Goal: Task Accomplishment & Management: Manage account settings

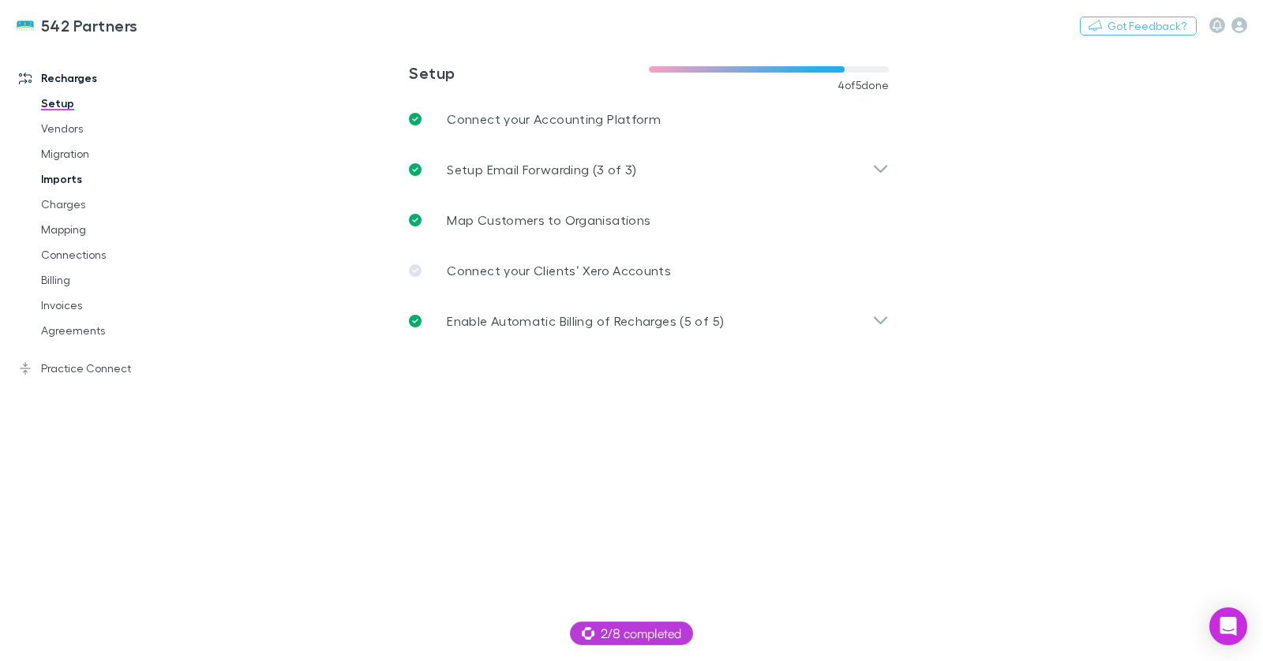
click at [69, 182] on link "Imports" at bounding box center [110, 179] width 171 height 25
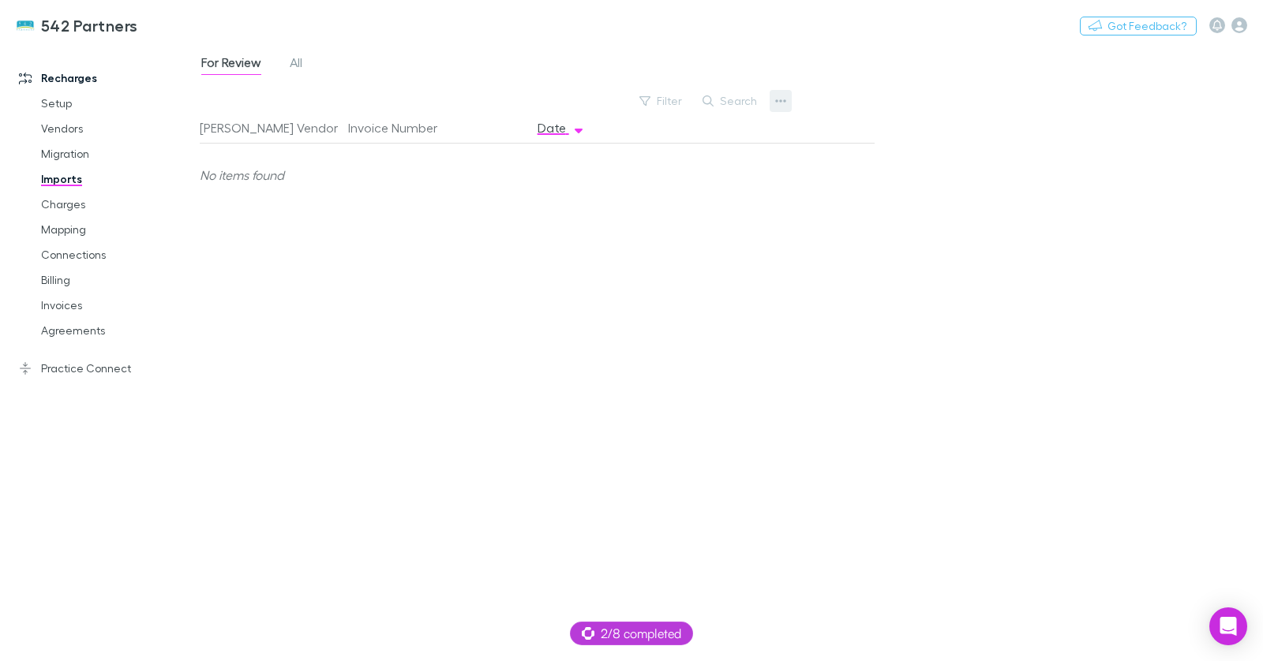
click at [776, 102] on icon "button" at bounding box center [780, 100] width 11 height 3
click at [691, 137] on p "Custom CSV Import" at bounding box center [683, 132] width 192 height 19
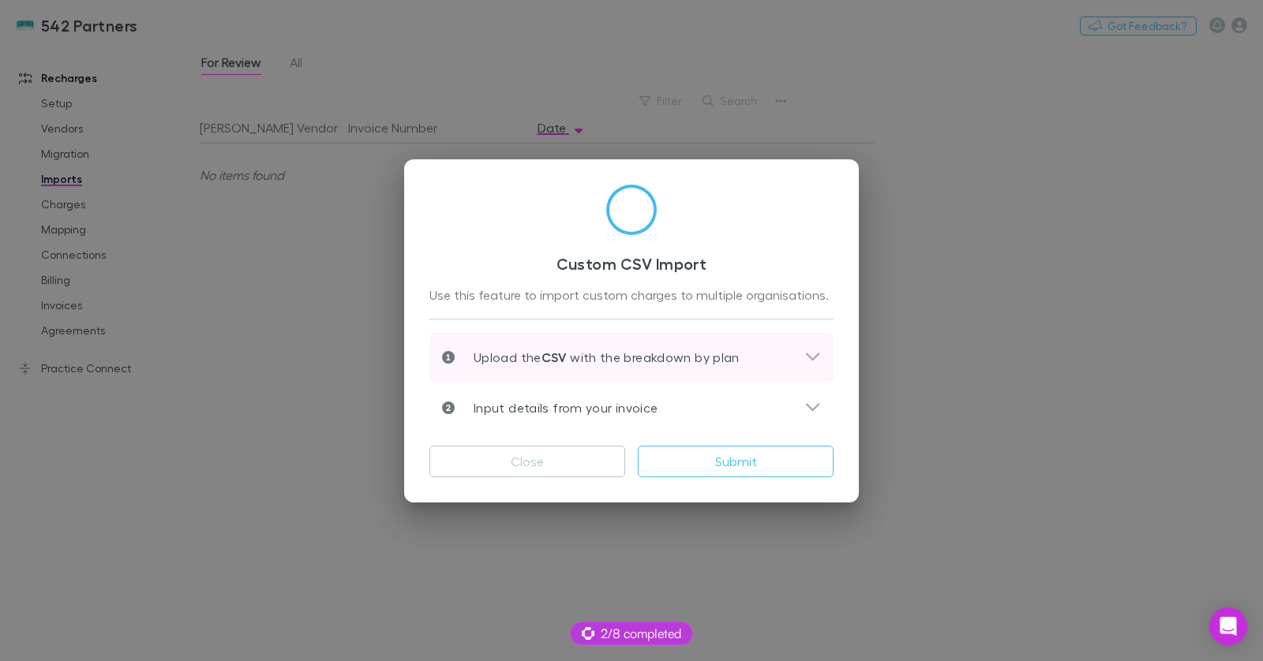
click at [763, 342] on div "Upload the CSV with the breakdown by plan" at bounding box center [631, 357] width 404 height 51
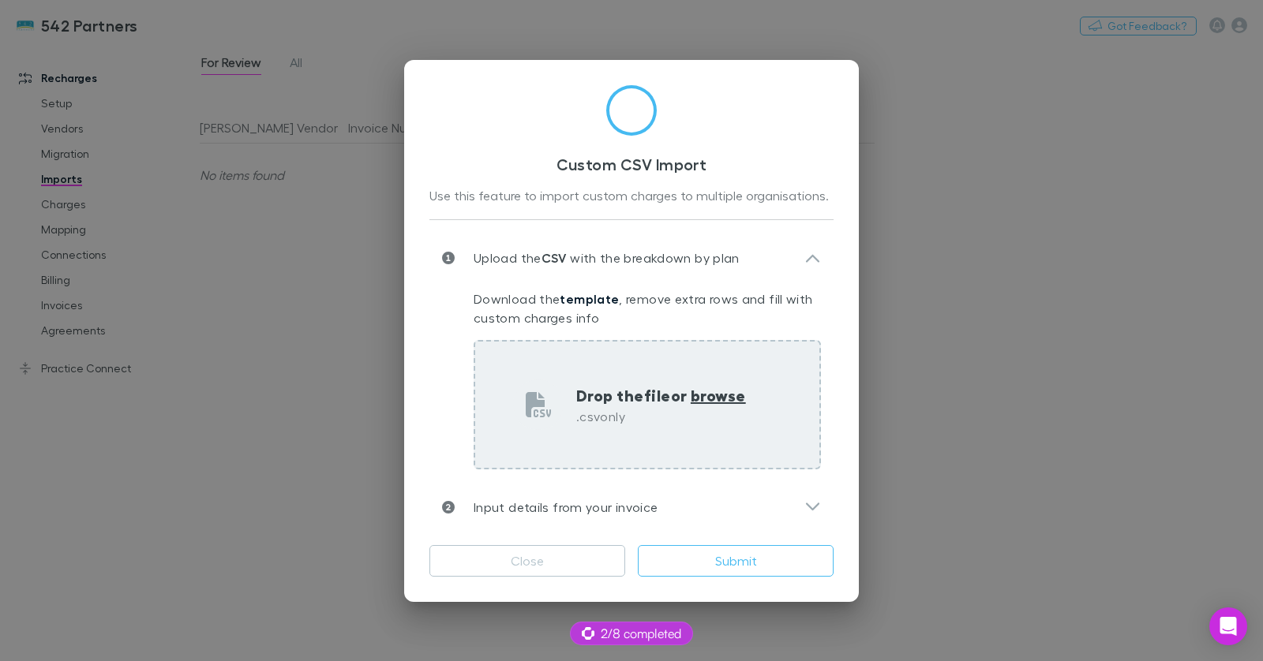
click at [662, 381] on div "Drop the file or browse .csv only" at bounding box center [647, 404] width 347 height 129
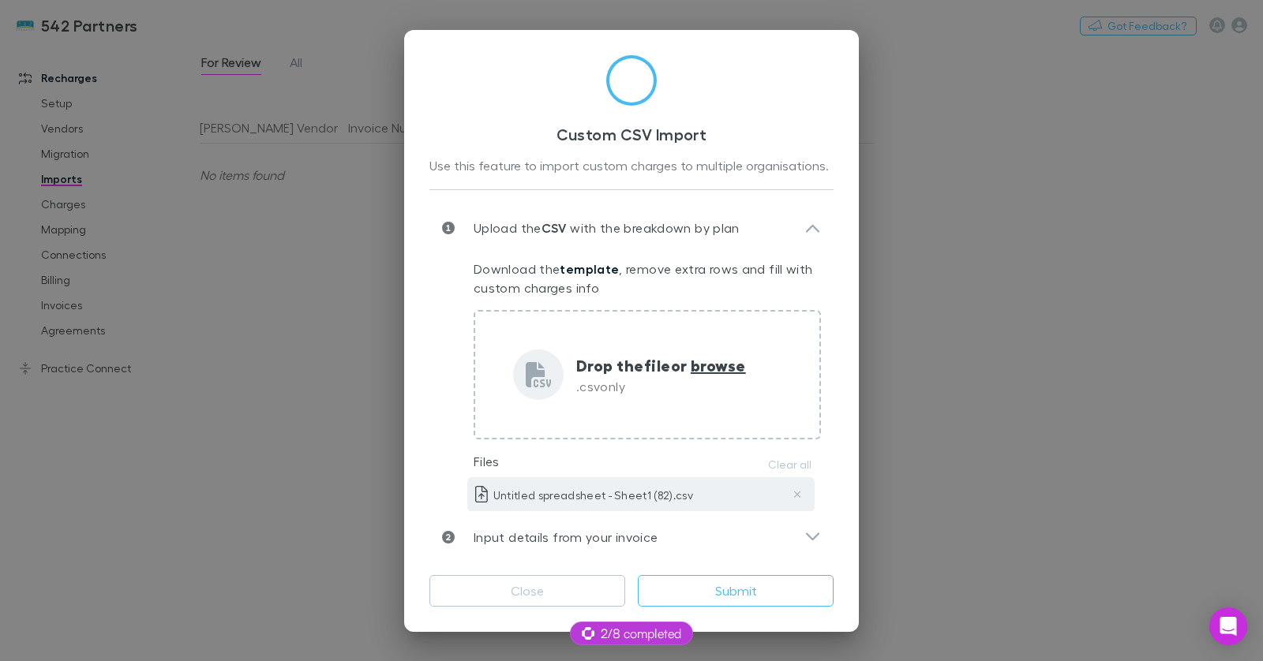
drag, startPoint x: 751, startPoint y: 530, endPoint x: 750, endPoint y: 478, distance: 51.3
click at [753, 530] on div "Input details from your invoice" at bounding box center [623, 537] width 362 height 19
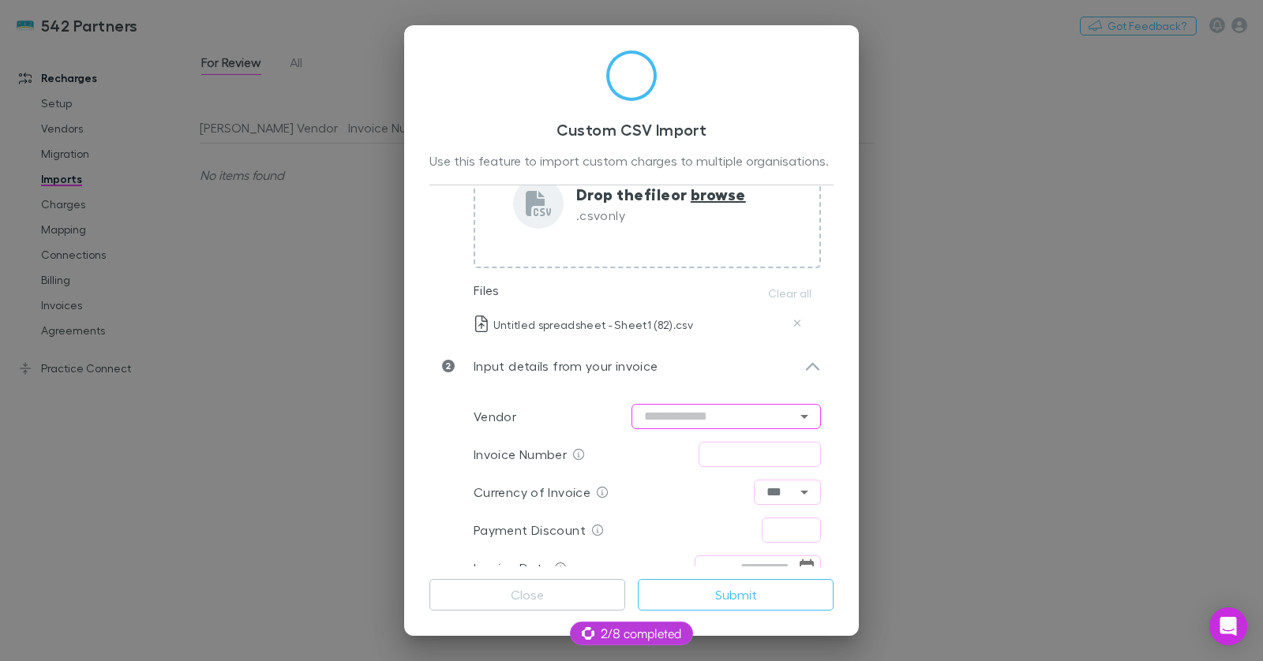
scroll to position [170, 0]
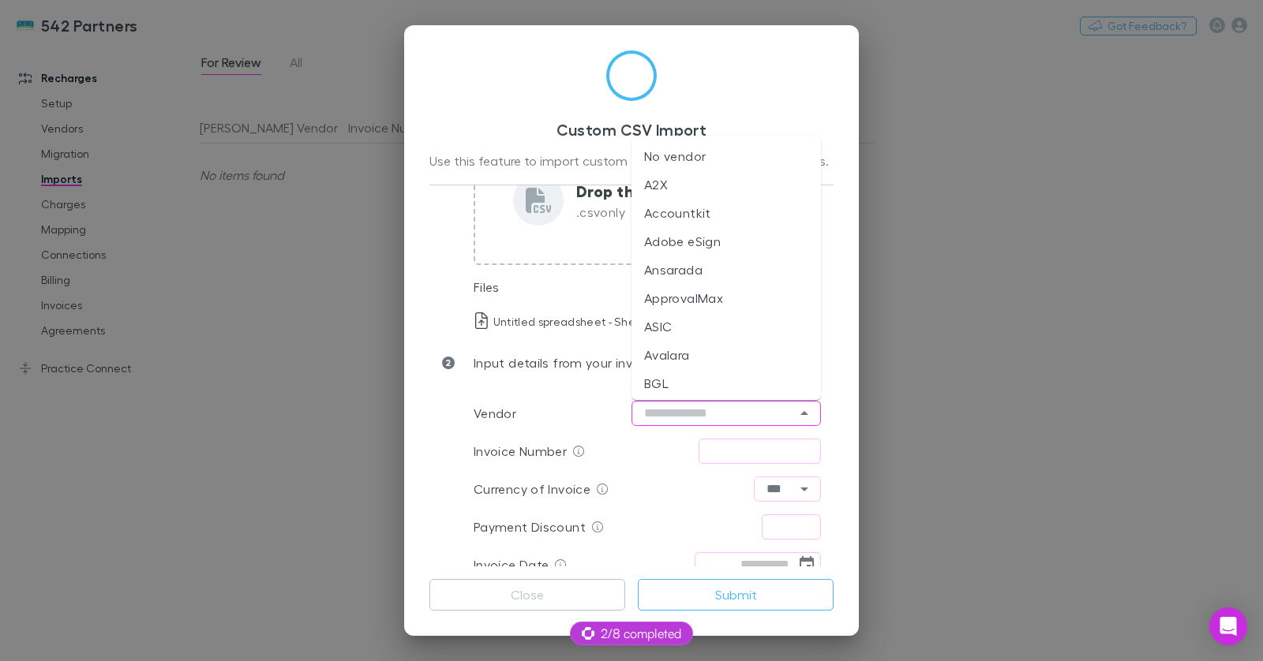
click at [684, 409] on input "text" at bounding box center [725, 413] width 189 height 25
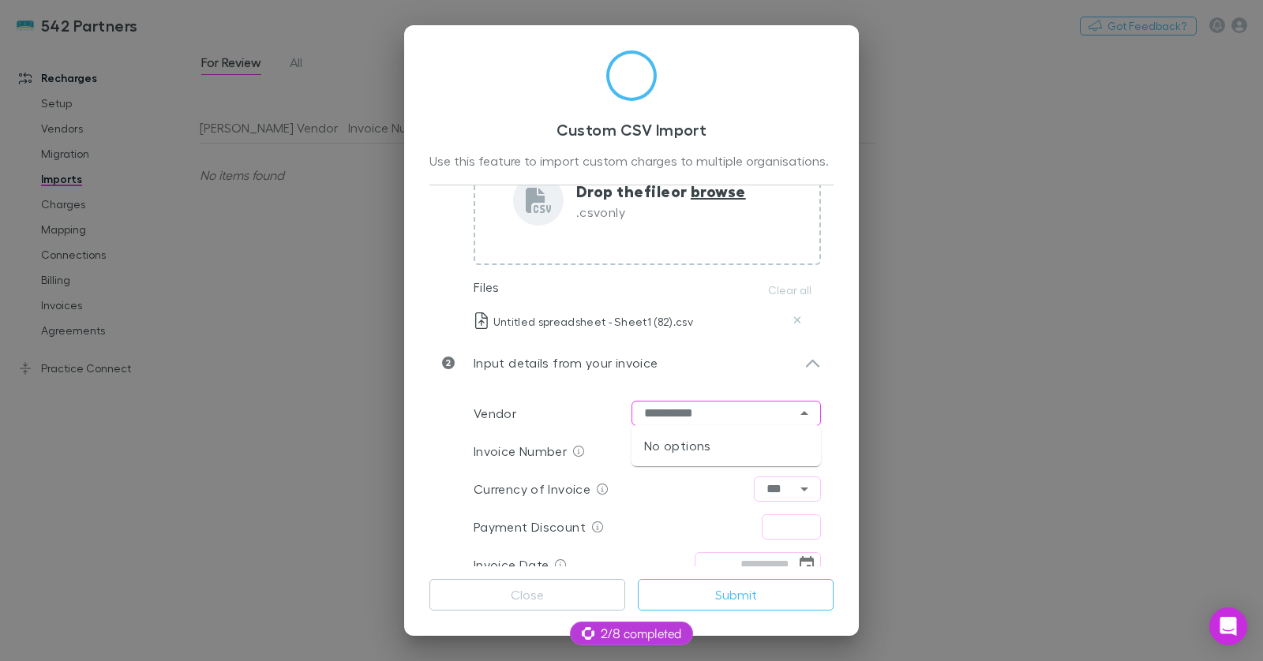
type input "**********"
type input "****"
paste input "**********"
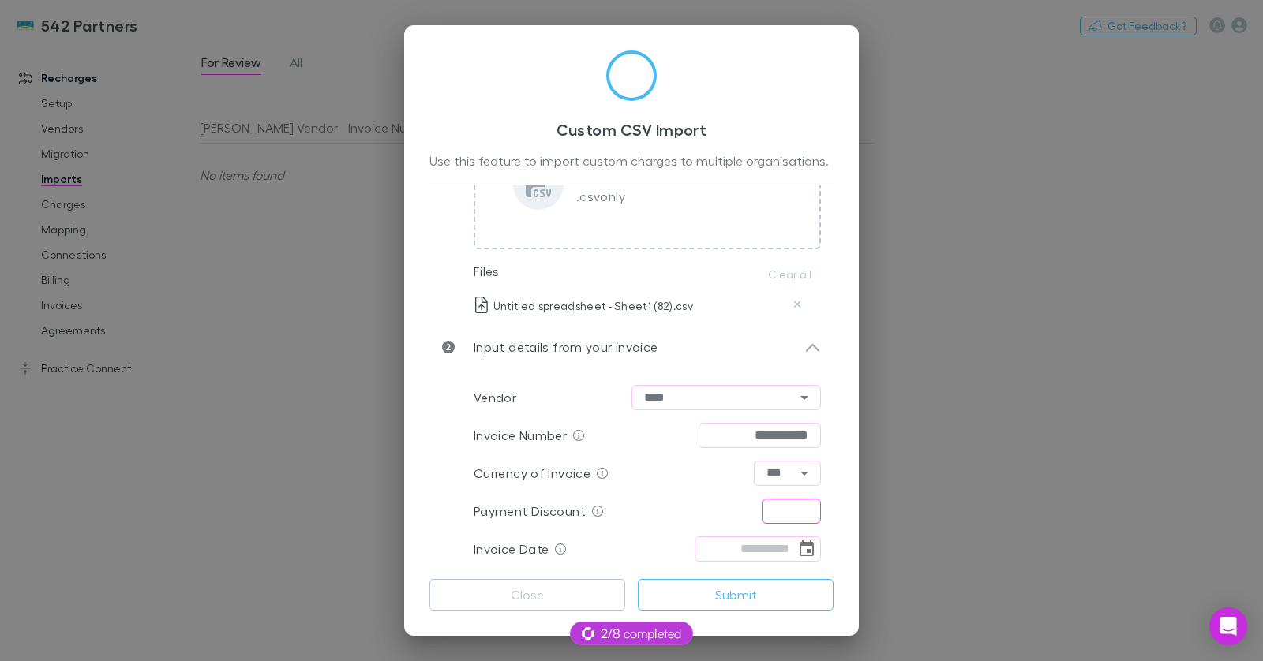
type input "**********"
click at [799, 512] on input "text" at bounding box center [791, 511] width 59 height 25
type input "****"
click at [809, 548] on icon "Choose date" at bounding box center [807, 549] width 14 height 16
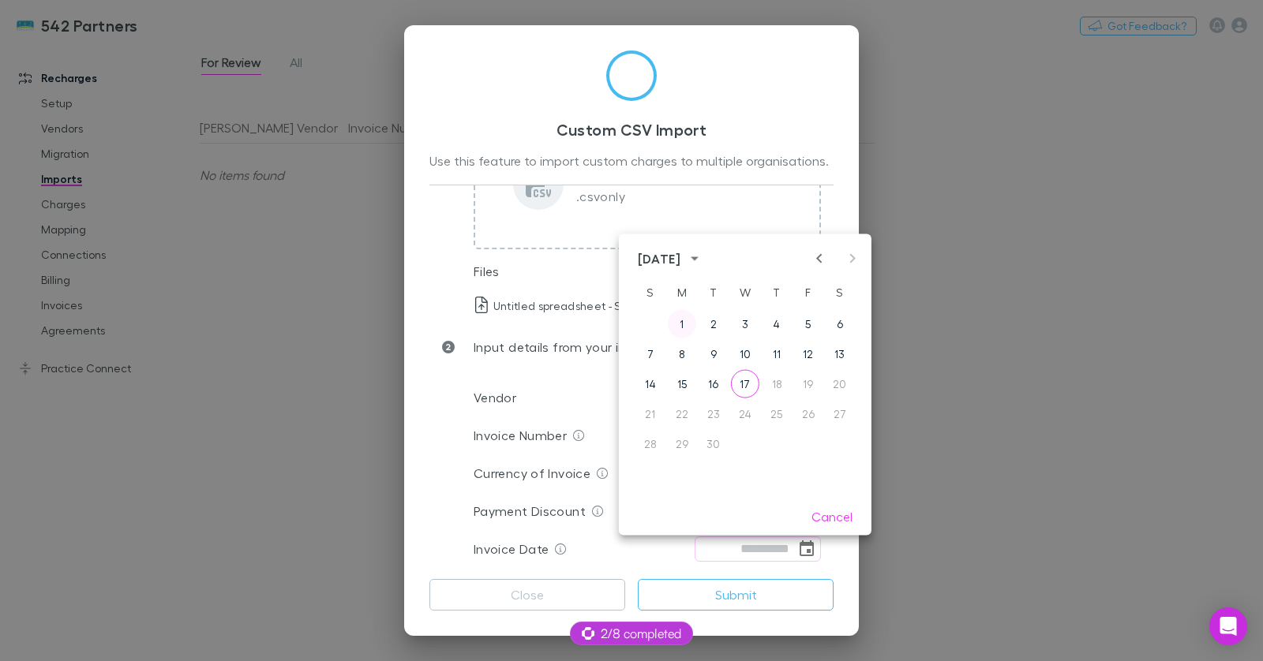
click at [689, 328] on button "1" at bounding box center [682, 324] width 28 height 28
type input "**********"
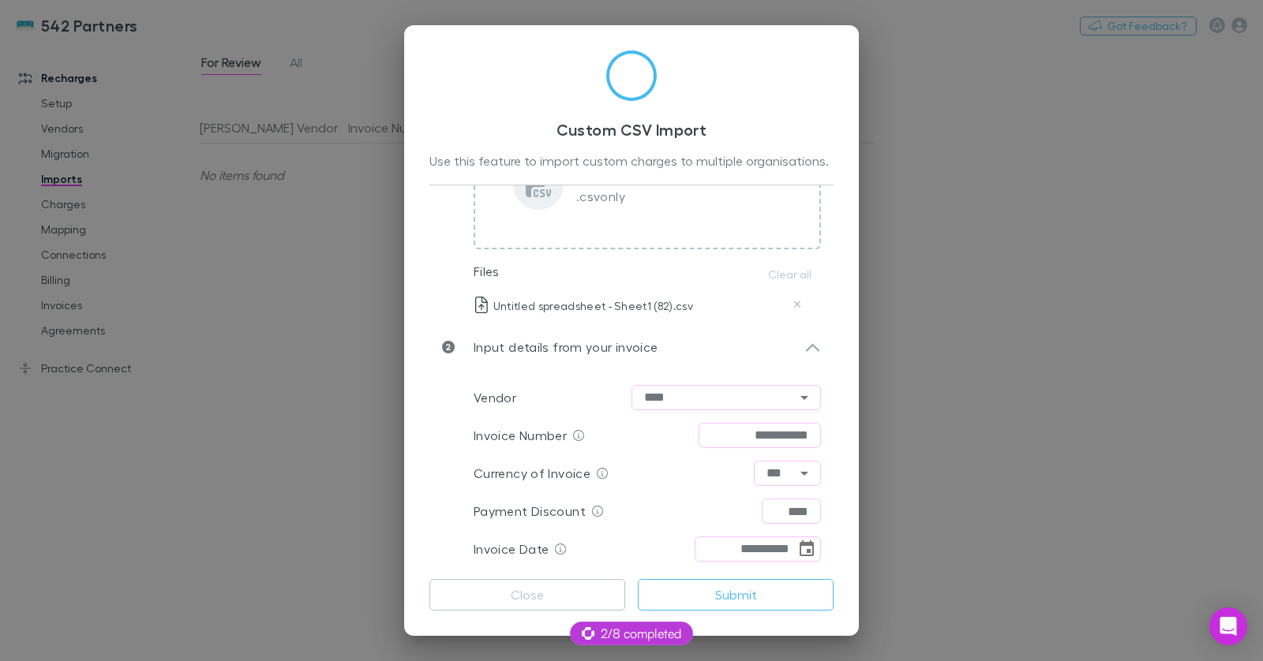
click at [457, 418] on div "**********" at bounding box center [631, 471] width 404 height 196
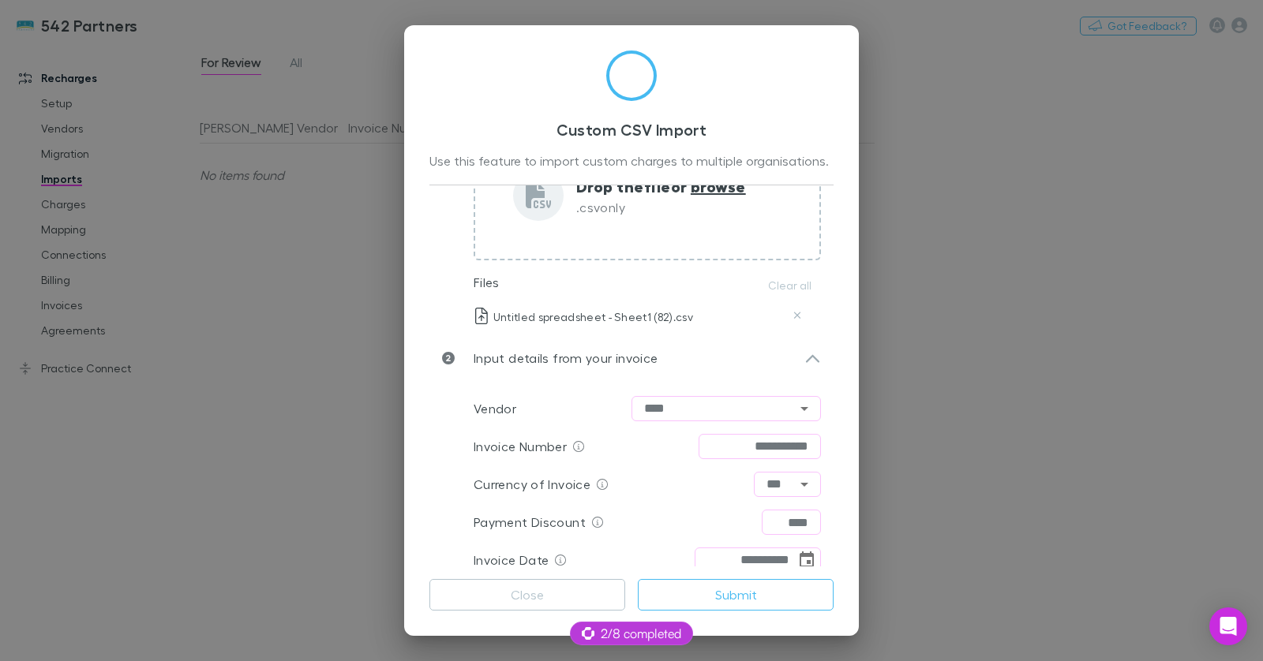
scroll to position [180, 0]
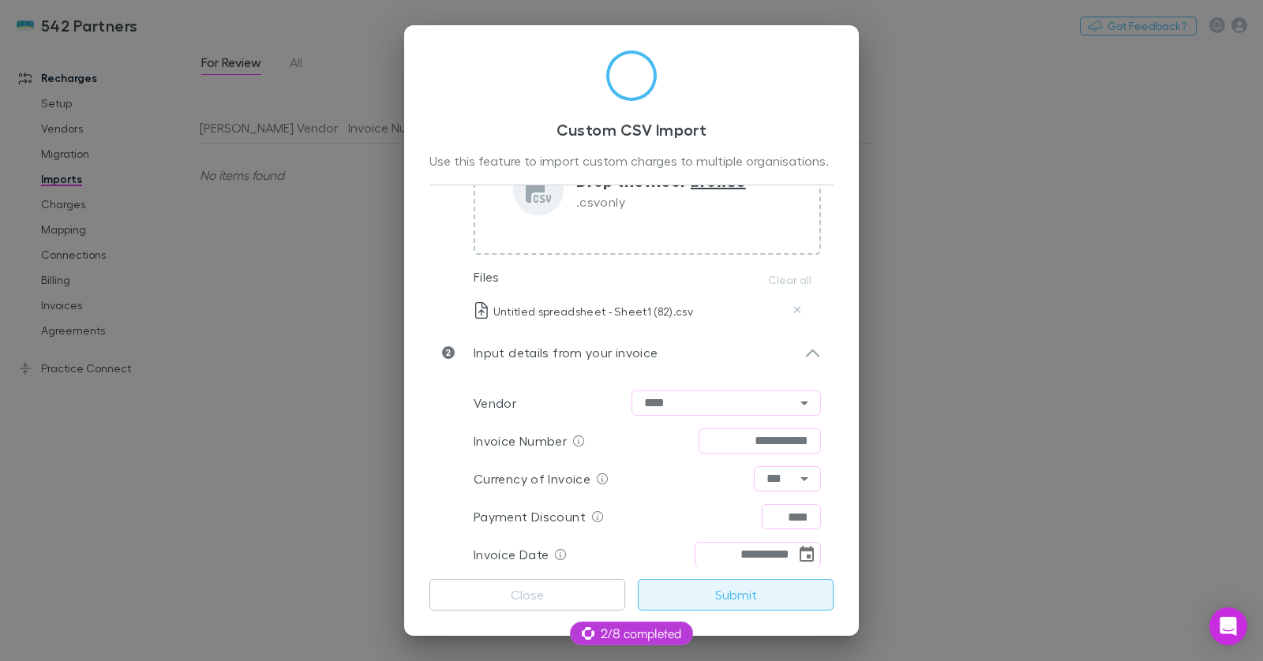
click at [734, 596] on button "Submit" at bounding box center [736, 595] width 196 height 32
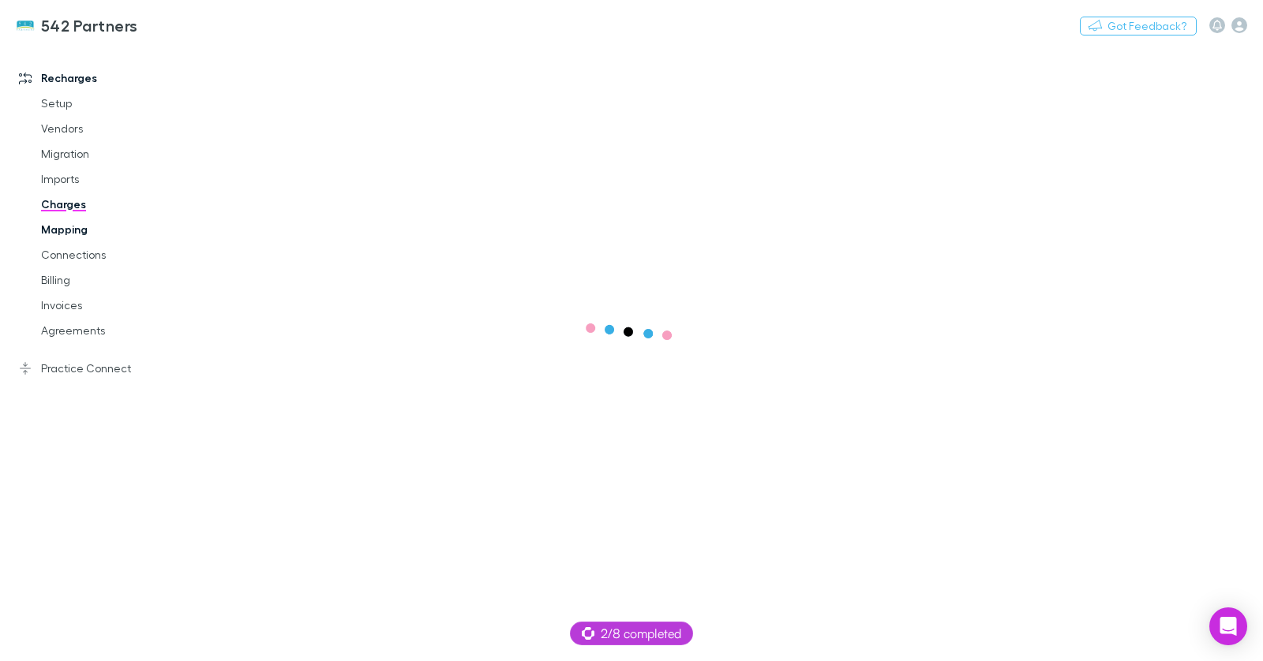
click at [76, 226] on link "Mapping" at bounding box center [110, 229] width 171 height 25
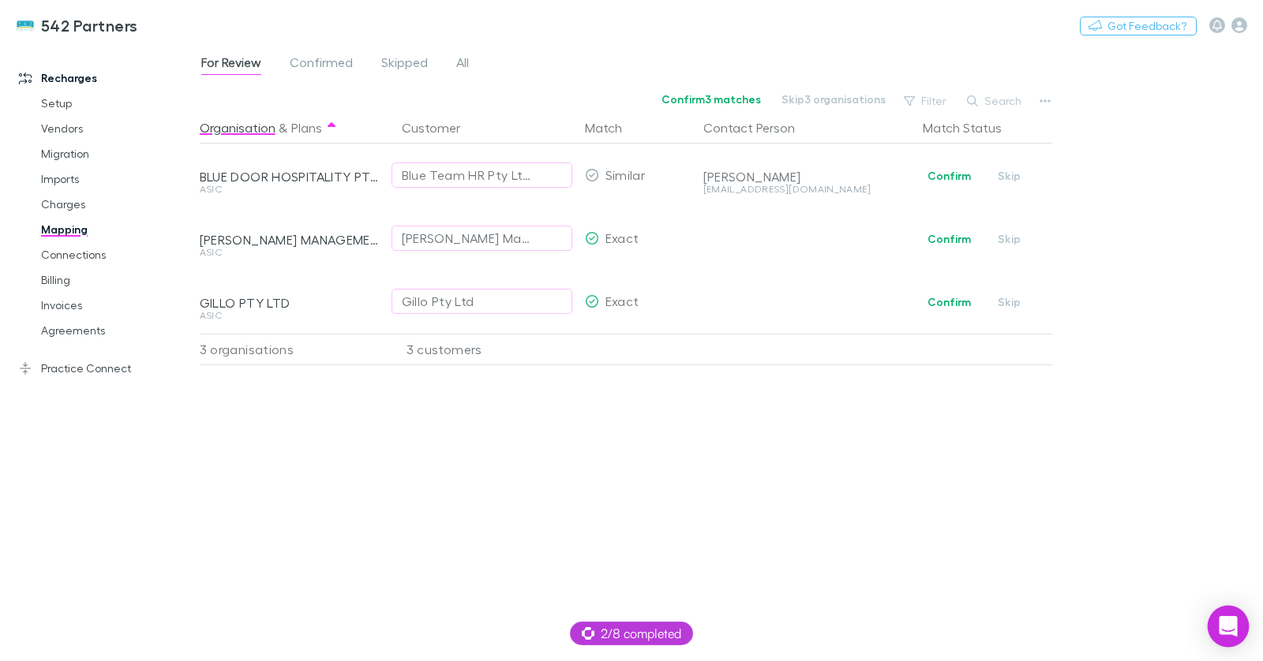
click at [1237, 628] on div "Open Intercom Messenger" at bounding box center [1229, 627] width 42 height 42
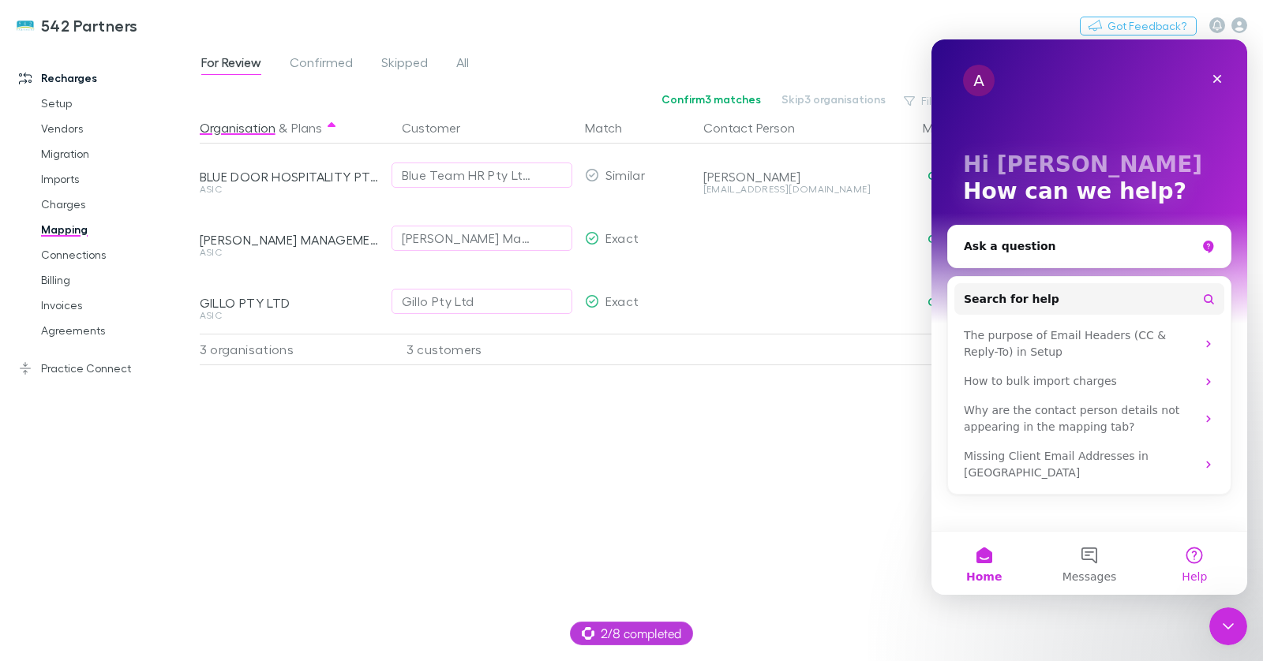
click at [1205, 564] on button "Help" at bounding box center [1194, 563] width 105 height 63
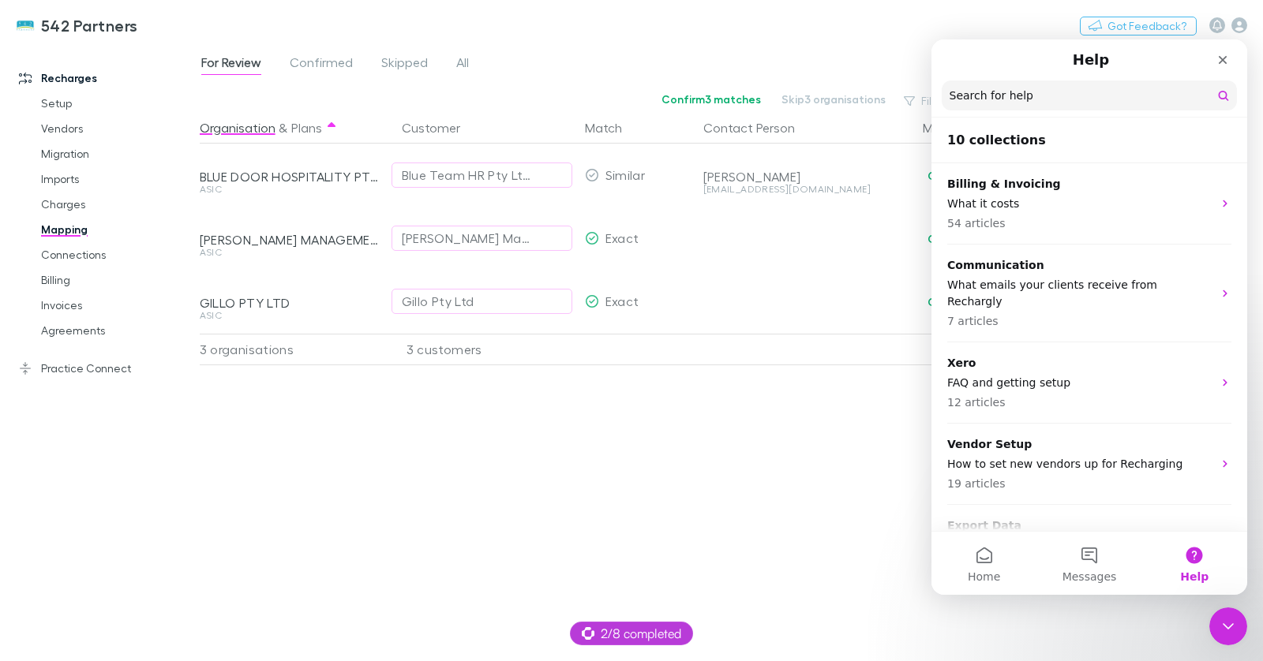
click at [1036, 102] on input "Search for help" at bounding box center [1089, 96] width 295 height 30
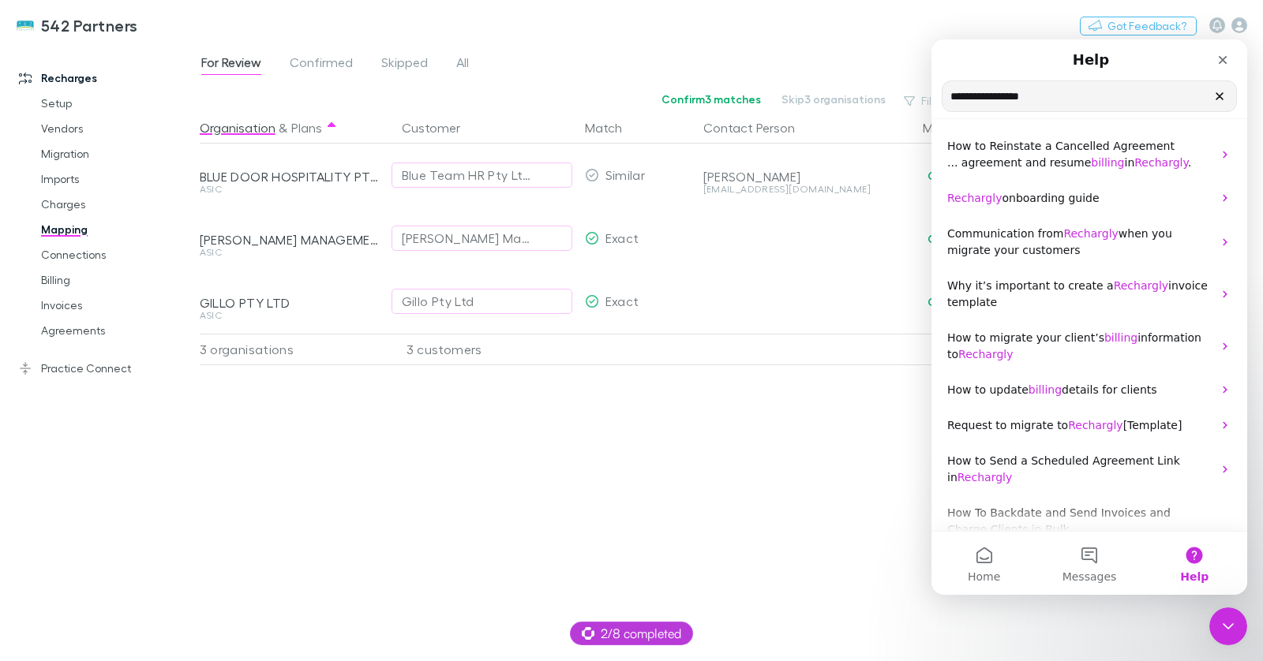
click at [1012, 107] on input "**********" at bounding box center [1089, 96] width 294 height 30
click at [1011, 107] on input "**********" at bounding box center [1089, 96] width 294 height 30
type input "**********"
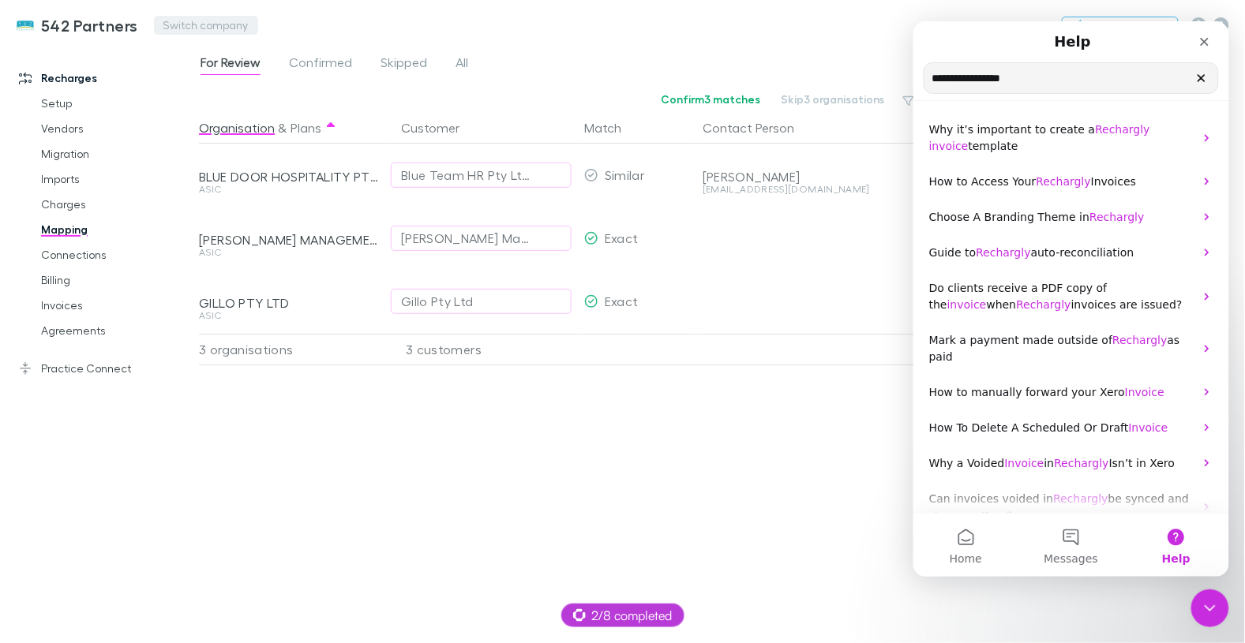
click at [213, 19] on button "Switch company" at bounding box center [206, 25] width 104 height 19
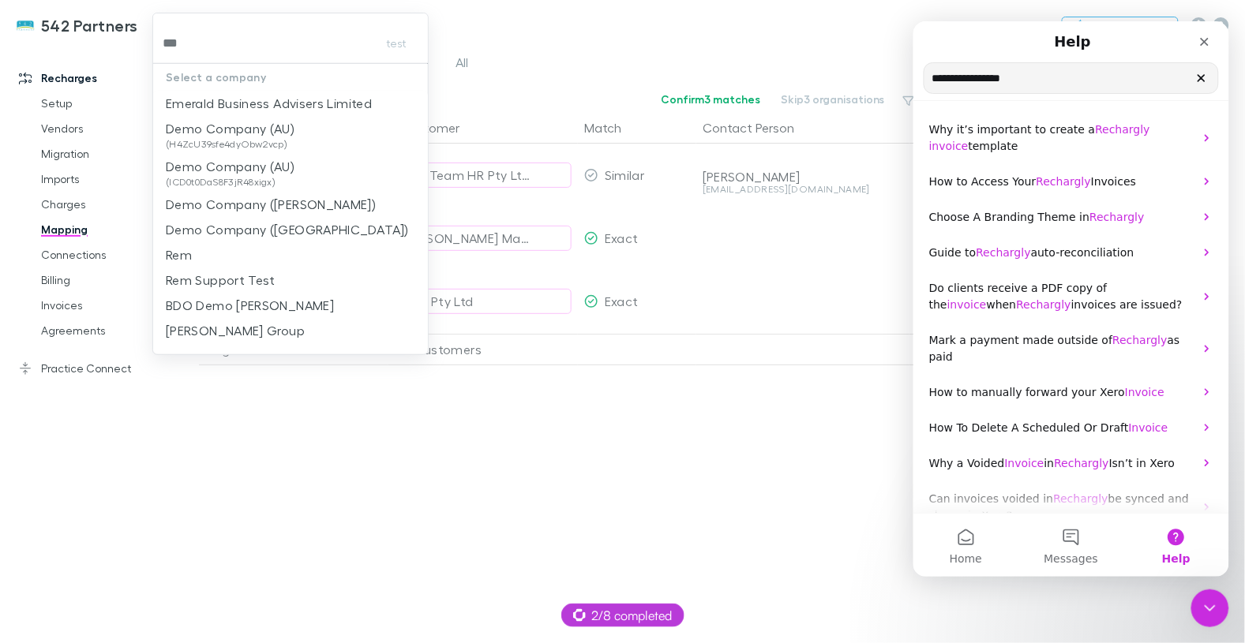
type input "****"
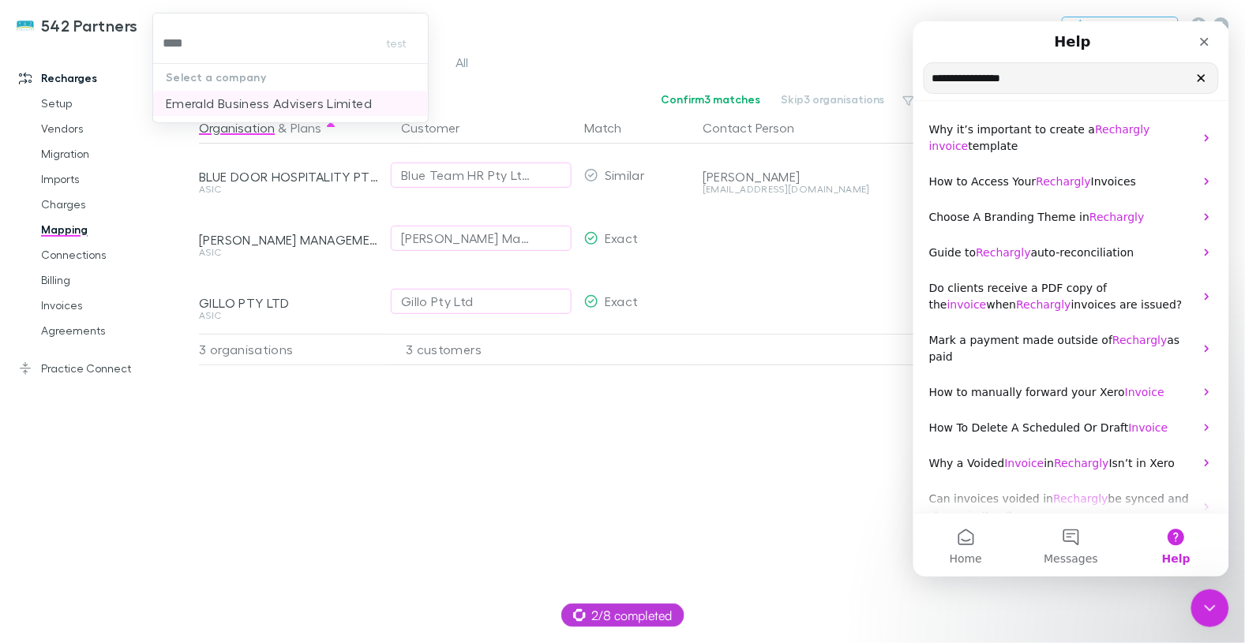
click at [248, 105] on p "Emerald Business Advisers Limited" at bounding box center [269, 103] width 206 height 19
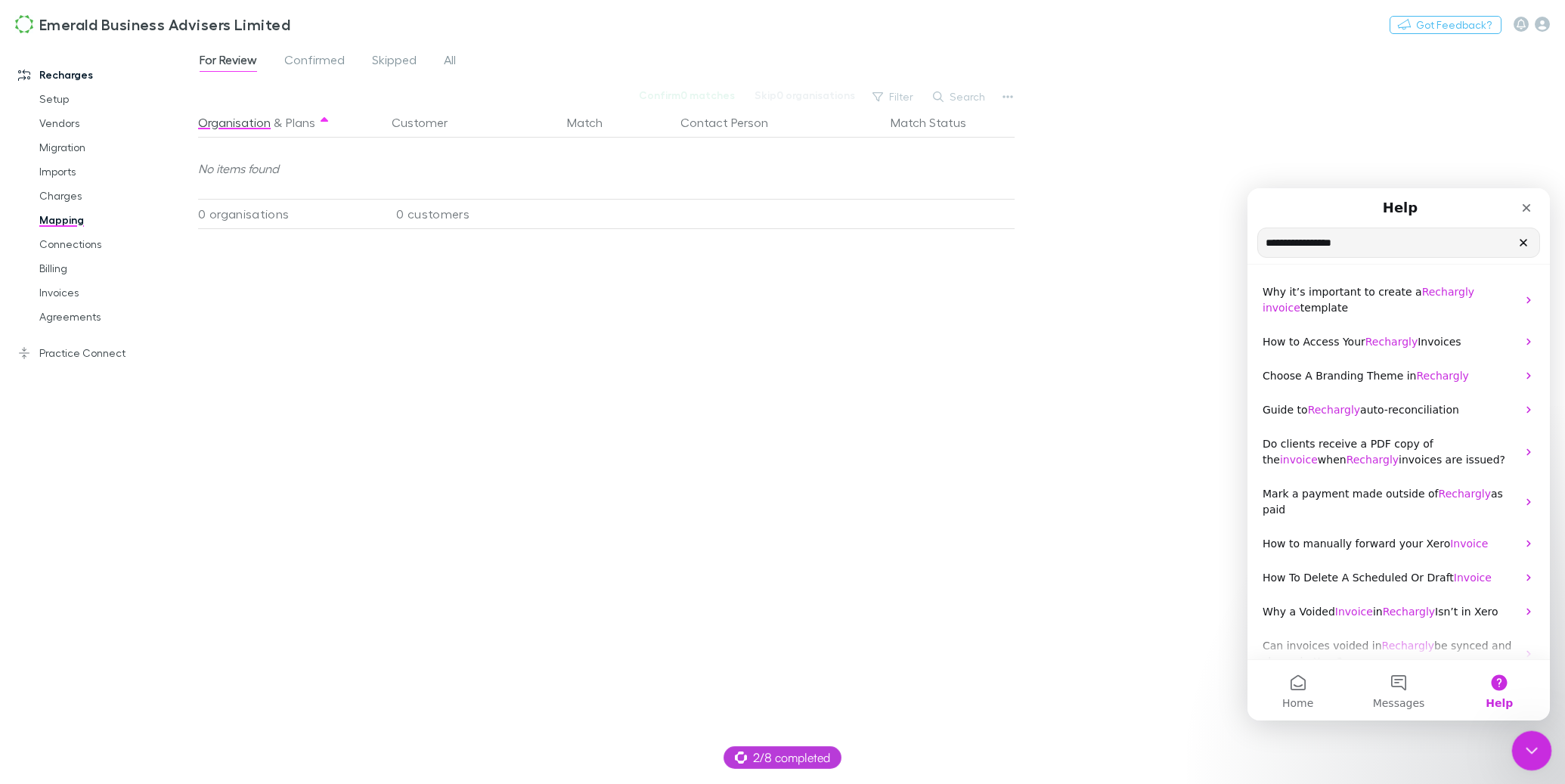
click at [1209, 633] on icon "Close Intercom Messenger" at bounding box center [1529, 748] width 18 height 18
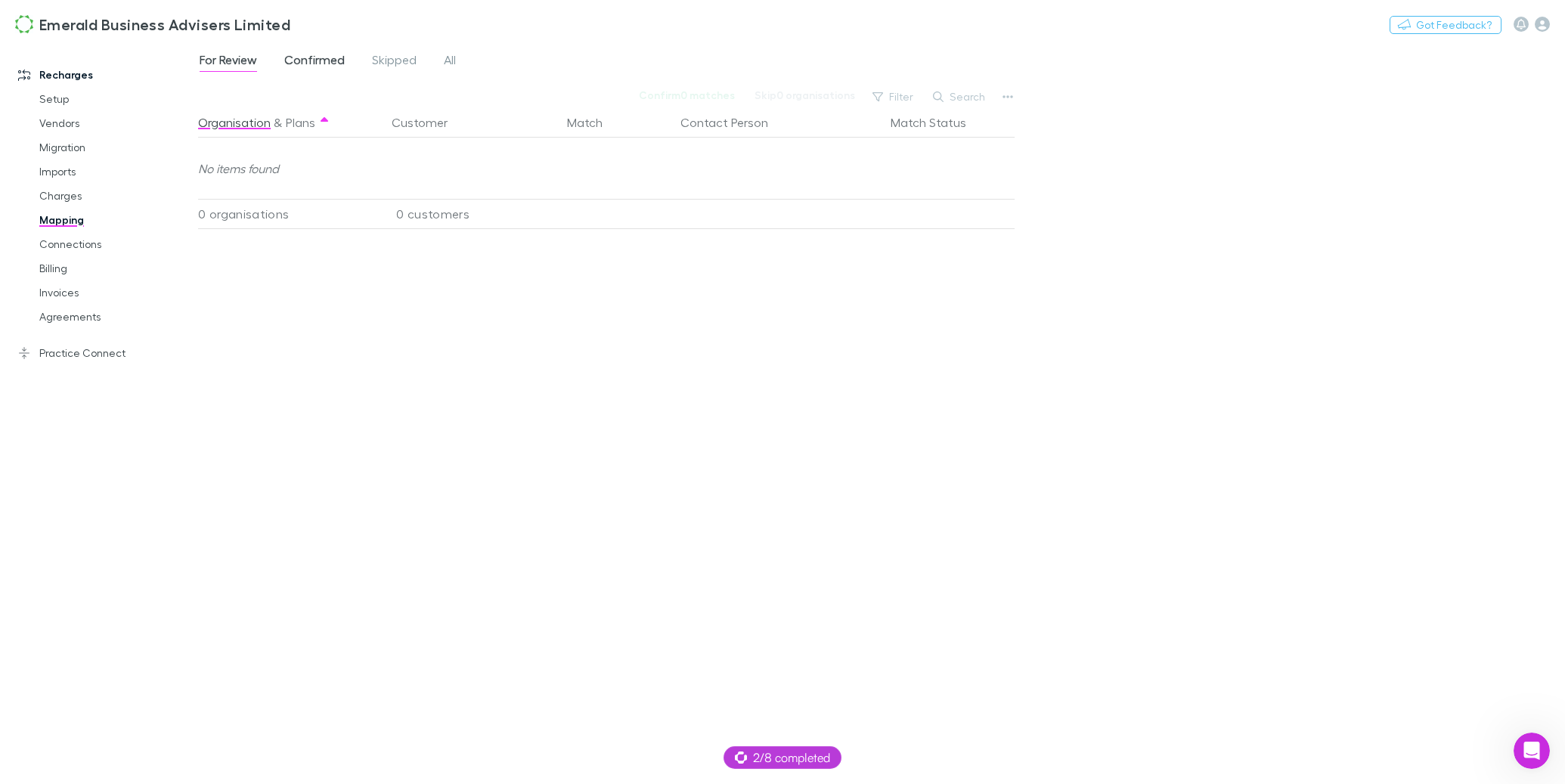
click at [304, 67] on span "Confirmed" at bounding box center [314, 61] width 60 height 20
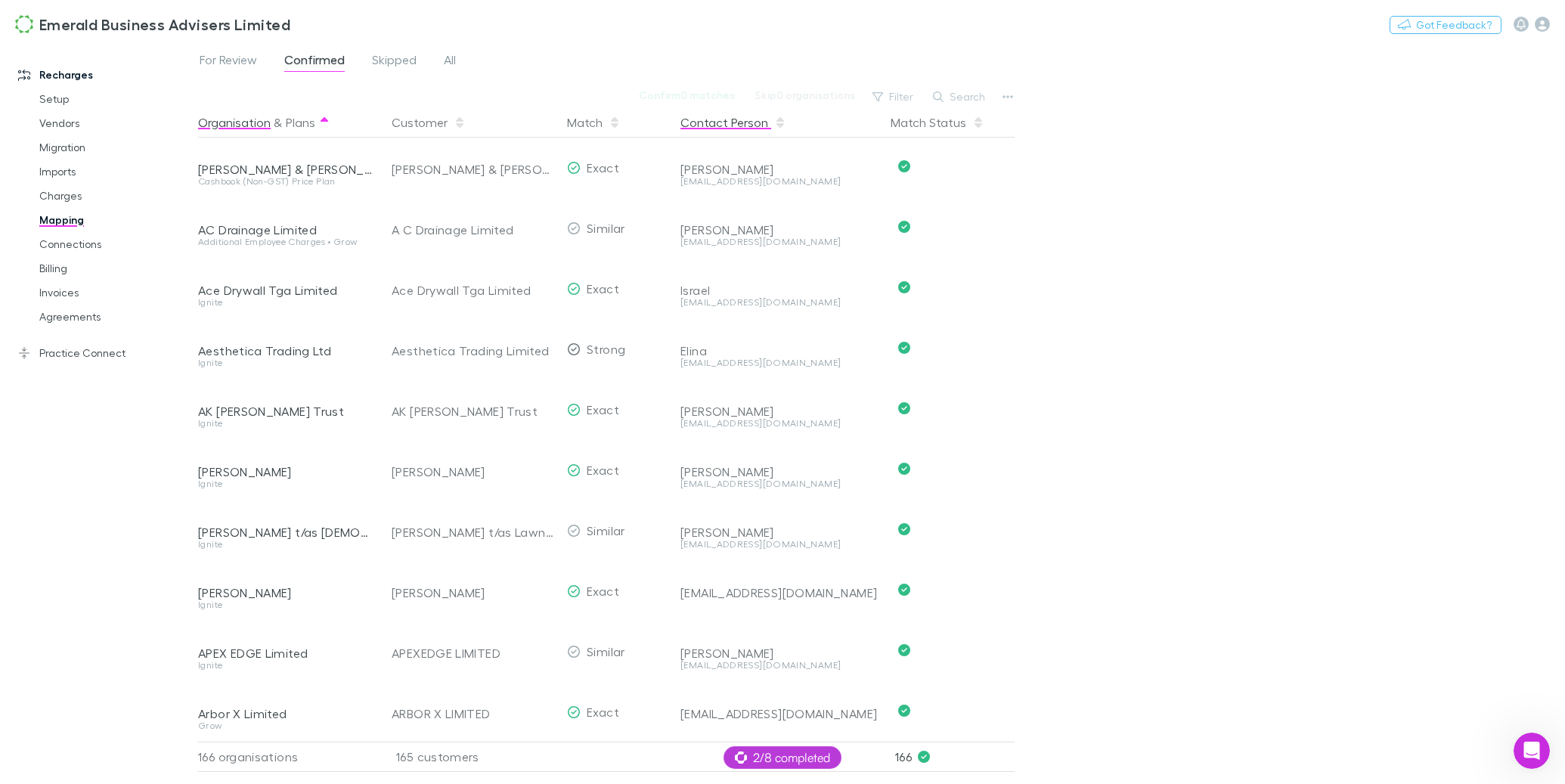
click at [727, 126] on button "Contact Person" at bounding box center [733, 123] width 106 height 31
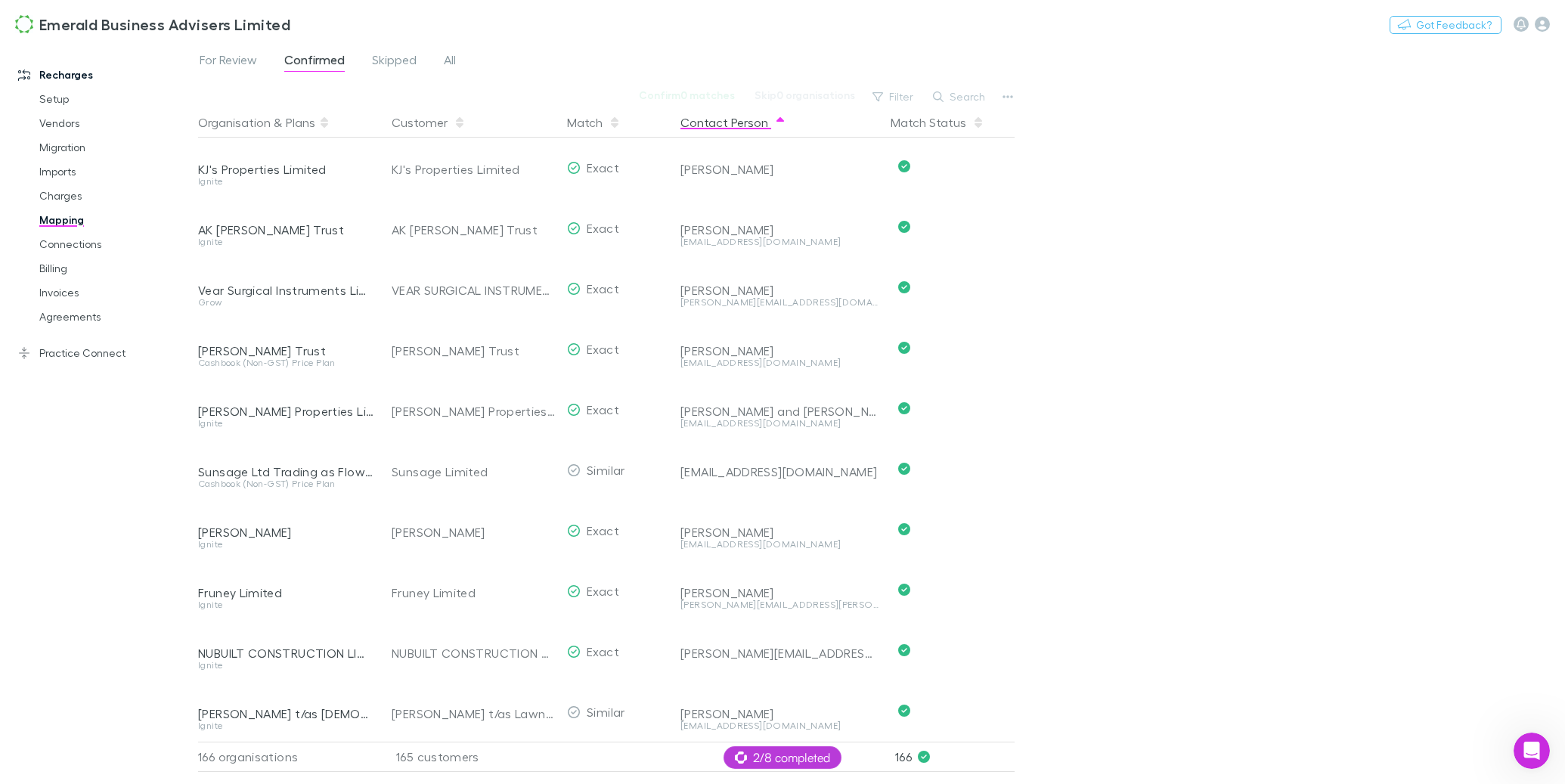
click at [744, 130] on button "Contact Person" at bounding box center [733, 123] width 106 height 31
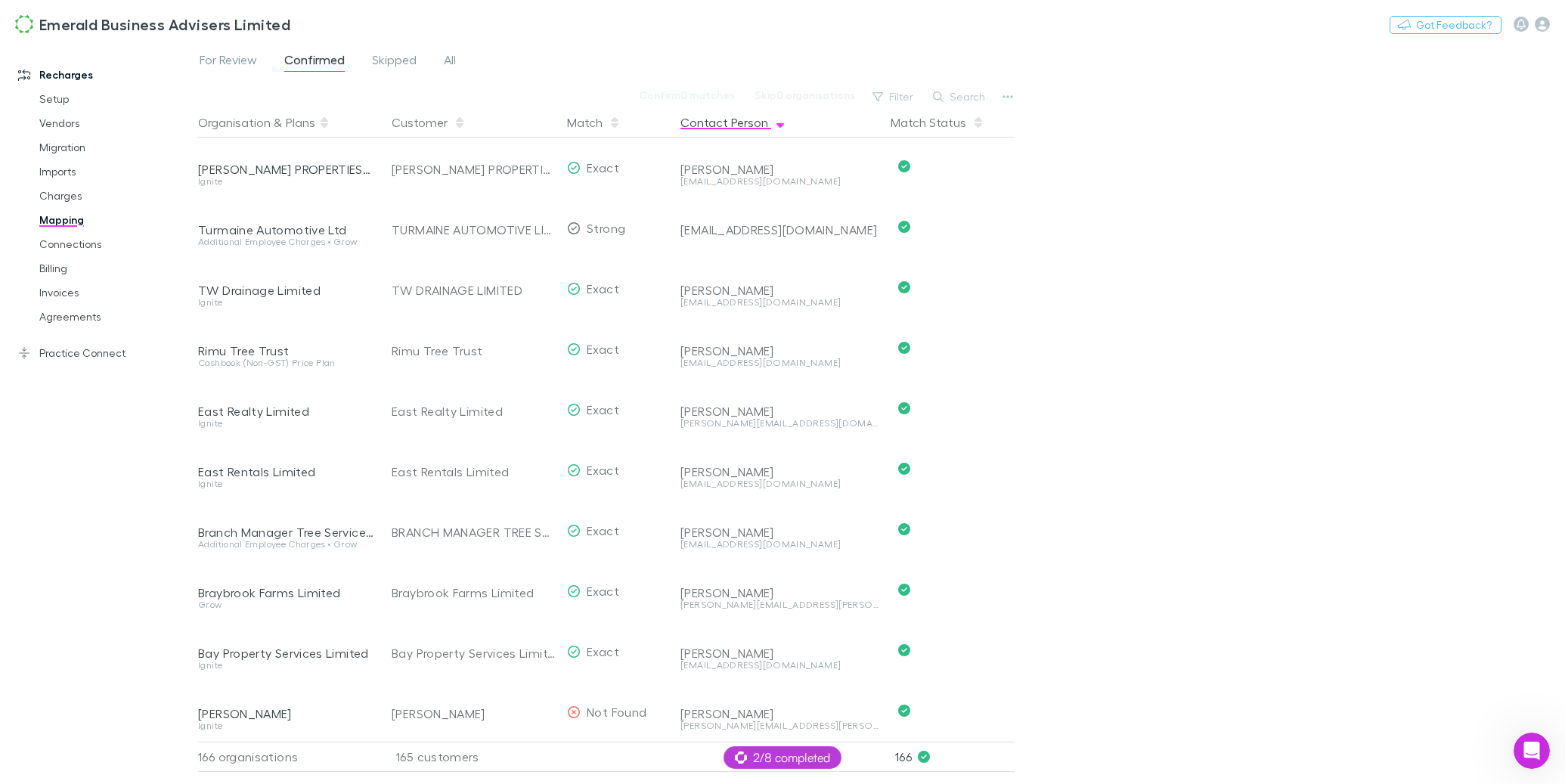
click at [744, 130] on button "Contact Person" at bounding box center [733, 123] width 106 height 31
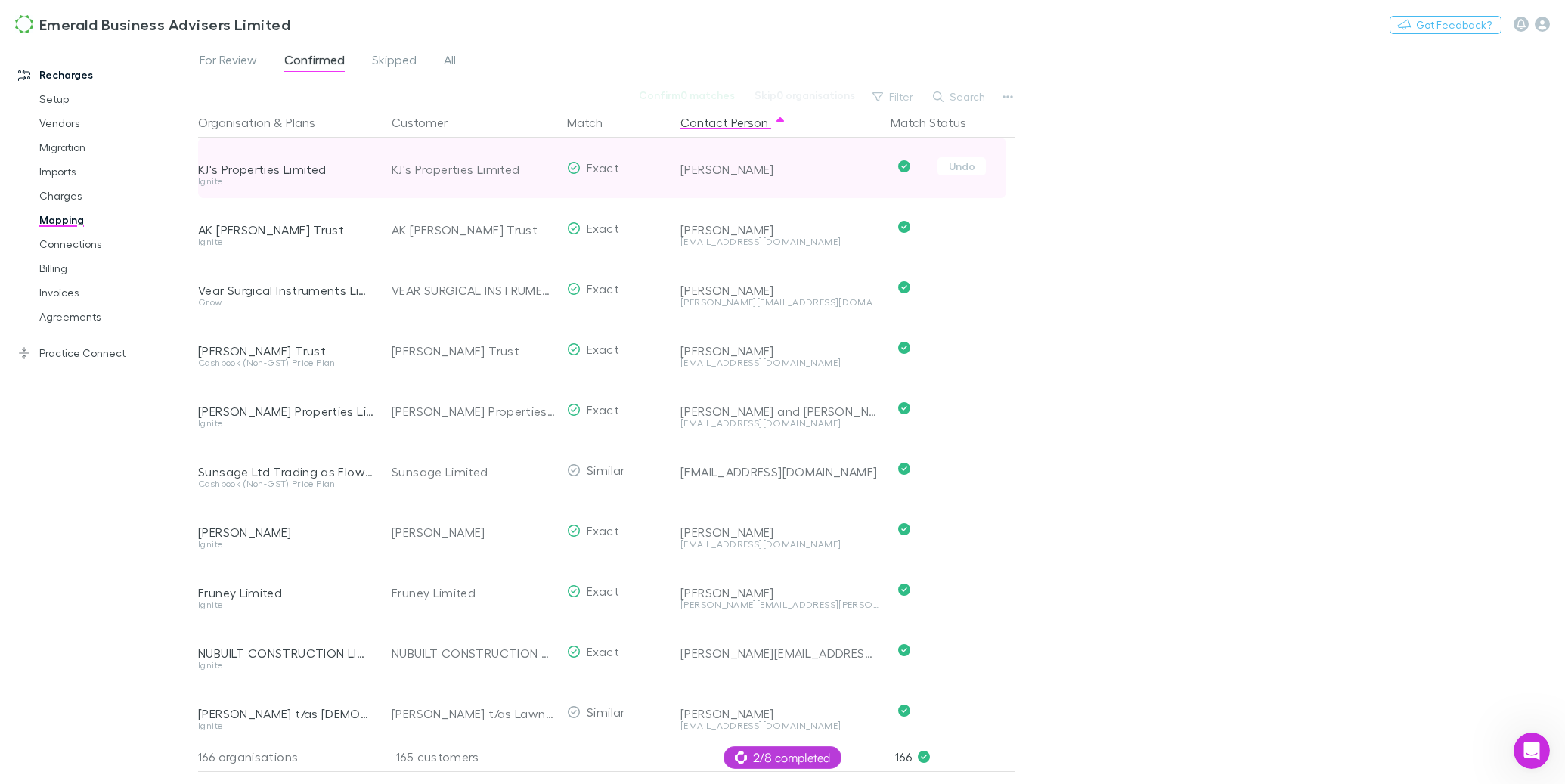
click at [460, 171] on div "KJ's Properties Limited" at bounding box center [473, 168] width 163 height 60
click at [951, 167] on button "Undo" at bounding box center [962, 166] width 49 height 18
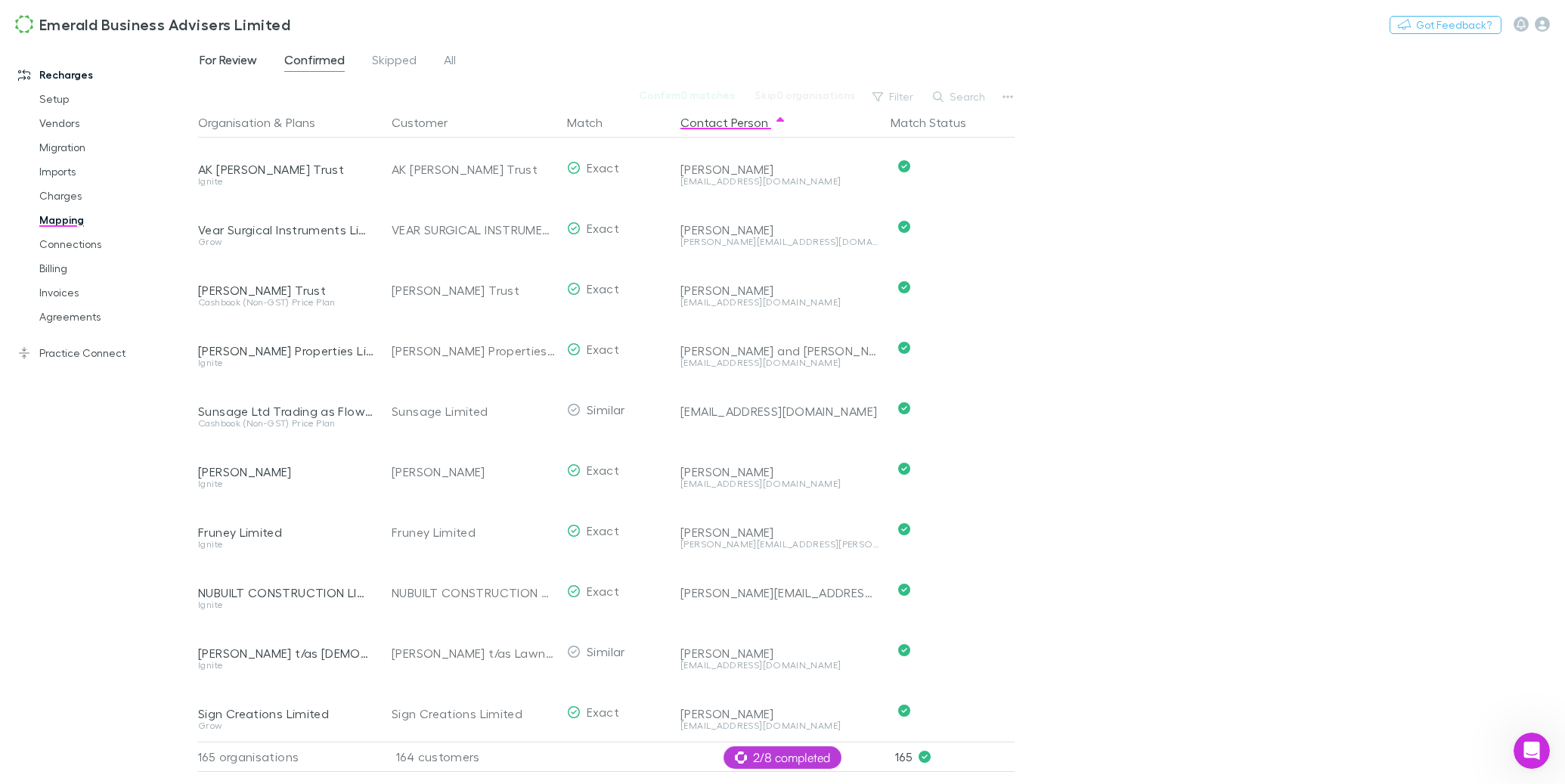
click at [228, 59] on span "For Review" at bounding box center [228, 61] width 57 height 20
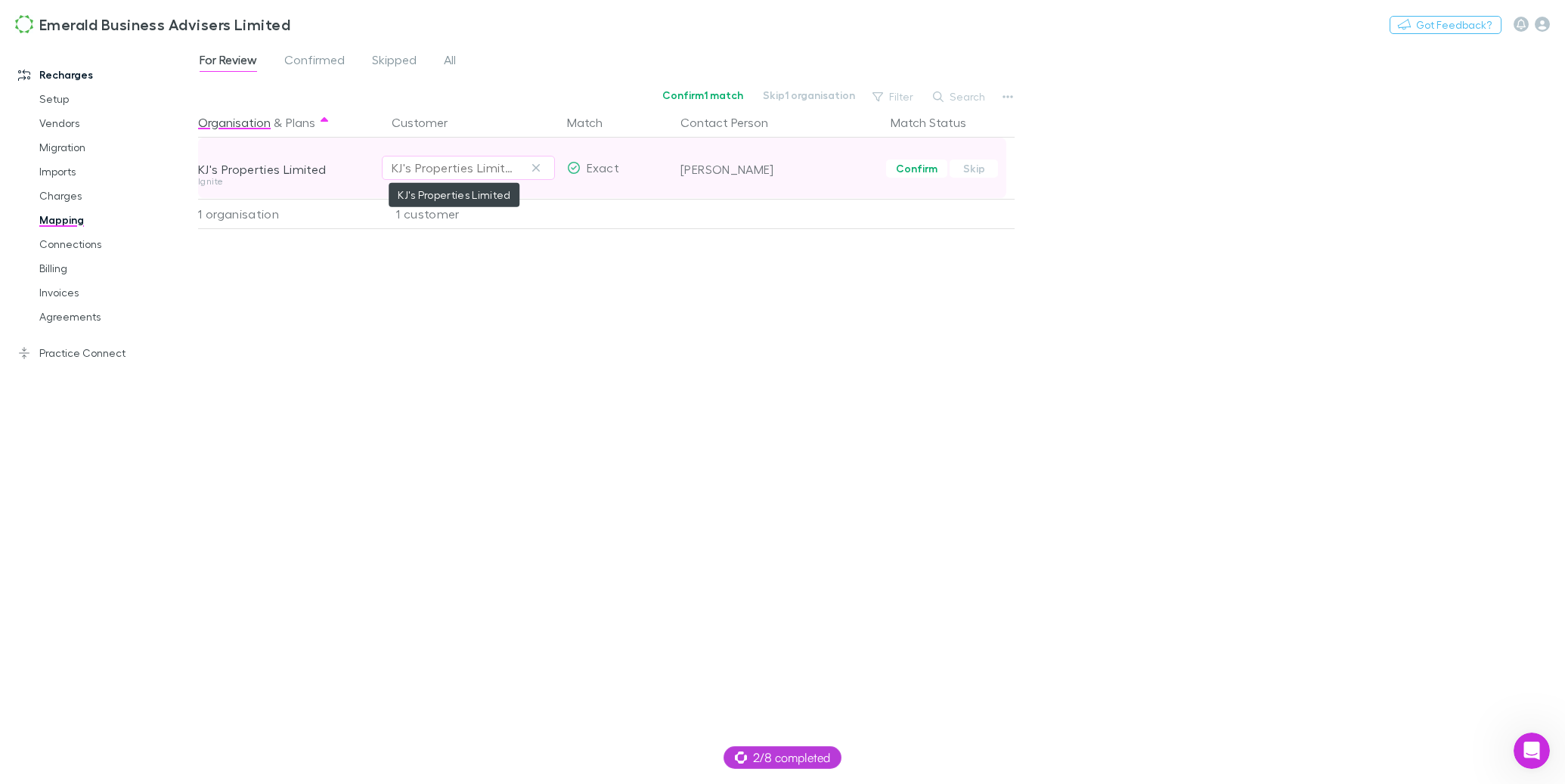
click at [488, 164] on div "KJ's Properties Limited" at bounding box center [453, 168] width 124 height 18
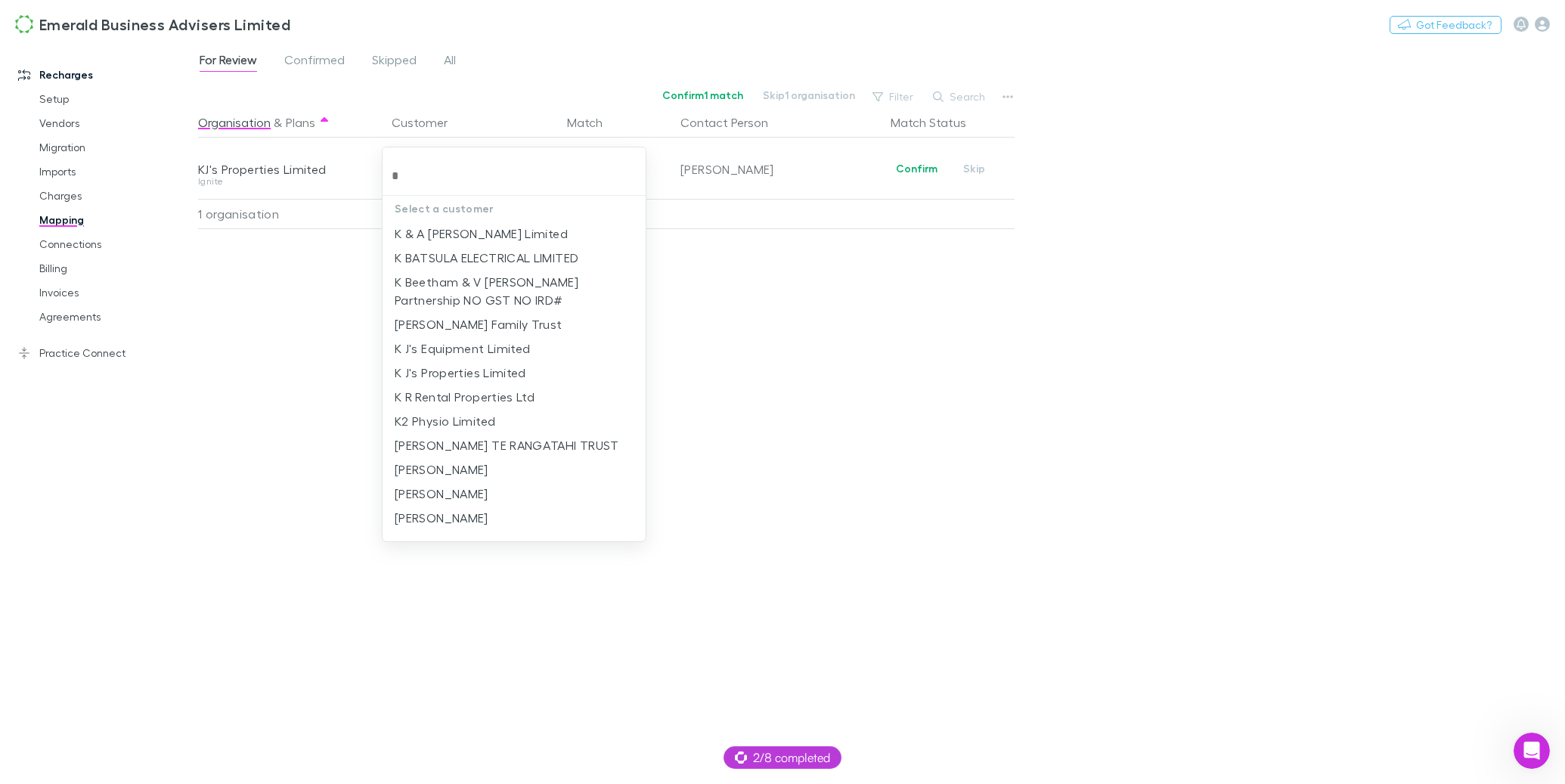
type input "*"
click at [865, 285] on div at bounding box center [782, 392] width 1565 height 784
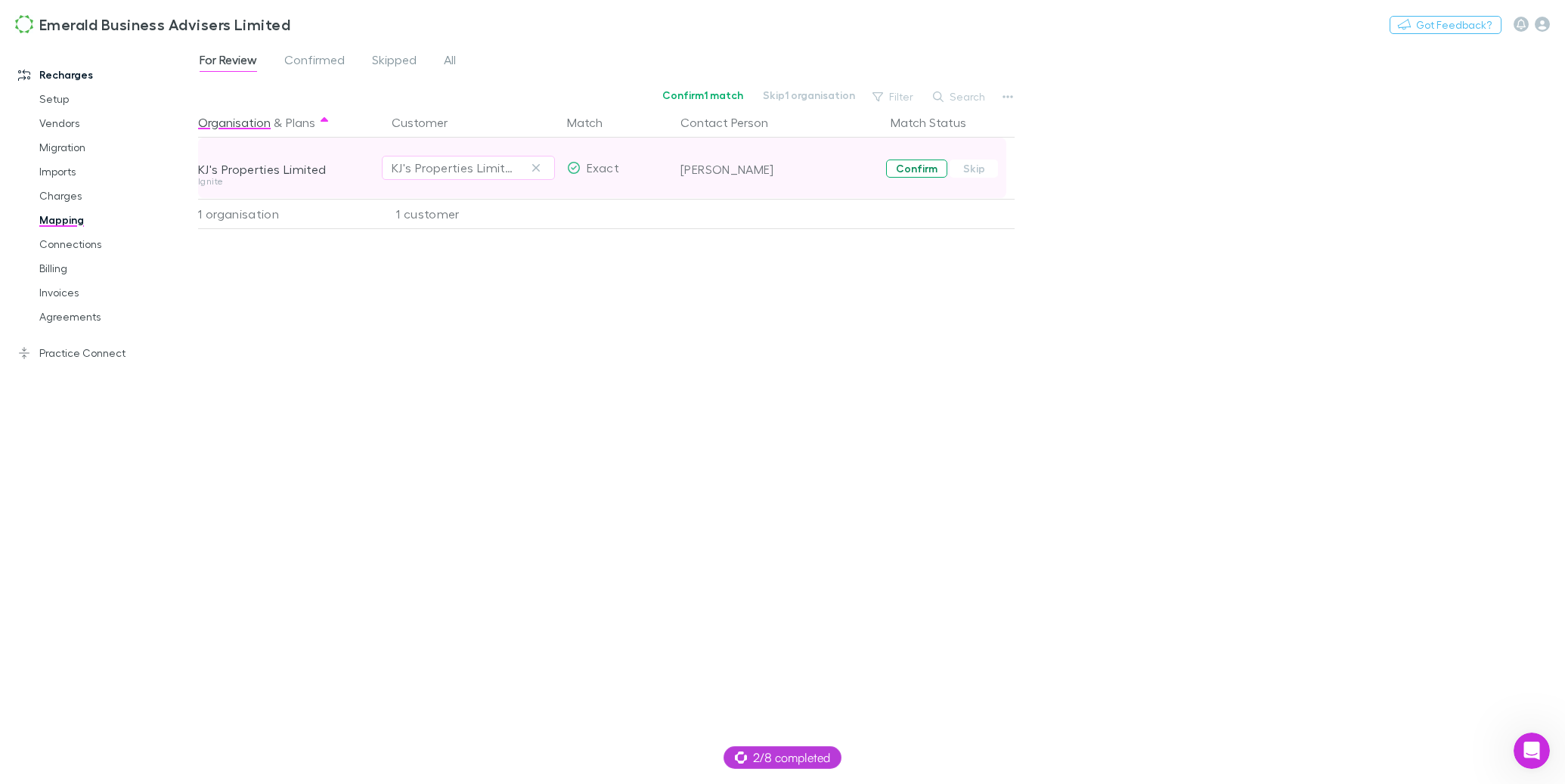
click at [887, 172] on button "Confirm" at bounding box center [917, 168] width 61 height 18
click at [493, 167] on div "KJ's Properties Limited" at bounding box center [473, 168] width 163 height 60
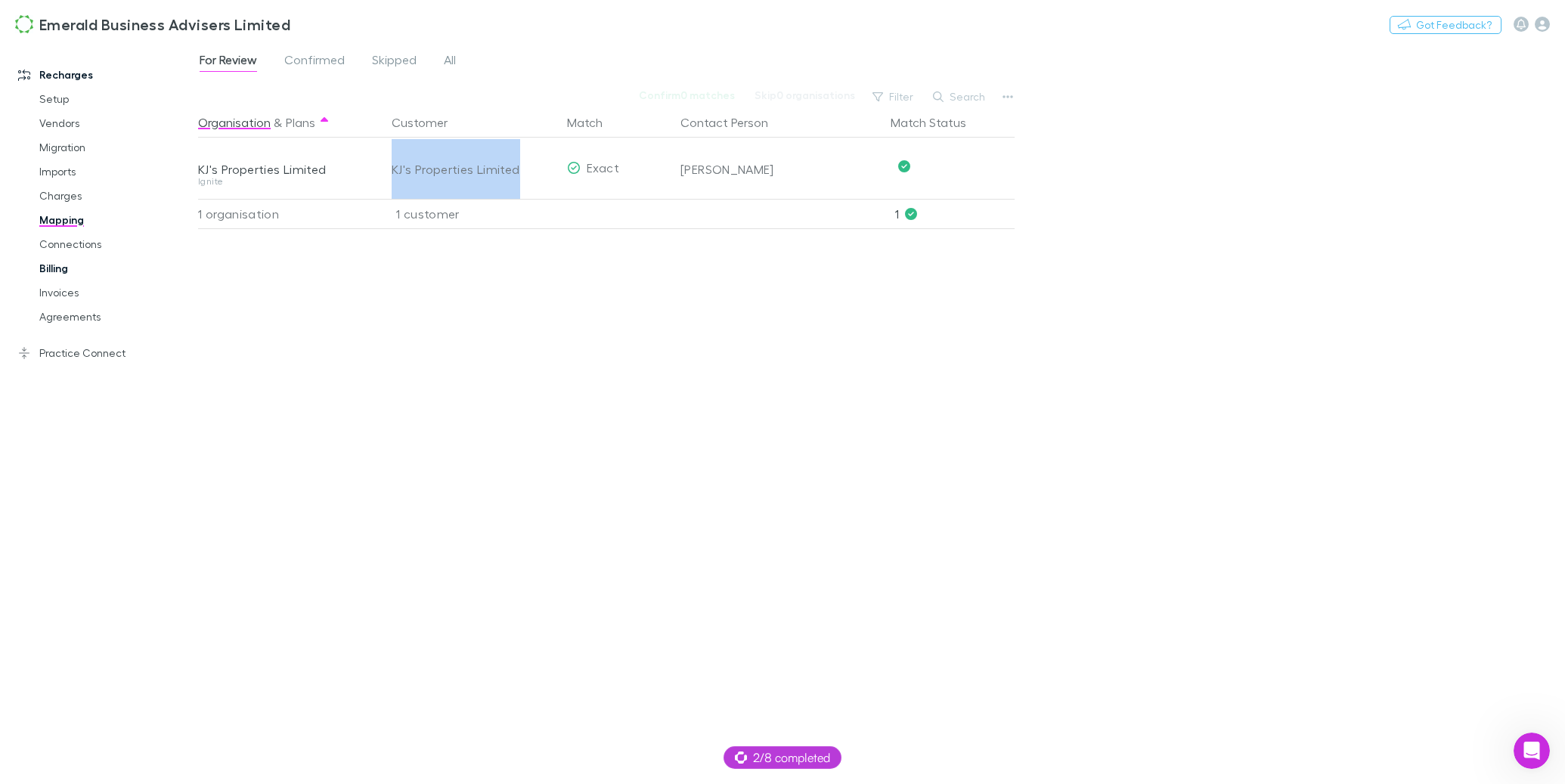
copy div "KJ's Properties Limited"
click at [58, 105] on link "Setup" at bounding box center [109, 99] width 170 height 24
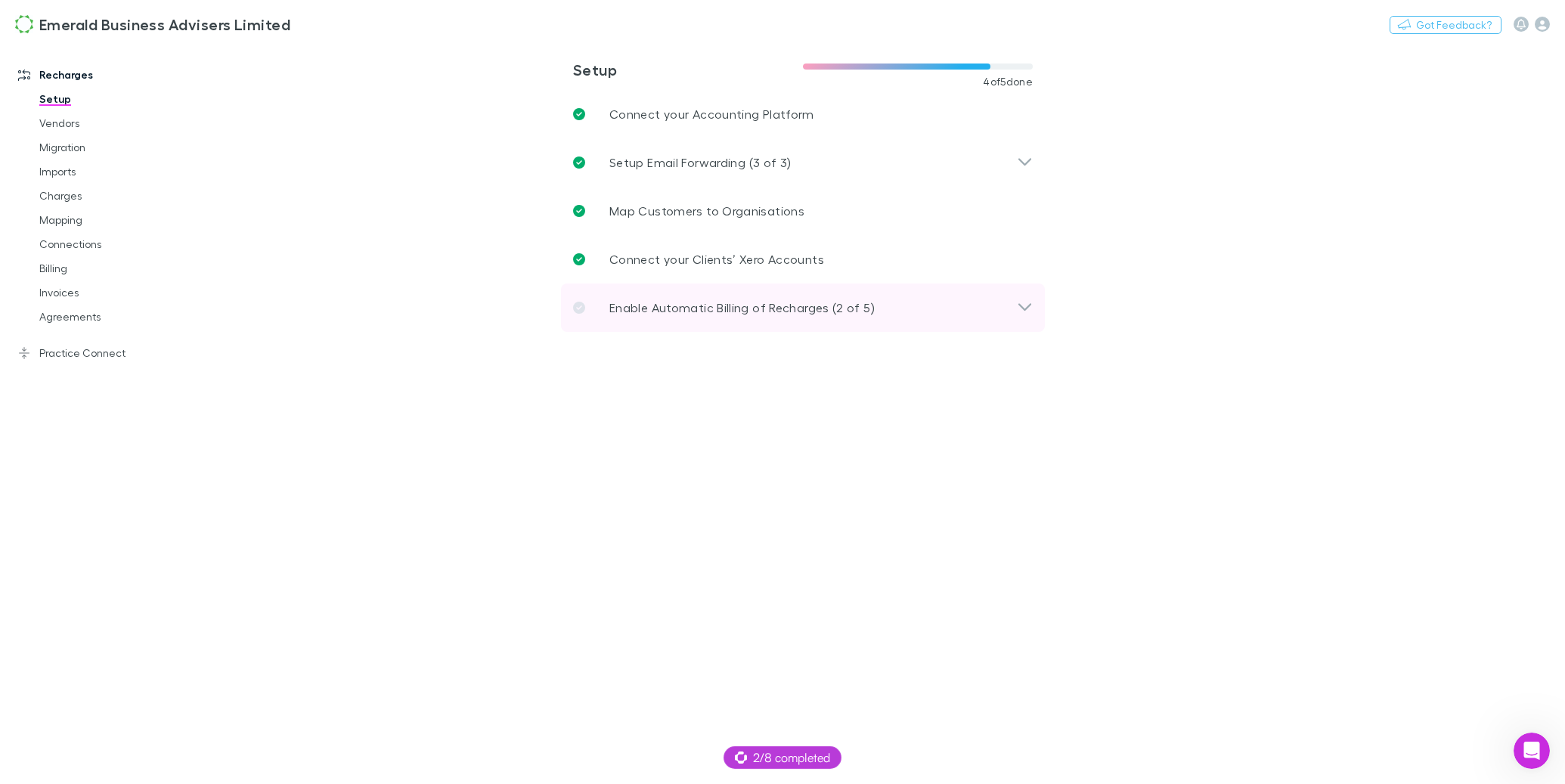
click at [658, 303] on p "Enable Automatic Billing of Recharges (2 of 5)" at bounding box center [741, 307] width 265 height 18
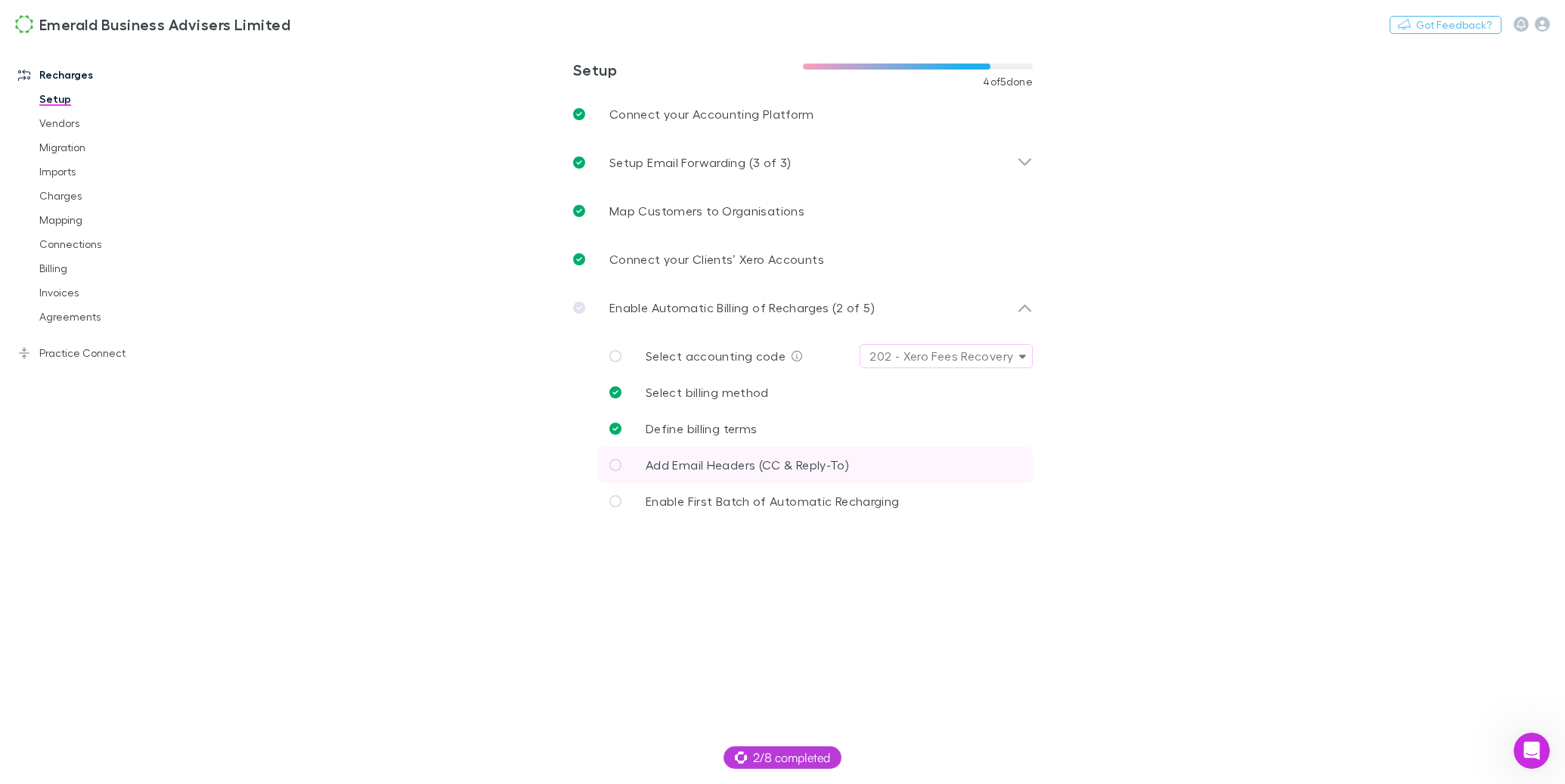
click at [708, 462] on span "Add Email Headers (CC & Reply-To)" at bounding box center [747, 464] width 203 height 14
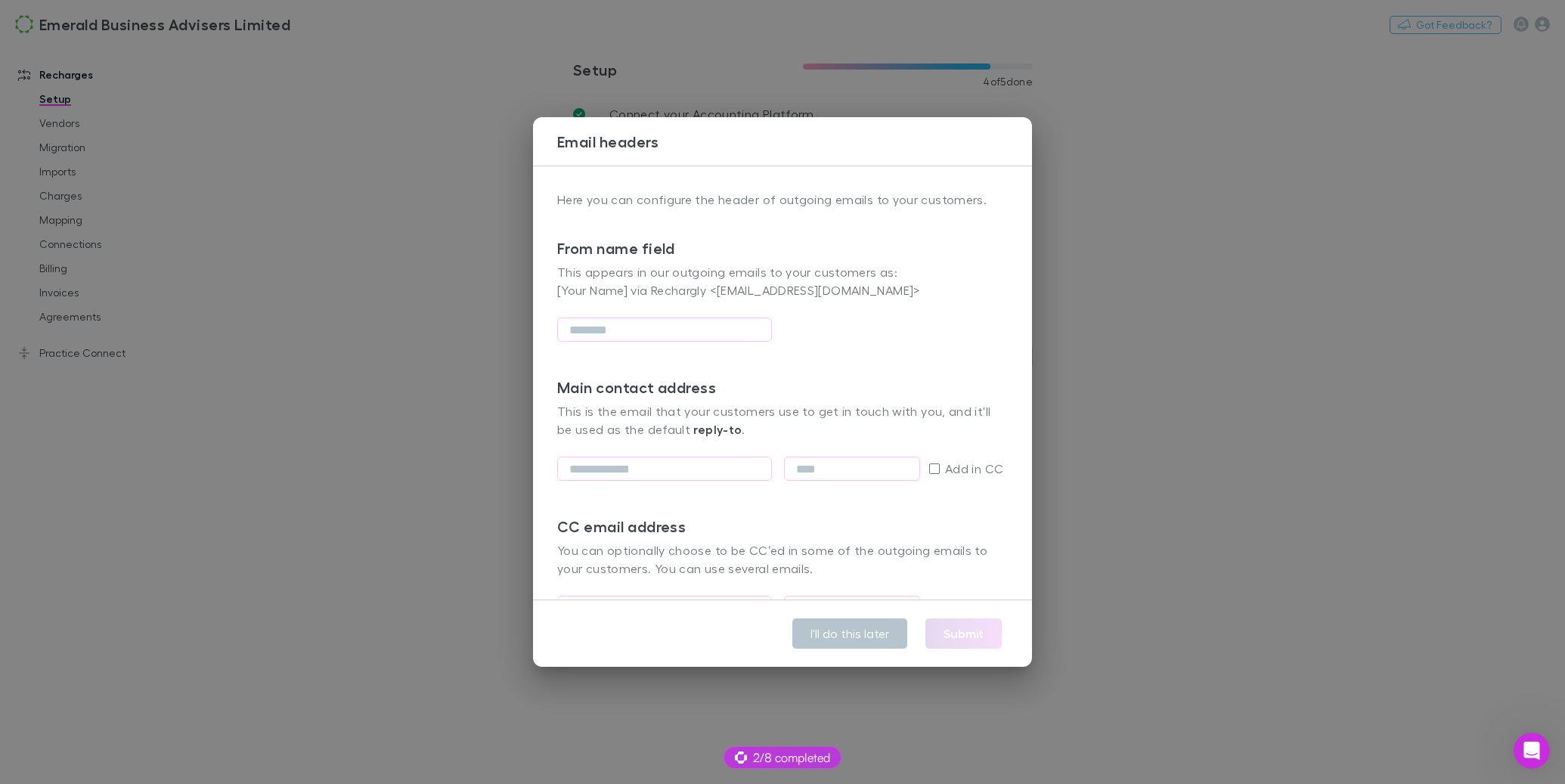
drag, startPoint x: 157, startPoint y: 469, endPoint x: 252, endPoint y: 439, distance: 99.6
click at [157, 469] on div "Email headers Here you can configure the header of outgoing emails to your cust…" at bounding box center [782, 392] width 1565 height 784
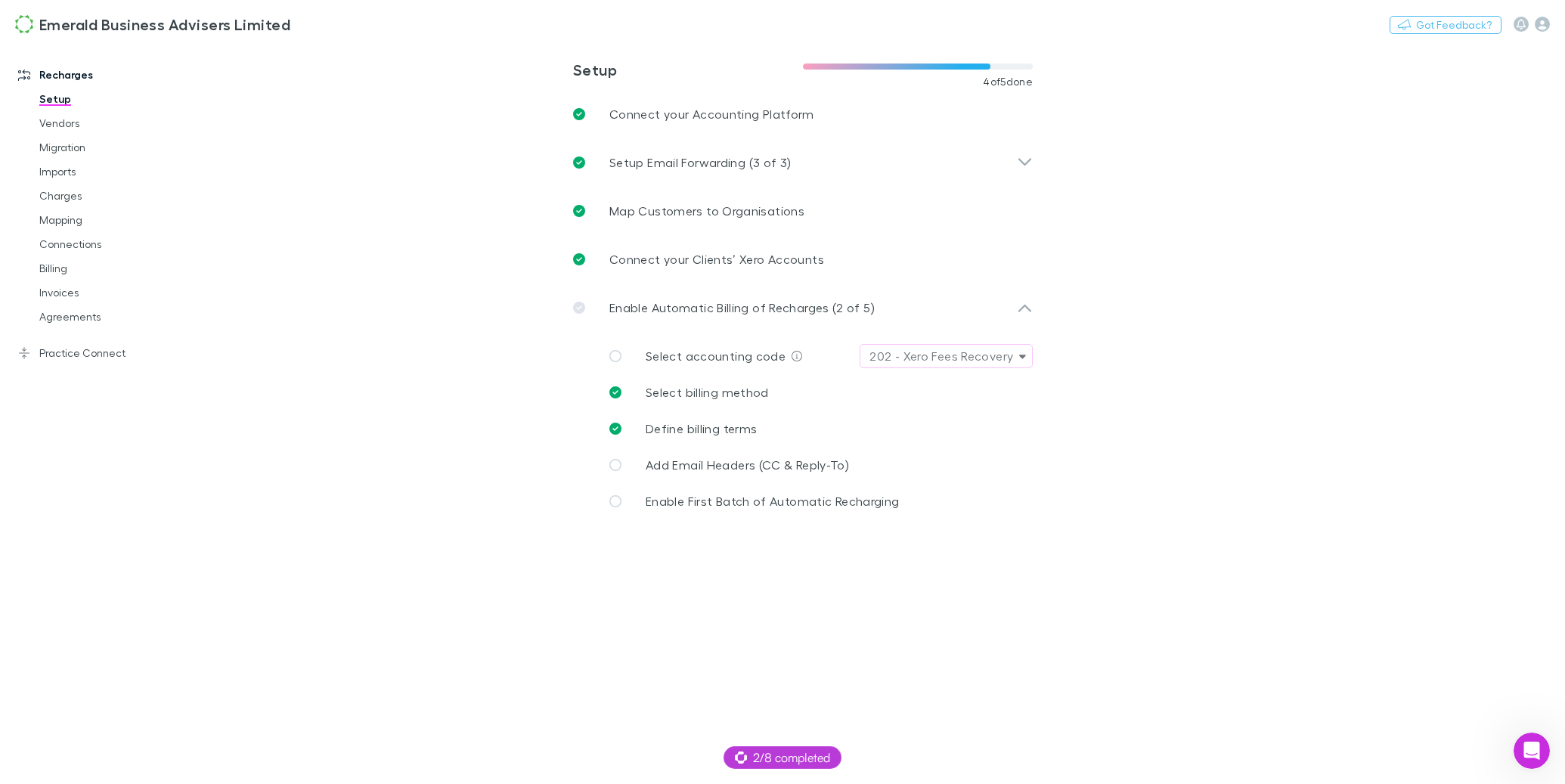
click at [612, 357] on icon at bounding box center [615, 355] width 12 height 12
click at [937, 348] on div "202 - Xero Fees Recovery" at bounding box center [941, 355] width 144 height 18
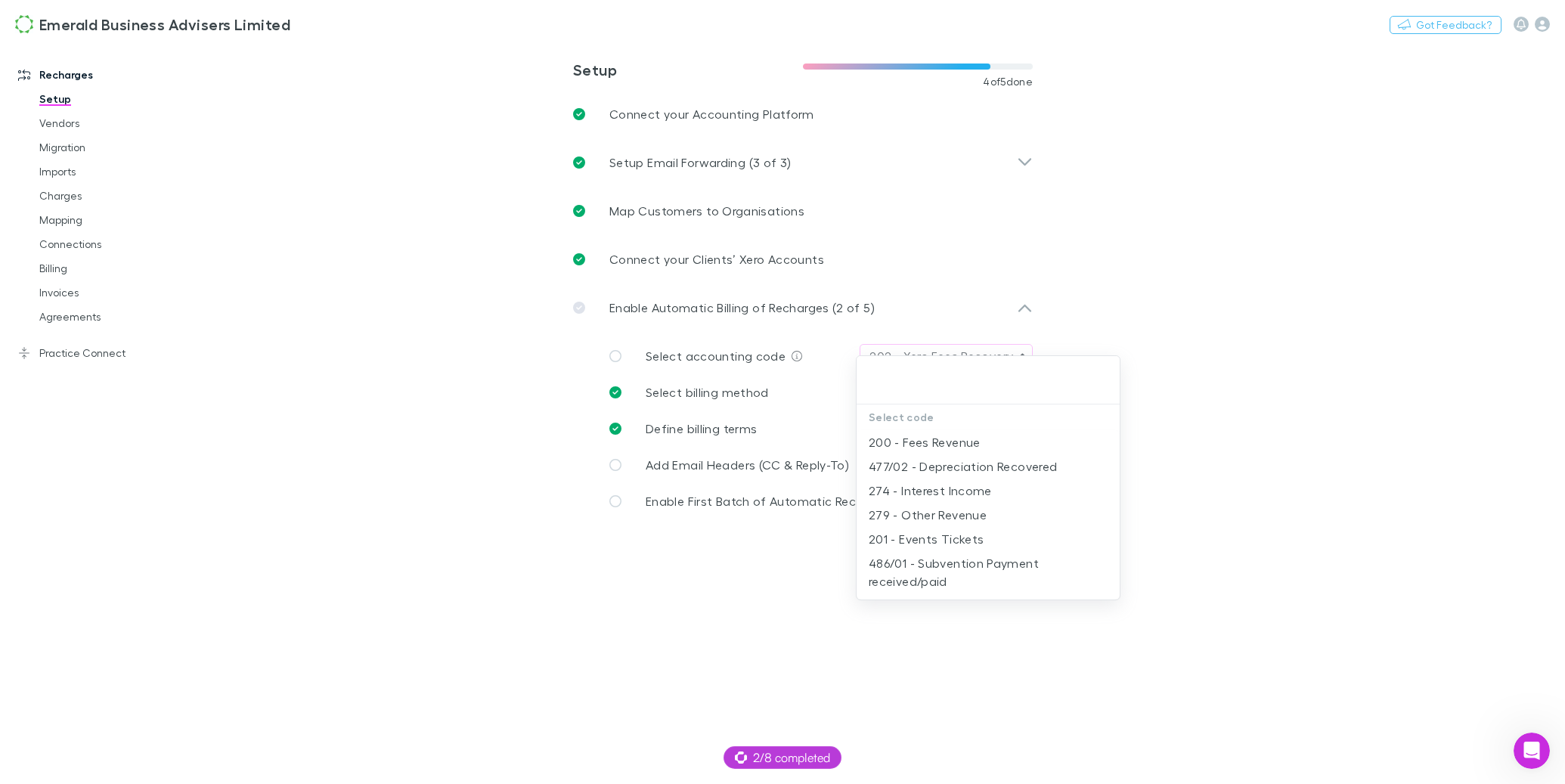
click at [375, 429] on div at bounding box center [782, 392] width 1565 height 784
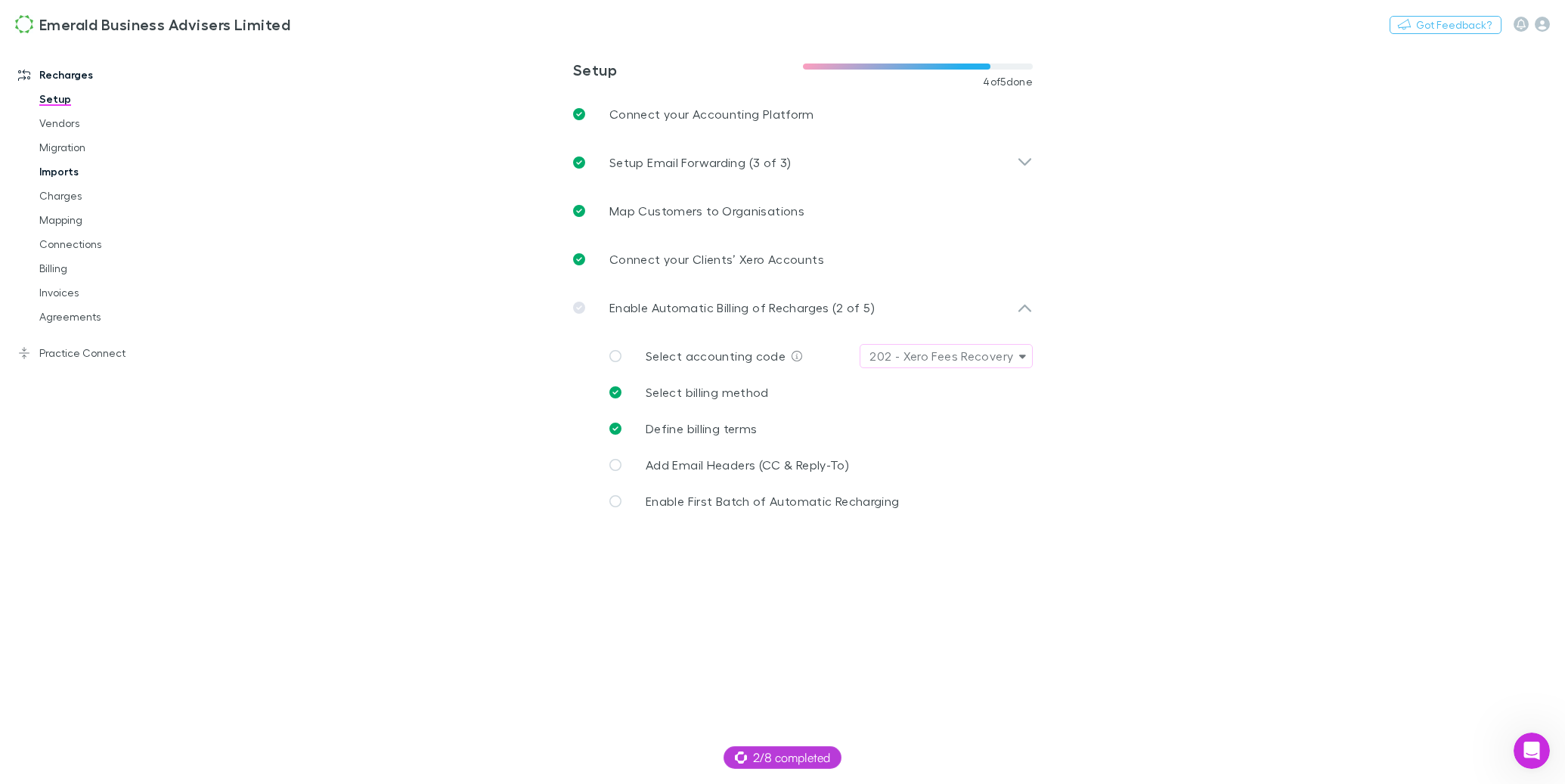
click at [70, 170] on link "Imports" at bounding box center [109, 171] width 170 height 24
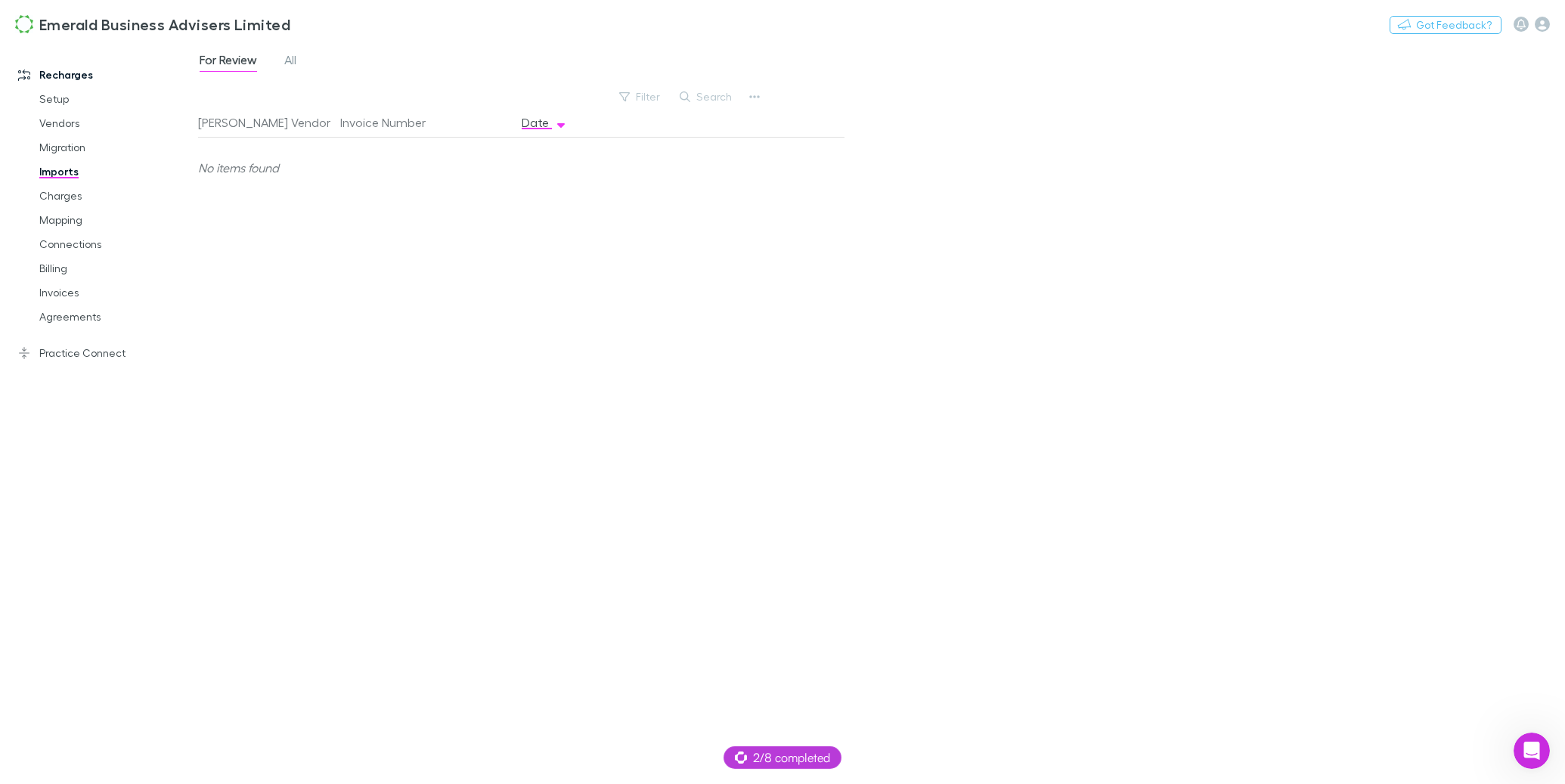
click at [282, 58] on div "For Review All" at bounding box center [254, 61] width 112 height 24
click at [286, 57] on span "All" at bounding box center [290, 61] width 12 height 20
drag, startPoint x: 55, startPoint y: 379, endPoint x: 66, endPoint y: 366, distance: 17.0
click at [59, 375] on div "Recharges Setup Vendors Migration Imports Charges Mapping Connections Billing I…" at bounding box center [99, 404] width 198 height 712
drag, startPoint x: 65, startPoint y: 366, endPoint x: 70, endPoint y: 360, distance: 7.8
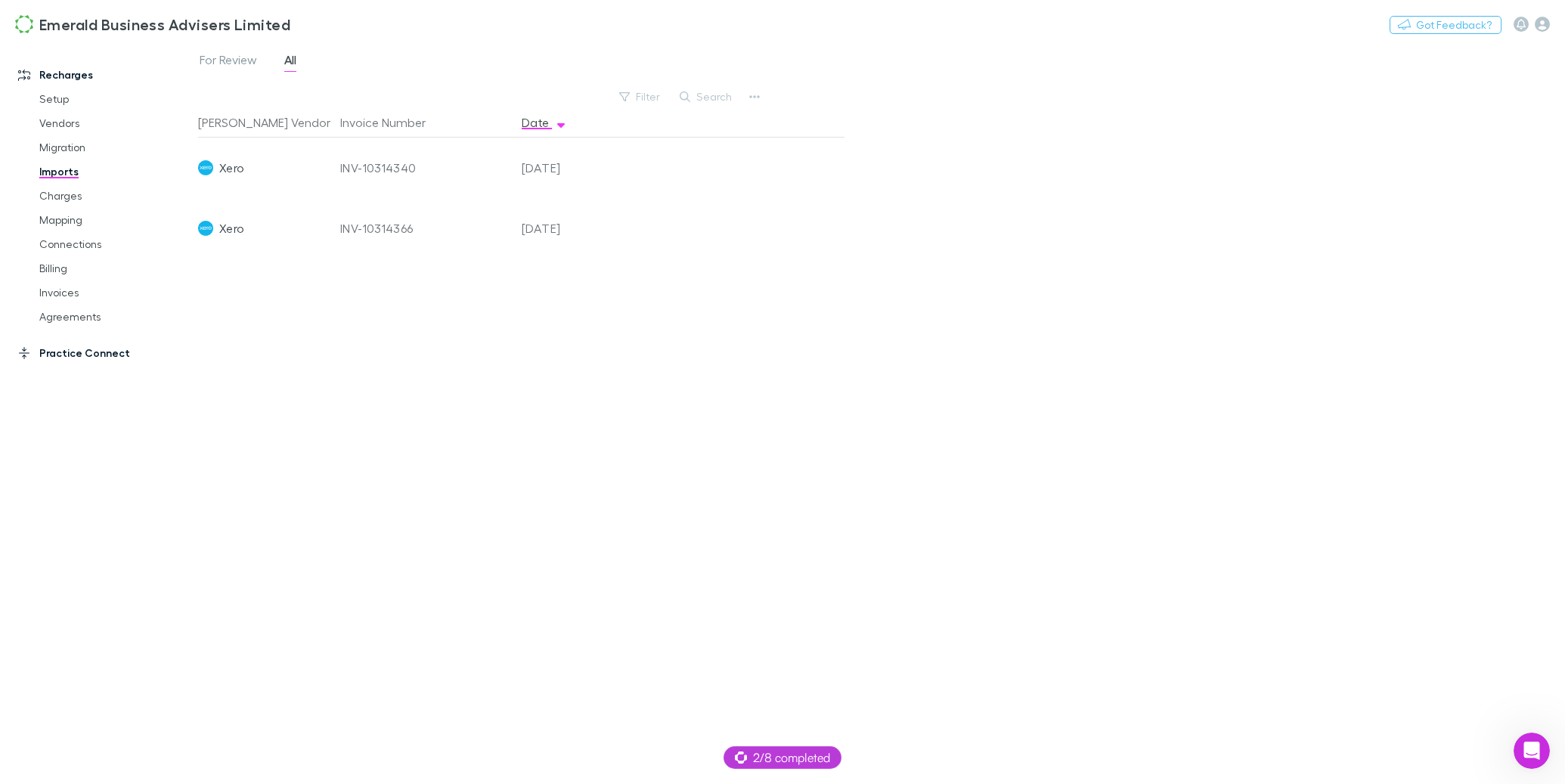
click at [66, 364] on div "Recharges Setup Vendors Migration Imports Charges Mapping Connections Billing I…" at bounding box center [99, 404] width 198 height 712
click at [78, 348] on link "Practice Connect" at bounding box center [99, 352] width 192 height 24
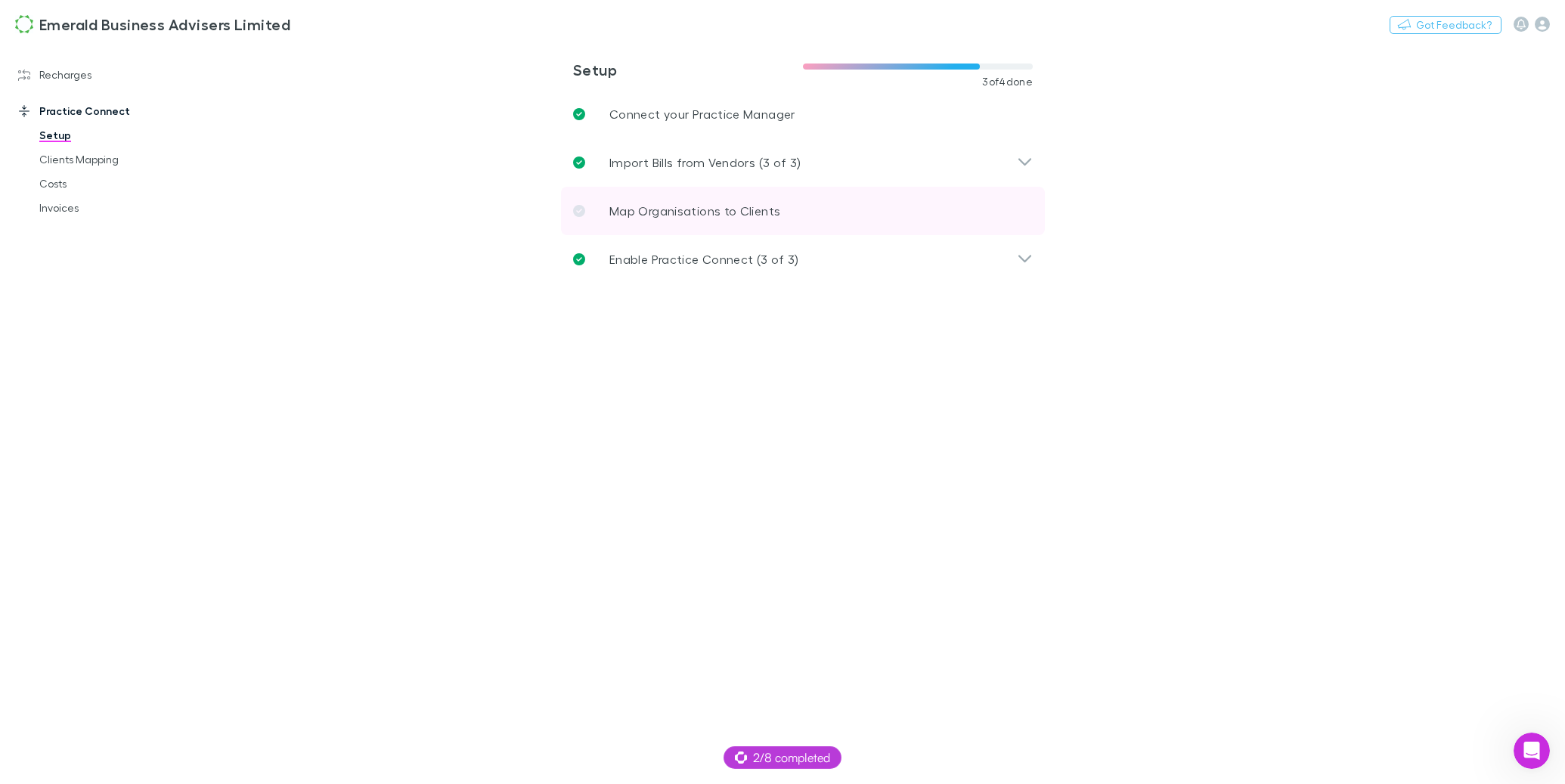
click at [628, 199] on link "Map Organisations to Clients" at bounding box center [803, 211] width 484 height 49
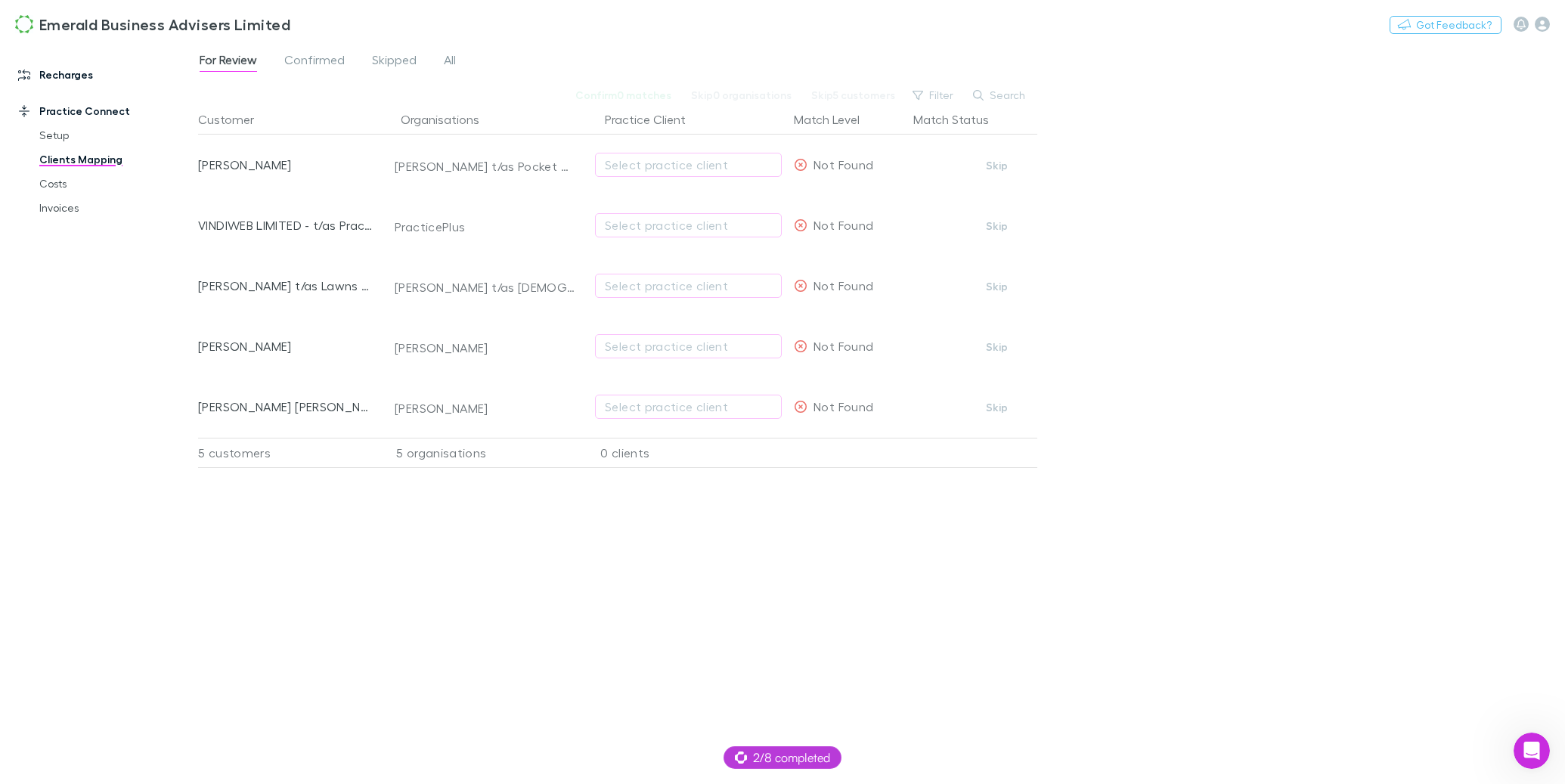
click at [72, 80] on link "Recharges" at bounding box center [99, 75] width 192 height 24
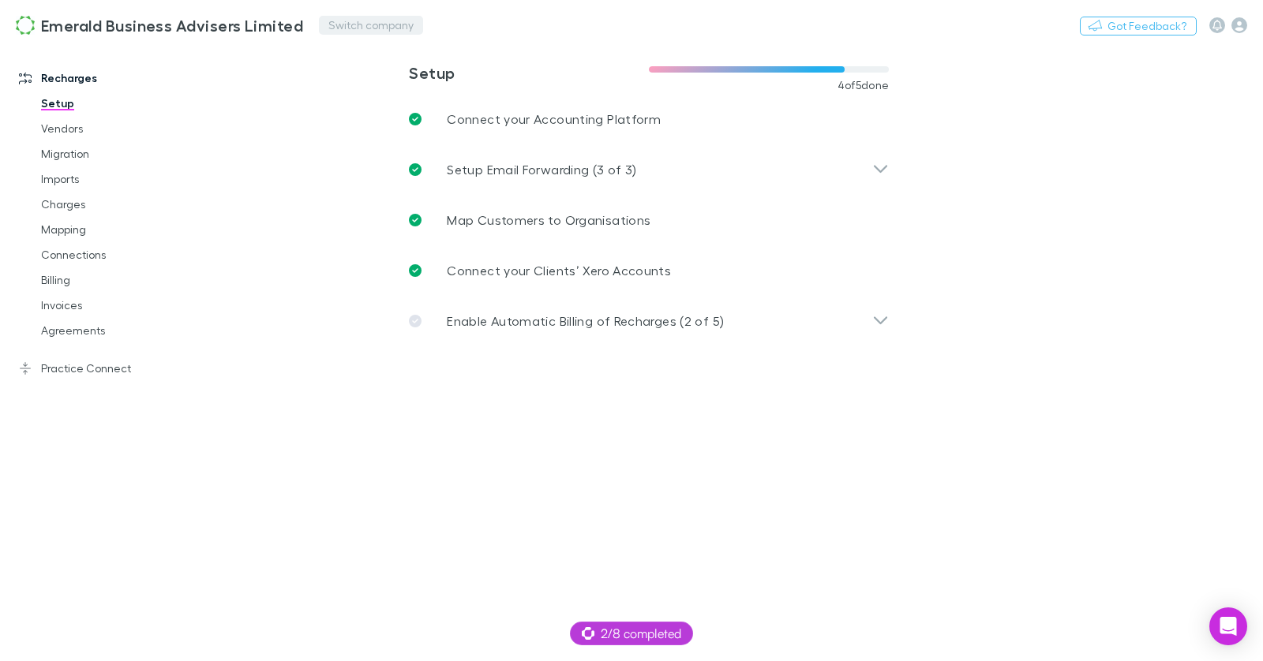
click at [329, 31] on button "Switch company" at bounding box center [371, 25] width 104 height 19
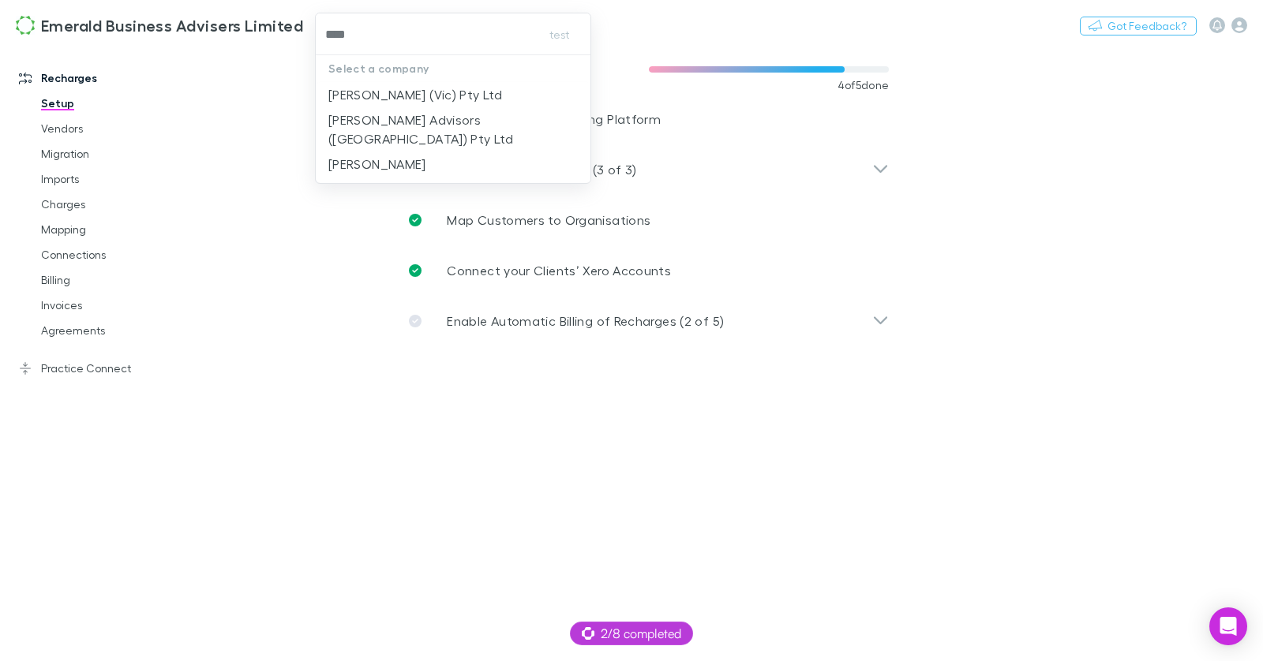
type input "*****"
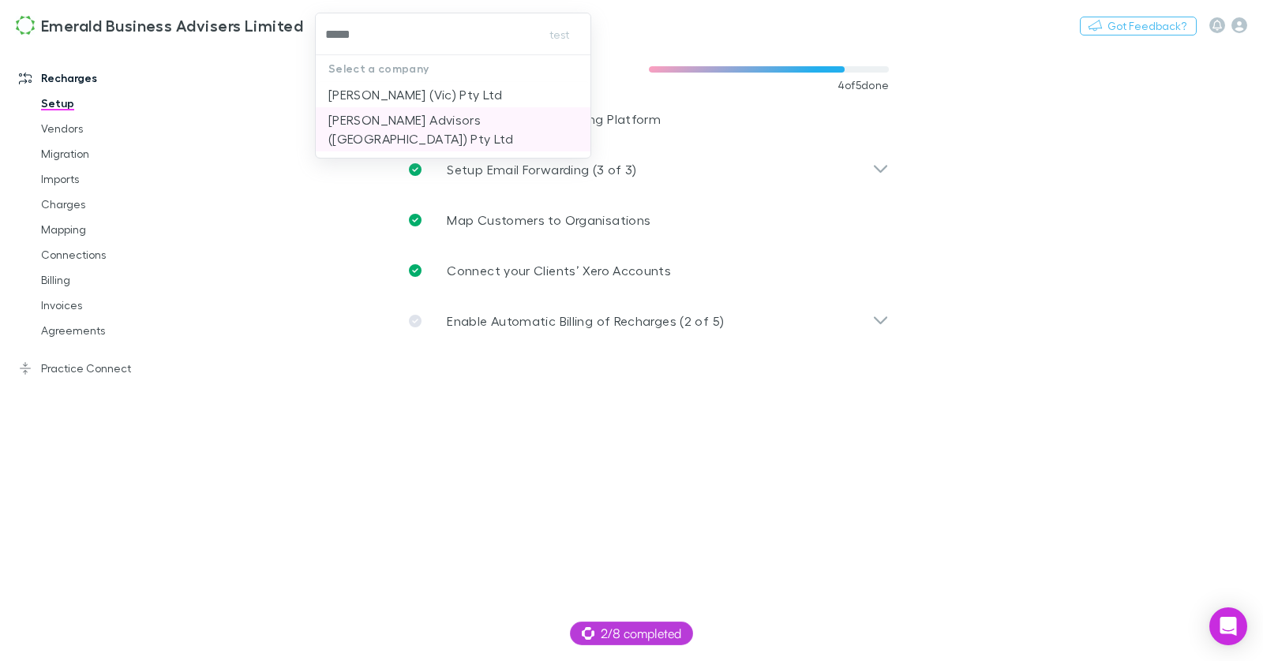
click at [435, 116] on p "[PERSON_NAME] Advisors ([GEOGRAPHIC_DATA]) Pty Ltd" at bounding box center [453, 130] width 250 height 38
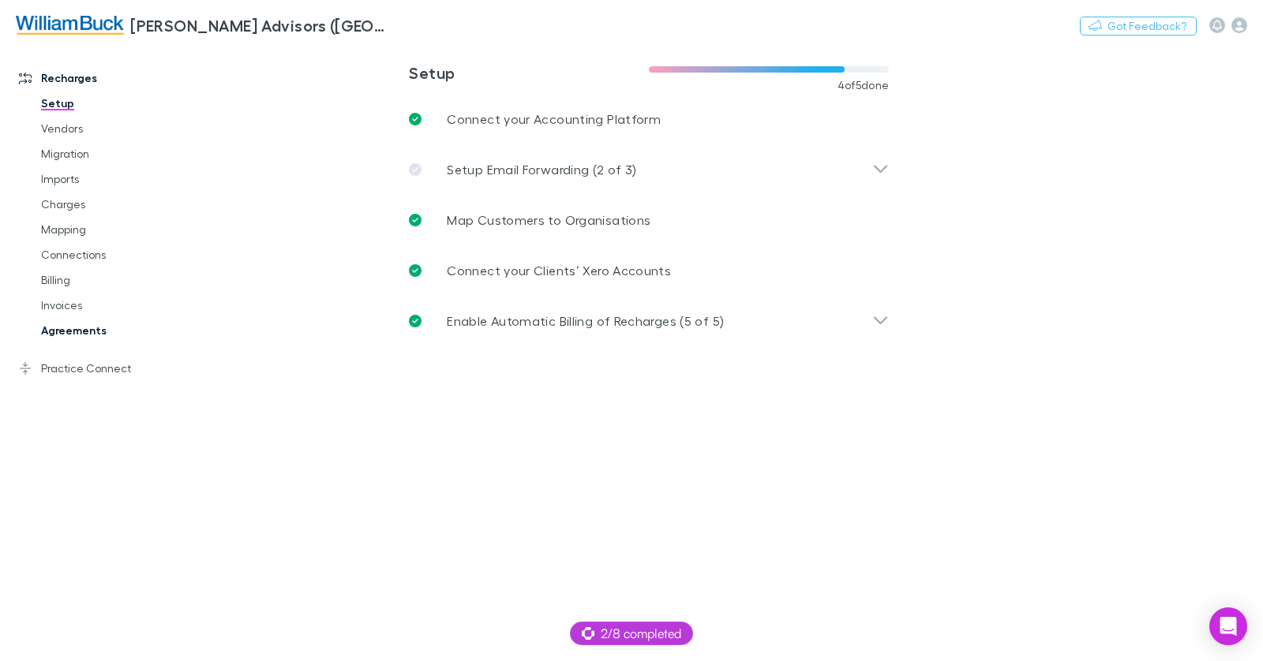
drag, startPoint x: 103, startPoint y: 366, endPoint x: 167, endPoint y: 337, distance: 71.0
click at [102, 366] on link "Practice Connect" at bounding box center [99, 368] width 193 height 25
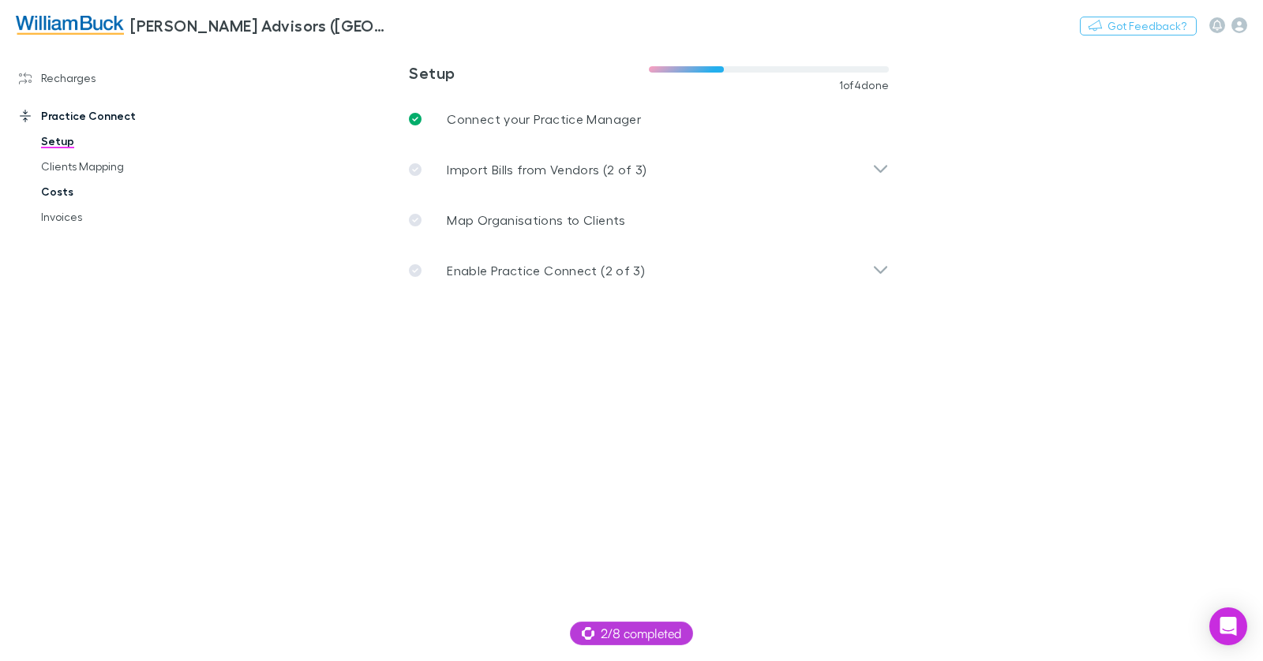
click at [66, 191] on link "Costs" at bounding box center [110, 191] width 171 height 25
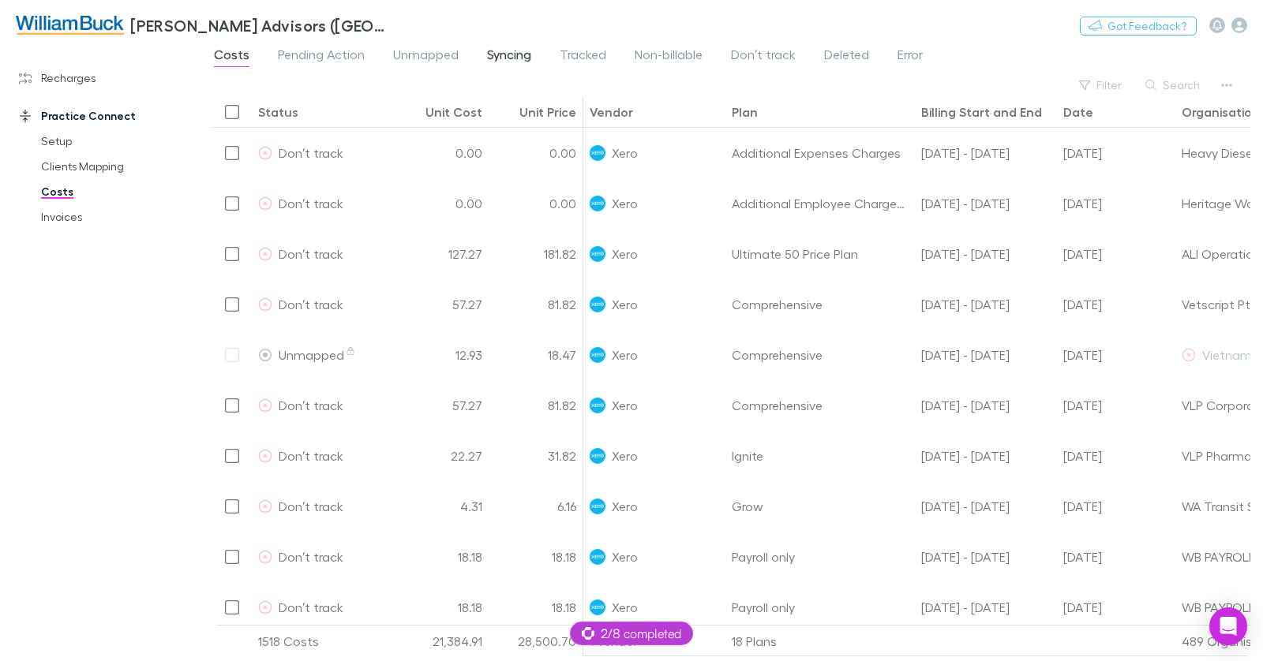
click at [509, 52] on span "Syncing" at bounding box center [509, 57] width 44 height 21
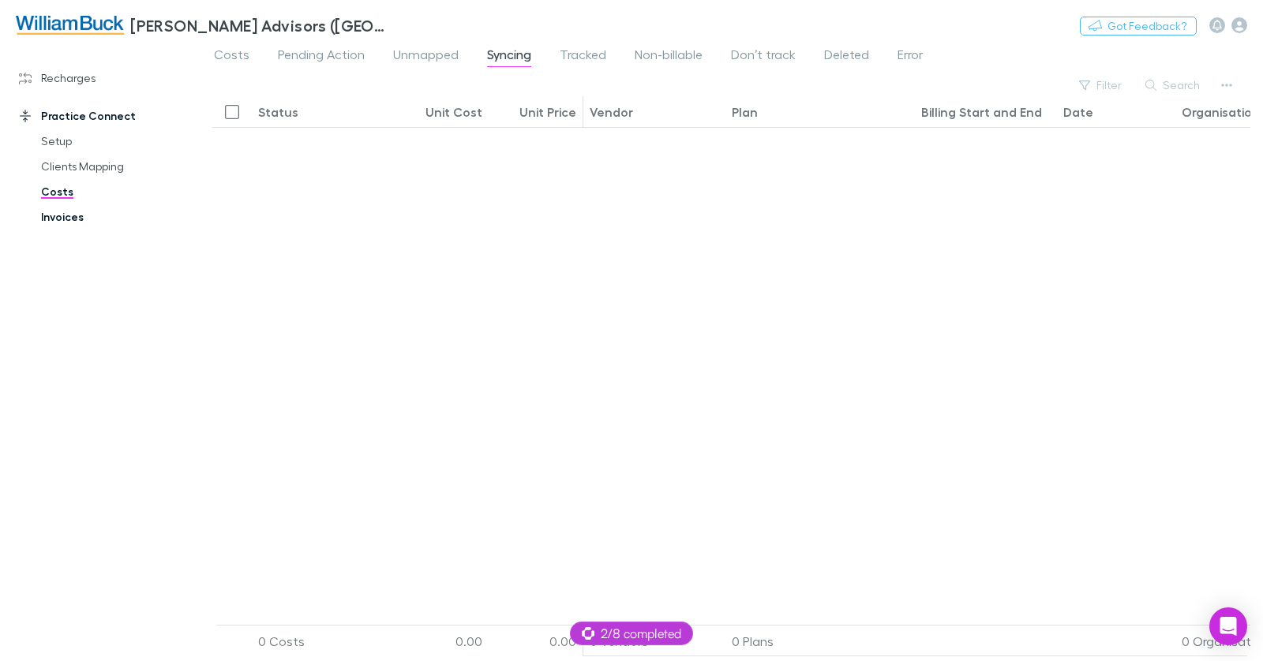
click at [71, 214] on link "Invoices" at bounding box center [110, 216] width 171 height 25
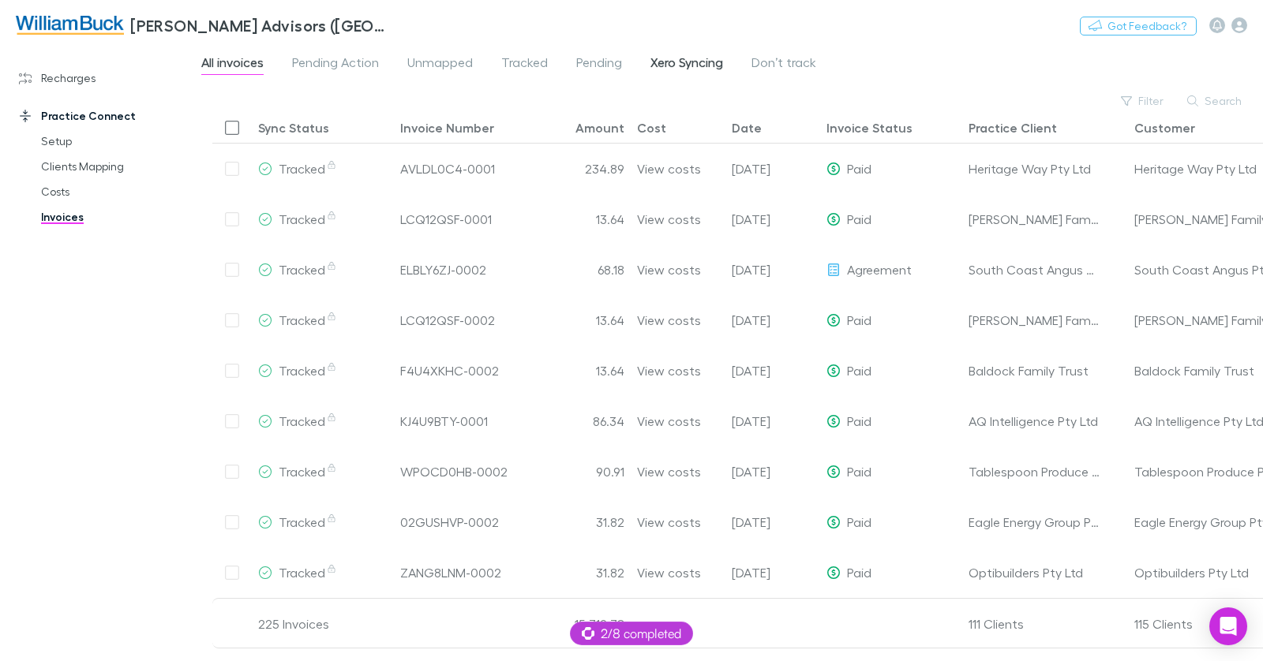
click at [669, 64] on span "Xero Syncing" at bounding box center [686, 64] width 73 height 21
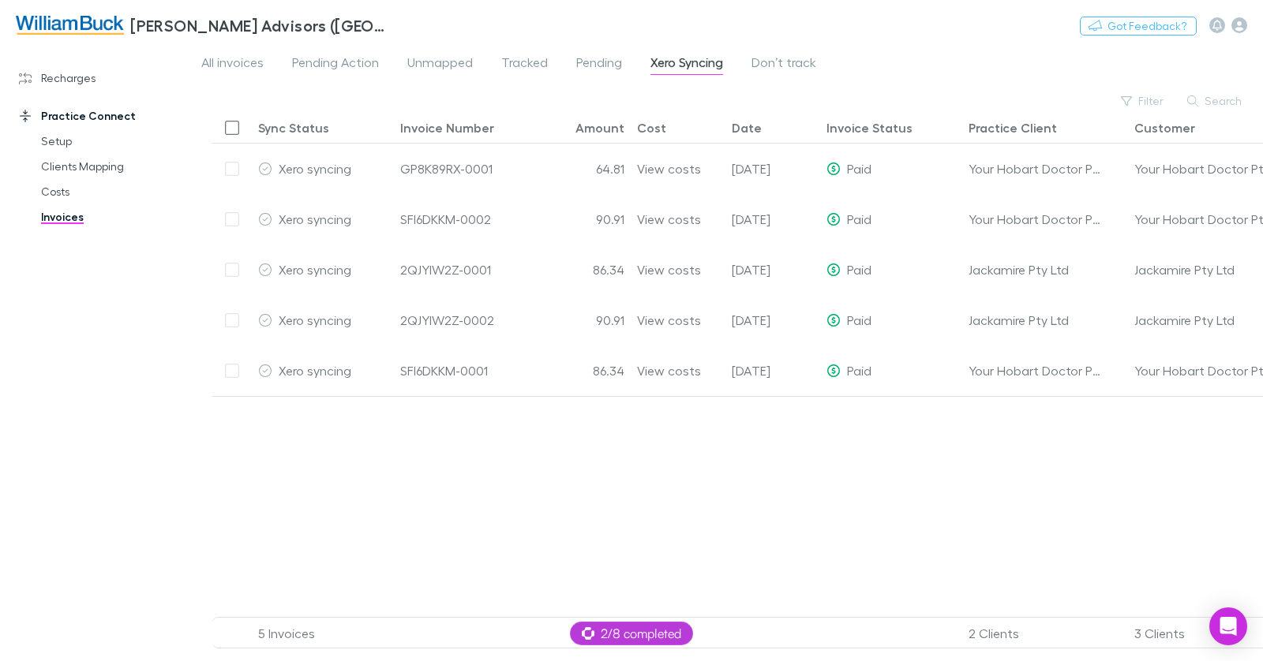
click at [1083, 515] on div at bounding box center [823, 506] width 1223 height 221
click at [1237, 28] on icon "button" at bounding box center [1239, 25] width 16 height 16
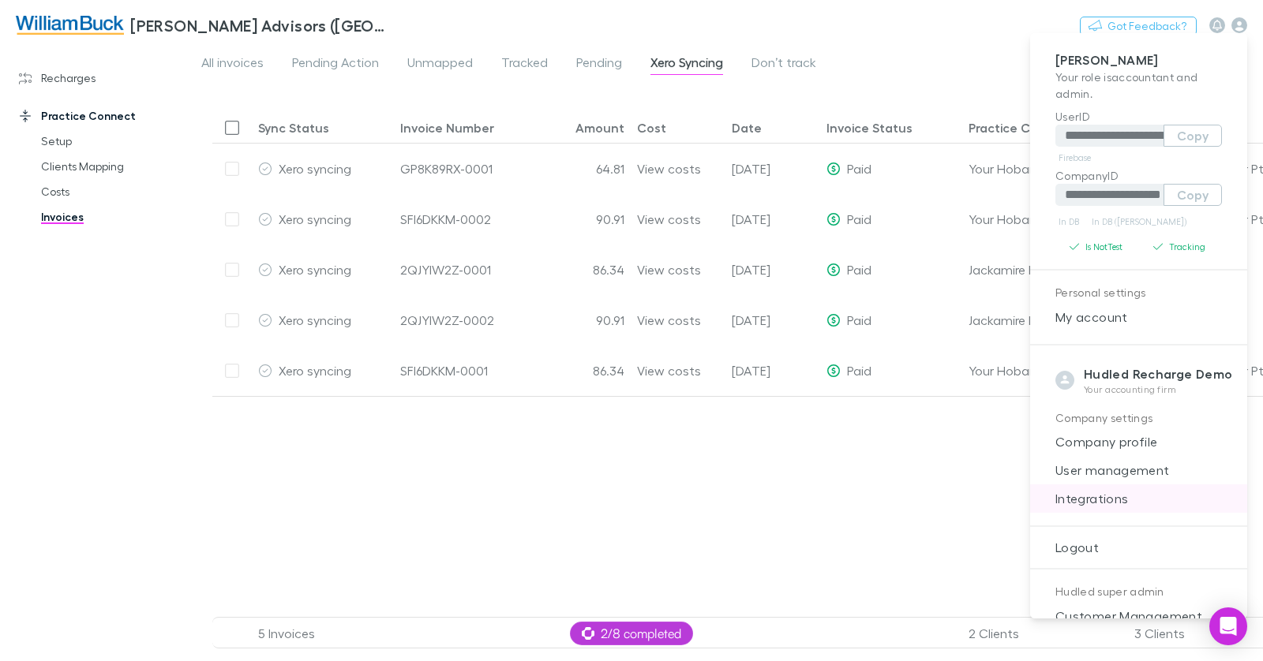
click at [1135, 496] on span "Integrations" at bounding box center [1139, 498] width 192 height 19
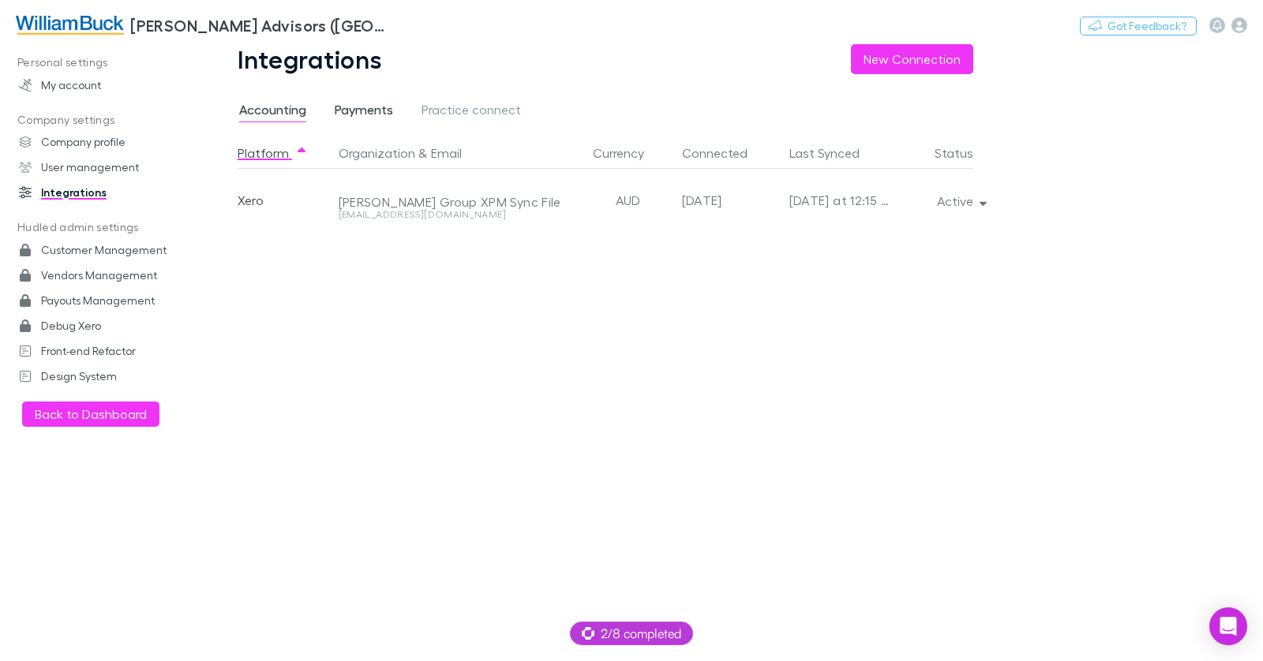
click at [370, 106] on span "Payments" at bounding box center [364, 112] width 58 height 21
click at [471, 112] on span "Practice connect" at bounding box center [471, 112] width 99 height 21
click at [393, 108] on div "Accounting Payments Practice connect" at bounding box center [387, 111] width 298 height 25
click at [448, 109] on span "Practice connect" at bounding box center [471, 112] width 99 height 21
click at [94, 24] on img at bounding box center [70, 25] width 108 height 19
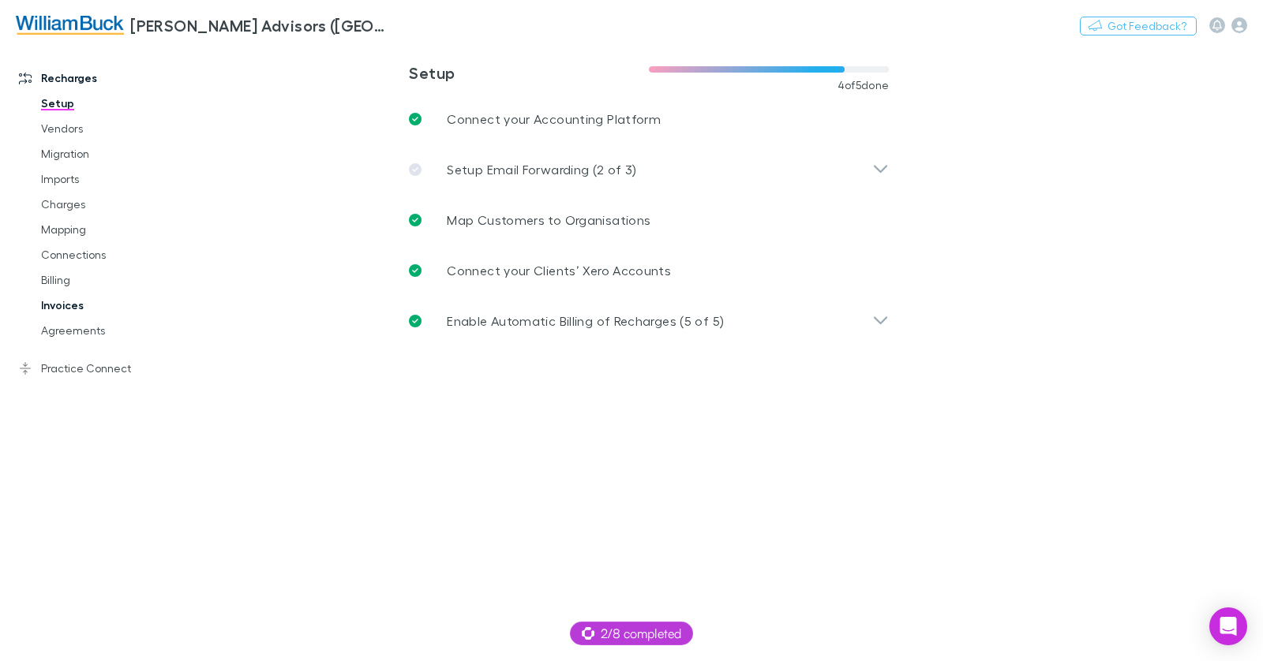
click at [68, 305] on link "Invoices" at bounding box center [110, 305] width 171 height 25
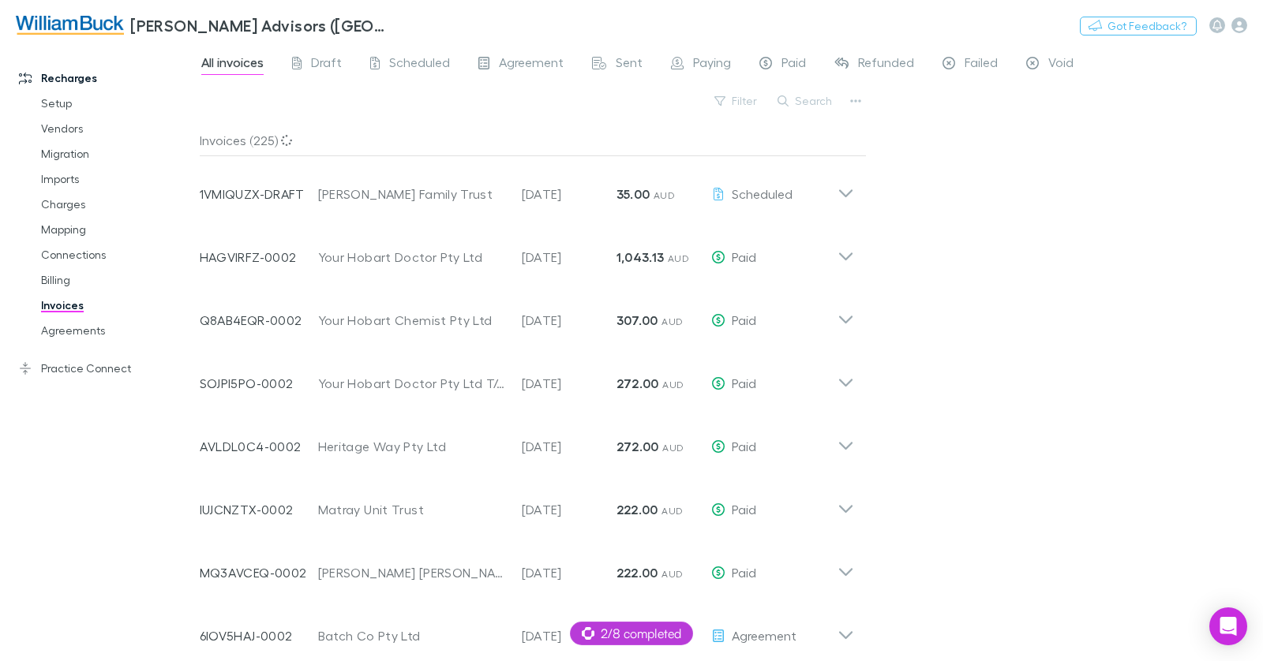
drag, startPoint x: 85, startPoint y: 370, endPoint x: 96, endPoint y: 369, distance: 10.4
click at [85, 370] on link "Practice Connect" at bounding box center [99, 368] width 193 height 25
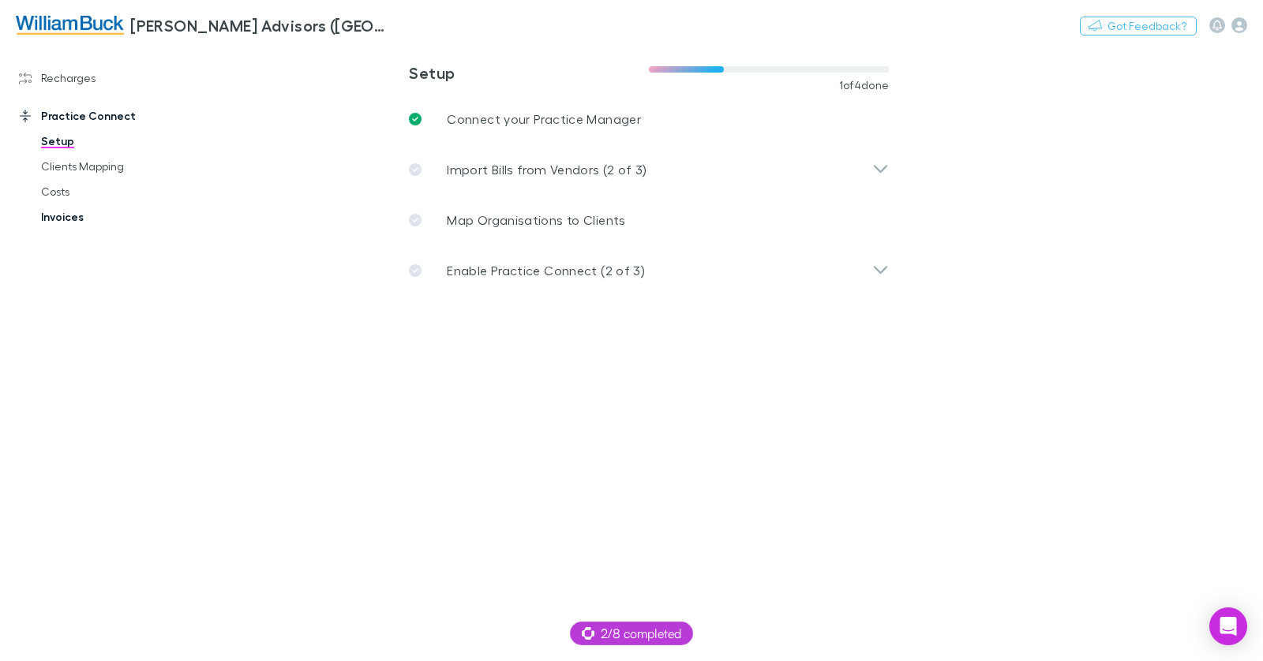
click at [59, 193] on link "Costs" at bounding box center [110, 191] width 171 height 25
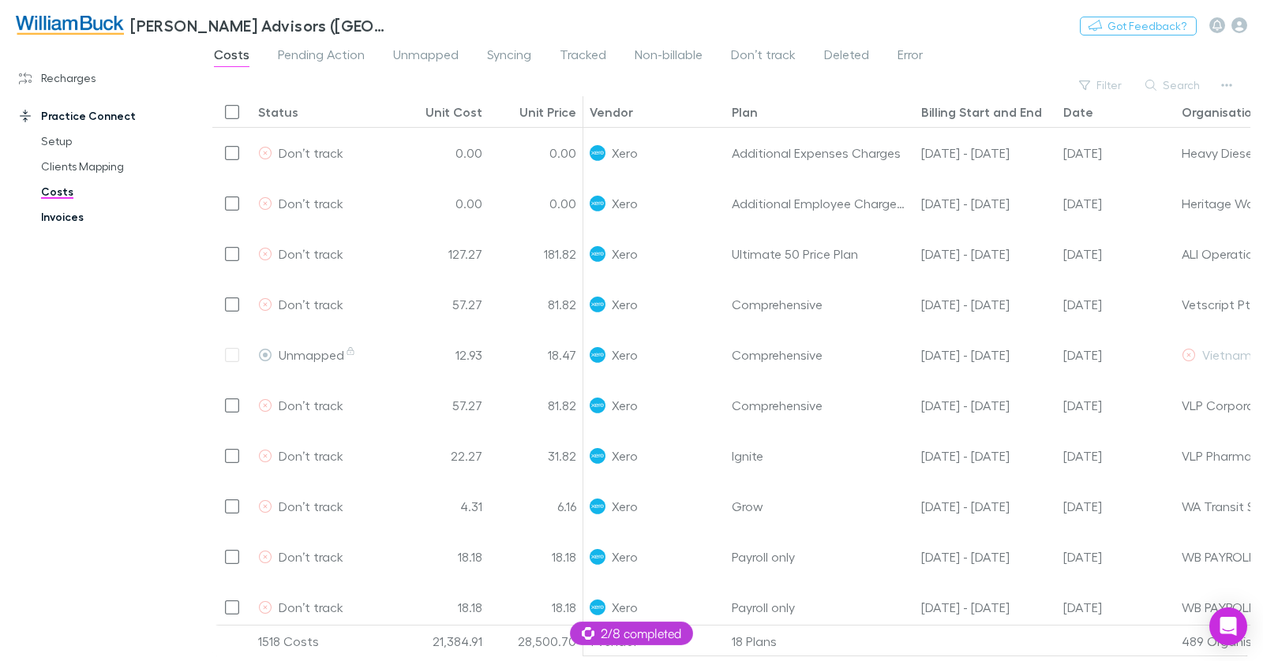
click at [60, 219] on link "Invoices" at bounding box center [110, 216] width 171 height 25
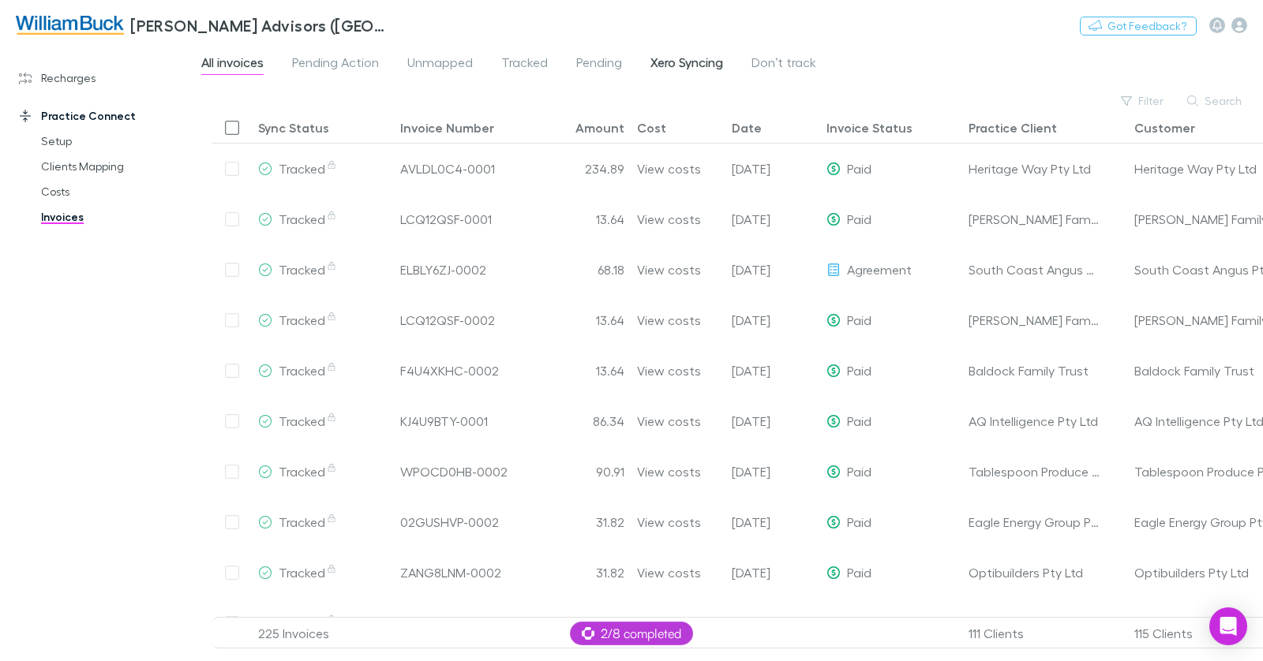
click at [699, 69] on span "Xero Syncing" at bounding box center [686, 64] width 73 height 21
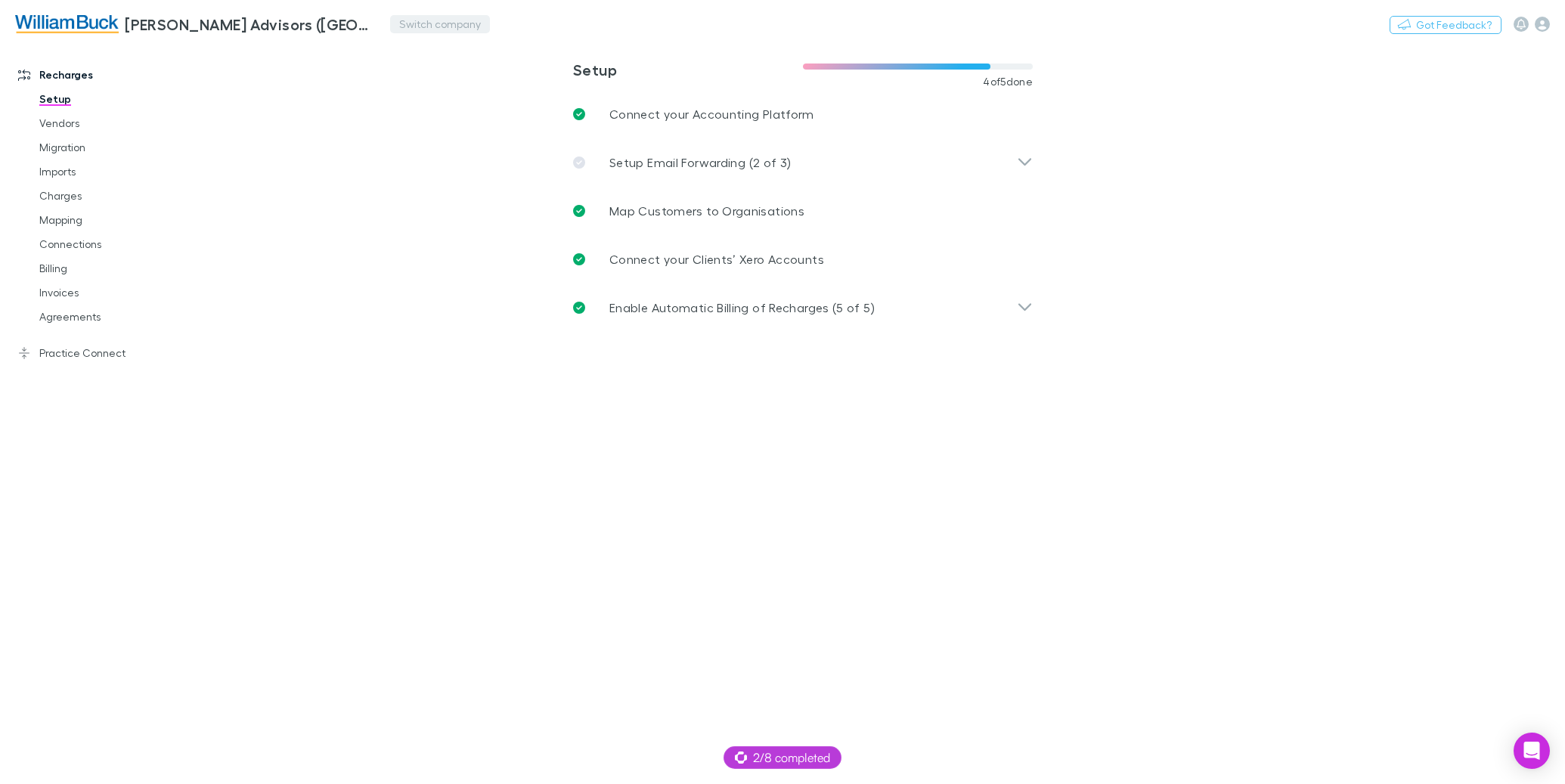
click at [398, 21] on button "Switch company" at bounding box center [440, 24] width 100 height 18
type input "*"
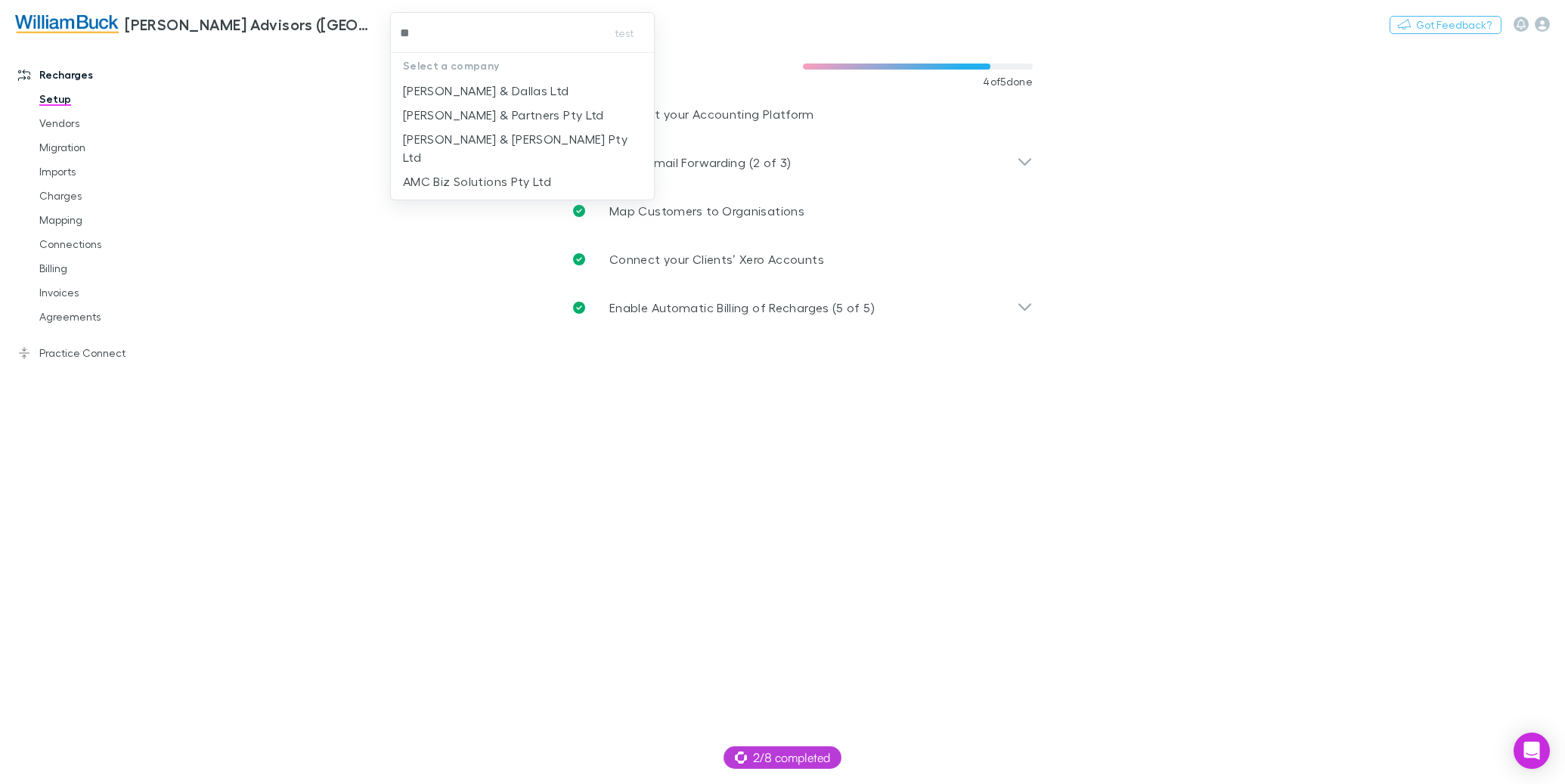
type input "***"
click at [425, 84] on p "McWhirter & Leong Pty Ltd" at bounding box center [522, 100] width 238 height 36
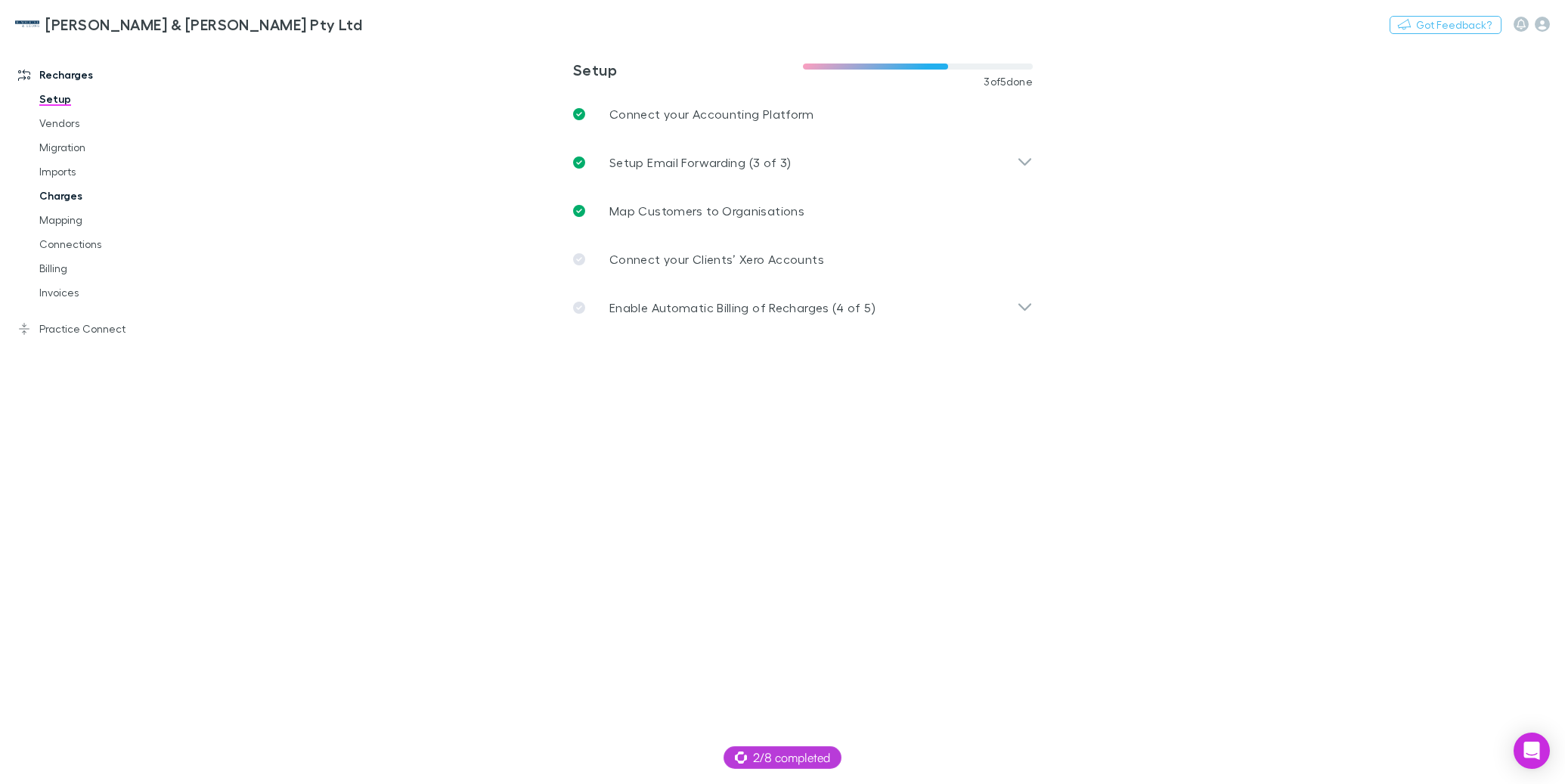
click at [77, 191] on link "Charges" at bounding box center [109, 195] width 170 height 24
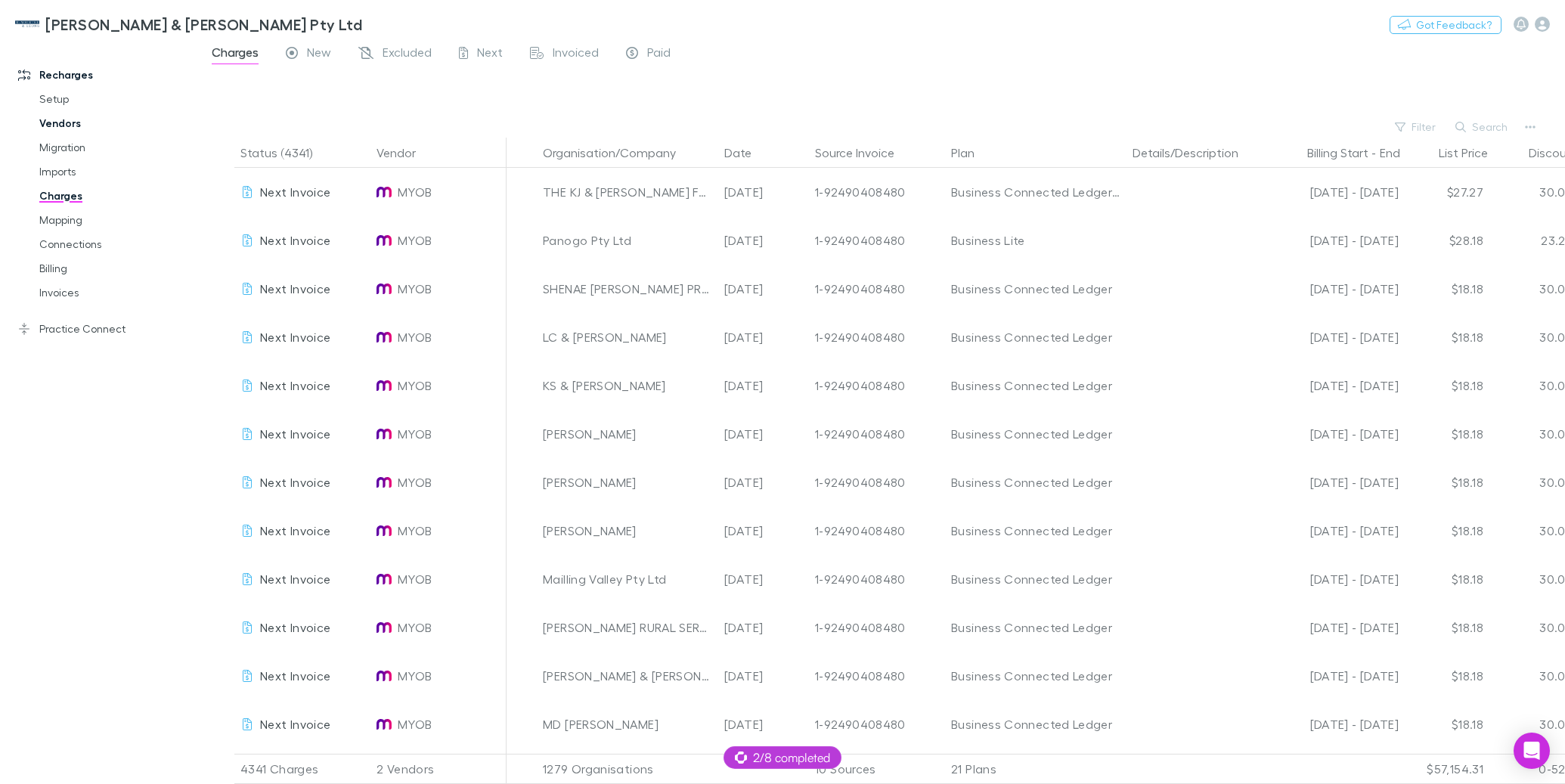
click at [56, 99] on link "Setup" at bounding box center [109, 99] width 170 height 24
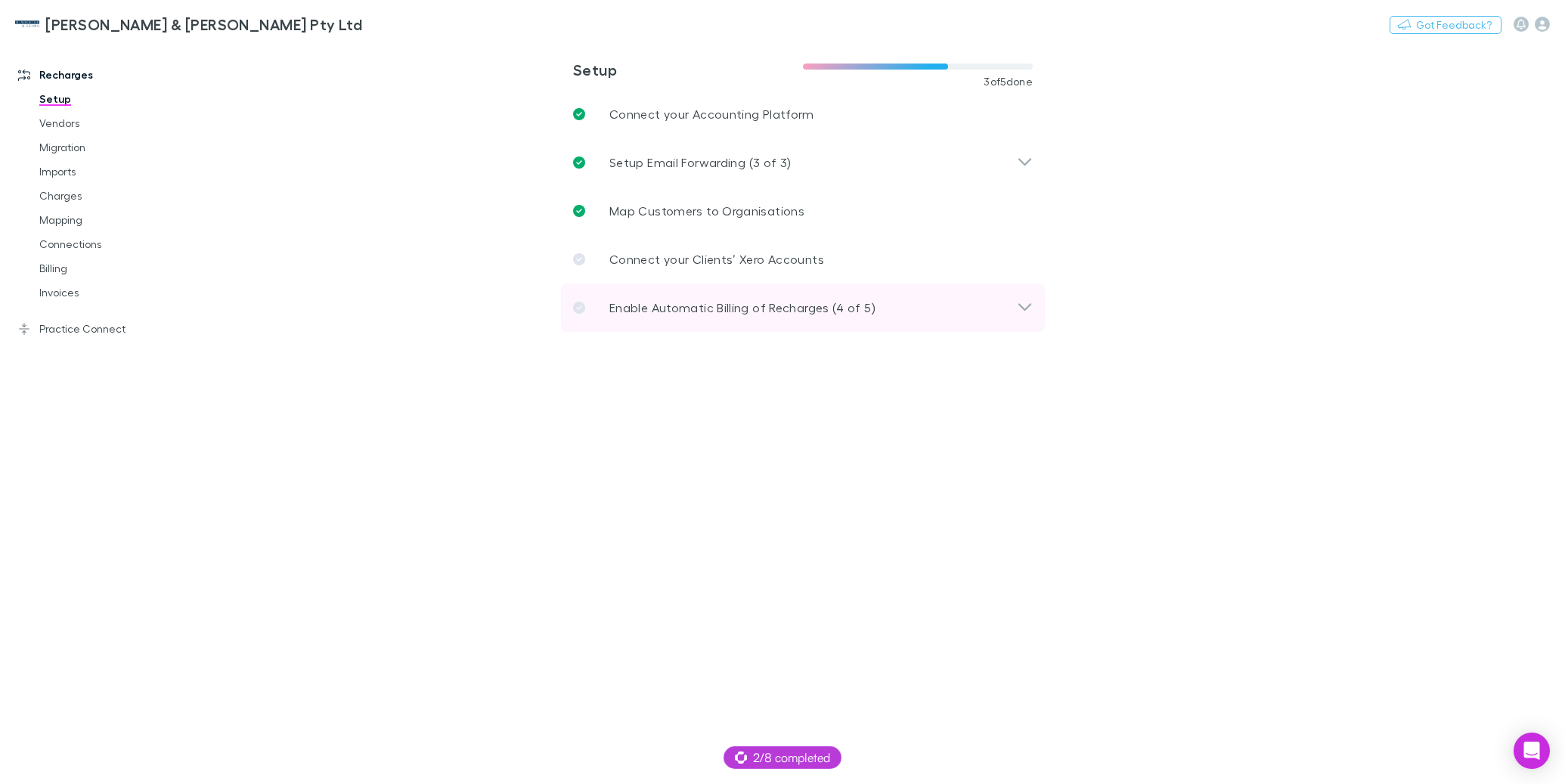
click at [653, 309] on p "Enable Automatic Billing of Recharges (4 of 5)" at bounding box center [742, 307] width 266 height 18
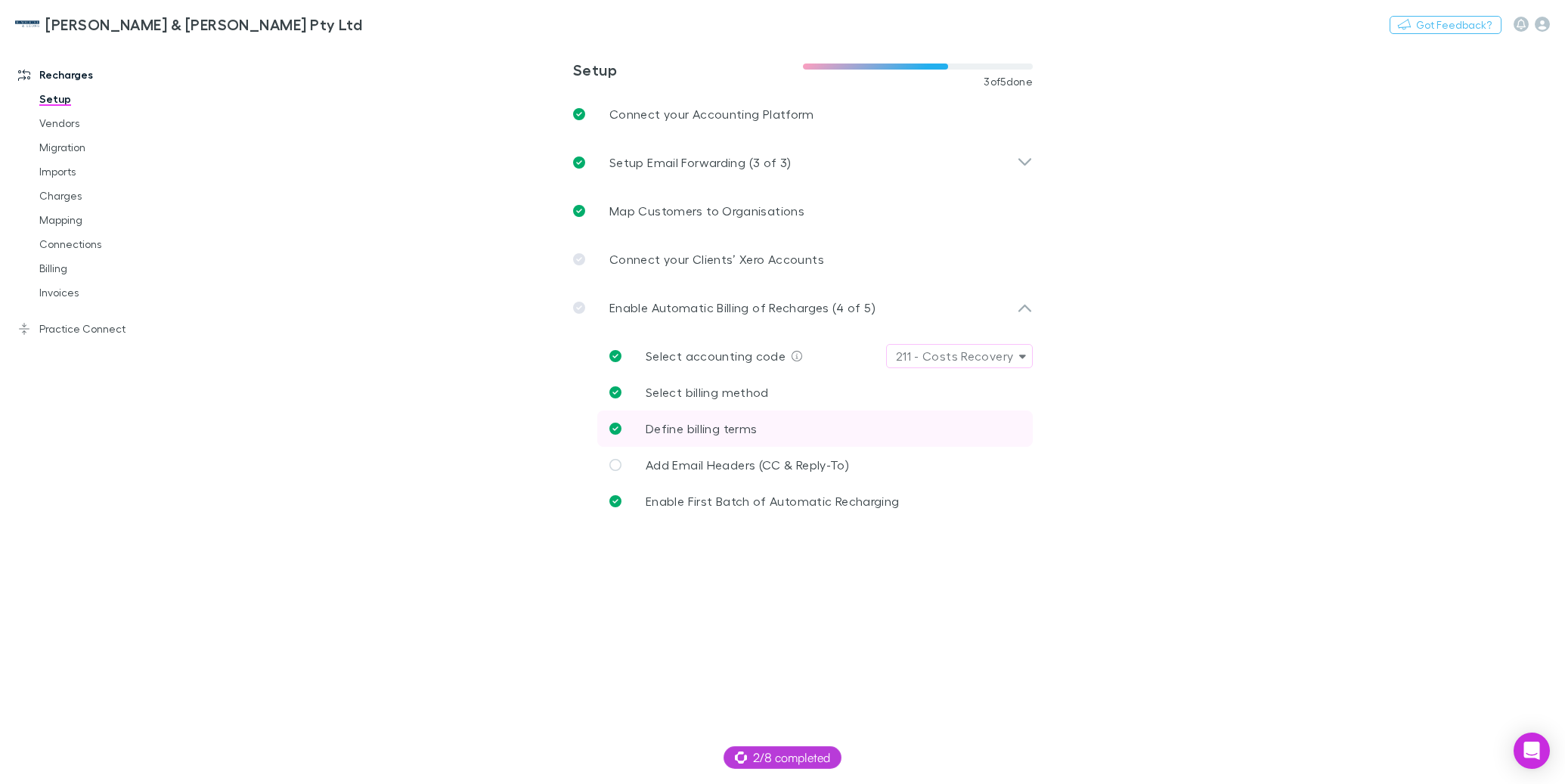
click at [733, 425] on span "Define billing terms" at bounding box center [701, 428] width 111 height 14
click at [52, 267] on link "Billing" at bounding box center [109, 268] width 170 height 24
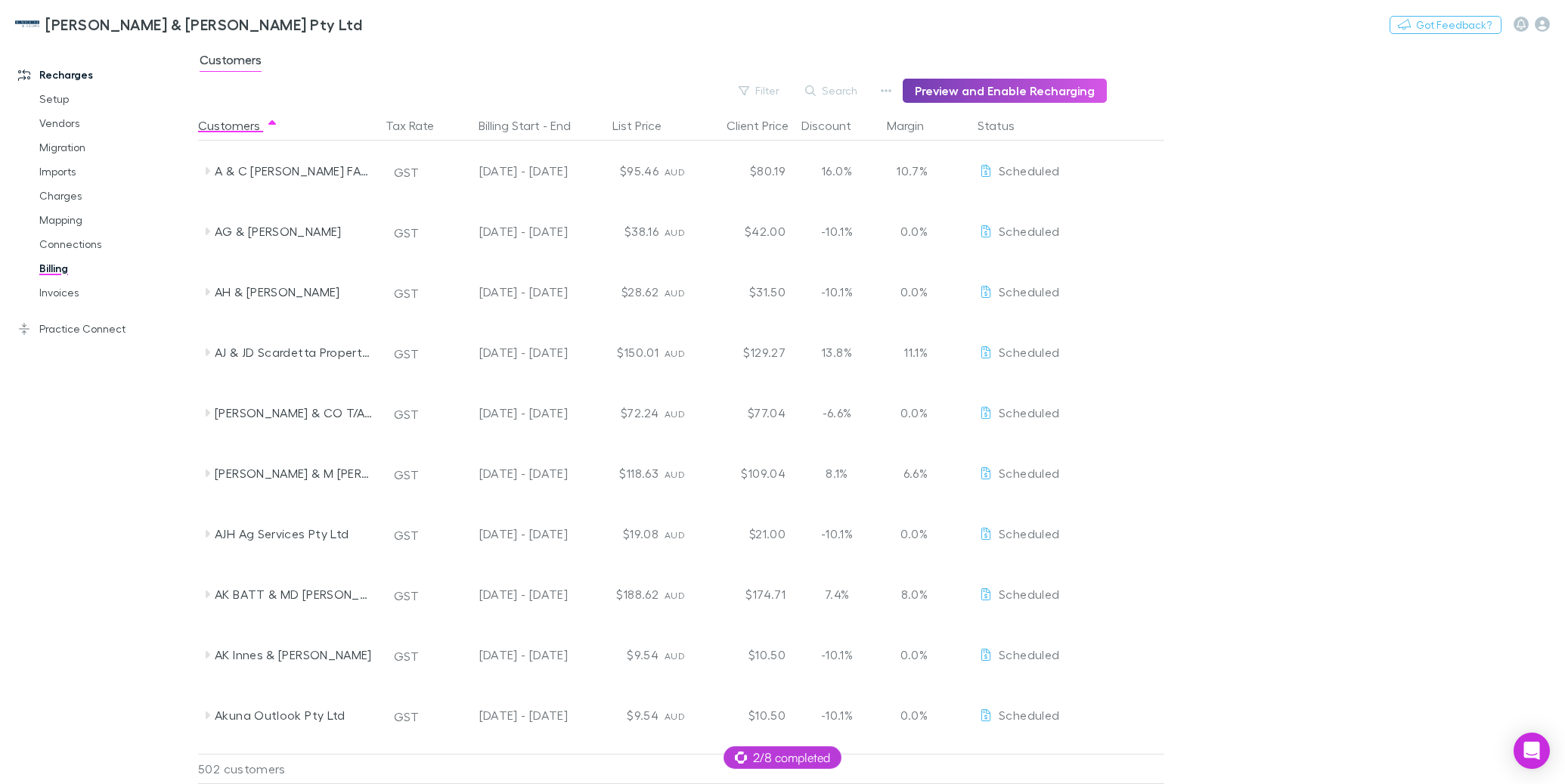
click at [945, 97] on button "Preview and Enable Recharging" at bounding box center [1004, 90] width 204 height 24
click at [60, 217] on link "Mapping" at bounding box center [109, 219] width 170 height 24
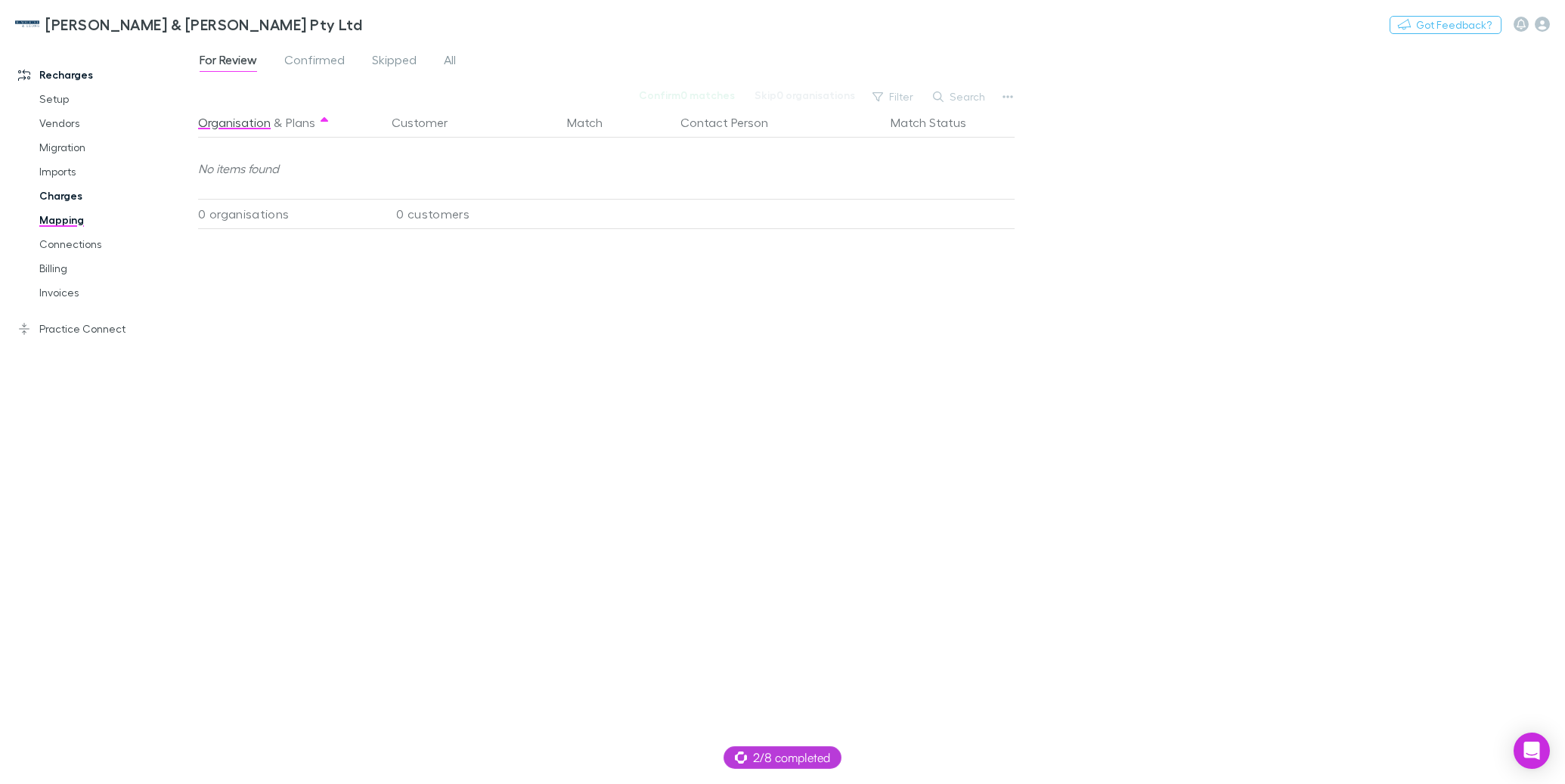
click at [69, 191] on link "Charges" at bounding box center [109, 195] width 170 height 24
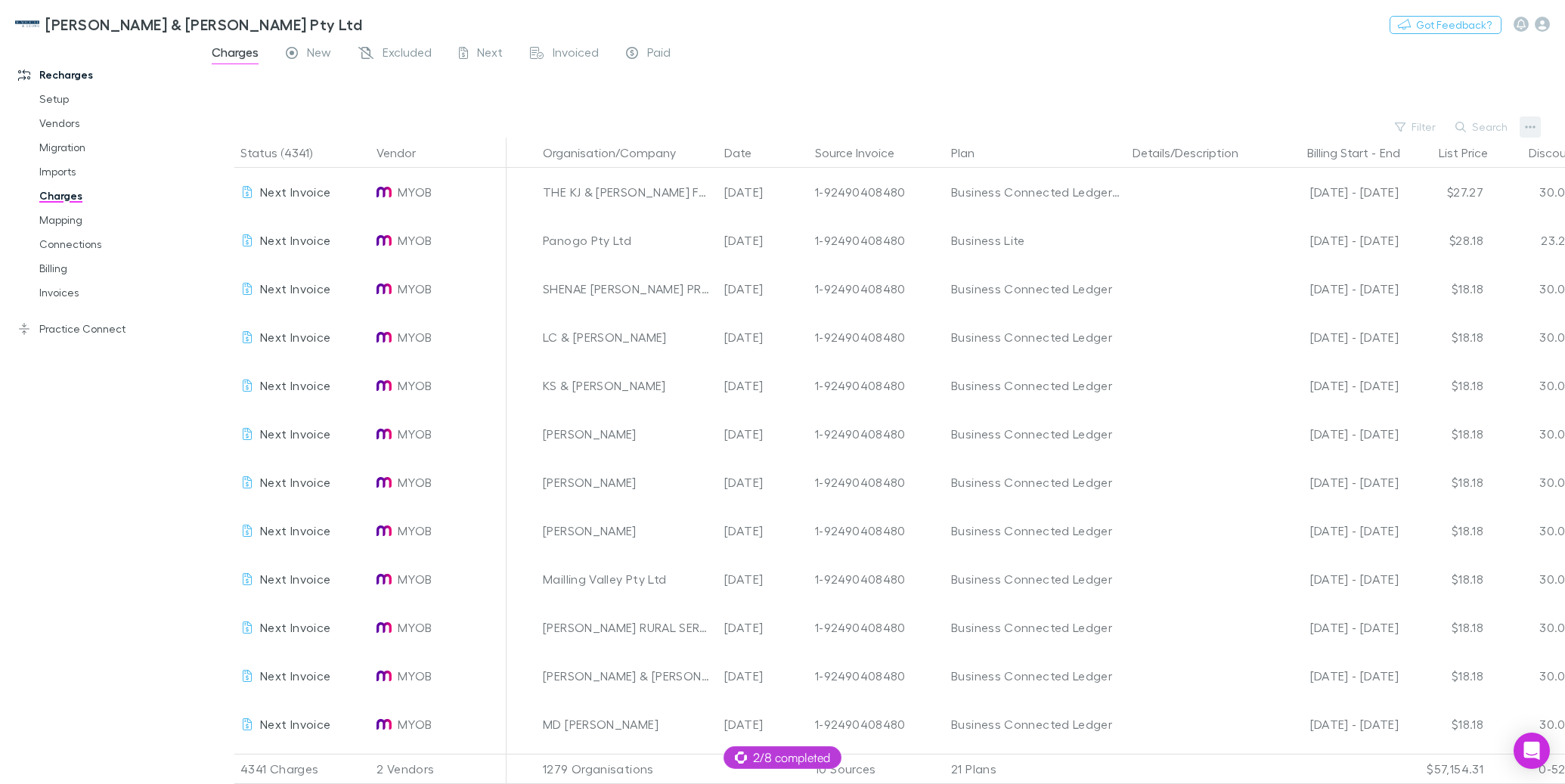
click at [1535, 125] on button "button" at bounding box center [1531, 127] width 21 height 21
click at [1533, 127] on div at bounding box center [782, 392] width 1565 height 784
click at [1529, 127] on icon "button" at bounding box center [1530, 126] width 11 height 3
click at [1408, 183] on p "Plan exclusions" at bounding box center [1437, 184] width 184 height 18
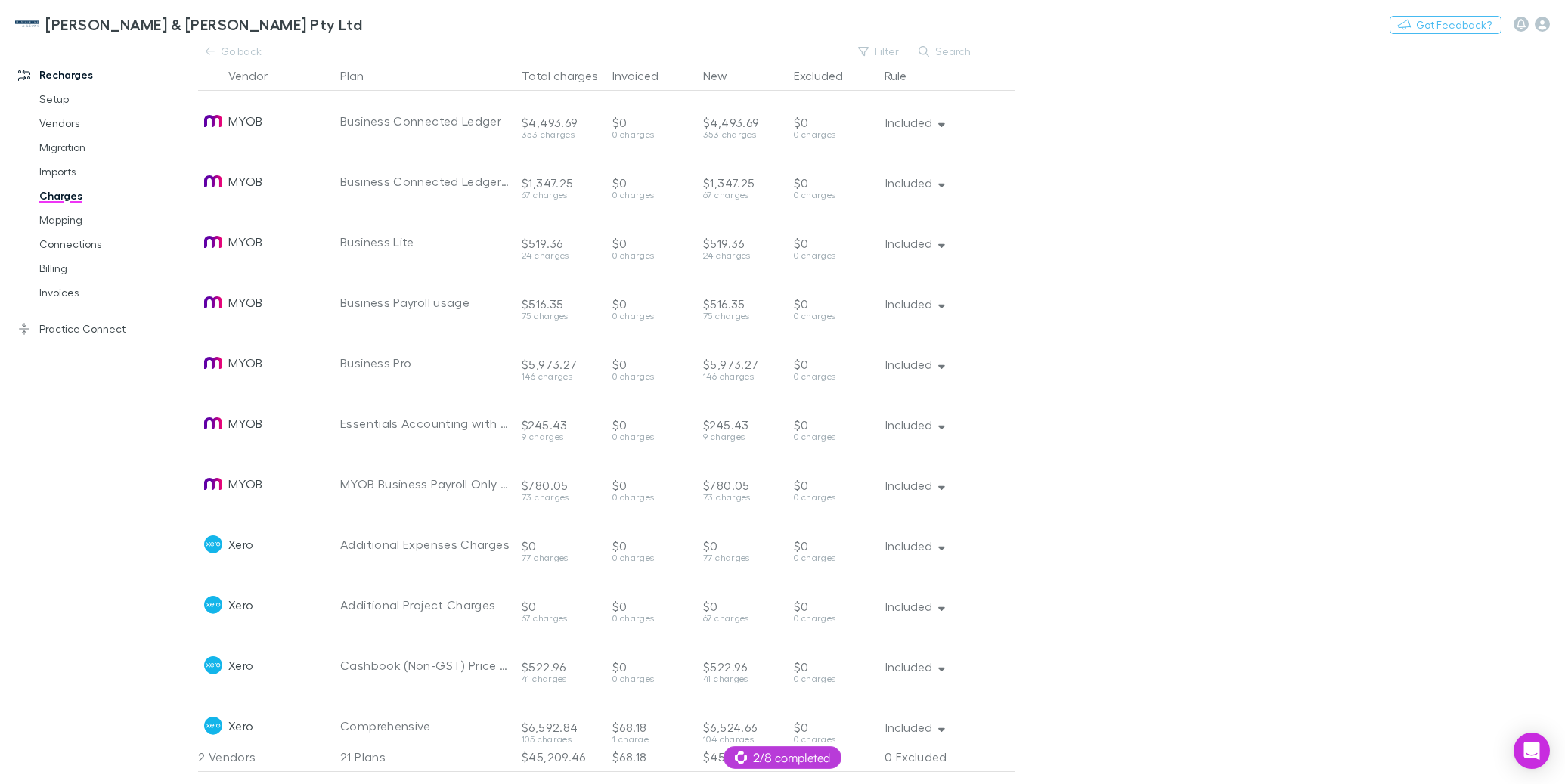
click at [74, 194] on link "Charges" at bounding box center [109, 195] width 170 height 24
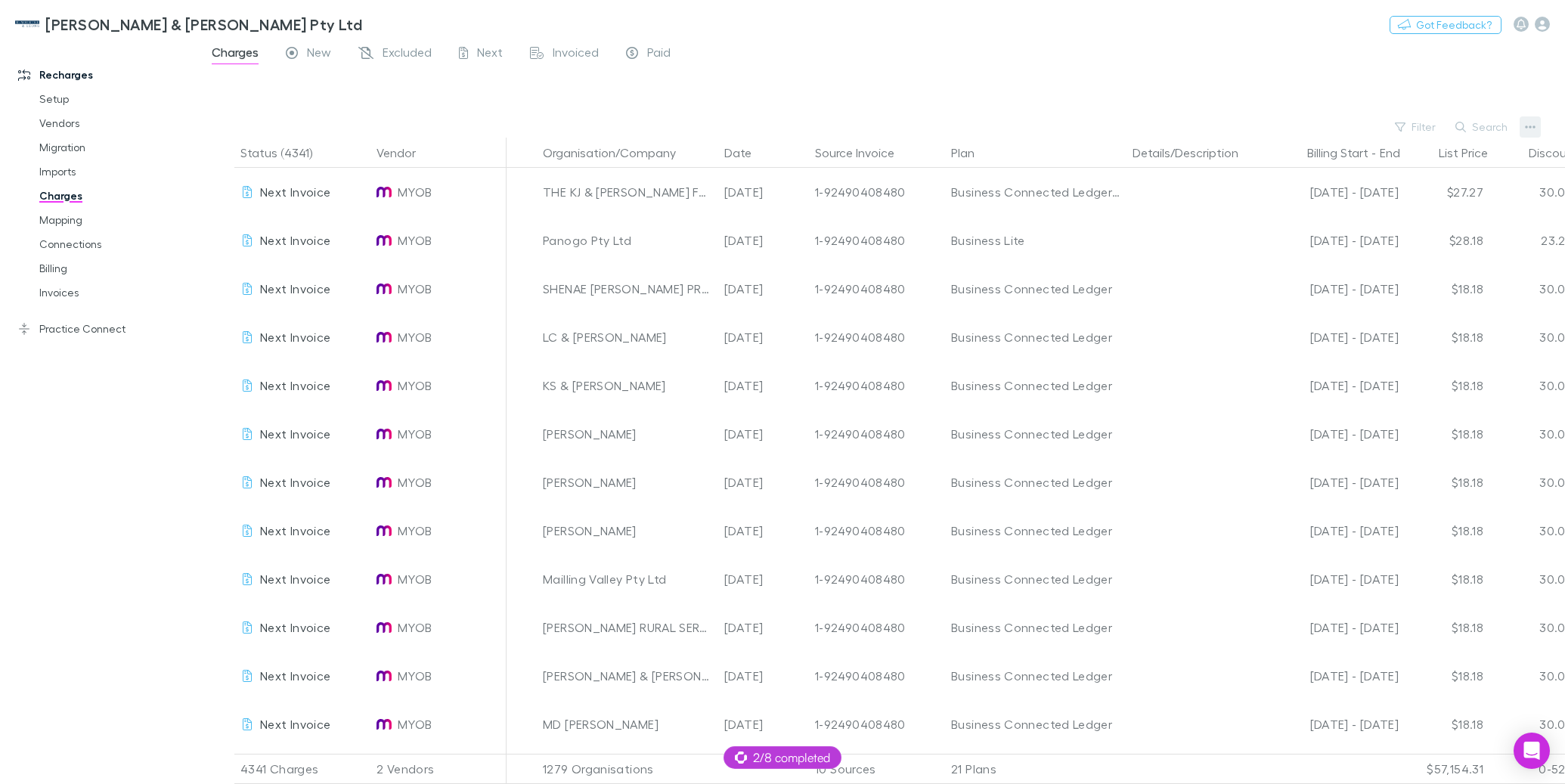
click at [1534, 123] on icon "button" at bounding box center [1530, 126] width 11 height 12
click at [70, 185] on div at bounding box center [782, 392] width 1565 height 784
click at [56, 170] on link "Imports" at bounding box center [109, 171] width 170 height 24
click at [62, 171] on link "Imports" at bounding box center [109, 171] width 170 height 24
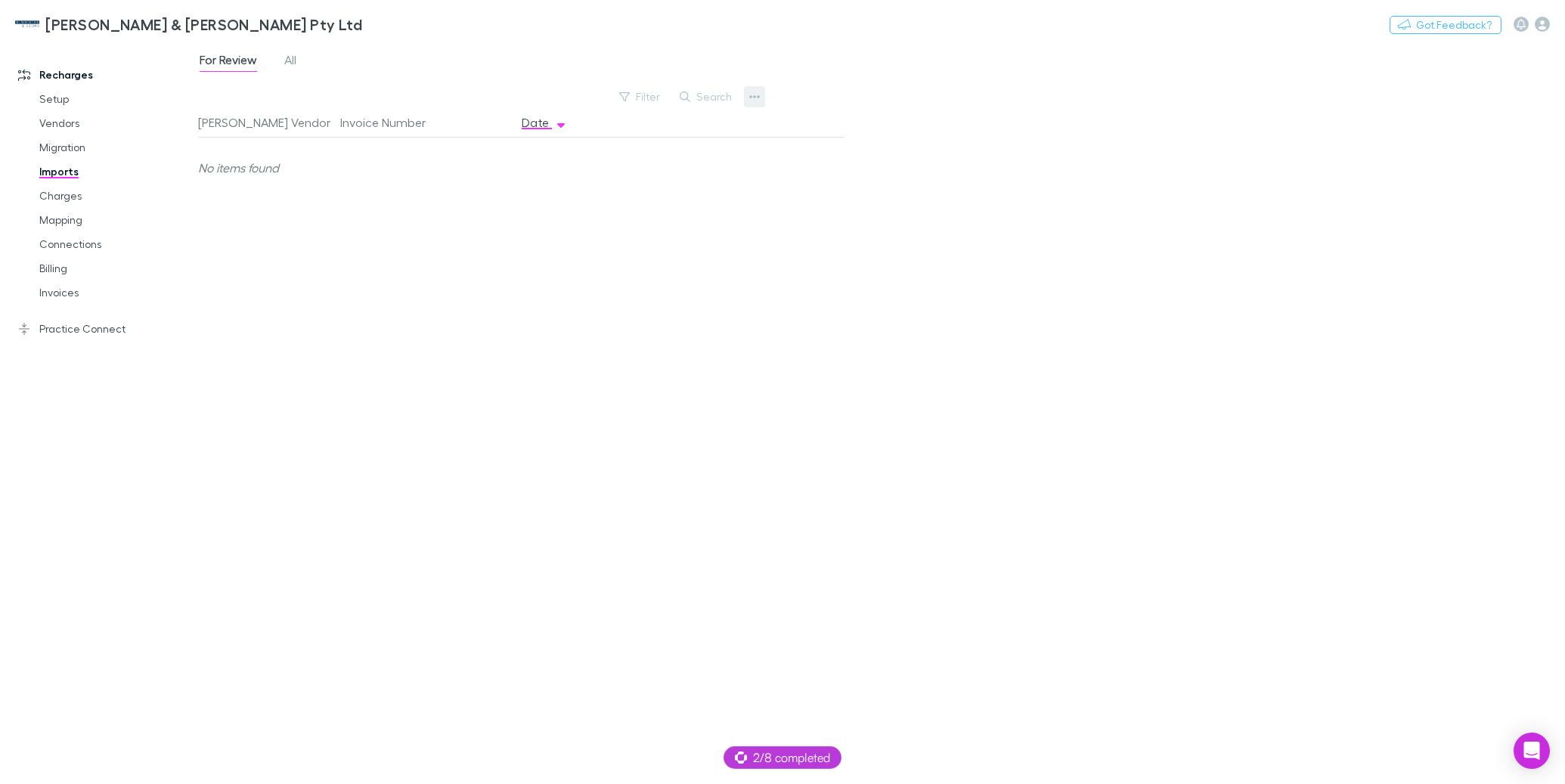
click at [758, 97] on icon "button" at bounding box center [754, 96] width 11 height 3
click at [719, 134] on p "Custom CSV Import" at bounding box center [661, 126] width 184 height 18
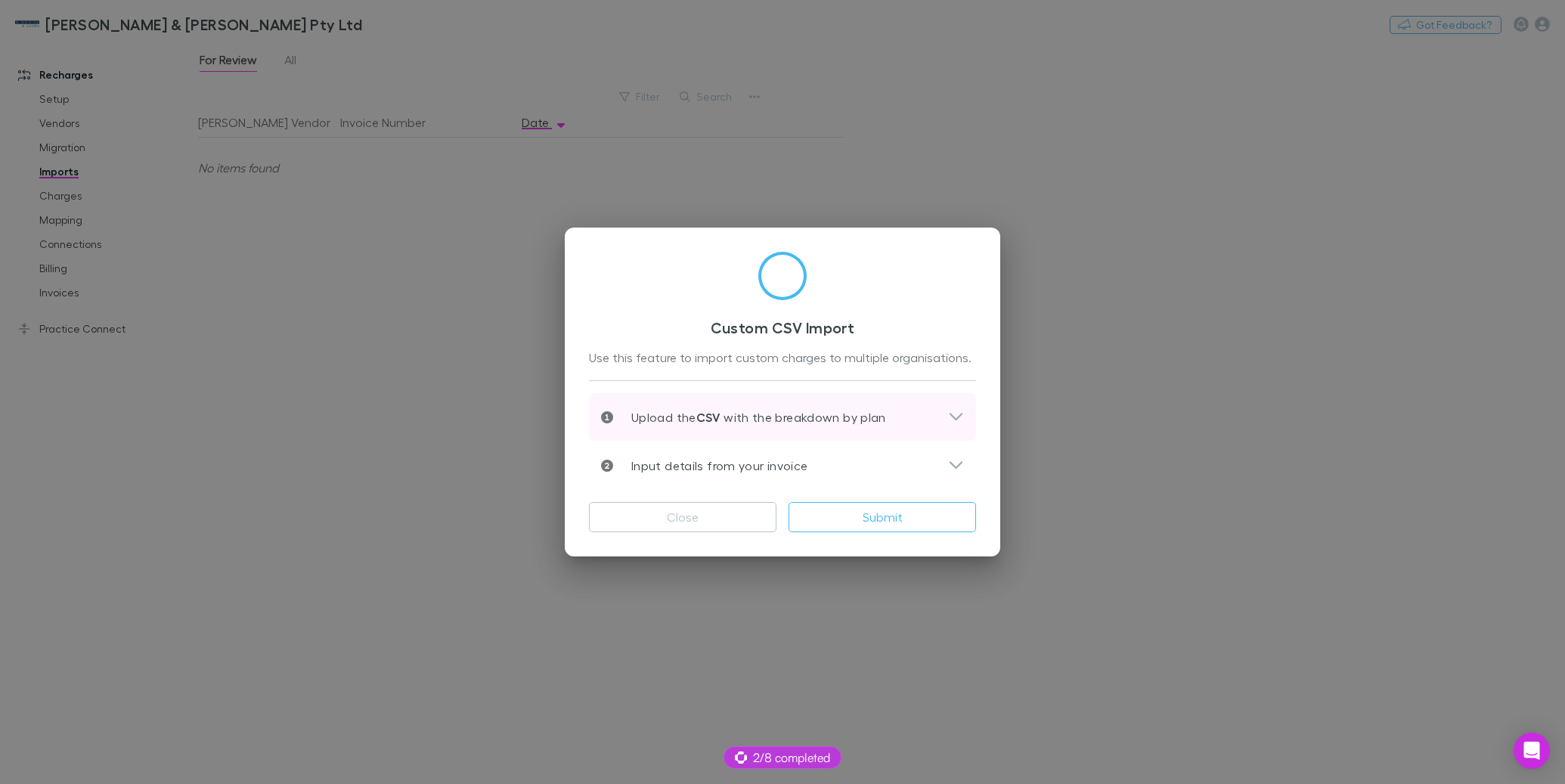
click at [896, 407] on div "Upload the CSV with the breakdown by plan" at bounding box center [782, 416] width 387 height 49
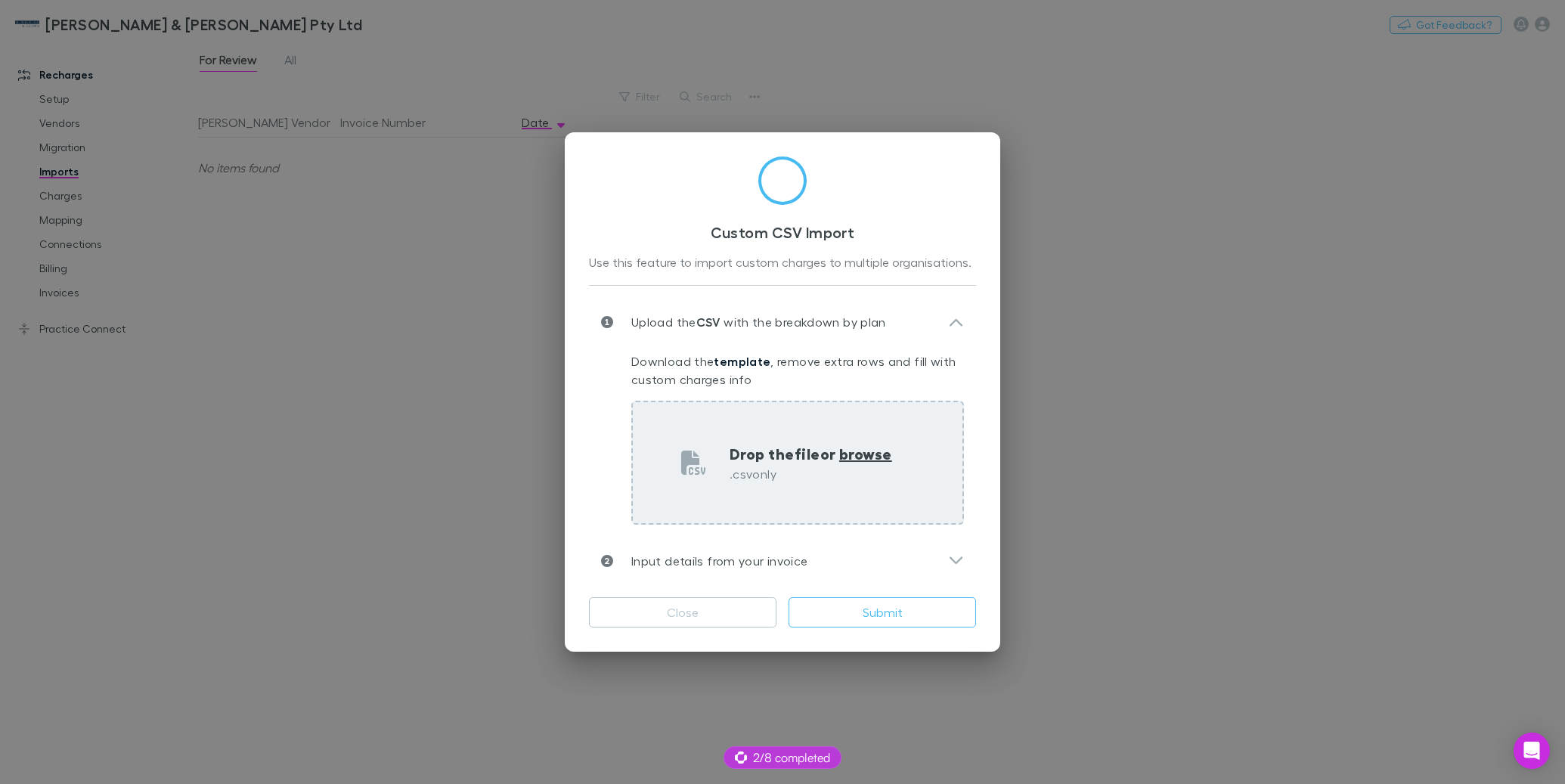
click at [835, 451] on p "Drop the file or browse" at bounding box center [811, 454] width 163 height 23
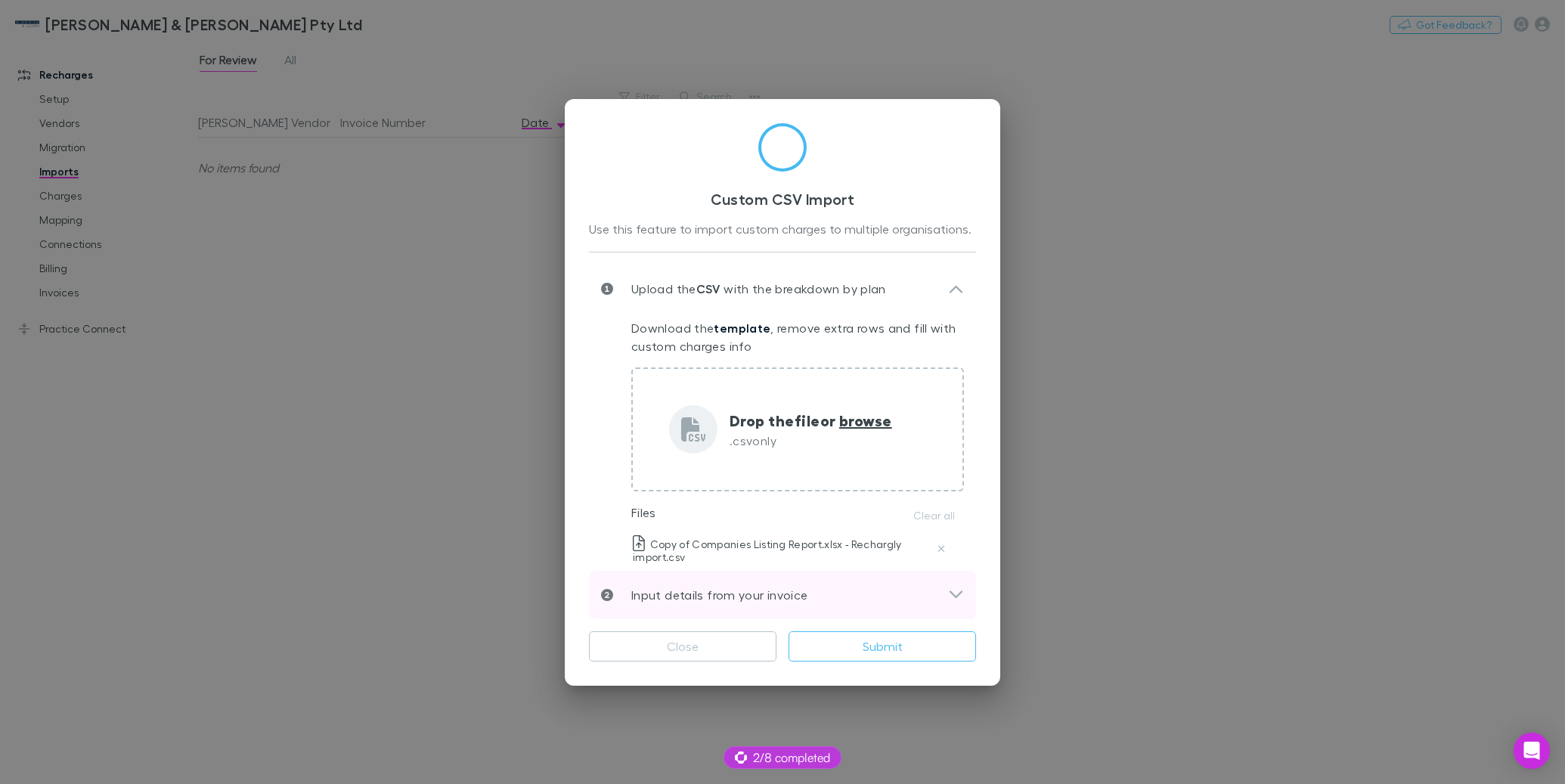
click at [827, 600] on div "Input details from your invoice" at bounding box center [775, 594] width 347 height 18
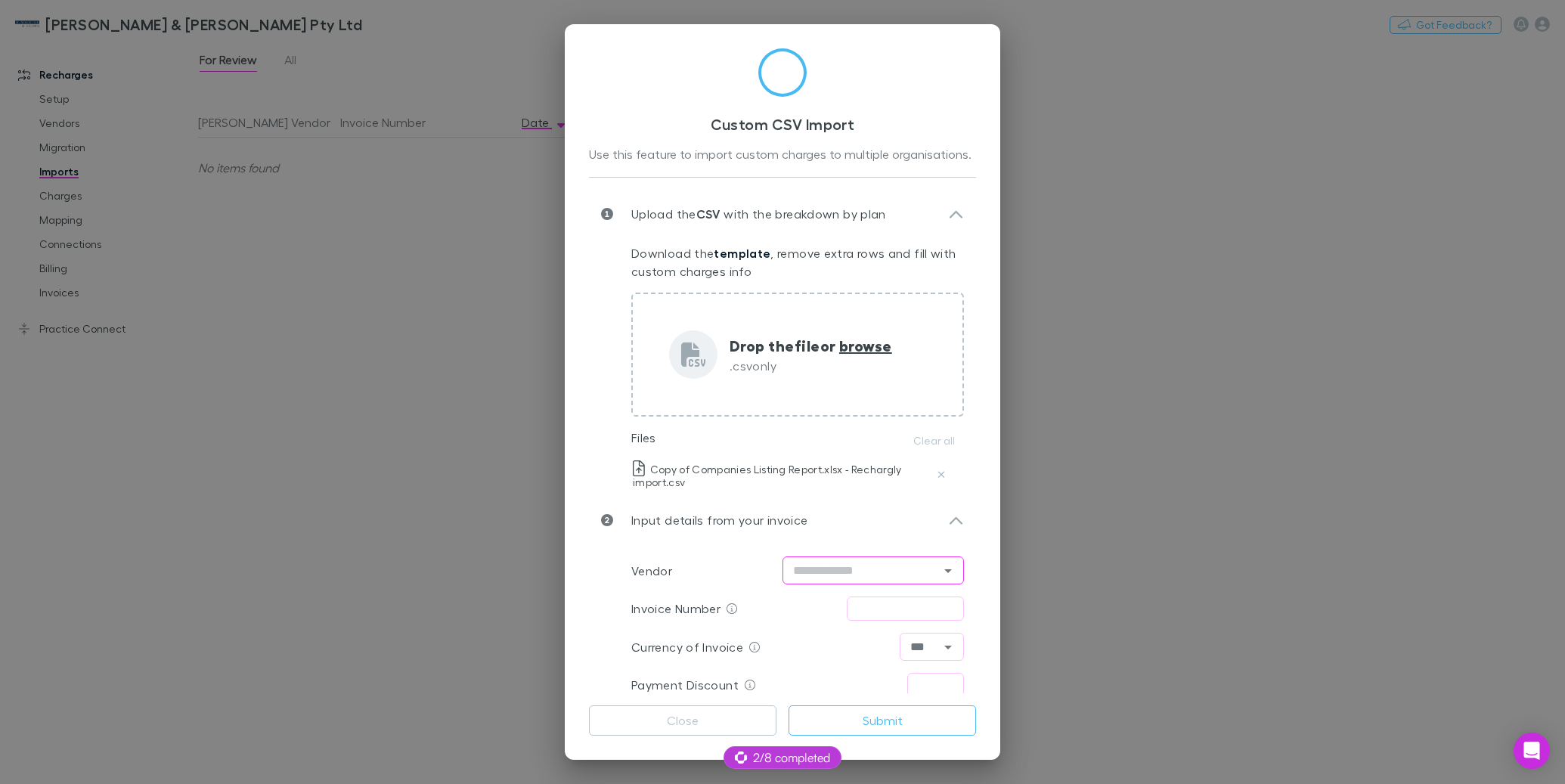
click at [822, 568] on input "text" at bounding box center [861, 571] width 147 height 19
click at [828, 595] on li "BGL" at bounding box center [872, 602] width 181 height 27
type input "***"
click at [873, 607] on input "text" at bounding box center [905, 608] width 117 height 24
type input "*********"
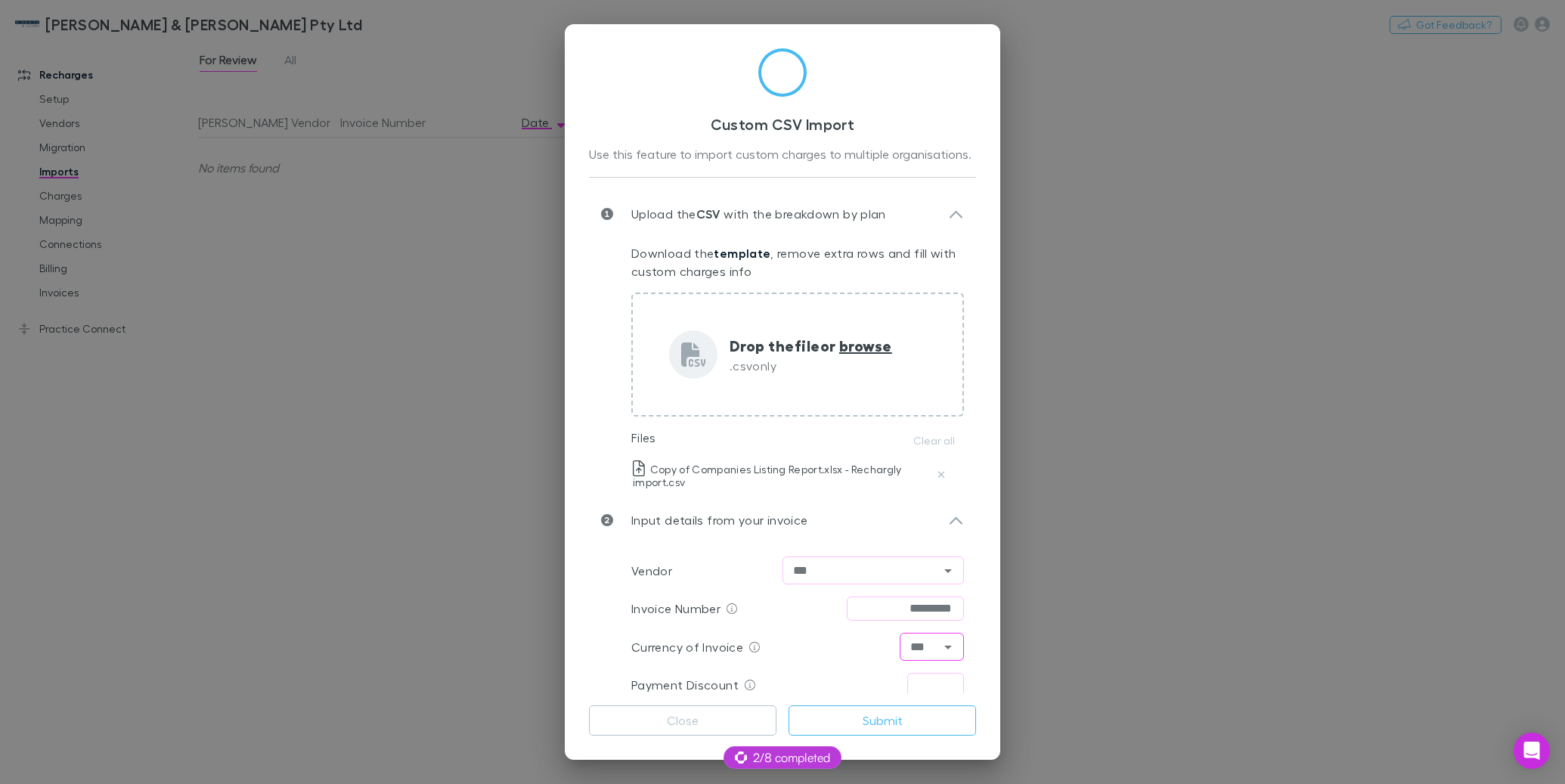
scroll to position [43, 0]
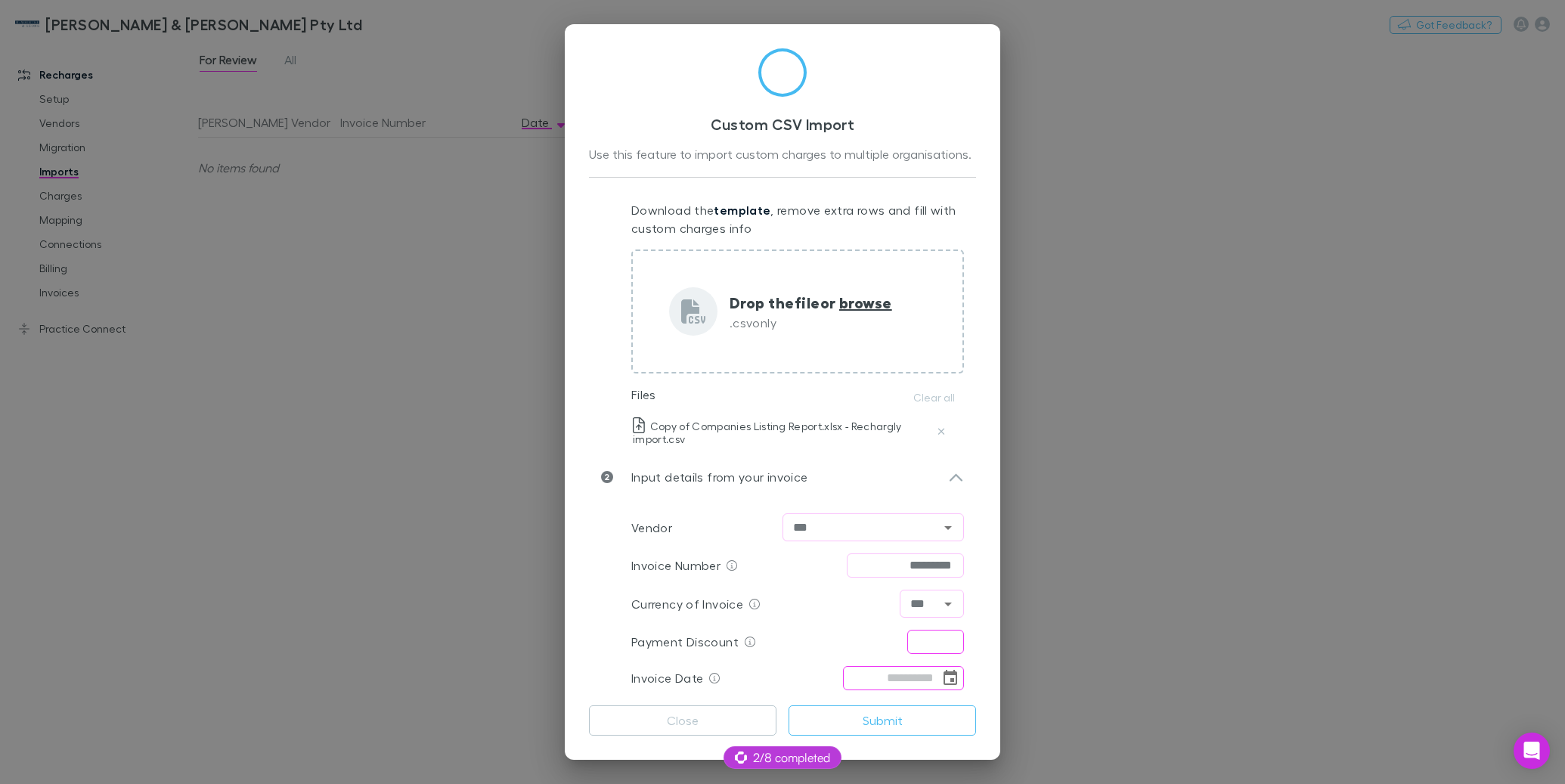
click at [953, 677] on icon "Choose date" at bounding box center [950, 677] width 13 height 15
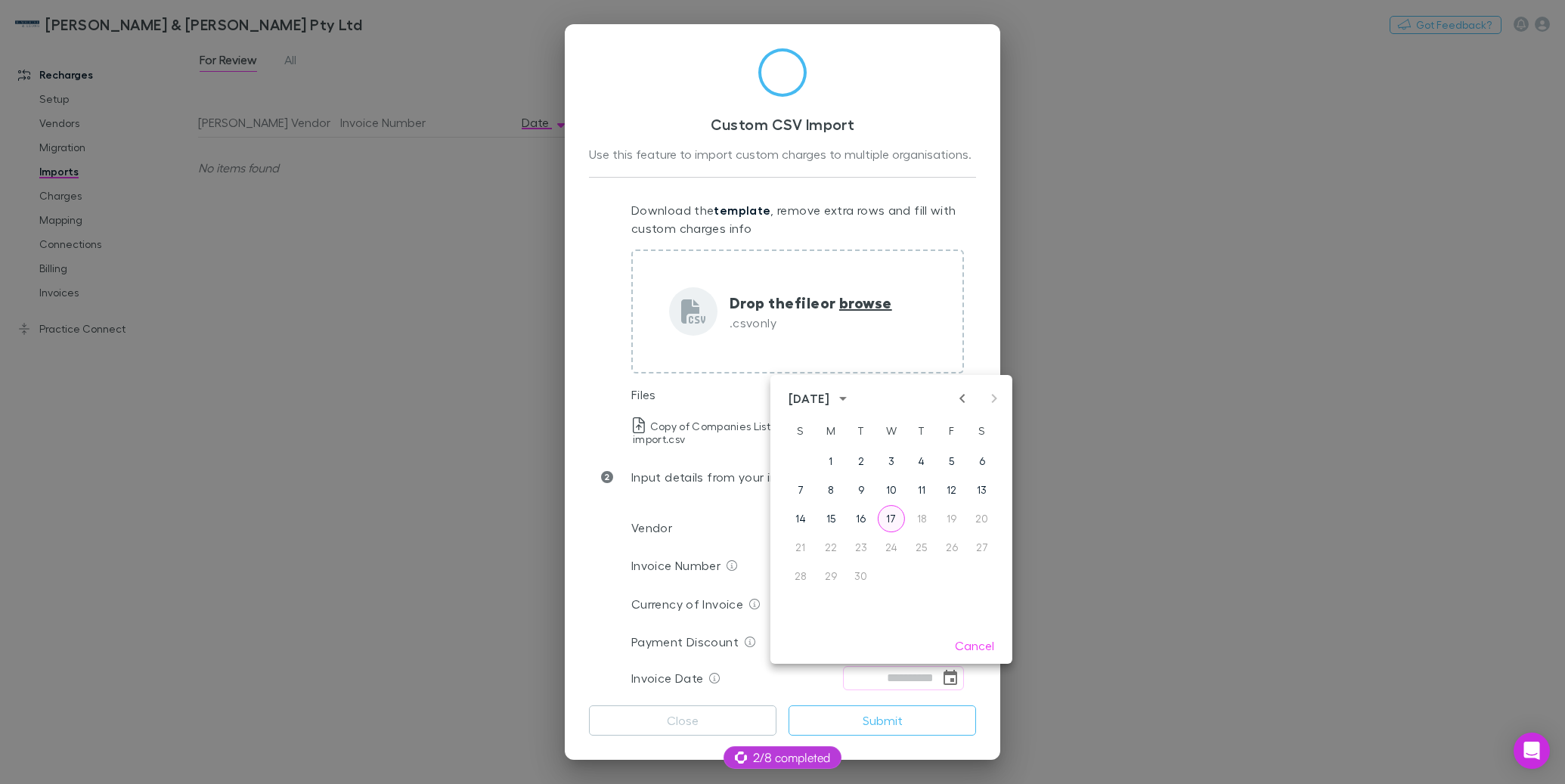
click at [893, 517] on button "17" at bounding box center [891, 518] width 27 height 27
type input "**********"
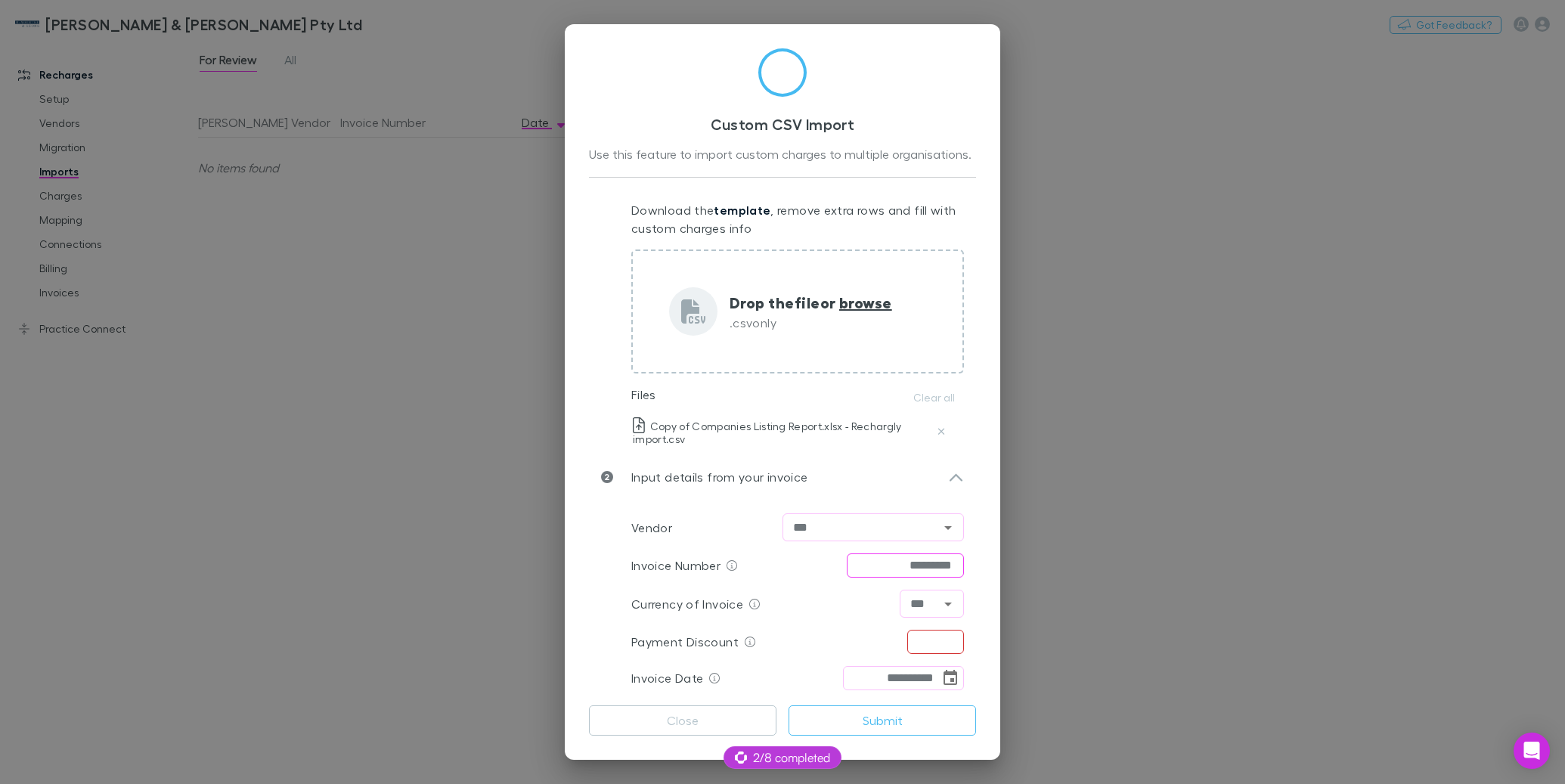
click at [936, 562] on input "*********" at bounding box center [905, 565] width 117 height 24
type input "**********"
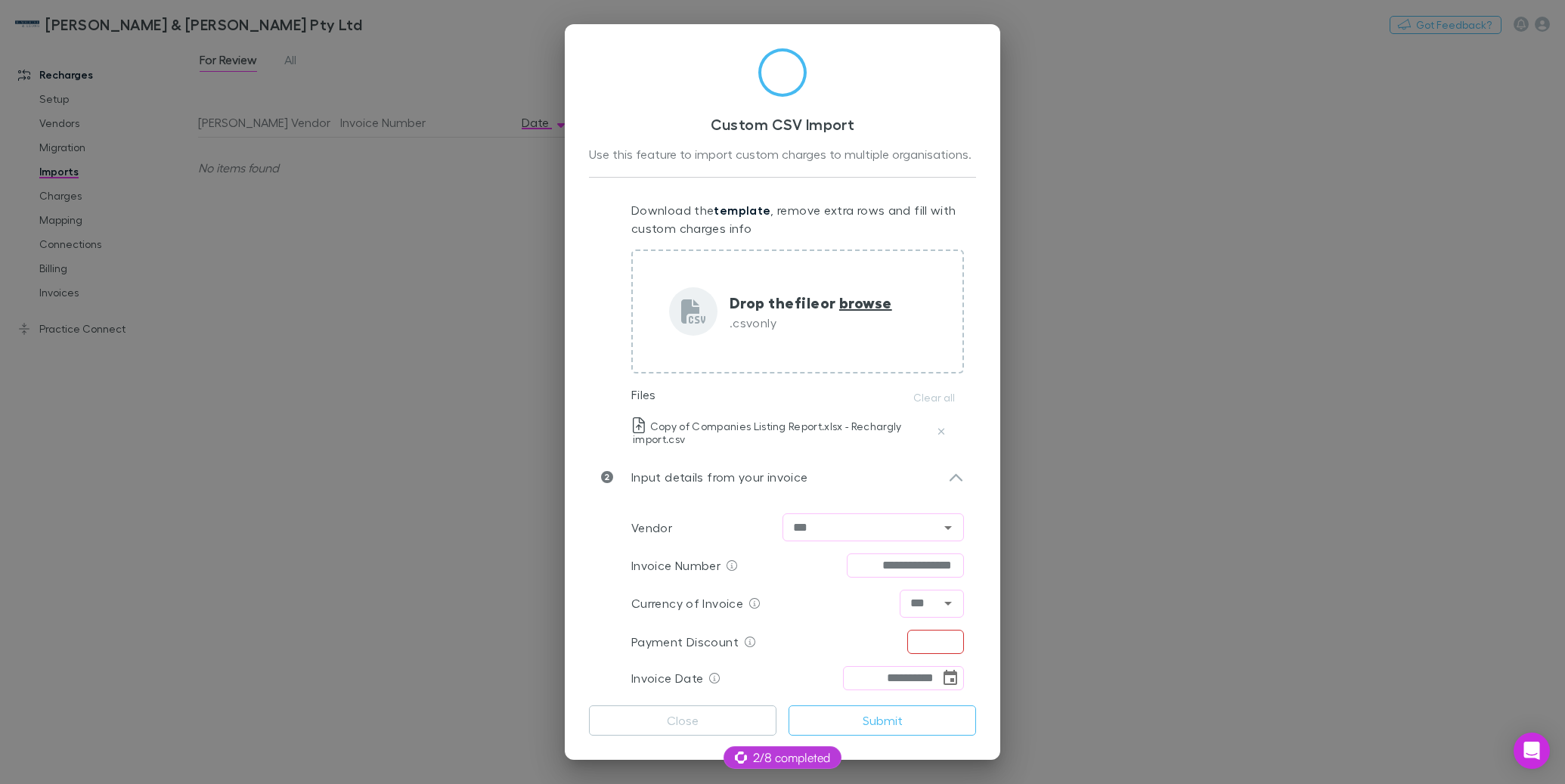
scroll to position [0, 0]
click at [916, 631] on input "text" at bounding box center [935, 641] width 57 height 24
type input "****"
click at [867, 712] on button "Submit" at bounding box center [882, 720] width 188 height 31
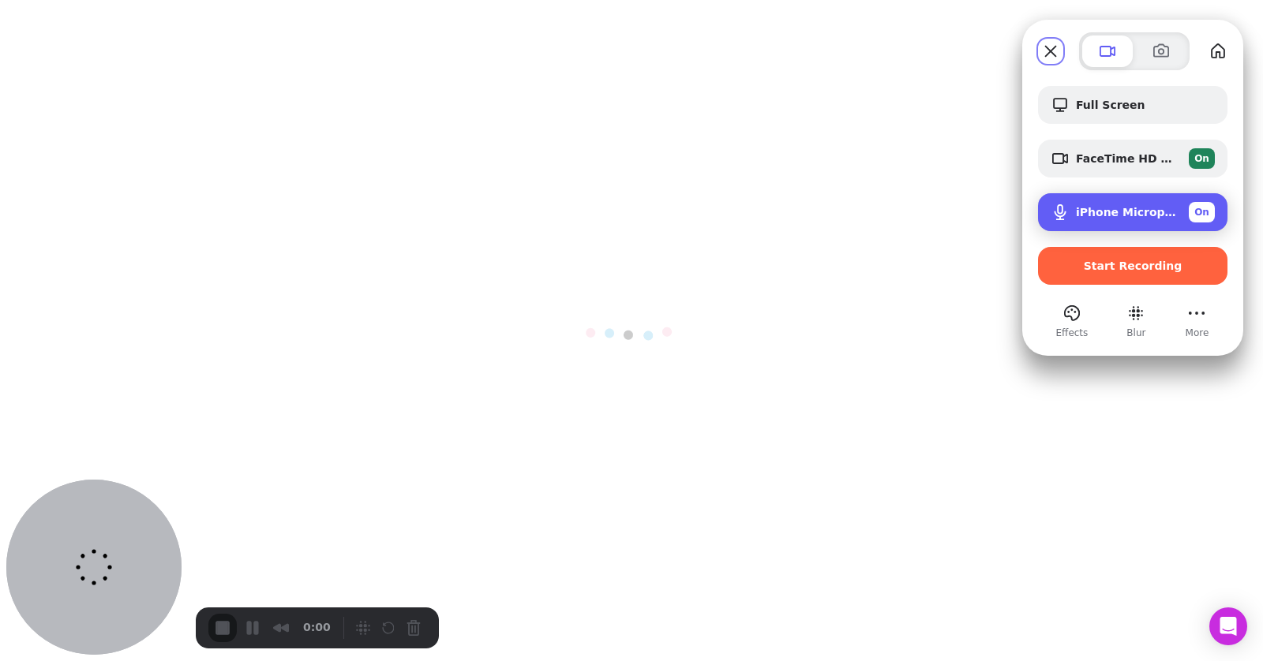
click at [1153, 223] on div "iPhone Microphone On" at bounding box center [1132, 212] width 189 height 38
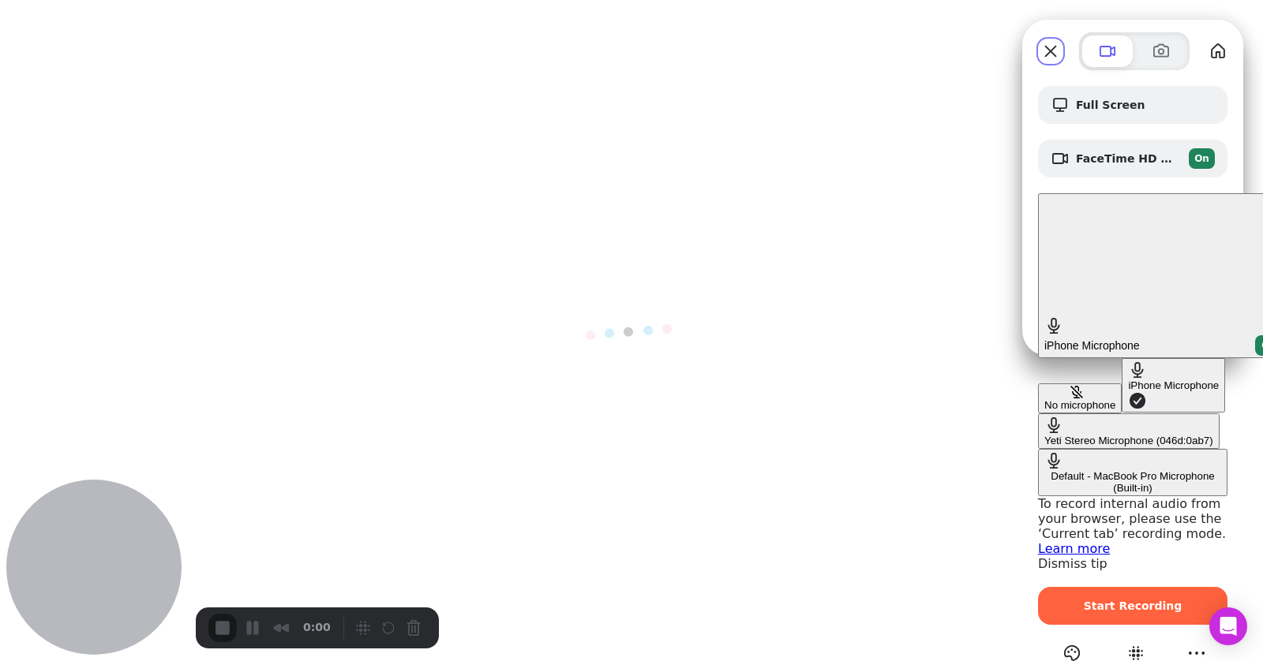
click at [1044, 435] on div "Yeti Stereo Microphone (046d:0ab7)" at bounding box center [1128, 441] width 169 height 12
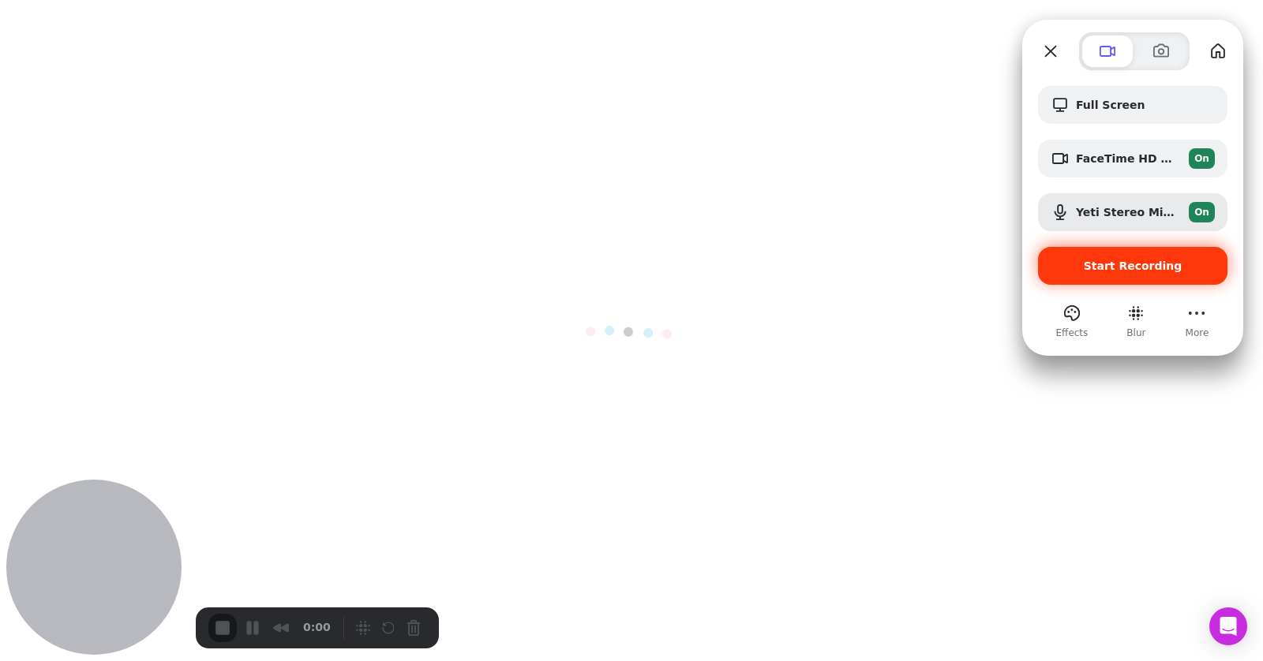
click at [1157, 275] on div "Start Recording" at bounding box center [1132, 266] width 189 height 38
click at [1163, 260] on span "Start Recording" at bounding box center [1133, 266] width 99 height 13
click at [1062, 47] on button "Close" at bounding box center [1050, 51] width 25 height 25
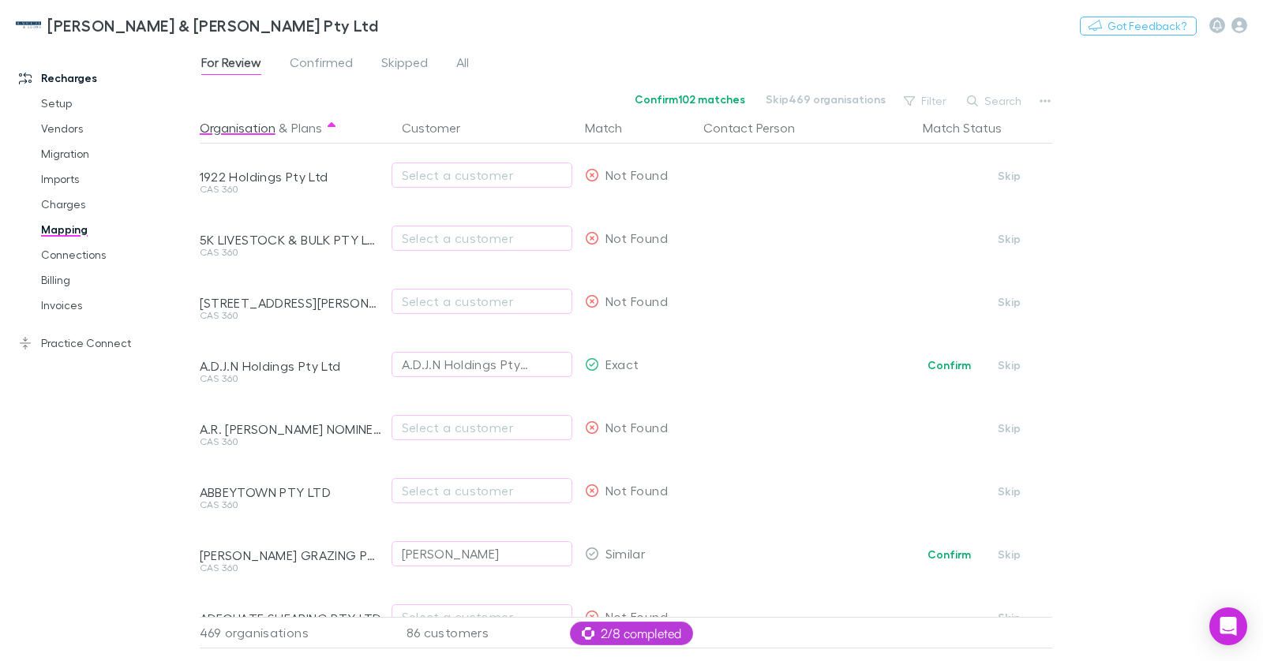
scroll to position [3520, 0]
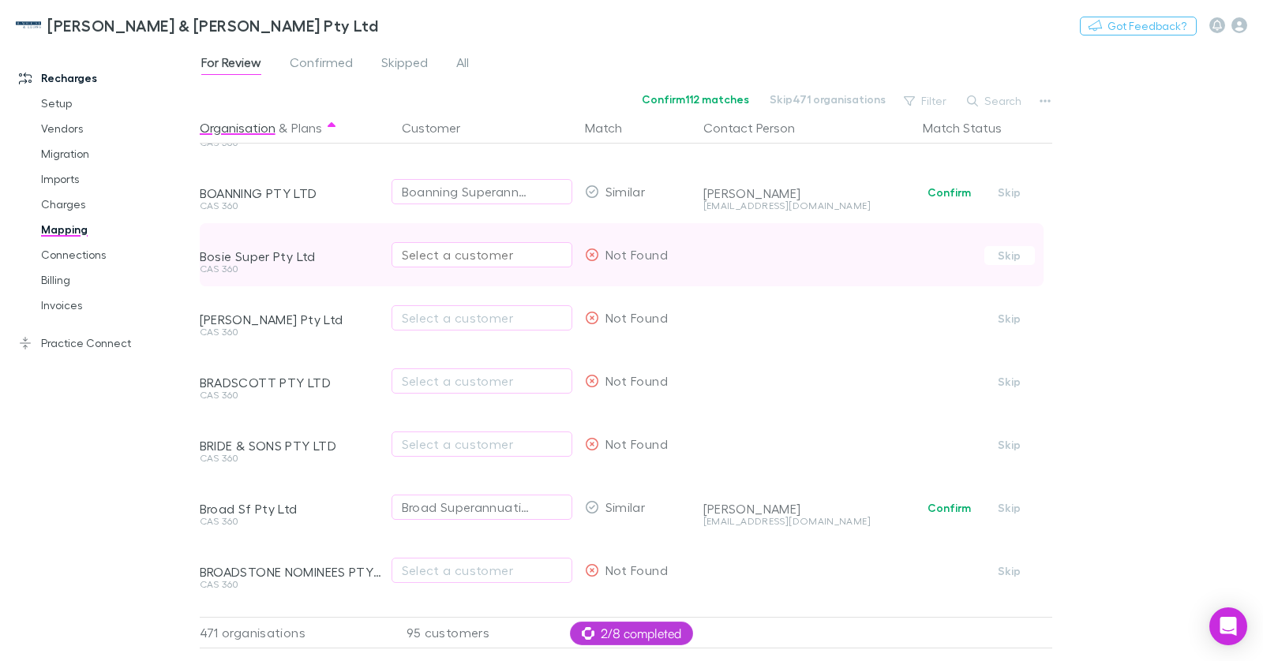
click at [458, 254] on div "Select a customer" at bounding box center [482, 254] width 160 height 19
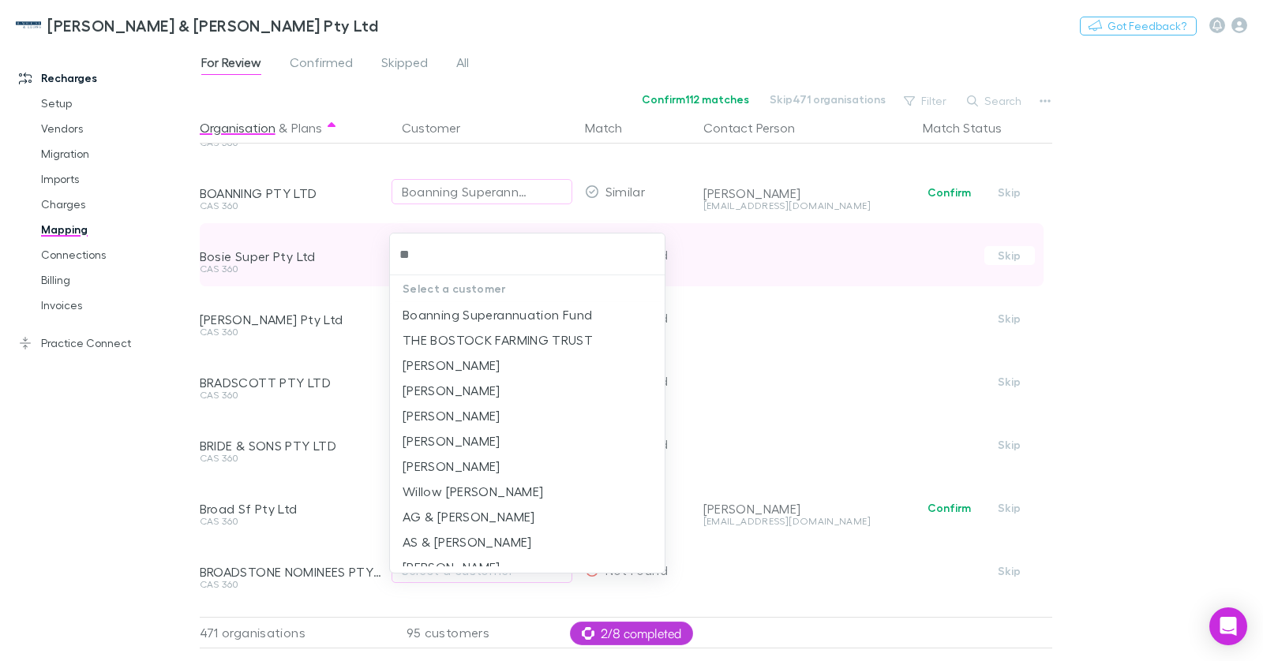
type input "*"
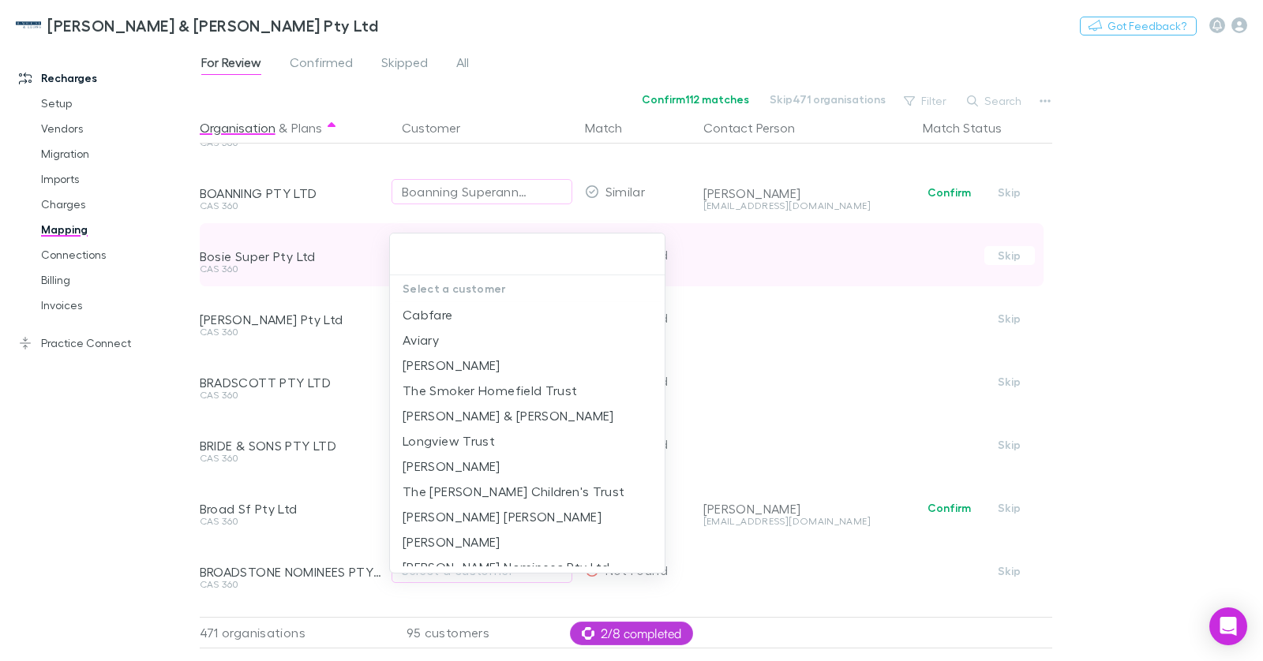
scroll to position [3520, 2]
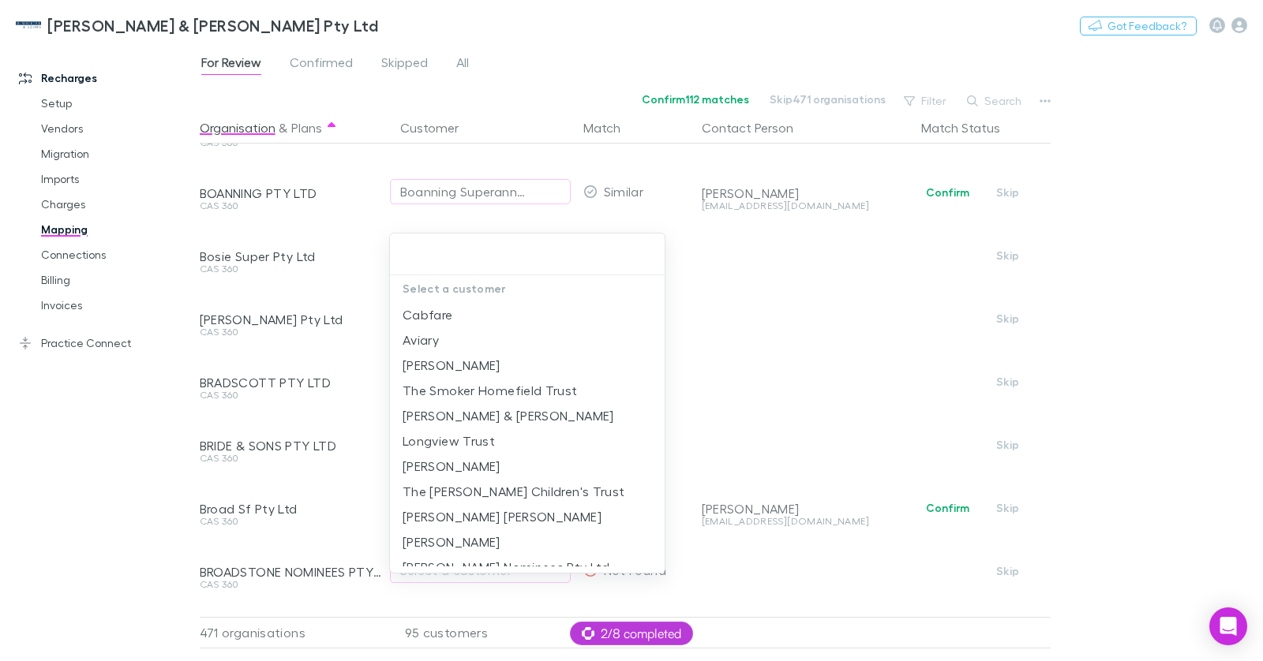
click at [584, 34] on div at bounding box center [631, 330] width 1263 height 661
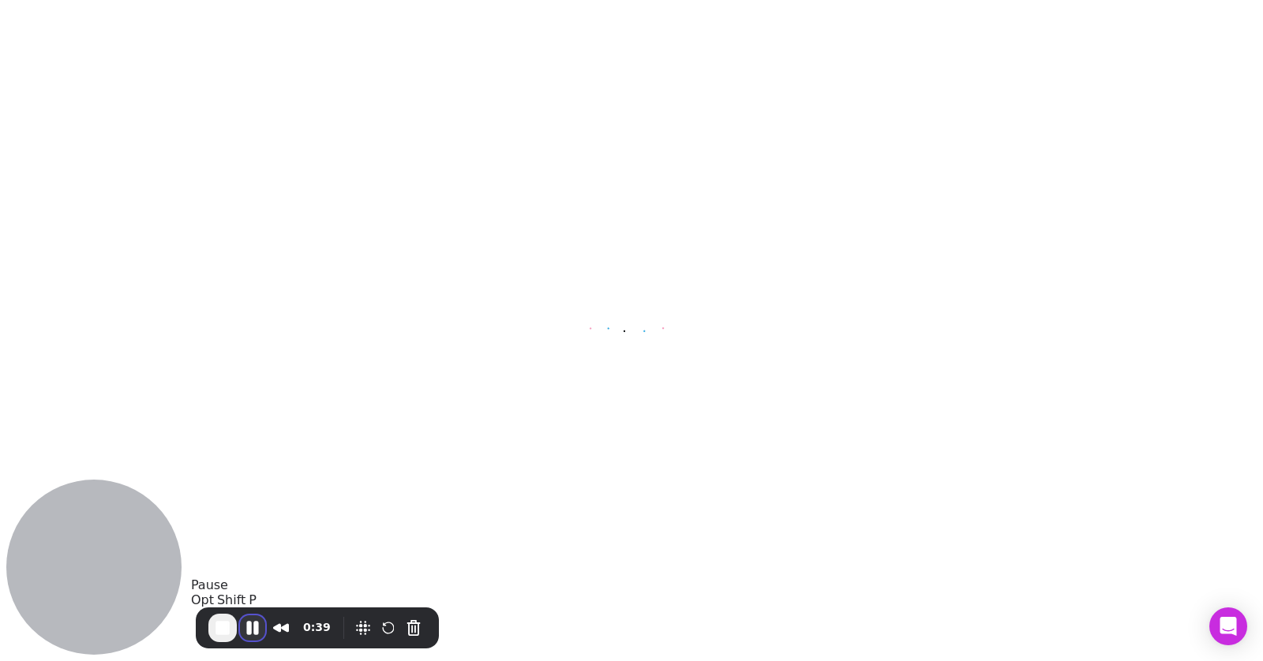
click at [252, 631] on button "Pause Recording" at bounding box center [252, 628] width 25 height 25
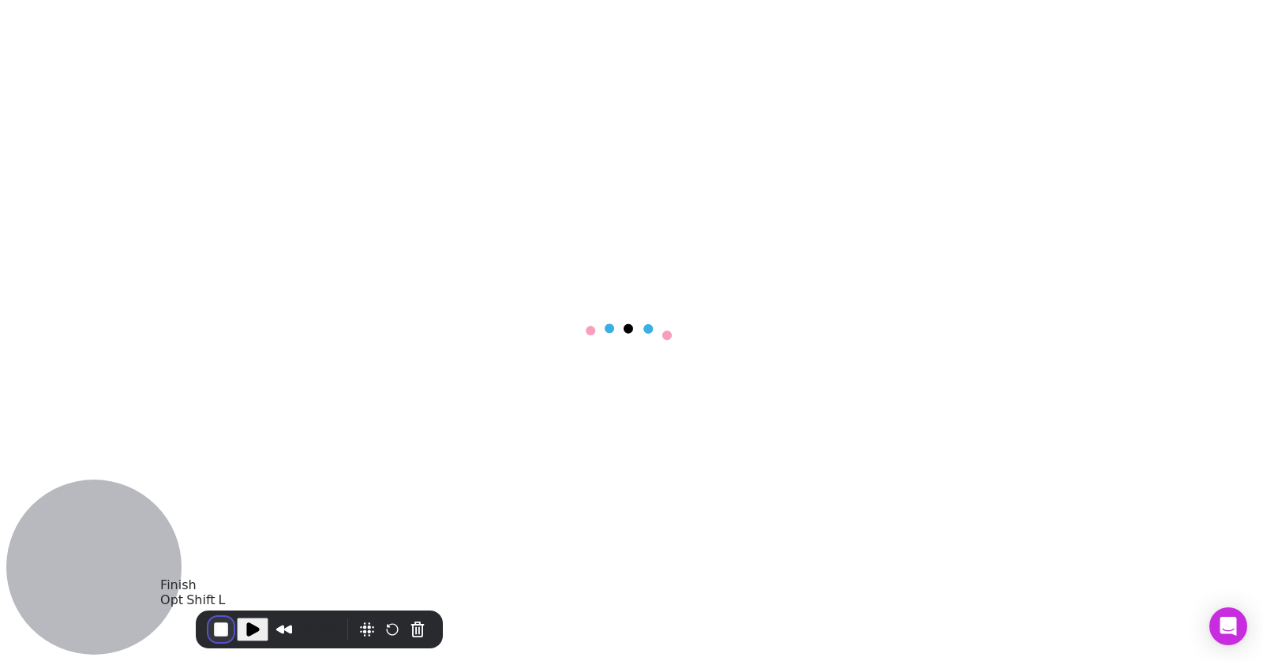
click at [226, 630] on button "End Recording" at bounding box center [220, 629] width 25 height 25
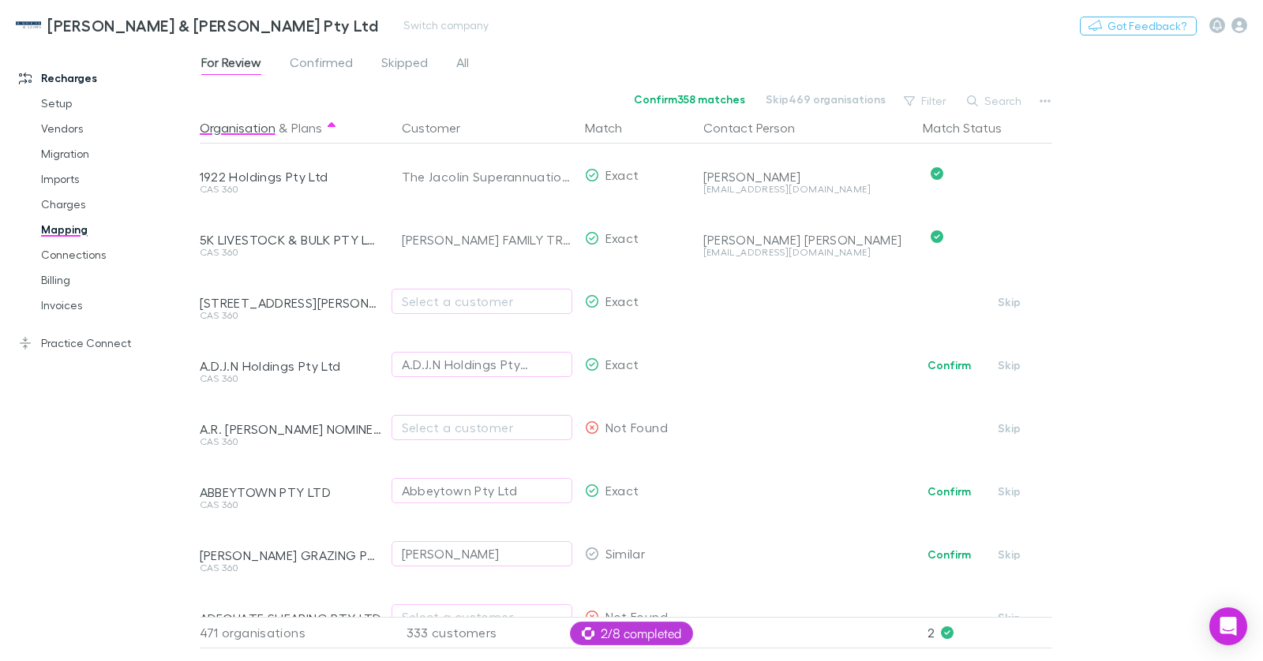
drag, startPoint x: 299, startPoint y: 36, endPoint x: 308, endPoint y: 36, distance: 8.7
click at [299, 36] on div "[PERSON_NAME] & [PERSON_NAME] Pty Ltd Switch company Nothing Got Feedback?" at bounding box center [631, 25] width 1263 height 51
click at [394, 32] on button "Switch company" at bounding box center [446, 25] width 104 height 19
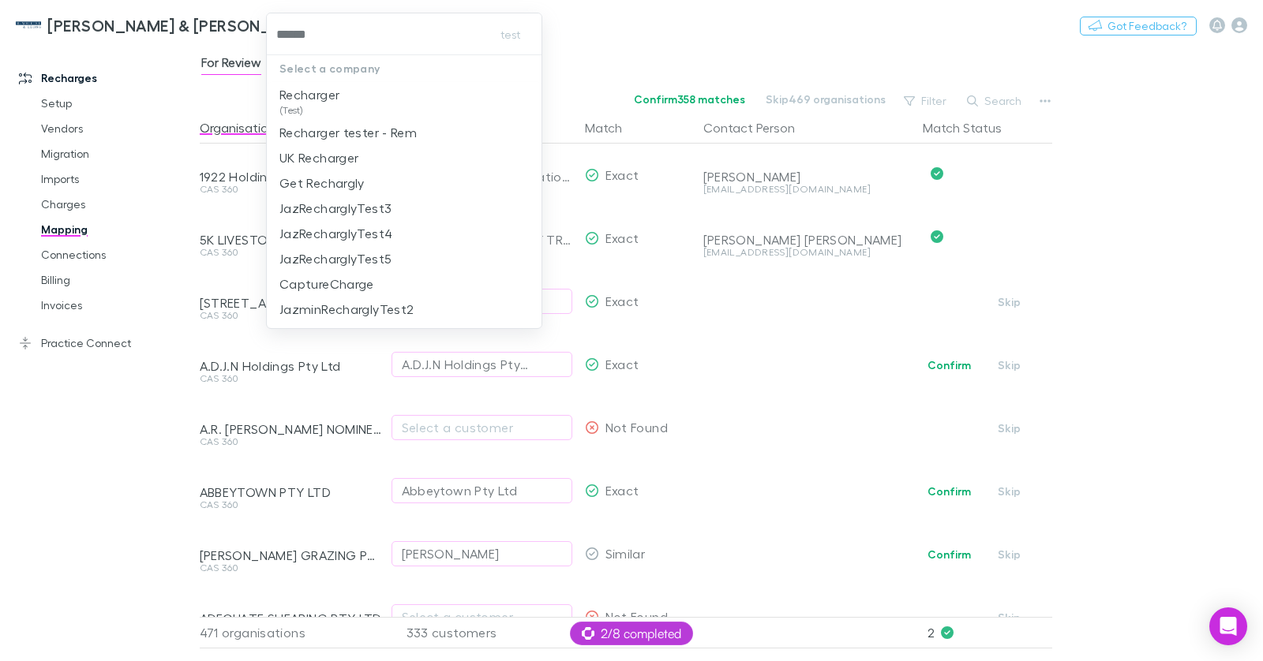
type input "*******"
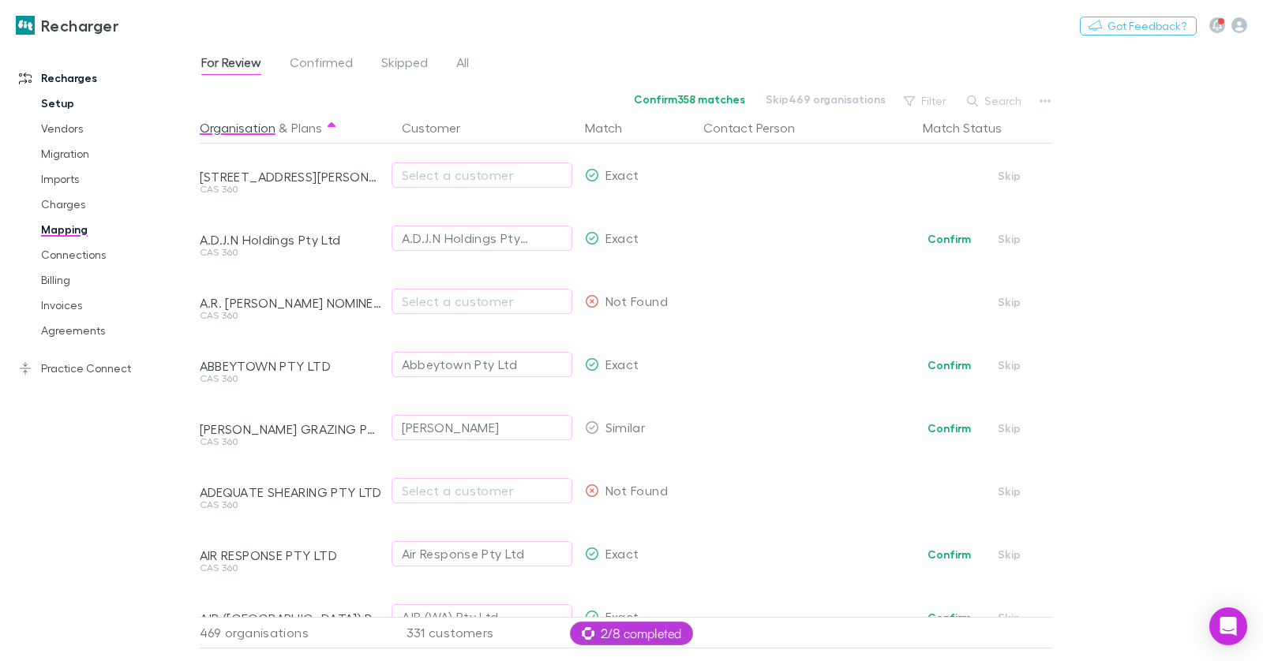
click at [61, 94] on link "Setup" at bounding box center [110, 103] width 171 height 25
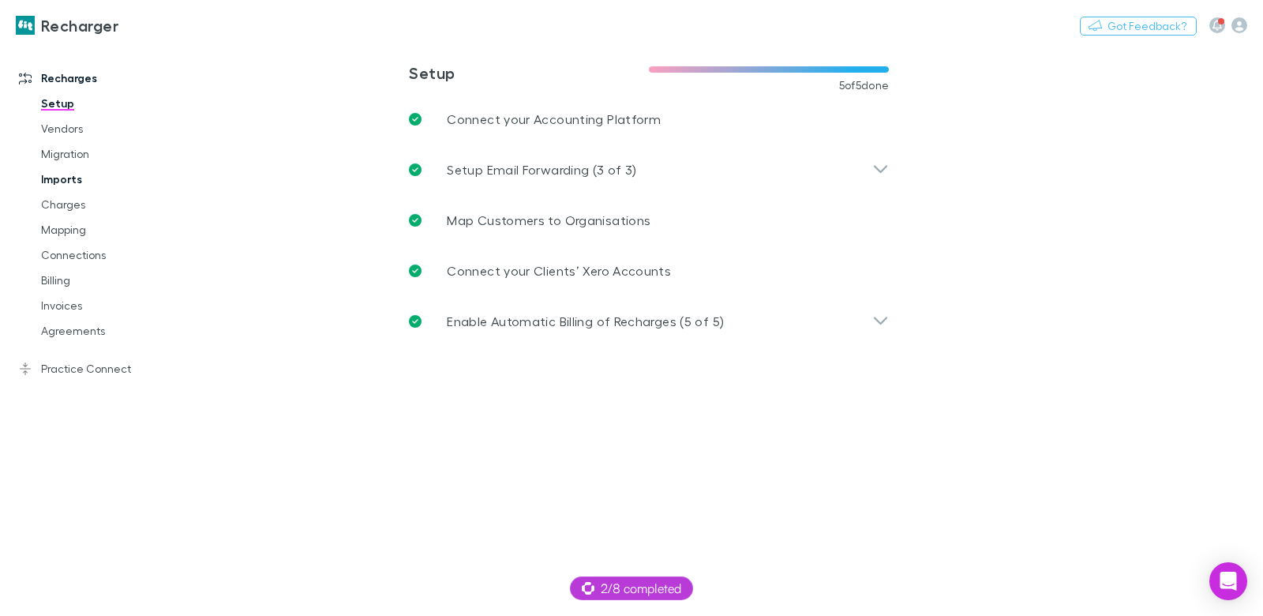
click at [82, 182] on link "Imports" at bounding box center [110, 179] width 171 height 25
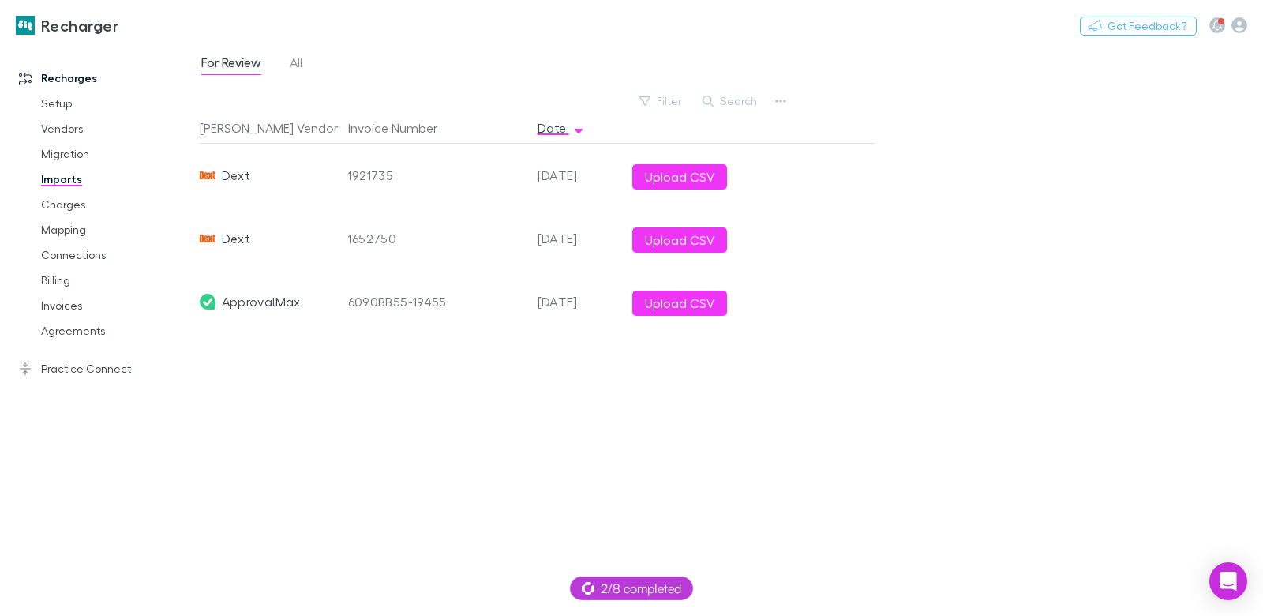
click at [285, 64] on div "For Review All" at bounding box center [258, 64] width 117 height 25
click at [291, 63] on span "All" at bounding box center [296, 64] width 13 height 21
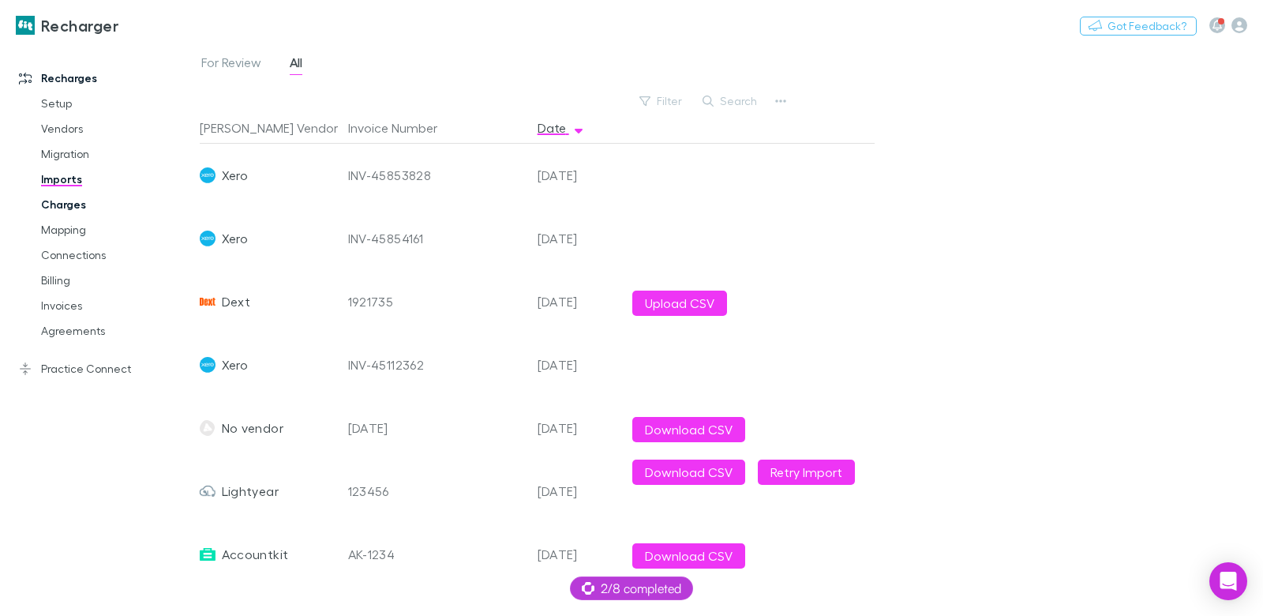
click at [57, 203] on link "Charges" at bounding box center [110, 204] width 171 height 25
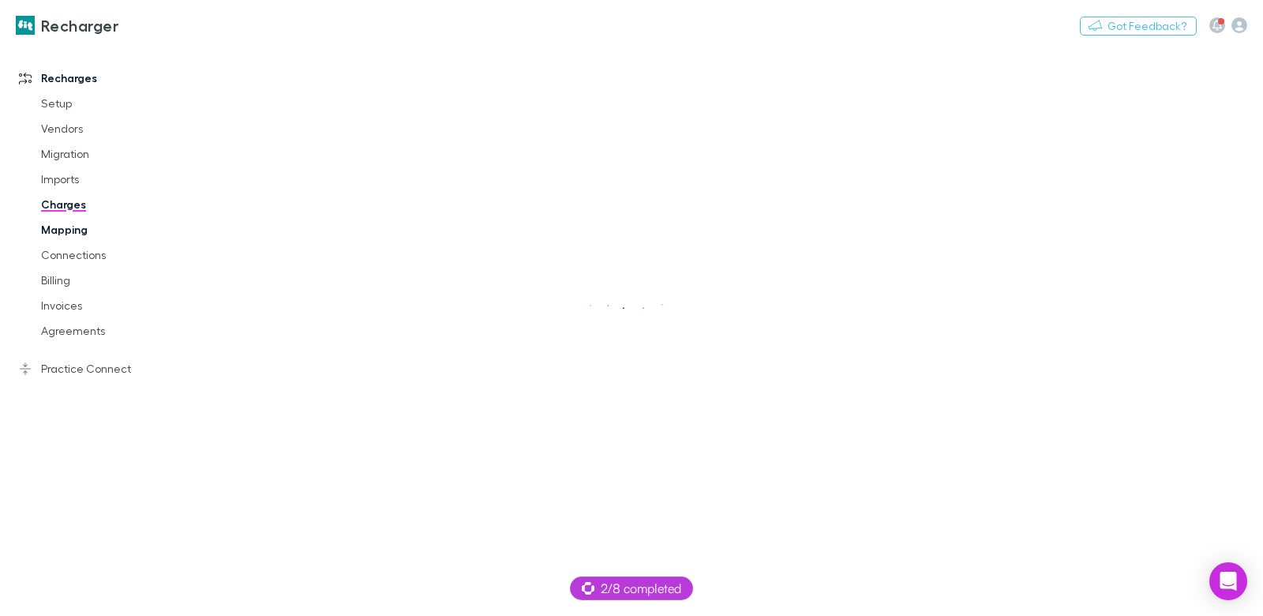
click at [62, 231] on link "Mapping" at bounding box center [110, 229] width 171 height 25
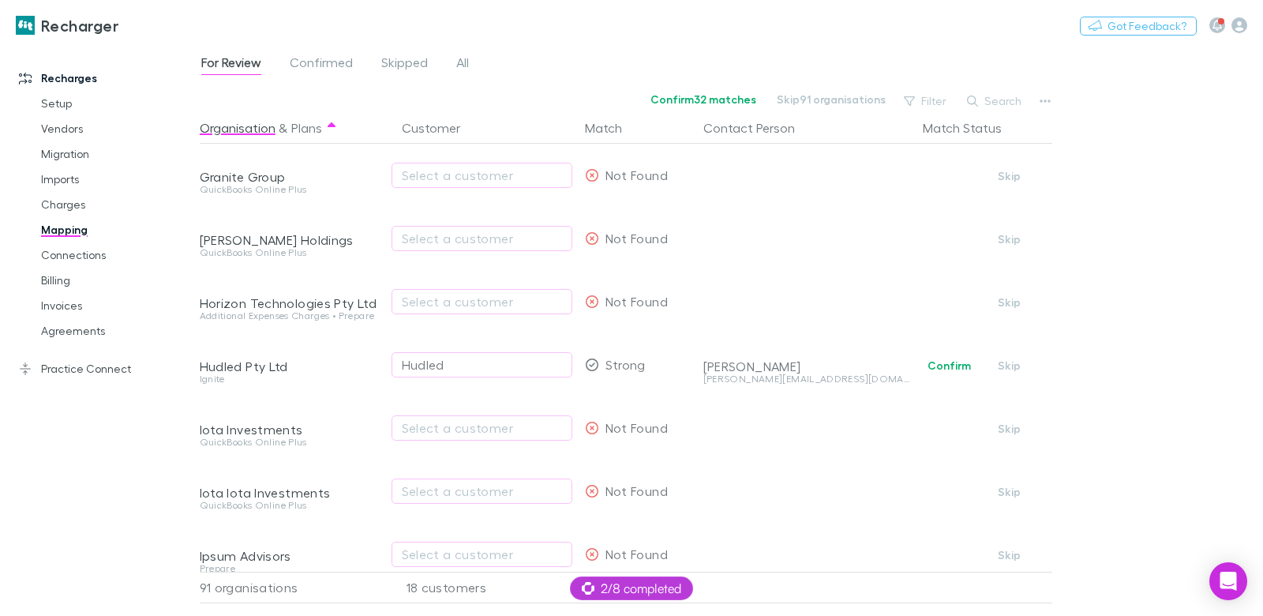
click at [362, 58] on div "For Review Confirmed Skipped All" at bounding box center [341, 64] width 283 height 25
click at [340, 62] on span "Confirmed" at bounding box center [321, 64] width 63 height 21
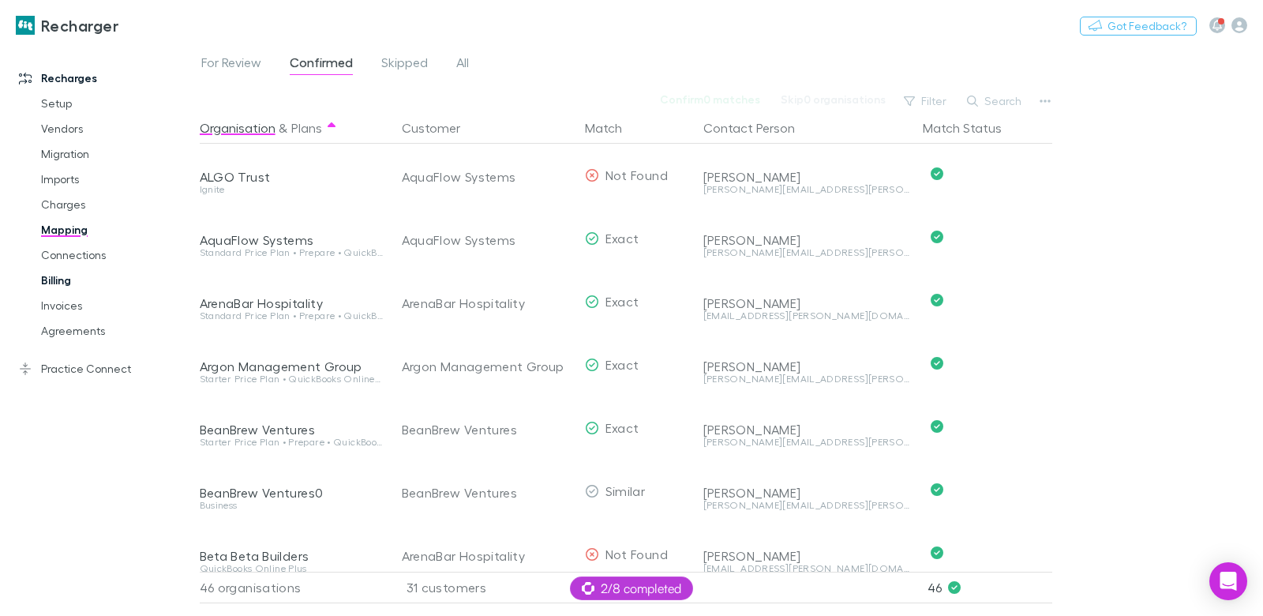
click at [62, 309] on link "Invoices" at bounding box center [110, 305] width 171 height 25
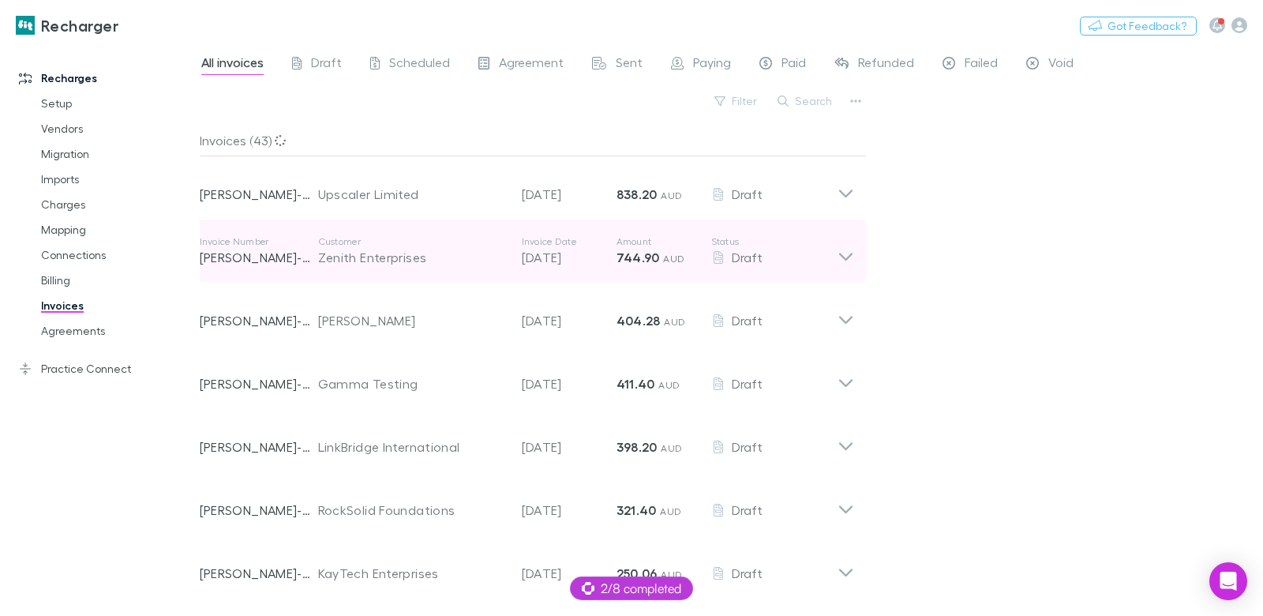
scroll to position [80, 0]
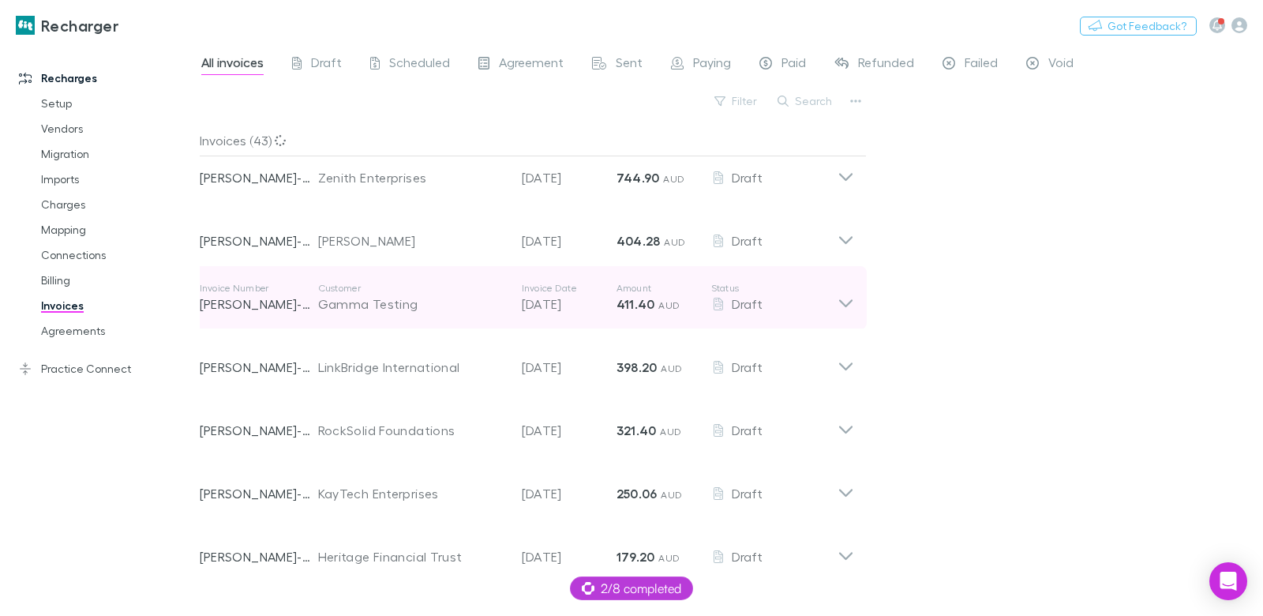
click at [432, 298] on div "Gamma Testing" at bounding box center [412, 303] width 188 height 19
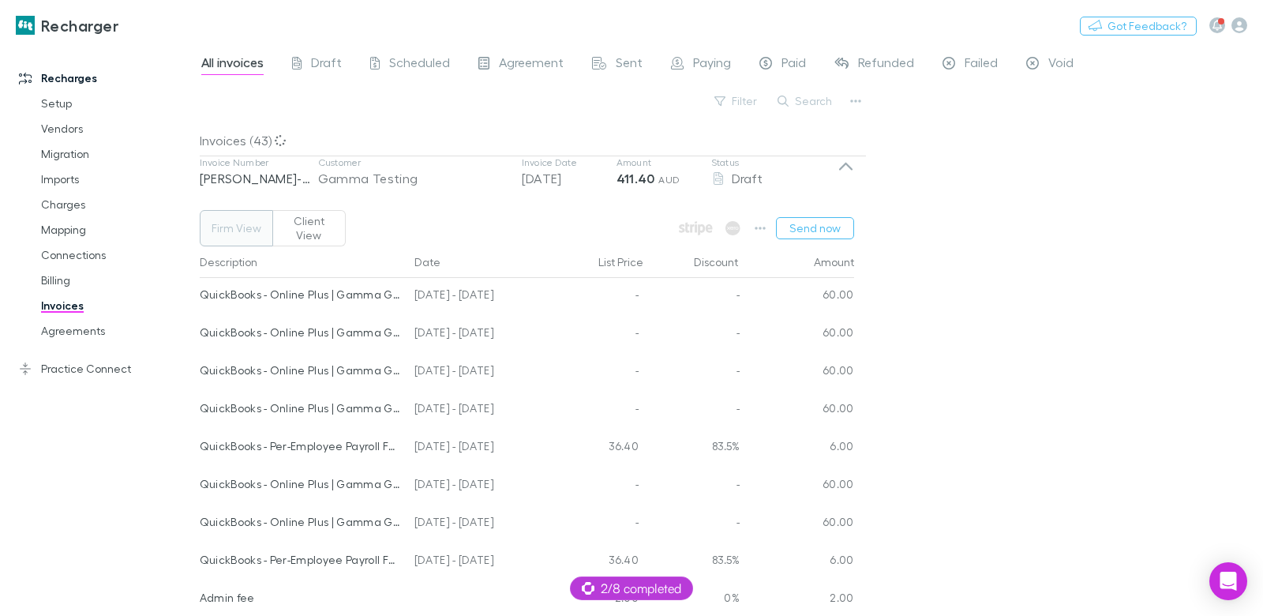
scroll to position [192, 0]
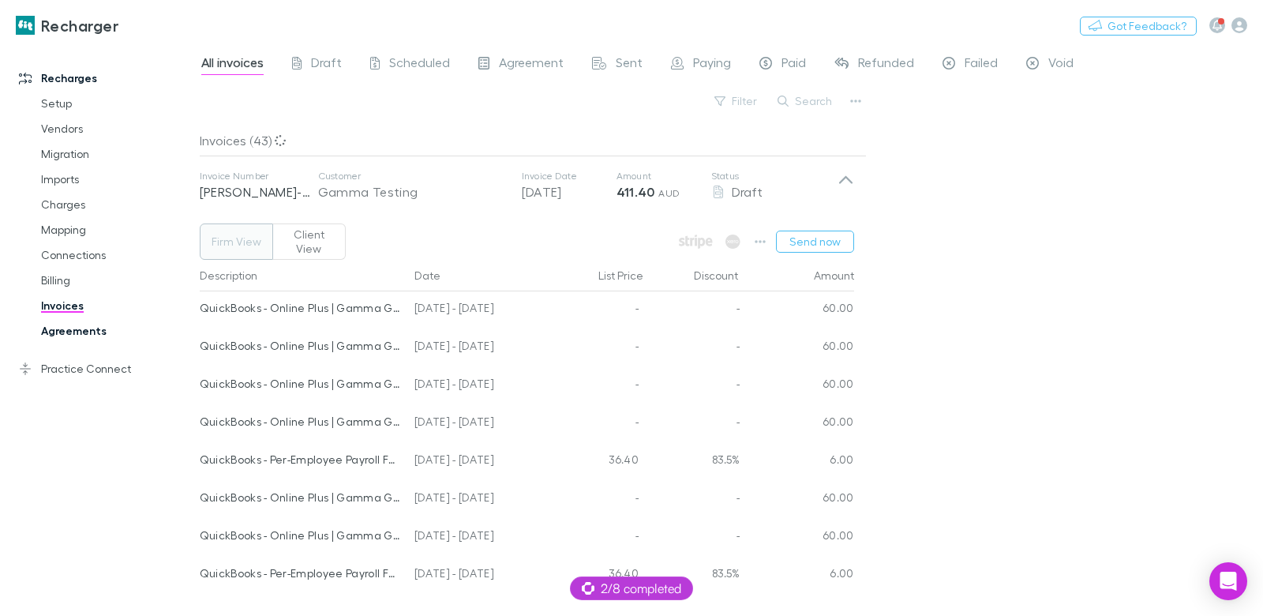
click at [81, 328] on link "Agreements" at bounding box center [110, 330] width 171 height 25
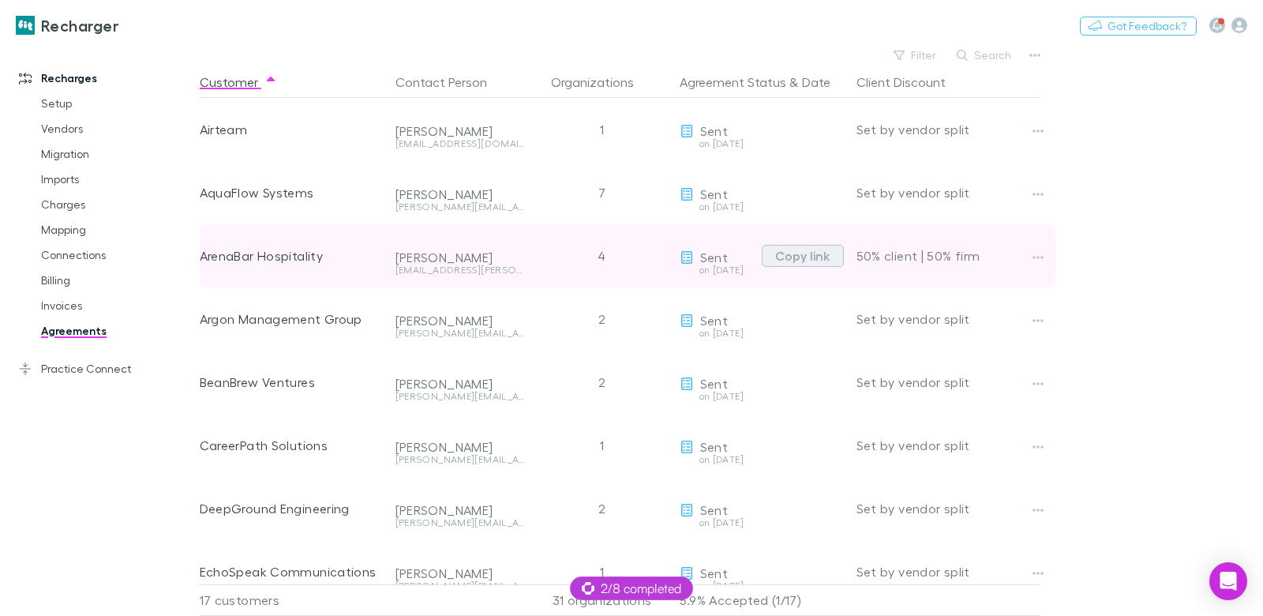
click at [807, 254] on button "Copy link" at bounding box center [803, 256] width 82 height 22
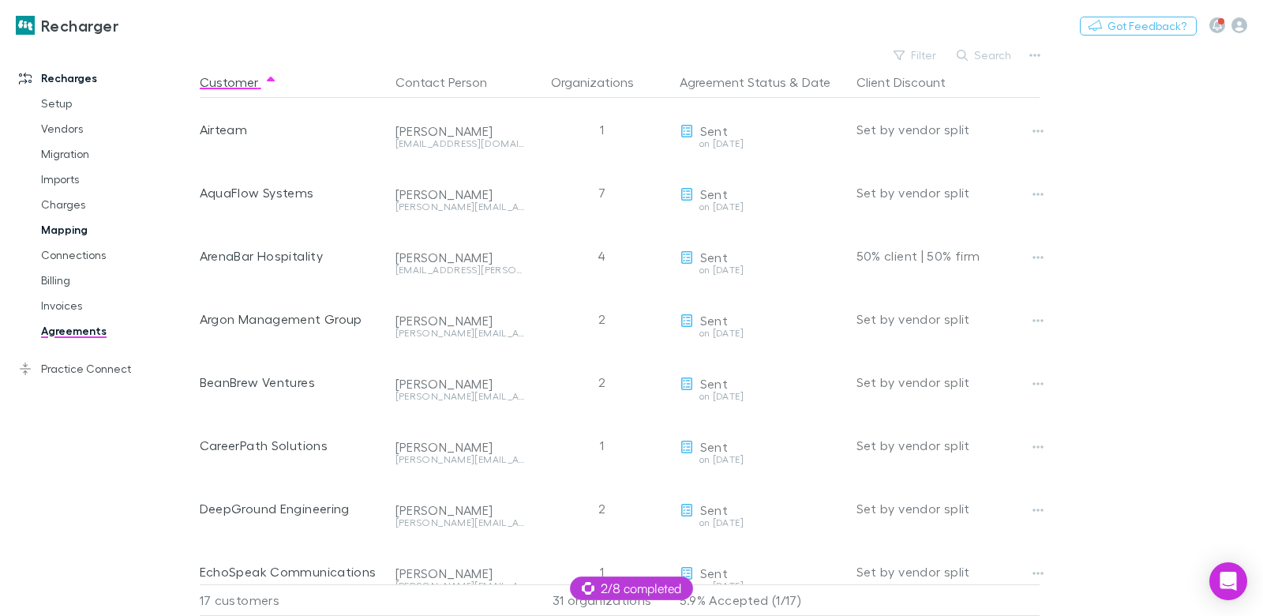
click at [74, 232] on link "Mapping" at bounding box center [110, 229] width 171 height 25
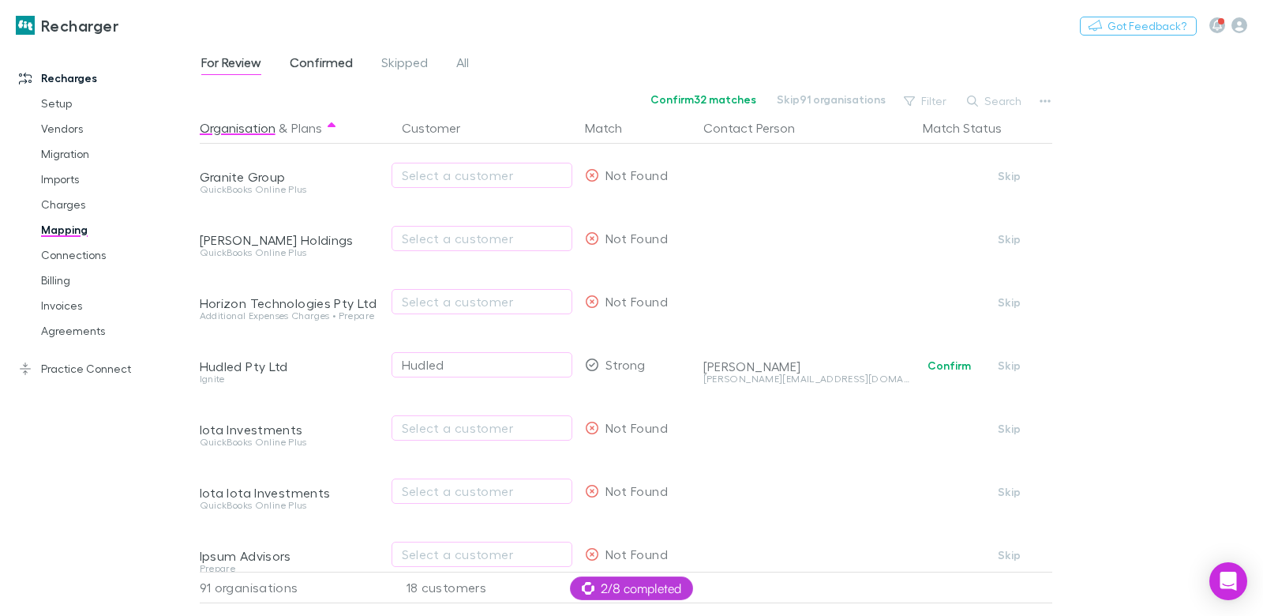
click at [290, 59] on span "Confirmed" at bounding box center [321, 64] width 63 height 21
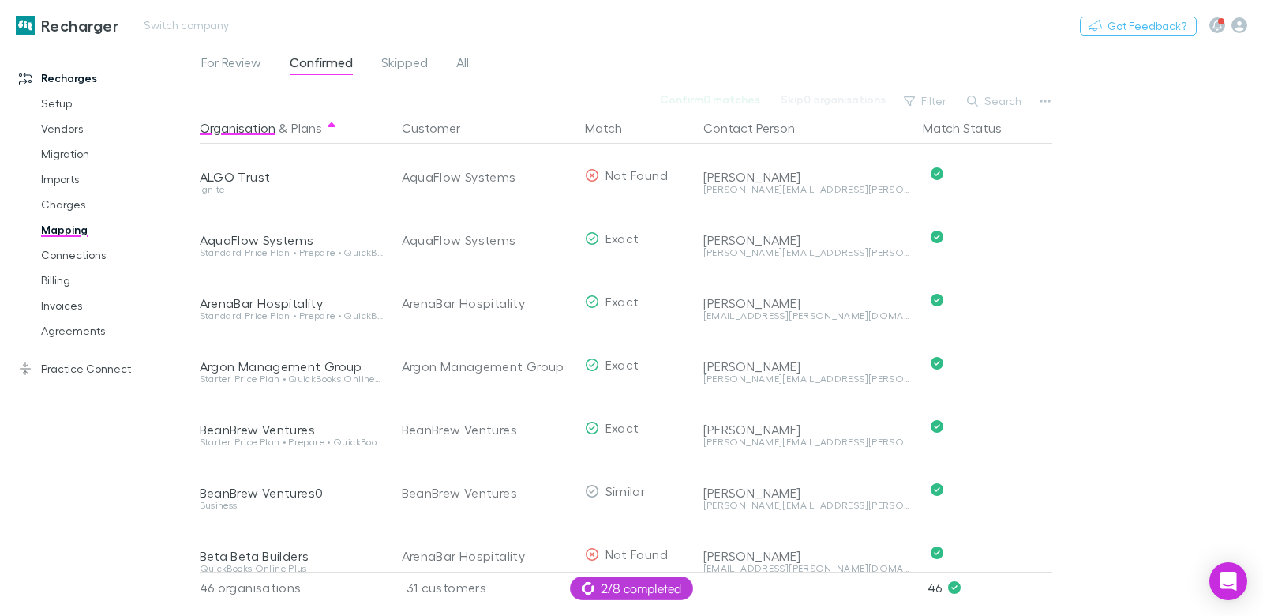
drag, startPoint x: 62, startPoint y: 302, endPoint x: 549, endPoint y: 2, distance: 573.1
click at [62, 302] on link "Invoices" at bounding box center [110, 305] width 171 height 25
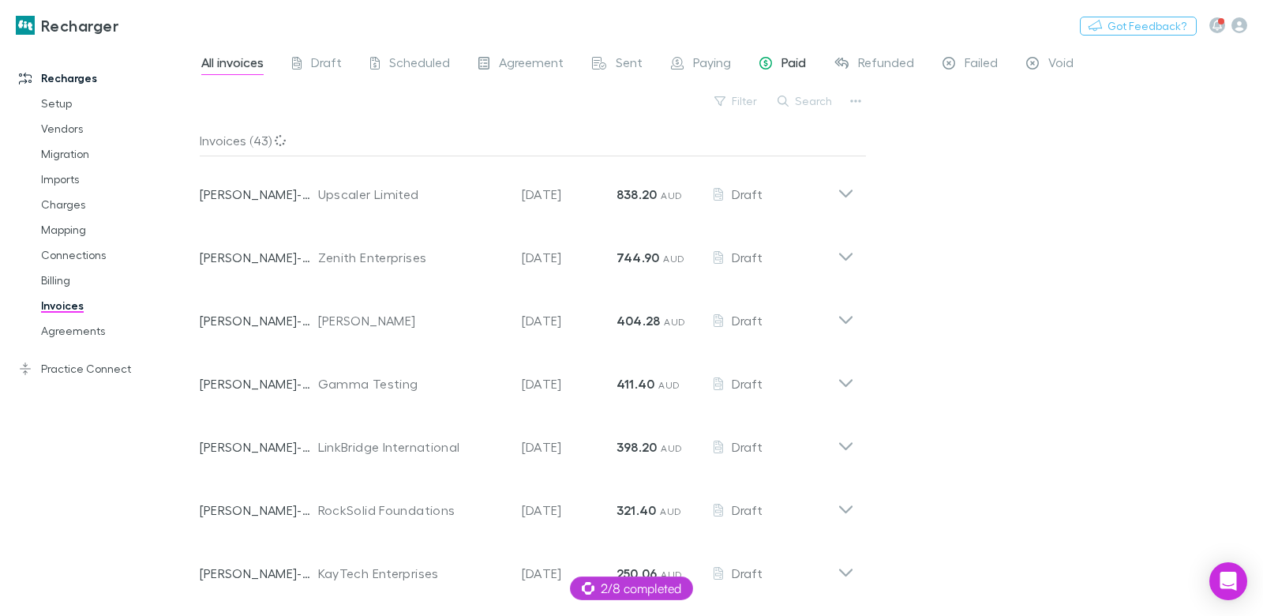
click at [771, 64] on div "Paid" at bounding box center [782, 64] width 47 height 21
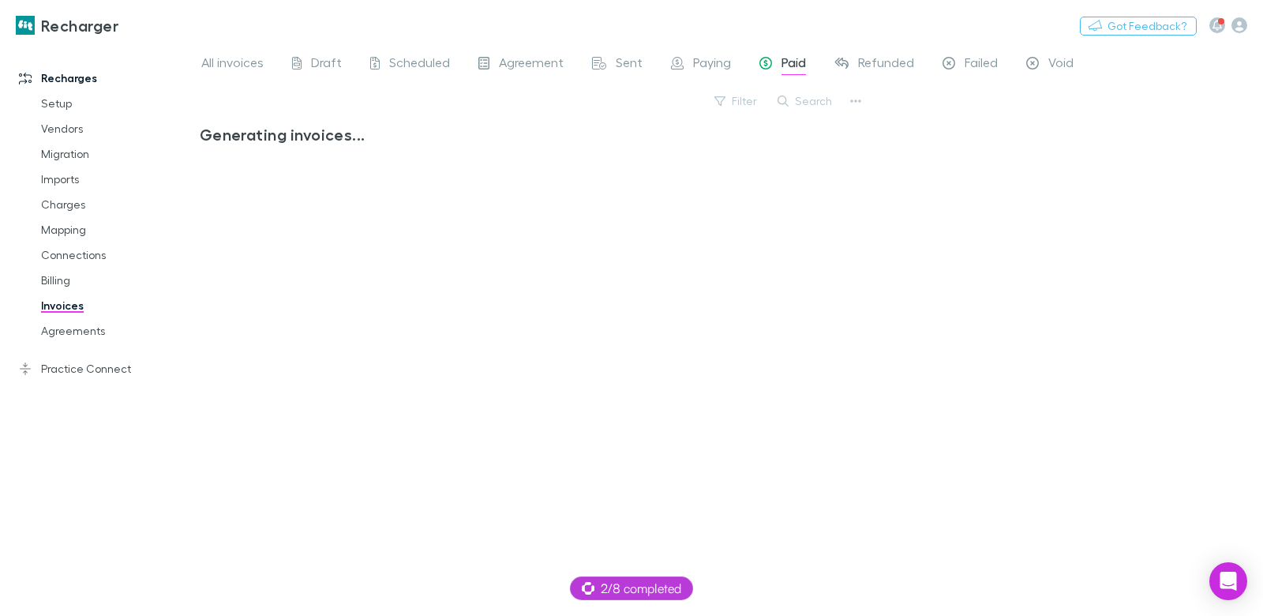
click at [771, 64] on div "Paid" at bounding box center [782, 64] width 47 height 21
click at [700, 66] on span "Paying" at bounding box center [712, 64] width 38 height 21
click at [553, 71] on span "Agreement" at bounding box center [531, 64] width 65 height 21
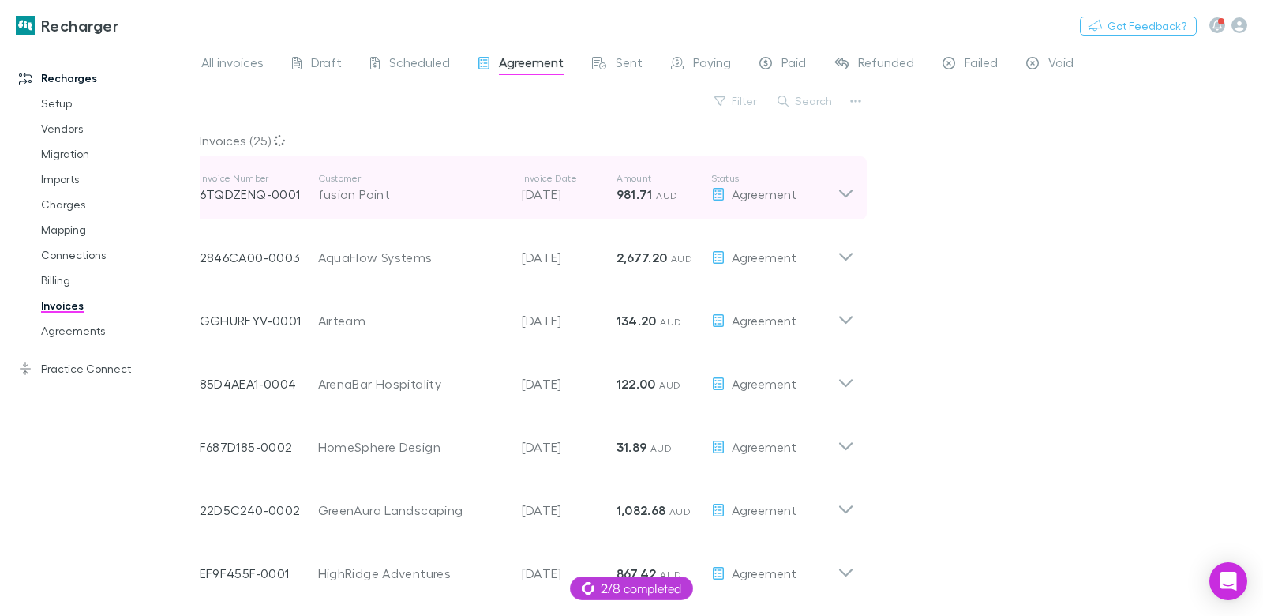
click at [631, 190] on strong "981.71" at bounding box center [634, 194] width 36 height 16
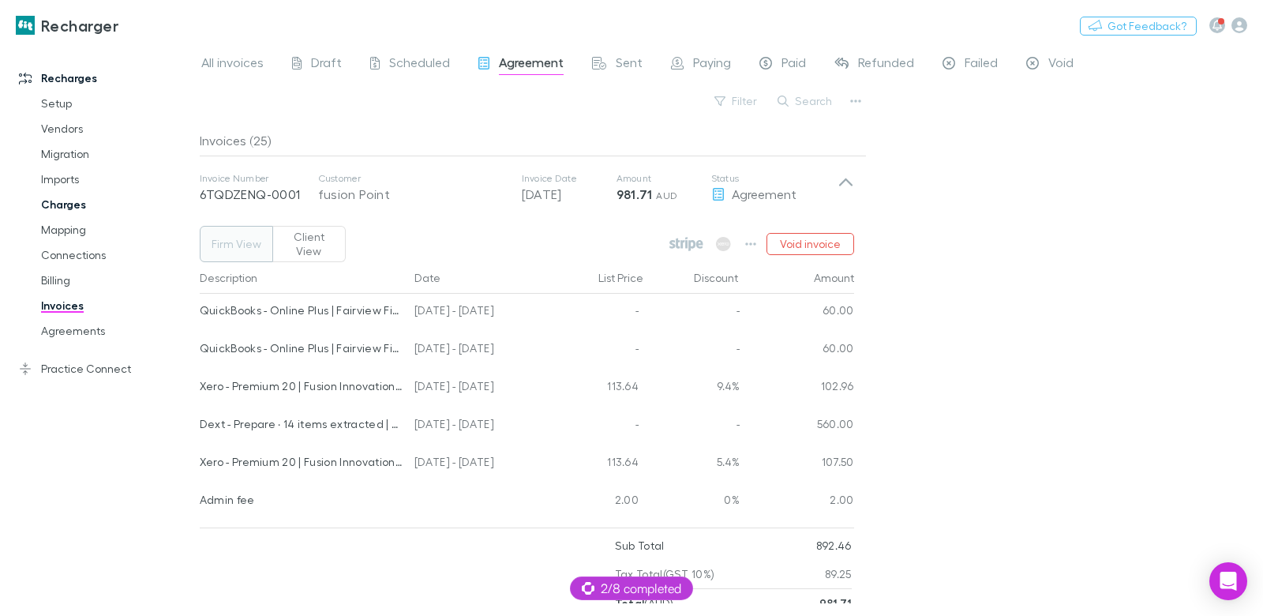
click at [80, 209] on link "Charges" at bounding box center [110, 204] width 171 height 25
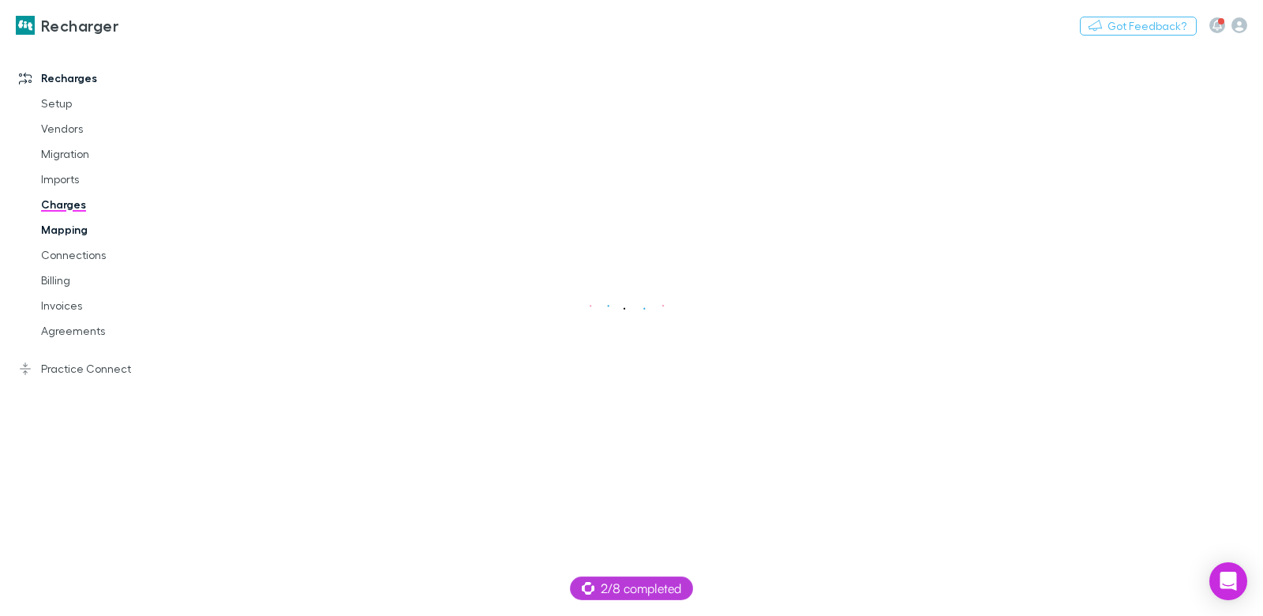
click at [63, 226] on link "Mapping" at bounding box center [110, 229] width 171 height 25
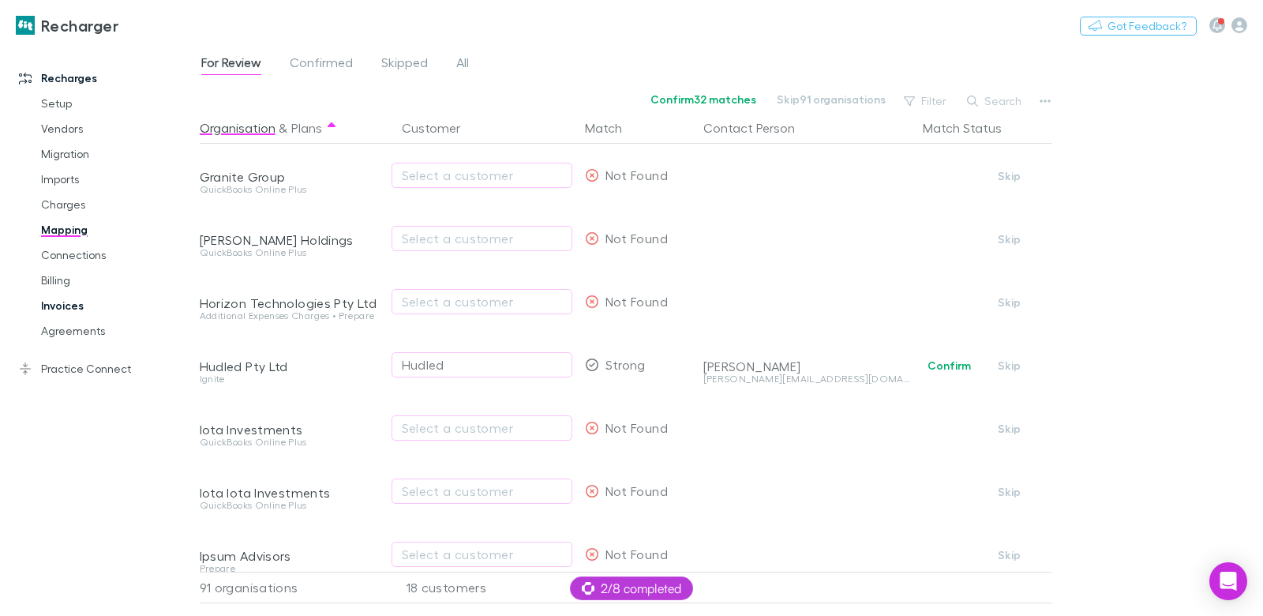
click at [87, 304] on link "Invoices" at bounding box center [110, 305] width 171 height 25
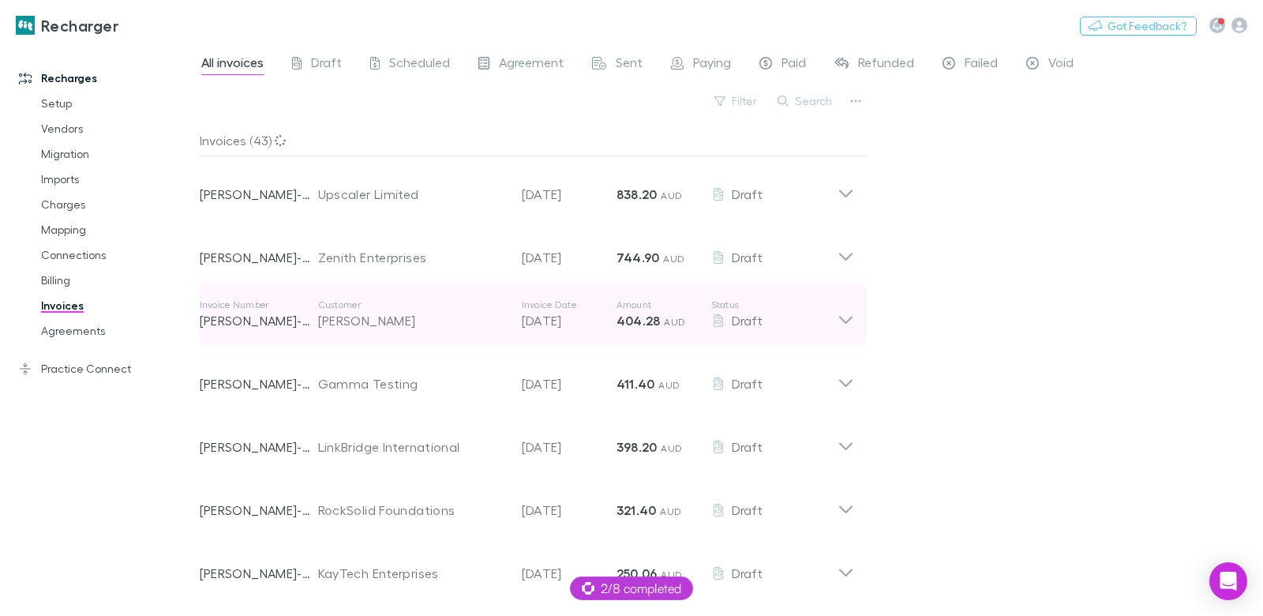
click at [378, 308] on p "Customer" at bounding box center [412, 304] width 188 height 13
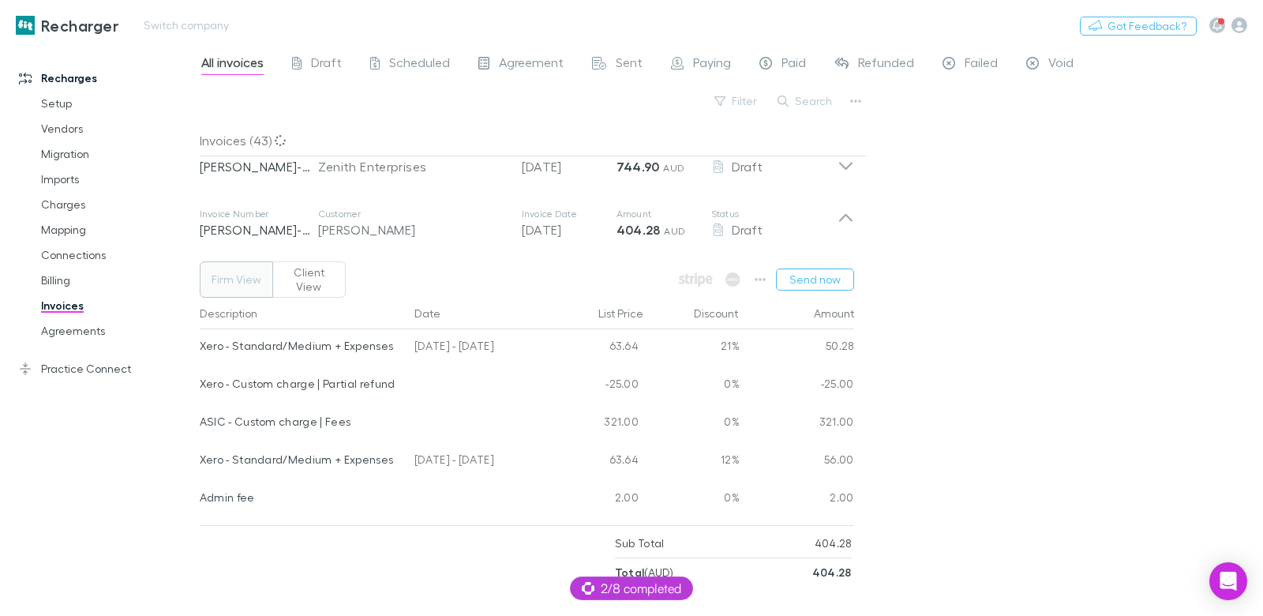
scroll to position [125, 0]
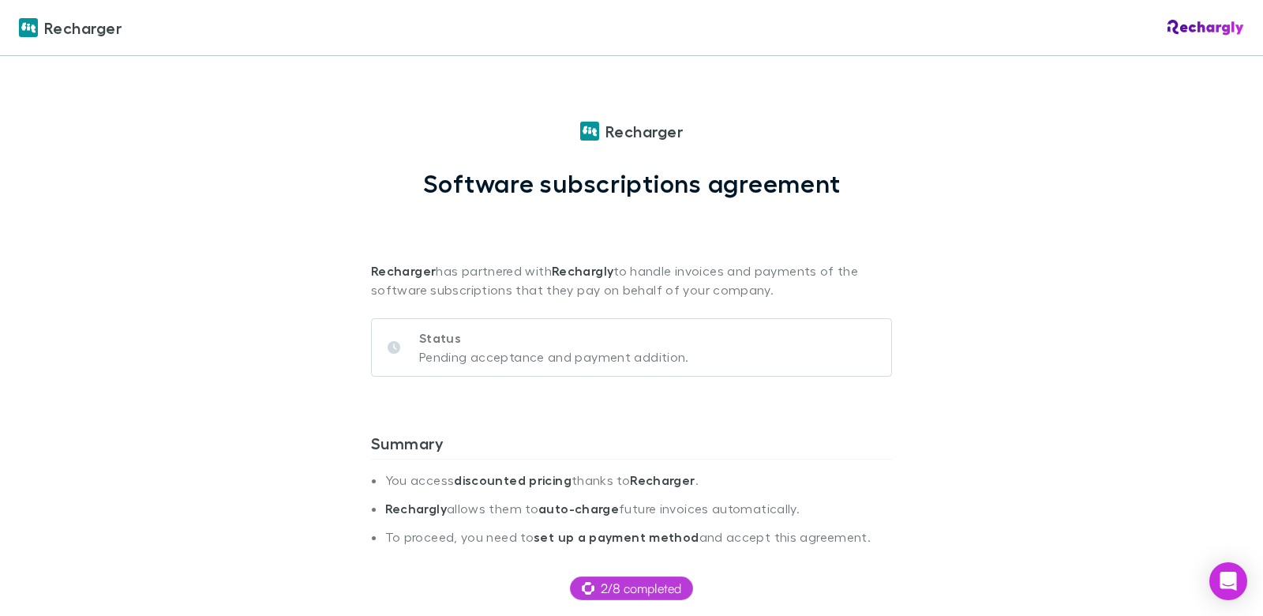
drag, startPoint x: 732, startPoint y: 235, endPoint x: 729, endPoint y: 223, distance: 12.3
click at [733, 235] on p "Recharger has partnered with Rechargly to handle invoices and payments of the s…" at bounding box center [631, 248] width 521 height 101
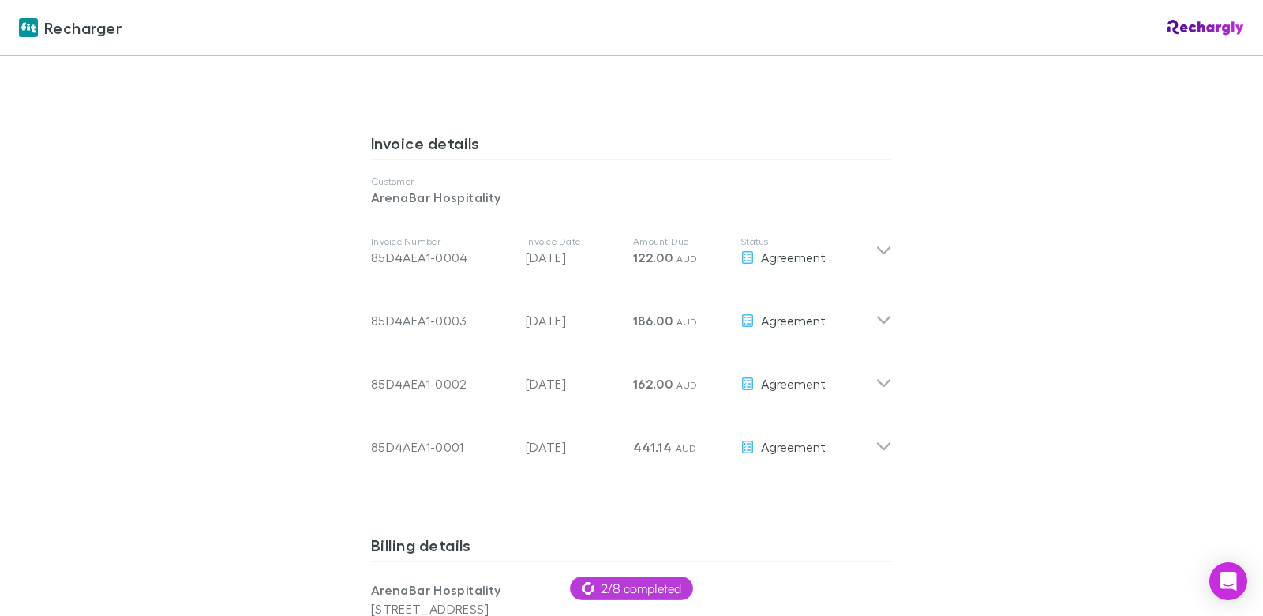
scroll to position [834, 0]
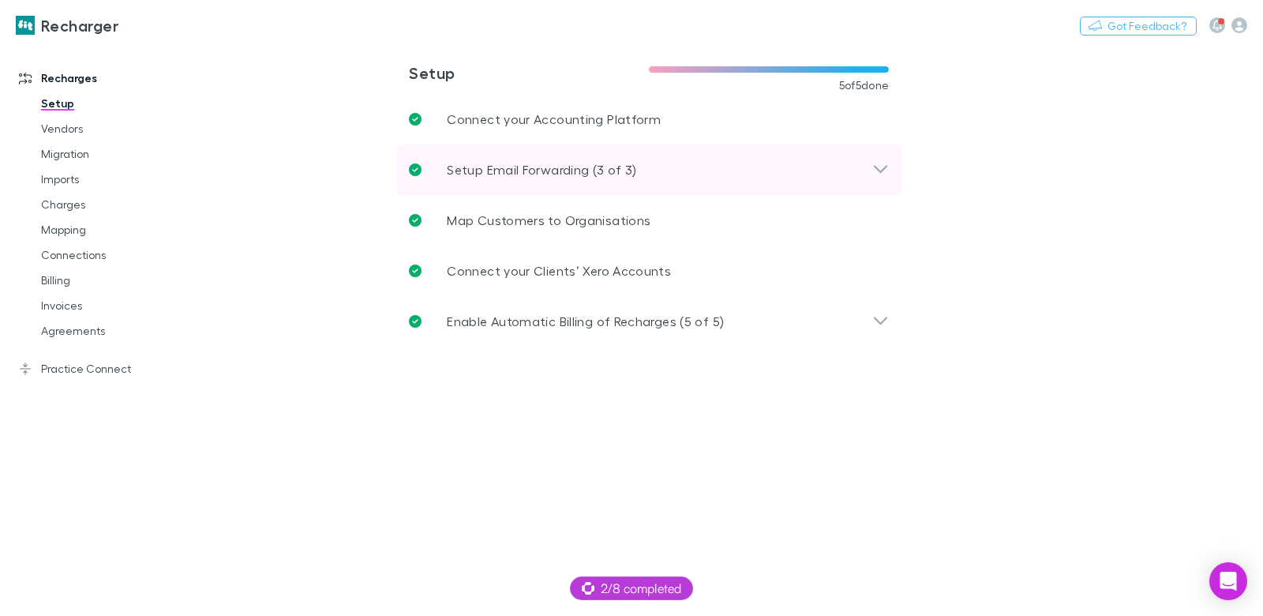
click at [484, 163] on p "Setup Email Forwarding (3 of 3)" at bounding box center [541, 169] width 189 height 19
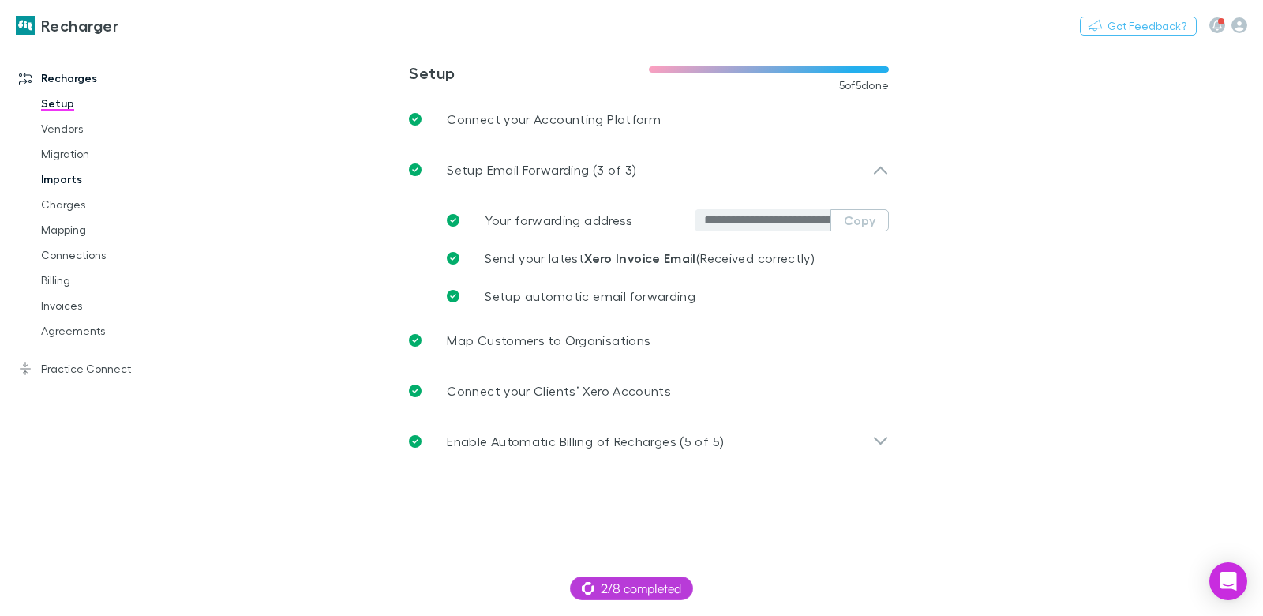
click at [73, 188] on link "Imports" at bounding box center [110, 179] width 171 height 25
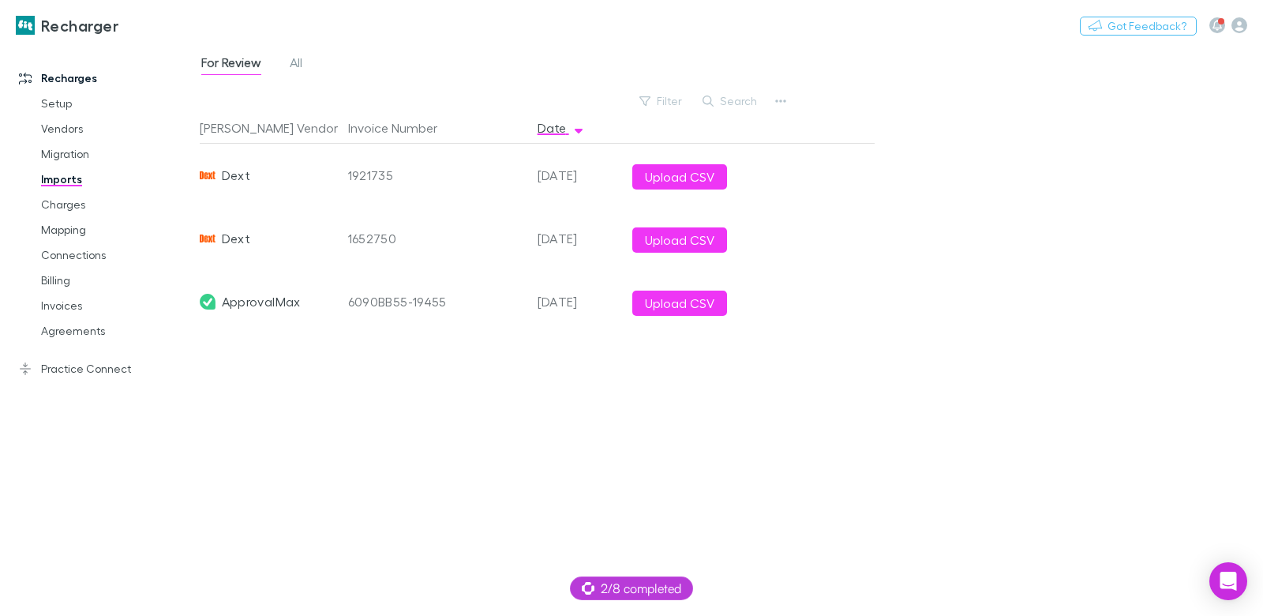
click at [305, 70] on div "For Review All" at bounding box center [258, 64] width 117 height 25
click at [292, 59] on span "All" at bounding box center [296, 64] width 13 height 21
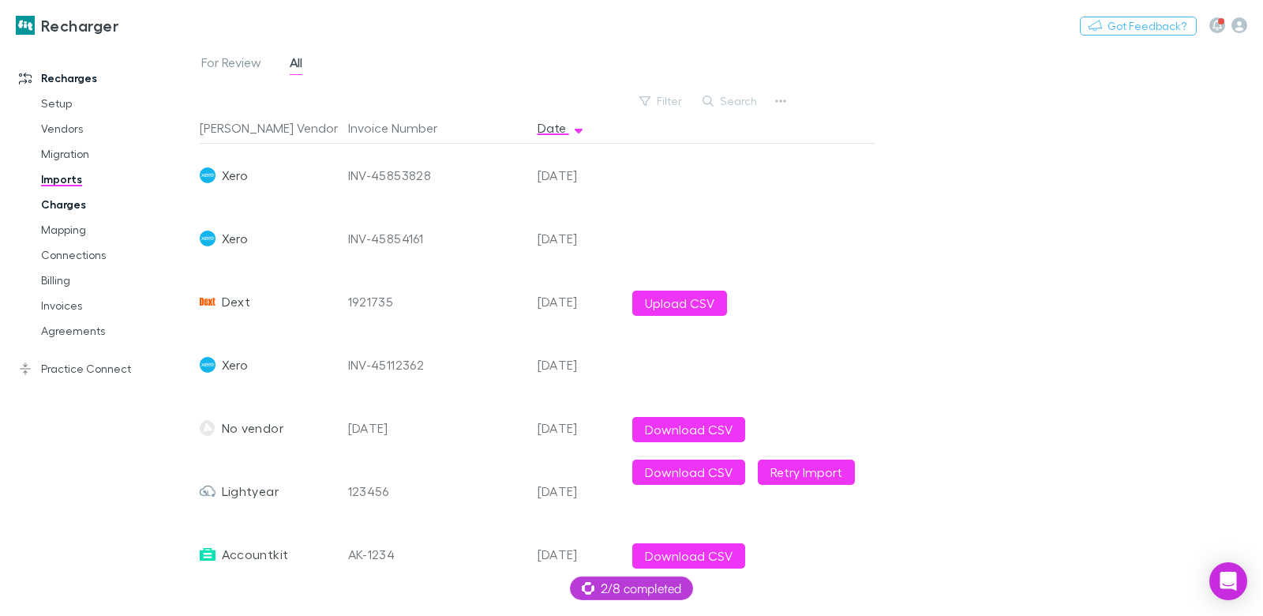
click at [51, 204] on link "Charges" at bounding box center [110, 204] width 171 height 25
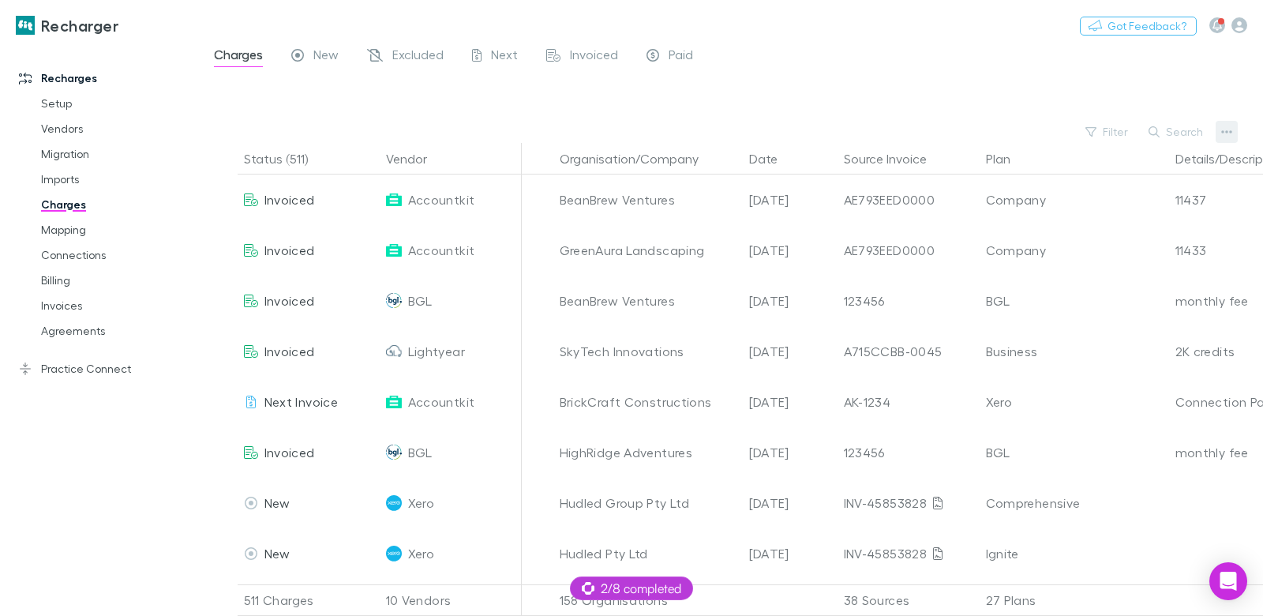
click at [1229, 136] on icon "button" at bounding box center [1226, 132] width 11 height 13
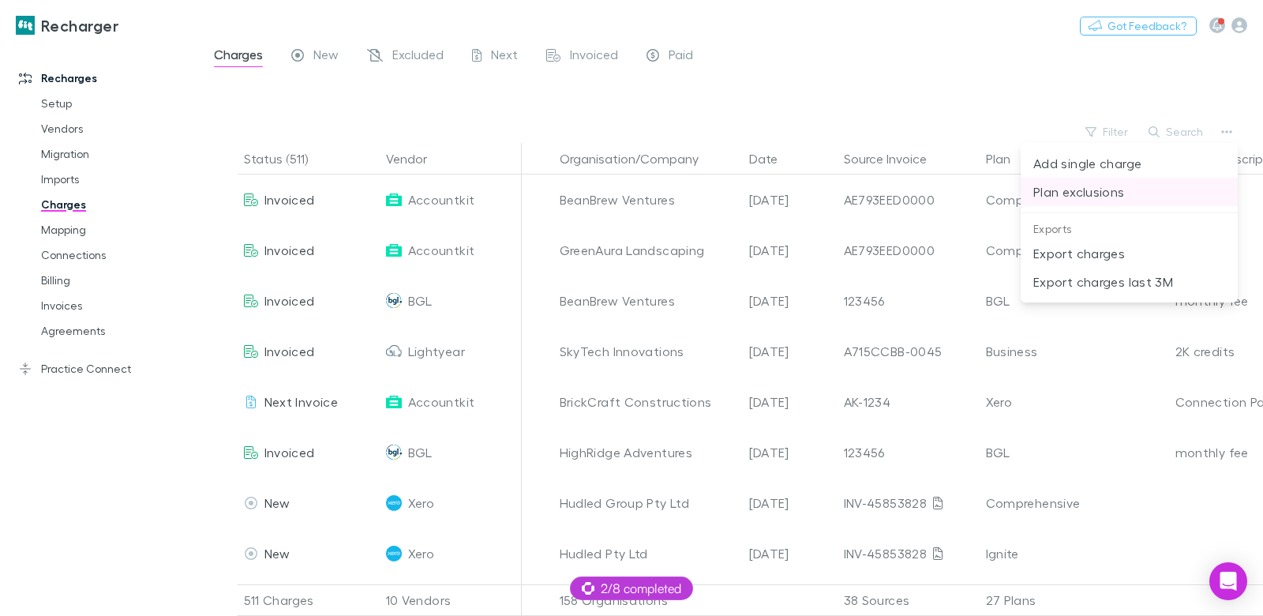
click at [1118, 189] on p "Plan exclusions" at bounding box center [1129, 191] width 192 height 19
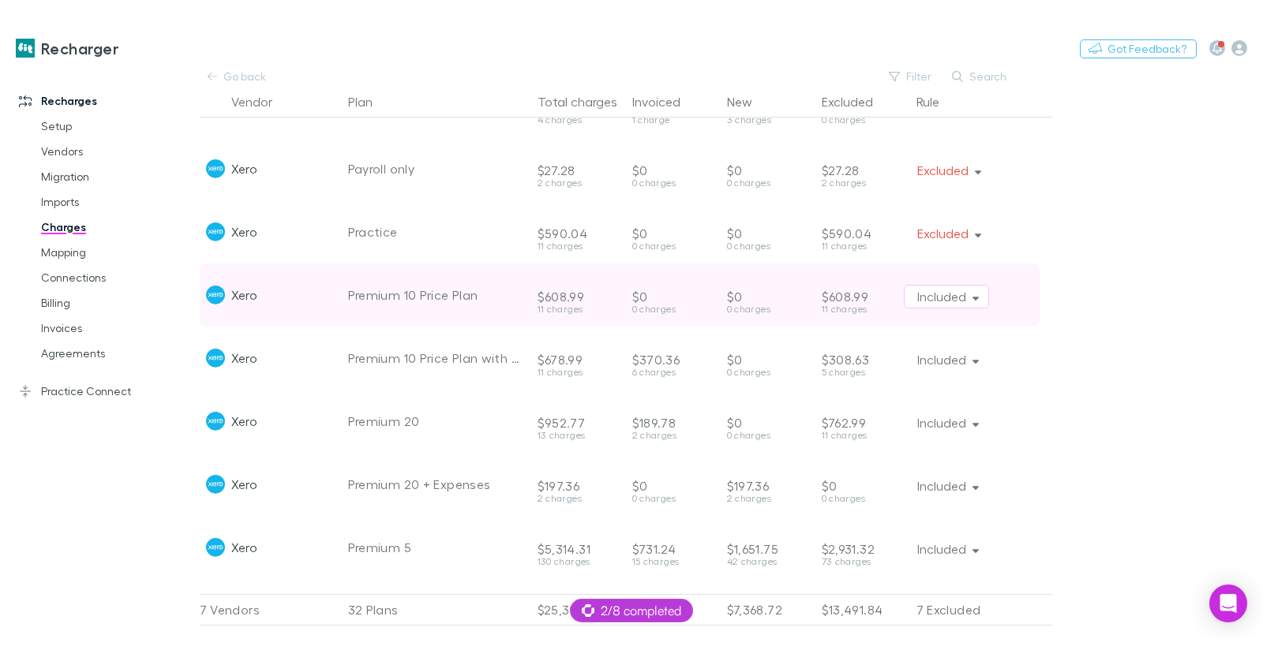
scroll to position [1036, 0]
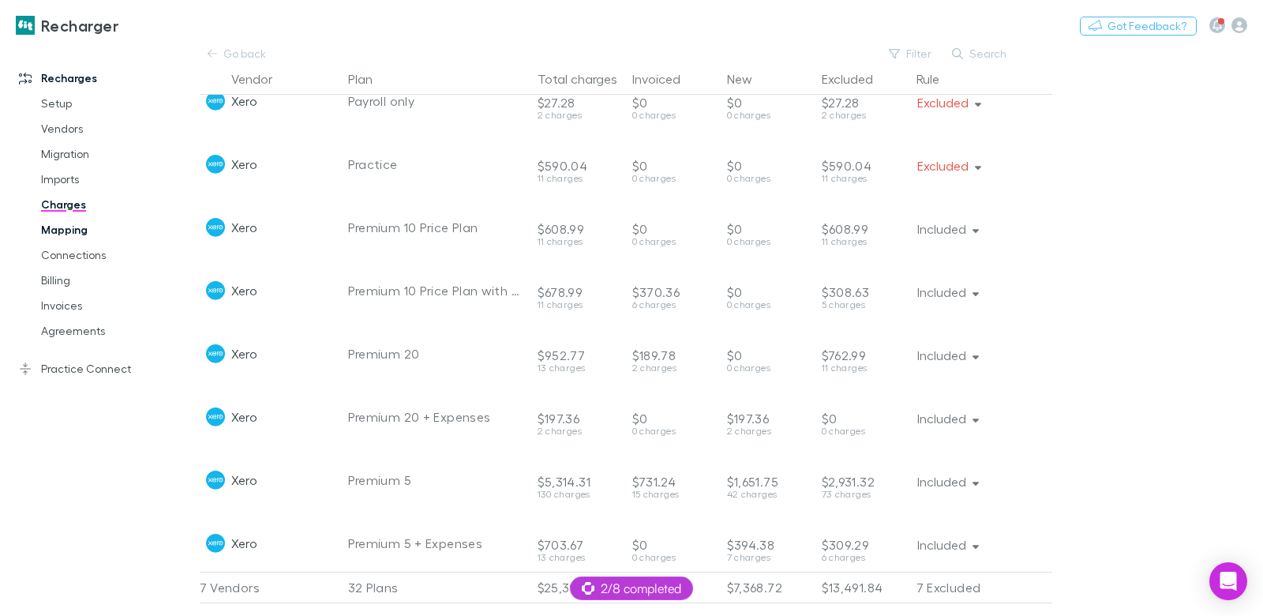
click at [53, 226] on link "Mapping" at bounding box center [110, 229] width 171 height 25
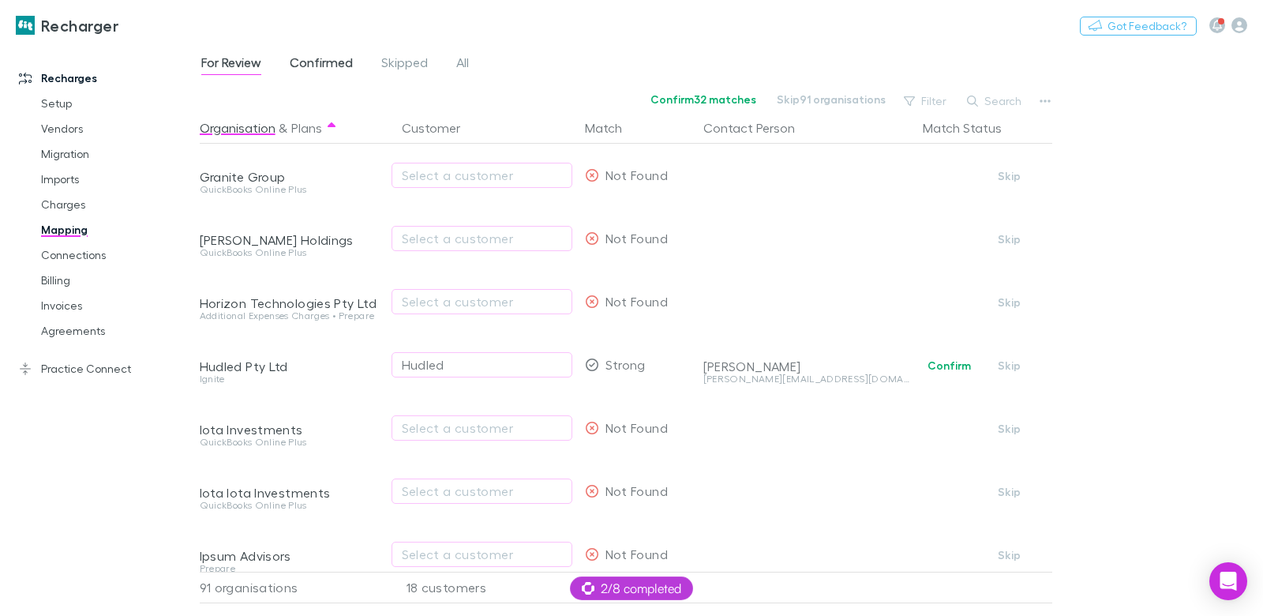
click at [312, 63] on span "Confirmed" at bounding box center [321, 64] width 63 height 21
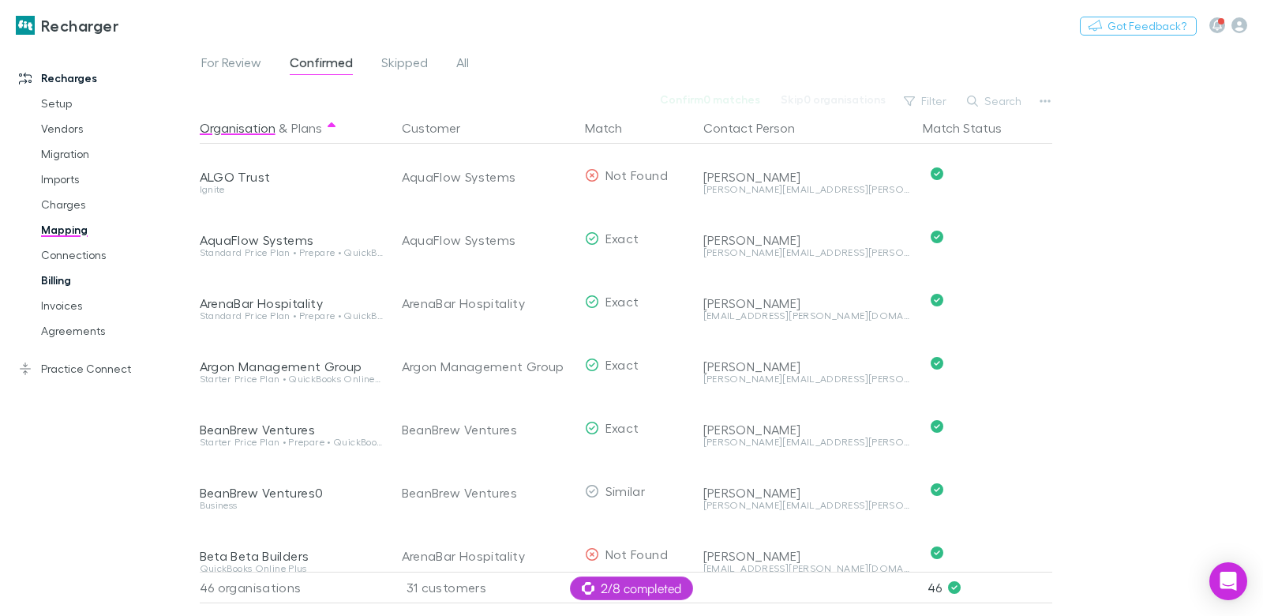
click at [43, 272] on link "Billing" at bounding box center [110, 280] width 171 height 25
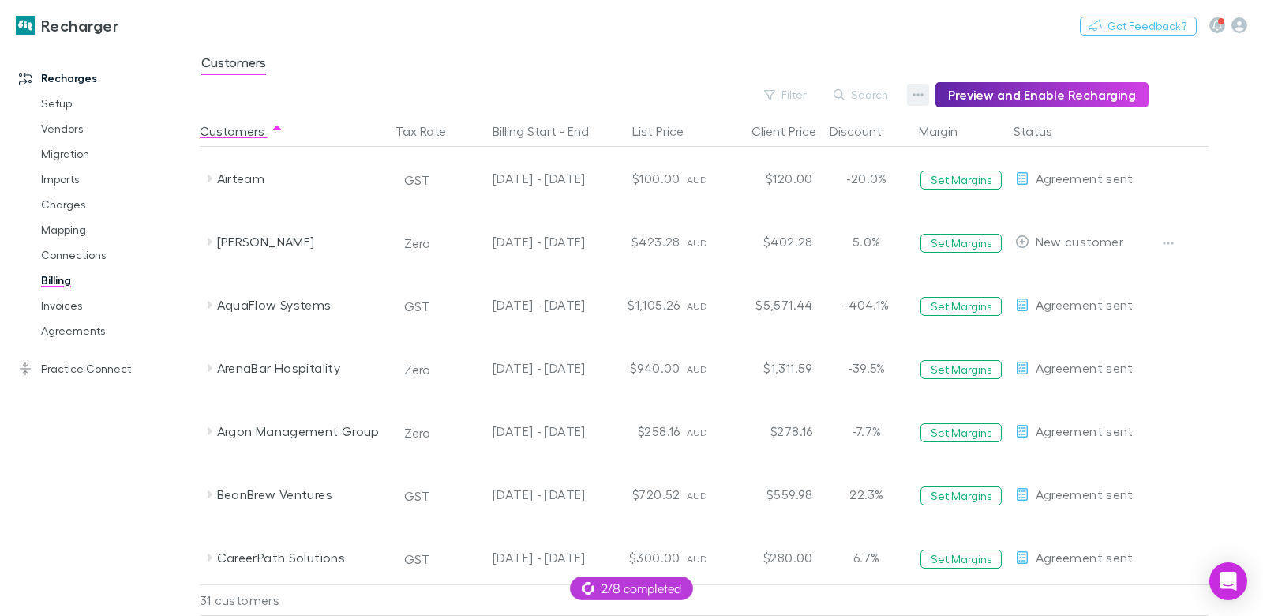
click at [924, 95] on icon "button" at bounding box center [917, 94] width 11 height 3
click at [790, 170] on p "Admin Fee" at bounding box center [828, 174] width 192 height 19
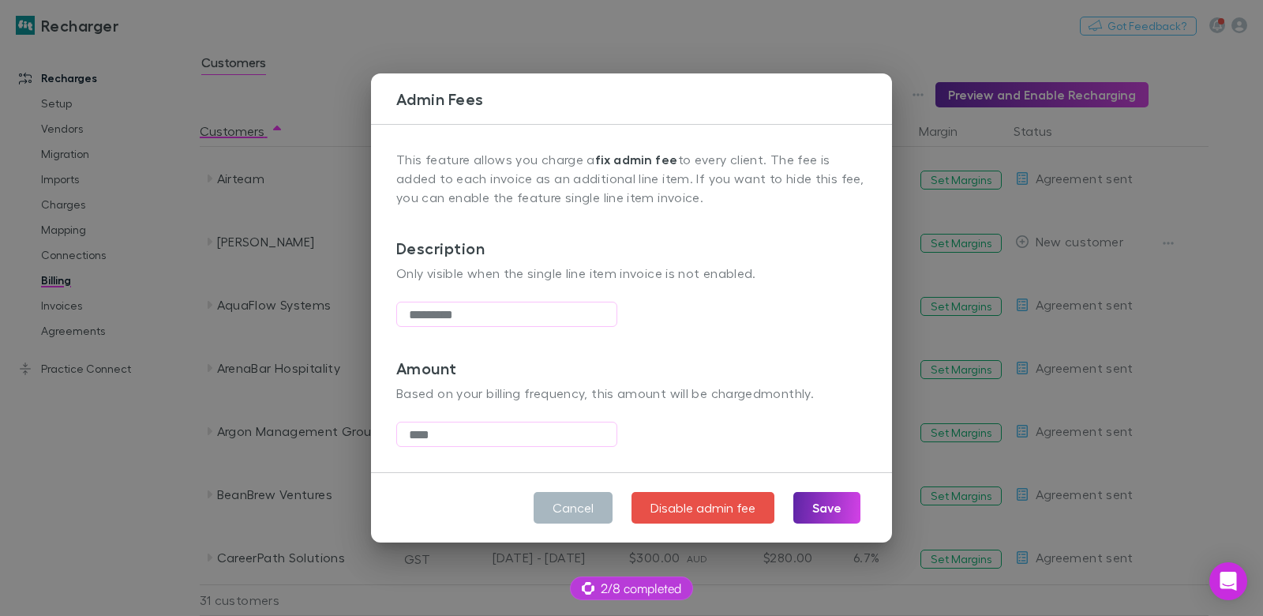
click at [568, 510] on button "Cancel" at bounding box center [573, 508] width 79 height 32
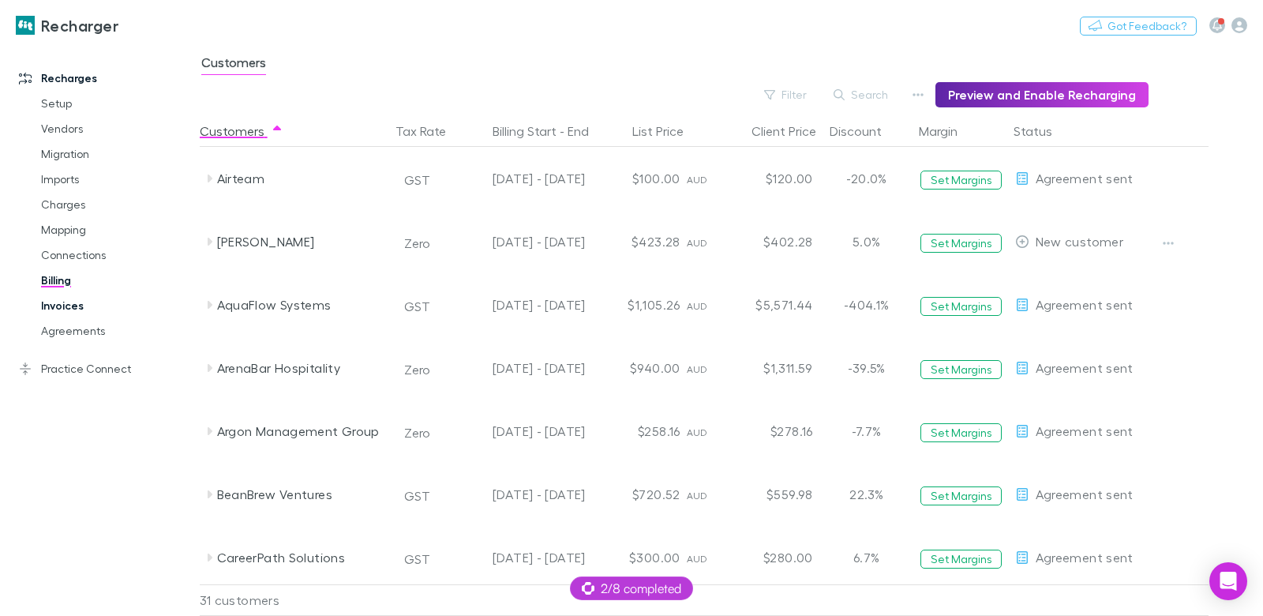
drag, startPoint x: 44, startPoint y: 300, endPoint x: 133, endPoint y: 294, distance: 88.6
click at [45, 300] on link "Invoices" at bounding box center [110, 305] width 171 height 25
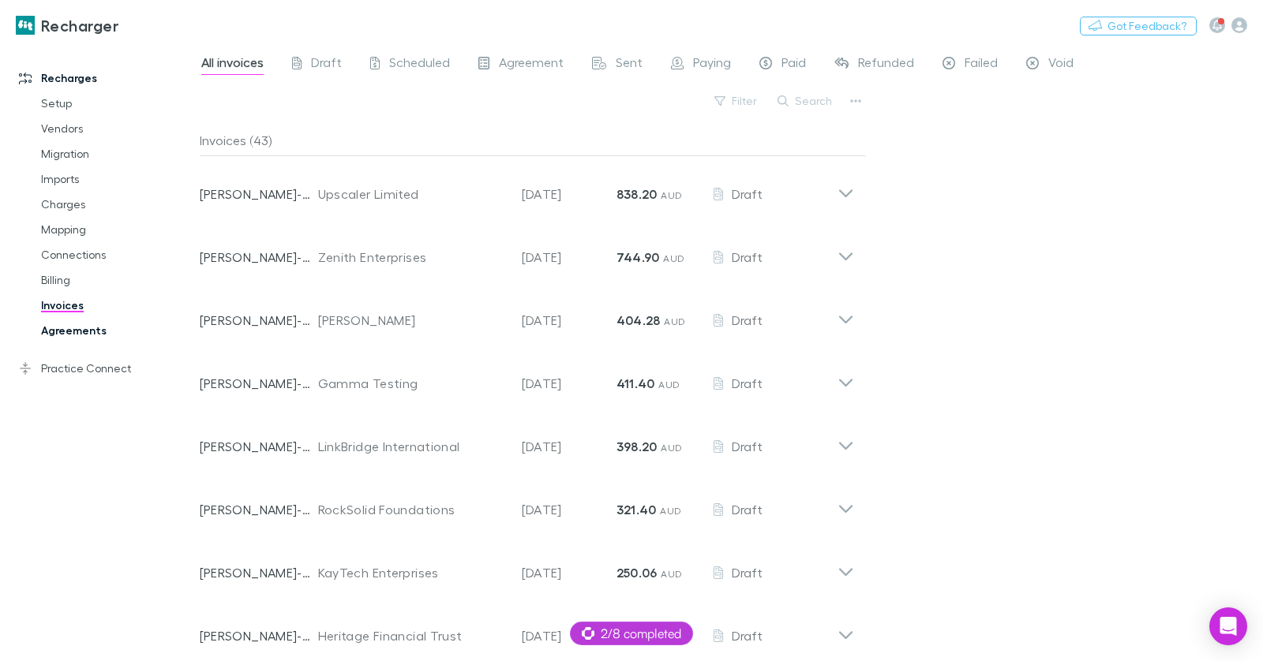
click at [84, 334] on link "Agreements" at bounding box center [110, 330] width 171 height 25
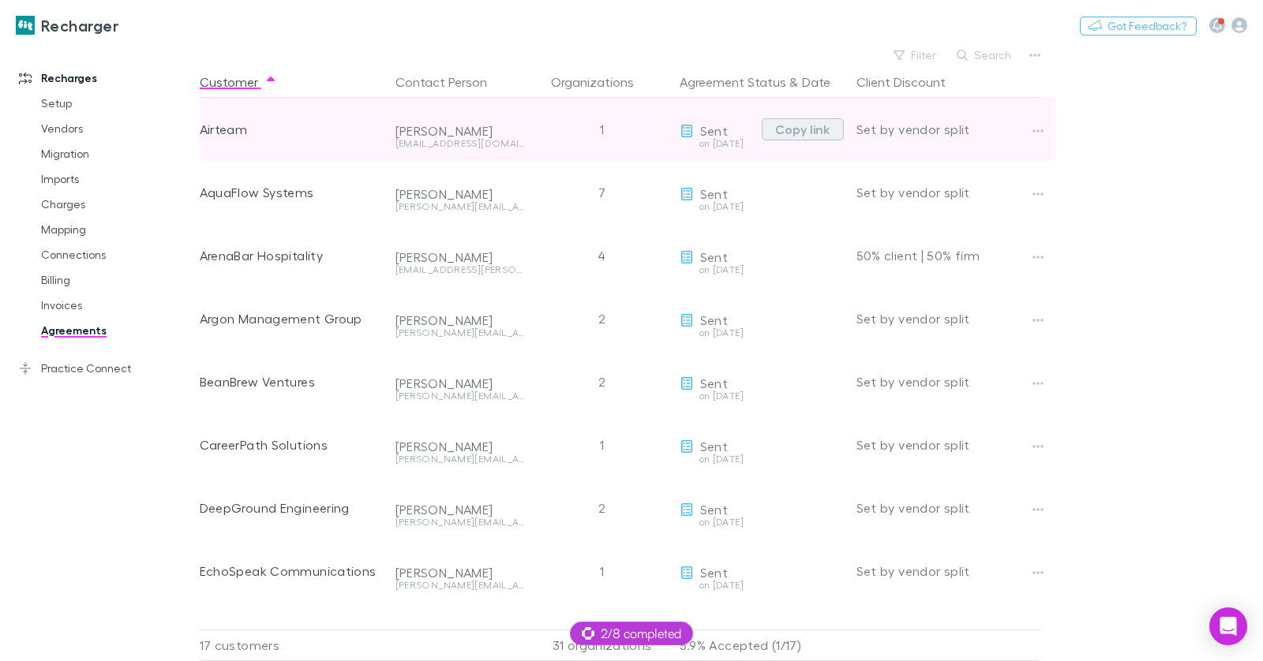
click at [813, 133] on button "Copy link" at bounding box center [803, 129] width 82 height 22
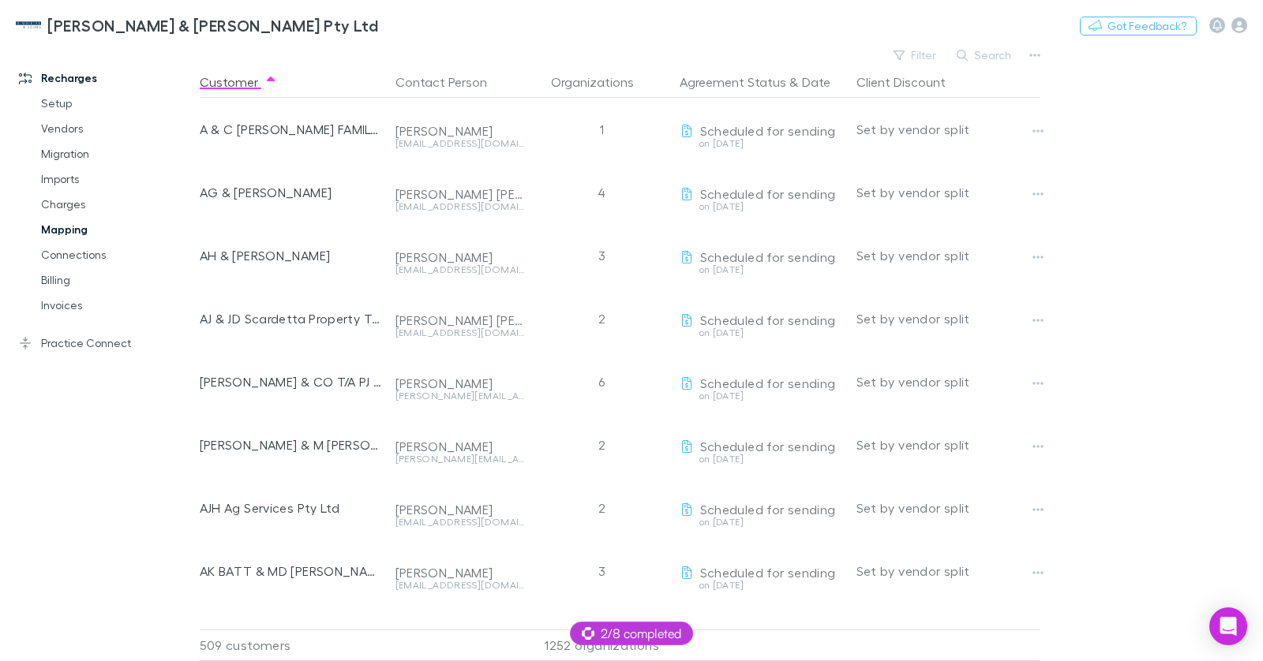
drag, startPoint x: 63, startPoint y: 243, endPoint x: 99, endPoint y: 227, distance: 38.9
click at [64, 242] on link "Connections" at bounding box center [110, 254] width 171 height 25
click at [67, 233] on link "Mapping" at bounding box center [110, 229] width 171 height 25
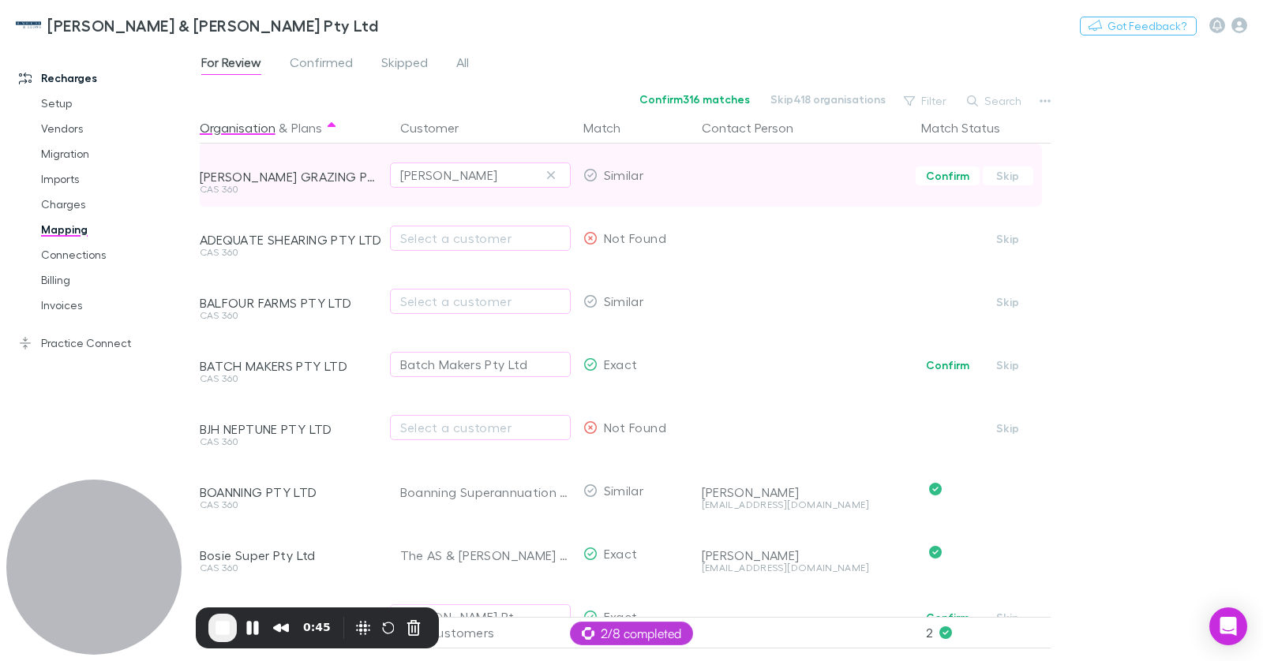
scroll to position [0, 2]
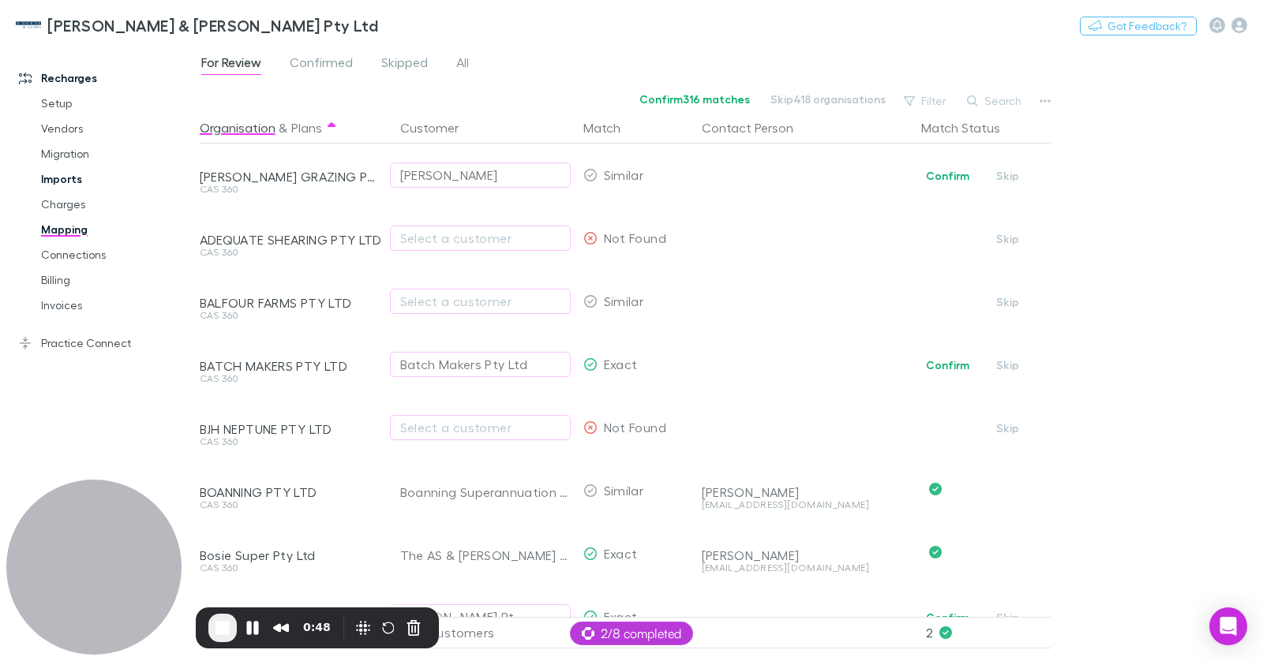
click at [68, 182] on link "Imports" at bounding box center [110, 179] width 171 height 25
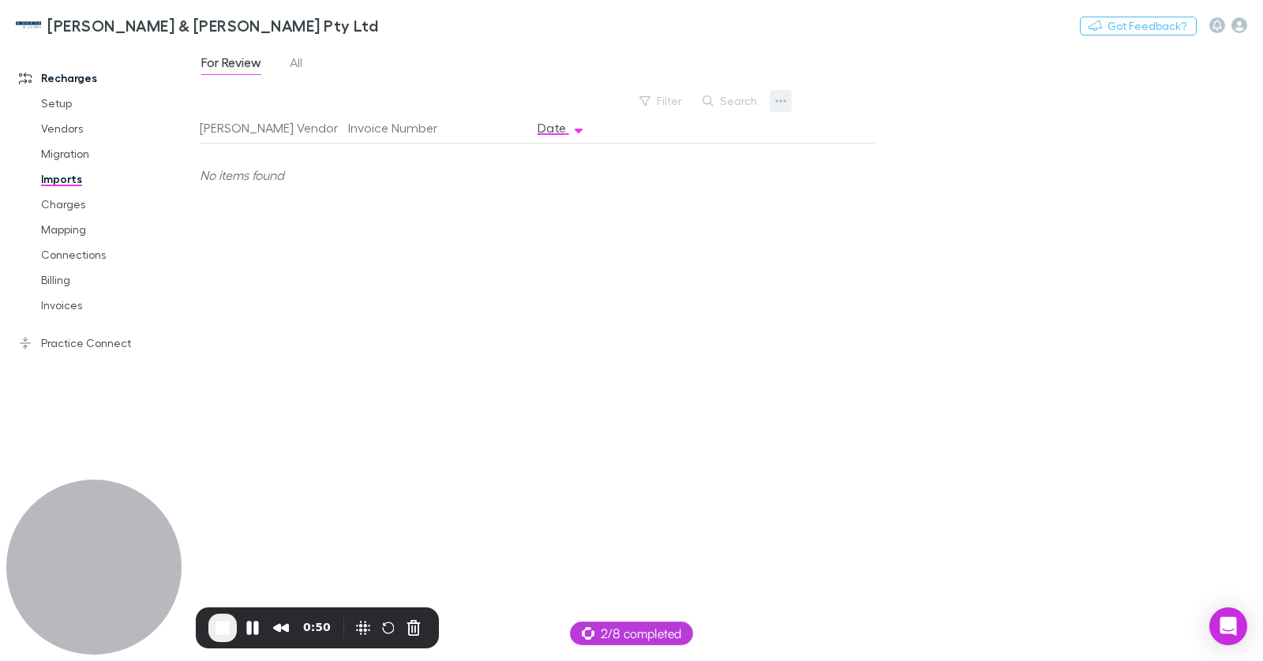
click at [785, 107] on icon "button" at bounding box center [780, 101] width 11 height 13
click at [715, 142] on li "Custom CSV Import" at bounding box center [683, 132] width 217 height 28
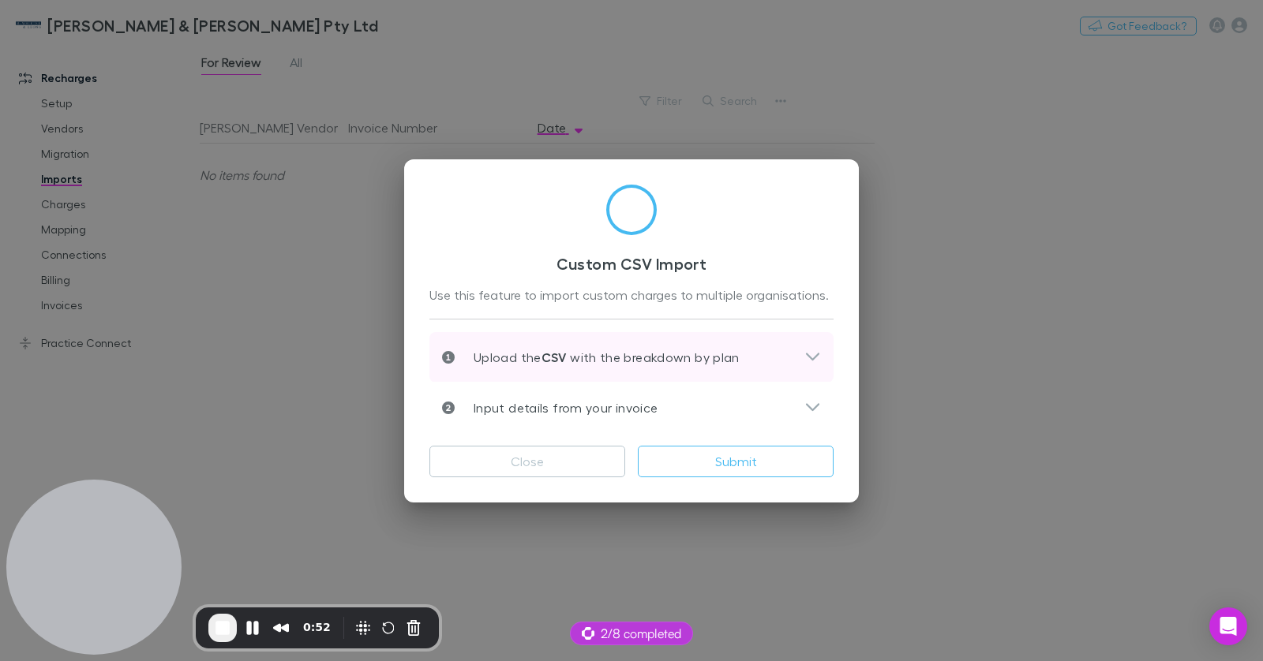
click at [686, 344] on div "Upload the CSV with the breakdown by plan" at bounding box center [631, 357] width 404 height 51
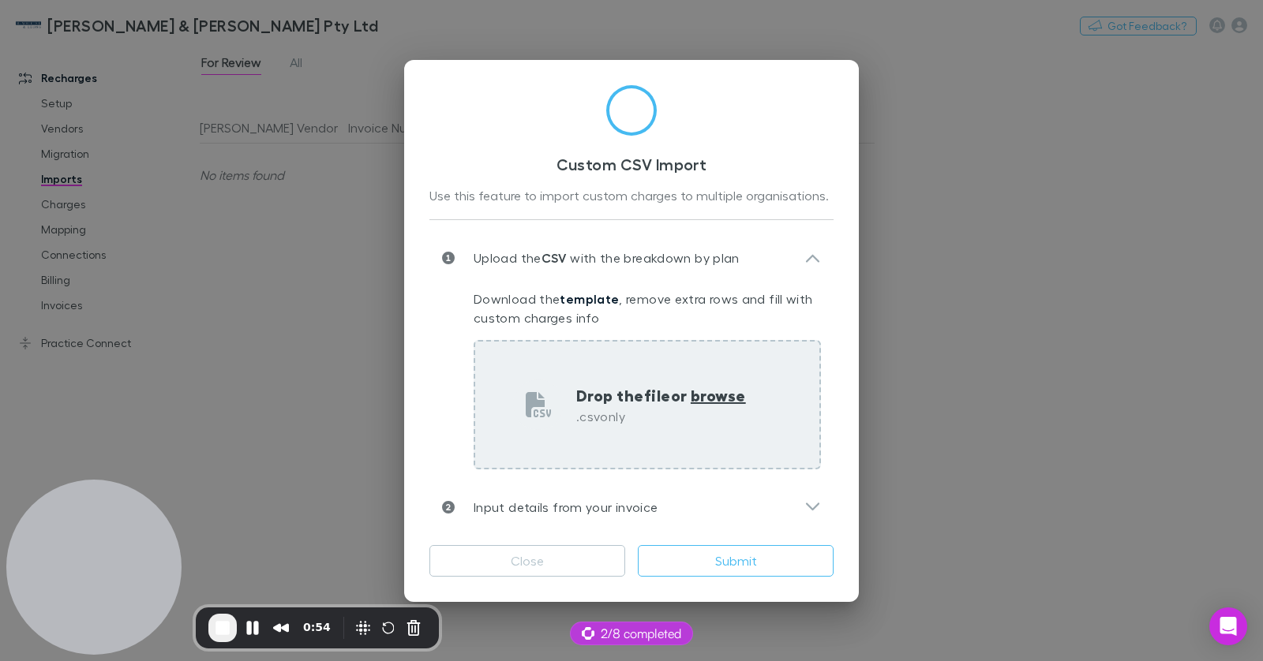
drag, startPoint x: 685, startPoint y: 404, endPoint x: 744, endPoint y: 383, distance: 62.2
click at [685, 404] on p "Drop the file or browse" at bounding box center [661, 396] width 170 height 24
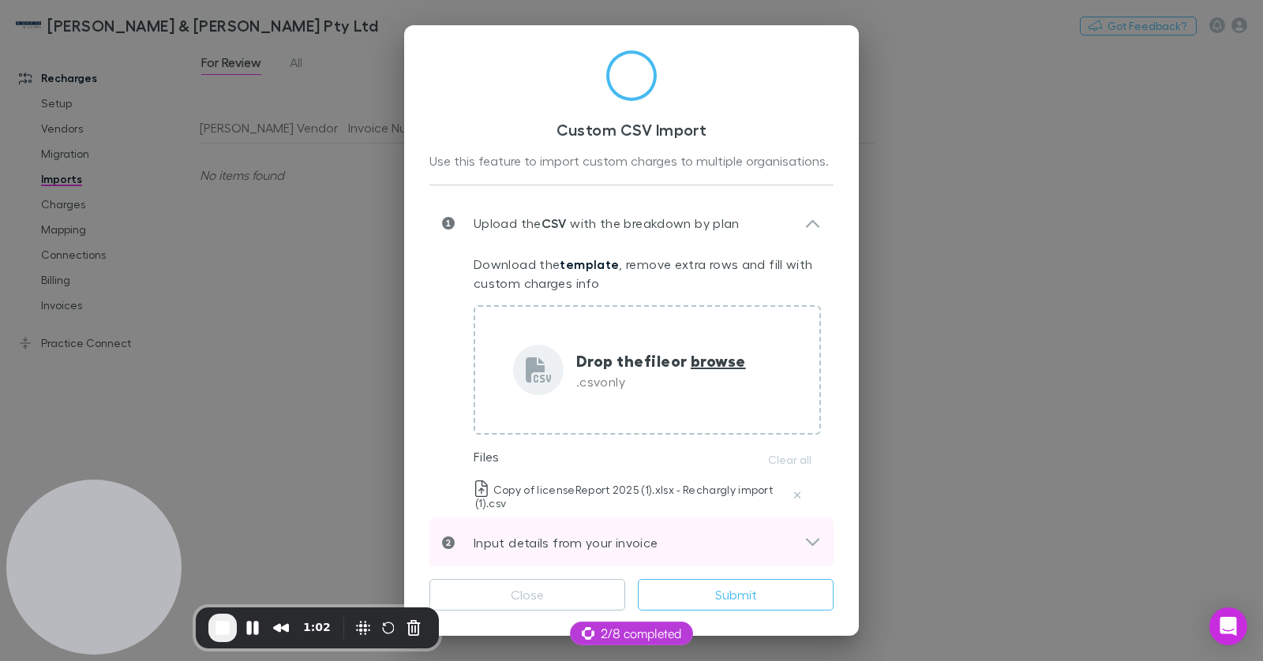
click at [670, 549] on div "Input details from your invoice" at bounding box center [623, 543] width 362 height 19
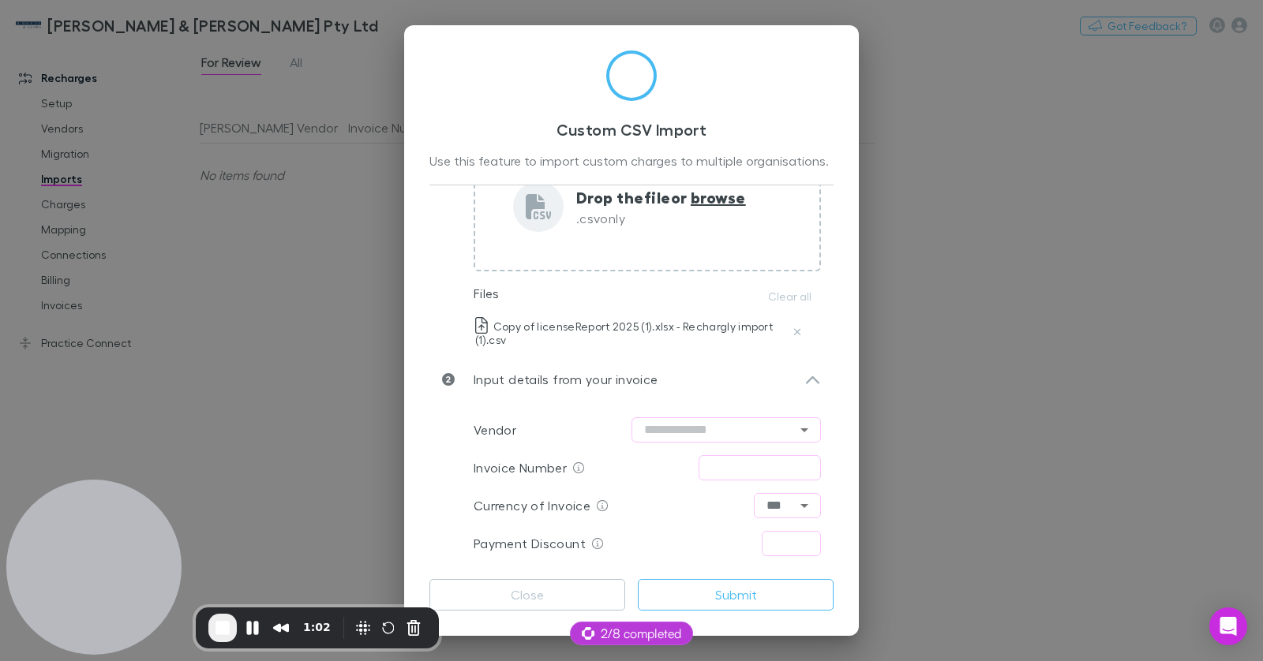
scroll to position [196, 0]
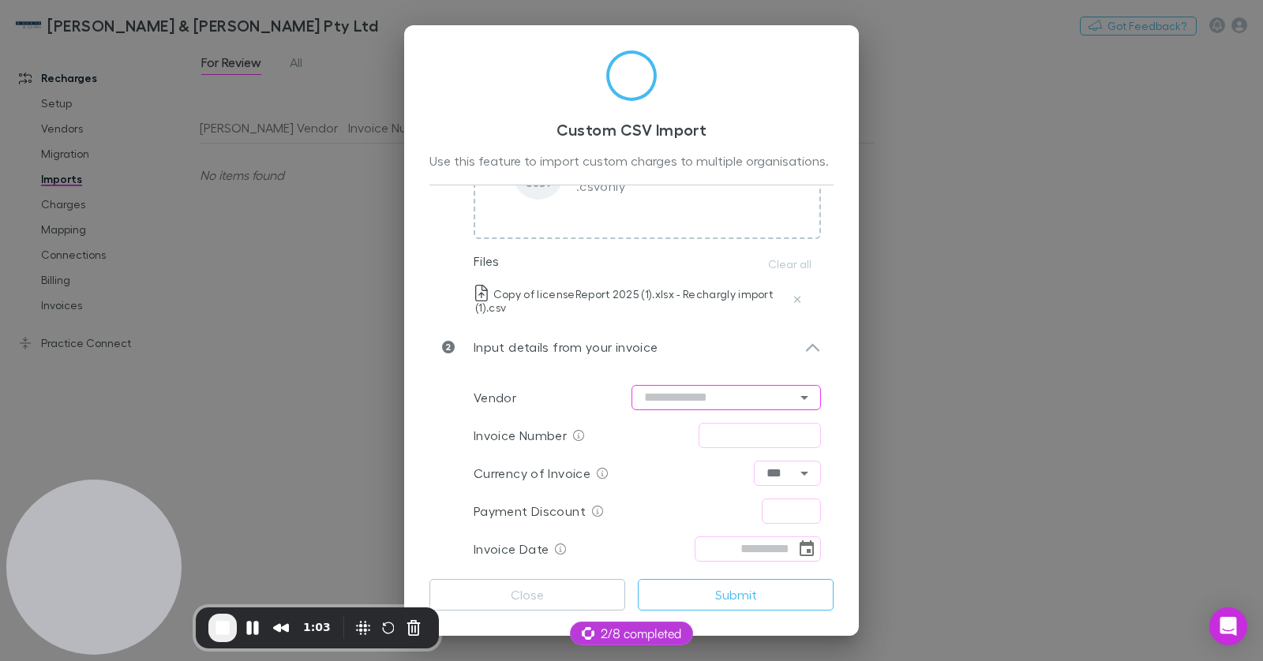
click at [693, 388] on input "text" at bounding box center [725, 397] width 189 height 25
click at [667, 429] on li "BGL" at bounding box center [725, 430] width 189 height 28
type input "***"
click at [745, 440] on input "text" at bounding box center [760, 435] width 122 height 25
click at [774, 434] on input "*********" at bounding box center [760, 435] width 122 height 25
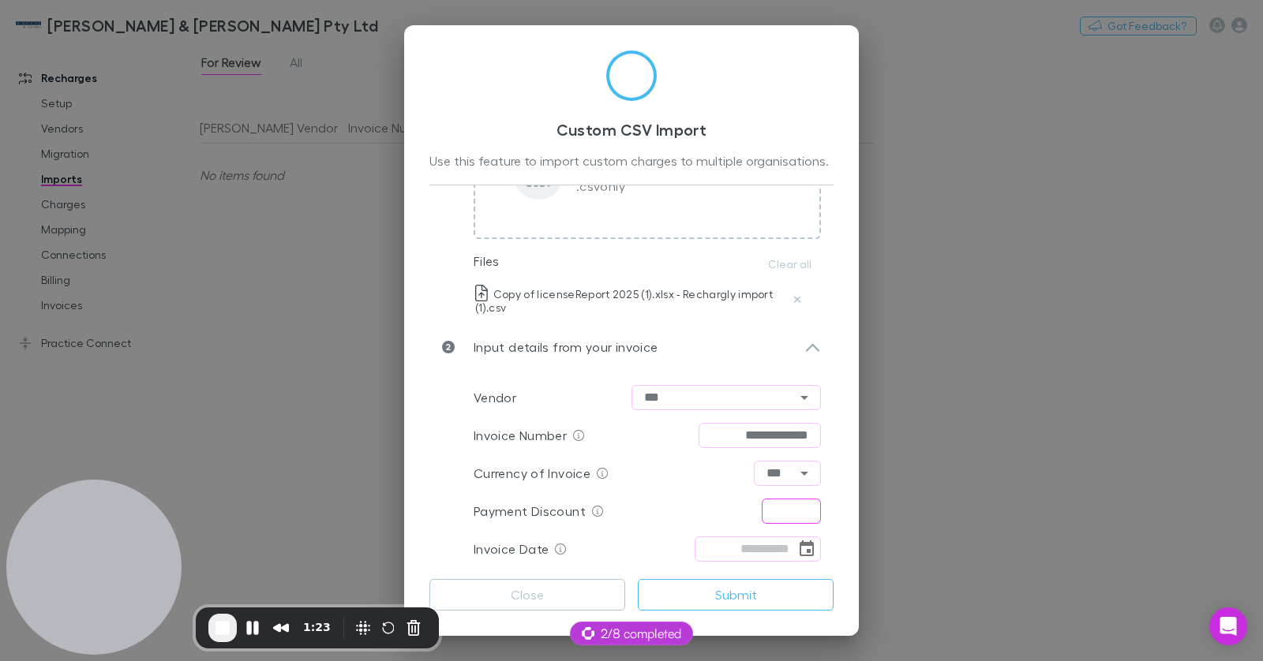
type input "**********"
click at [795, 508] on input "text" at bounding box center [791, 511] width 59 height 25
type input "****"
click at [800, 543] on icon "Choose date" at bounding box center [807, 549] width 14 height 16
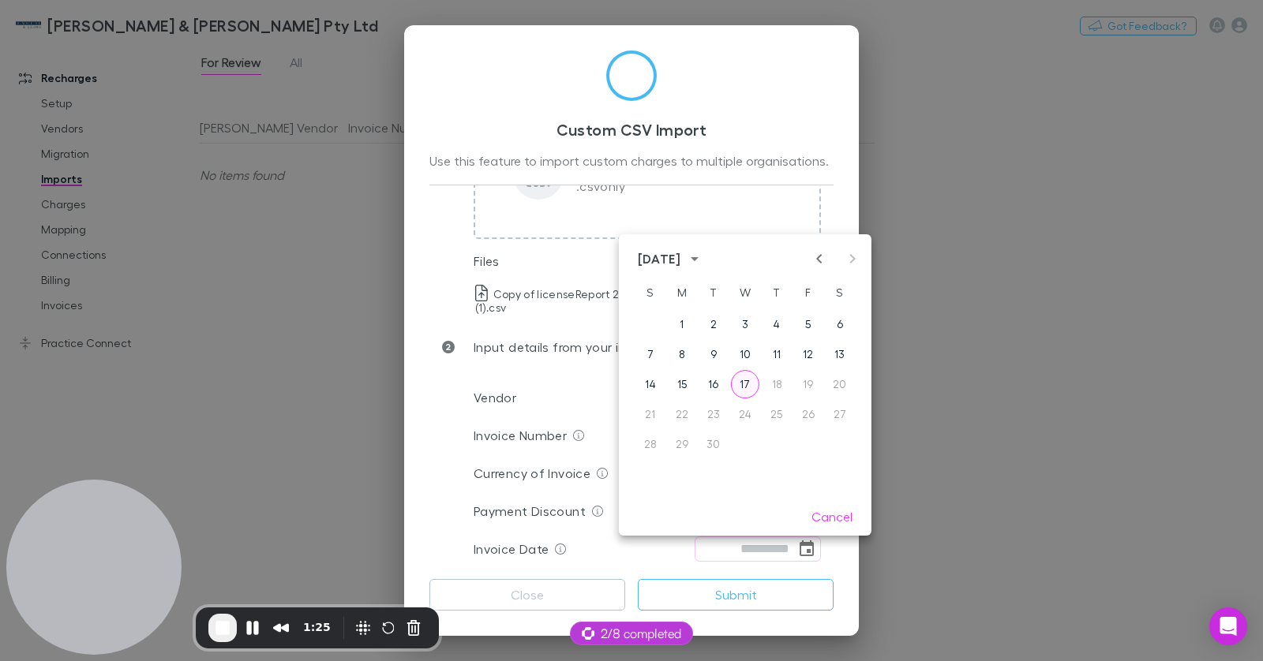
drag, startPoint x: 748, startPoint y: 386, endPoint x: 740, endPoint y: 383, distance: 9.2
click at [748, 386] on button "17" at bounding box center [745, 384] width 28 height 28
type input "**********"
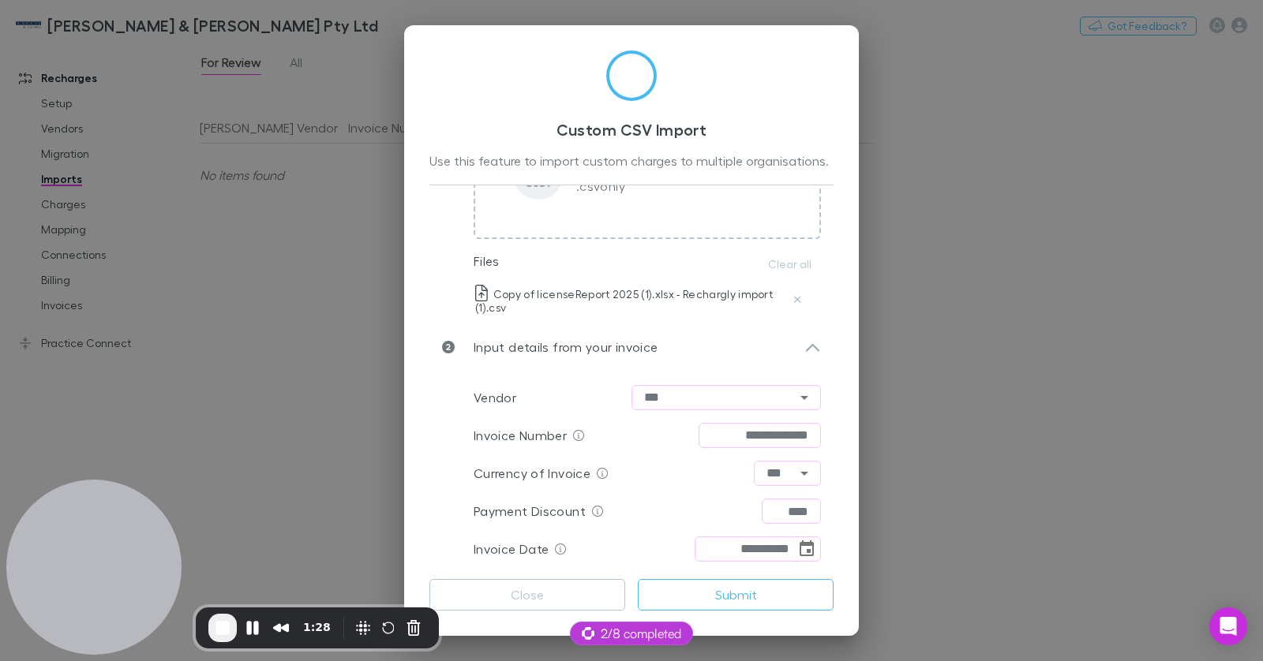
click at [746, 580] on button "Submit" at bounding box center [736, 595] width 196 height 32
click at [257, 628] on button "Pause Recording" at bounding box center [252, 628] width 25 height 25
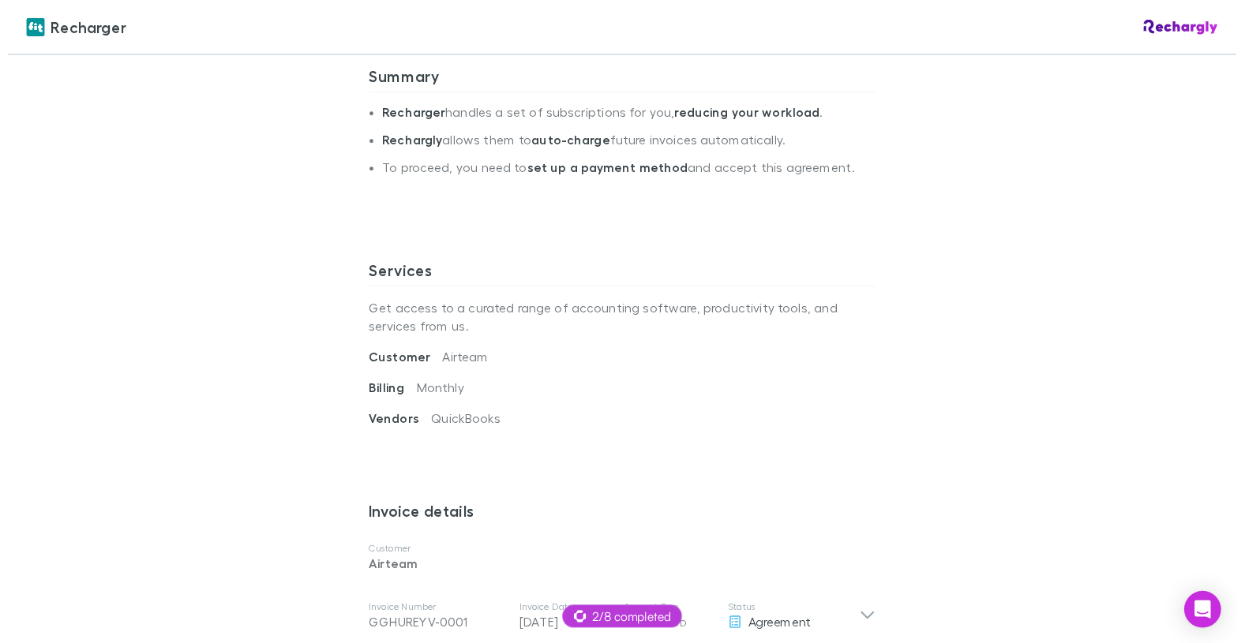
scroll to position [380, 0]
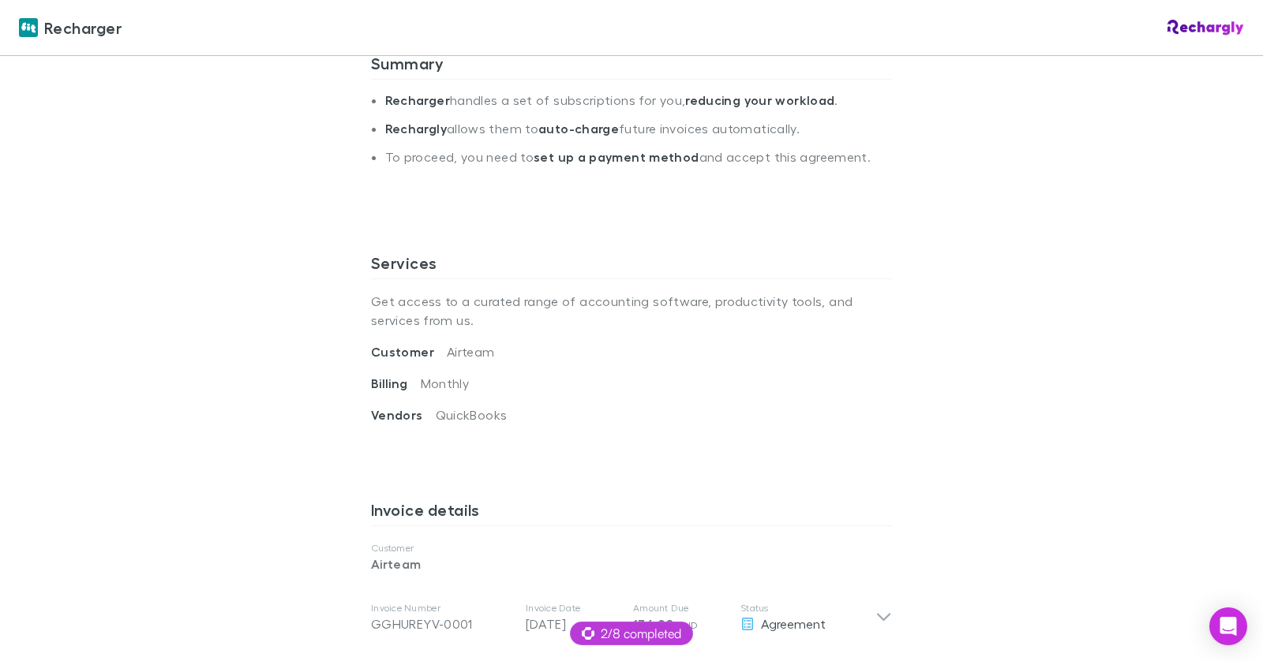
click at [504, 377] on div "Billing Monthly" at bounding box center [631, 390] width 521 height 32
drag, startPoint x: 474, startPoint y: 380, endPoint x: 335, endPoint y: 381, distance: 138.9
click at [335, 381] on div "Recharger Recharger Software subscriptions agreement Recharger has partnered wi…" at bounding box center [631, 330] width 1263 height 661
copy div "Billing Monthly"
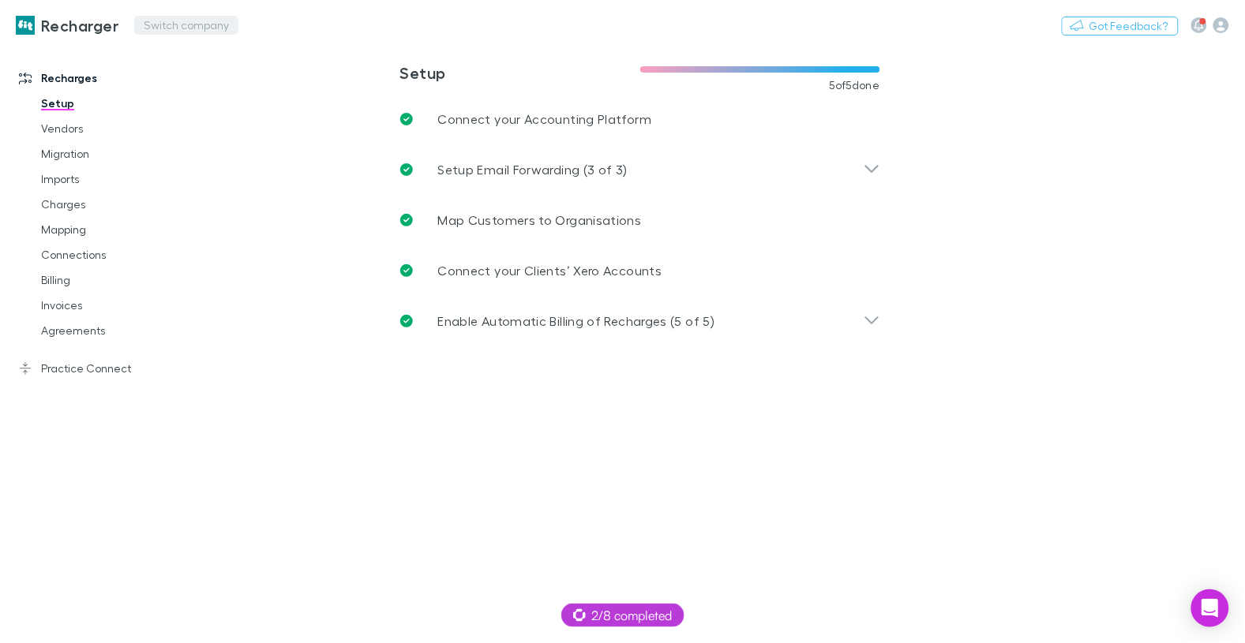
click at [141, 22] on button "Switch company" at bounding box center [186, 25] width 104 height 19
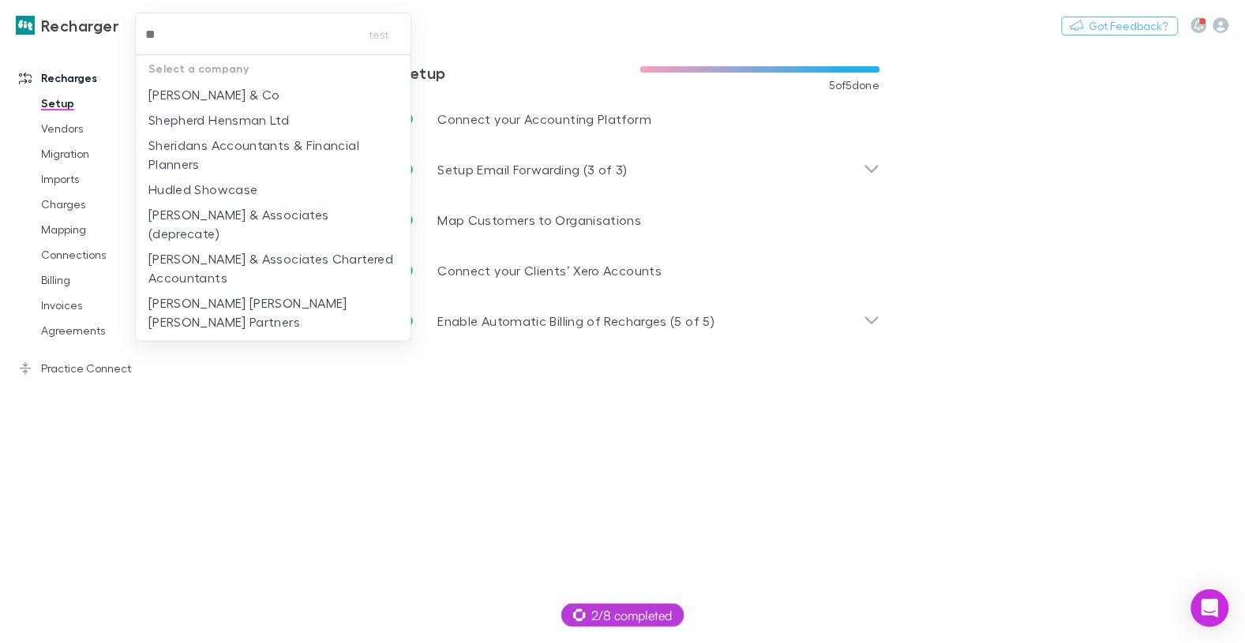
type input "***"
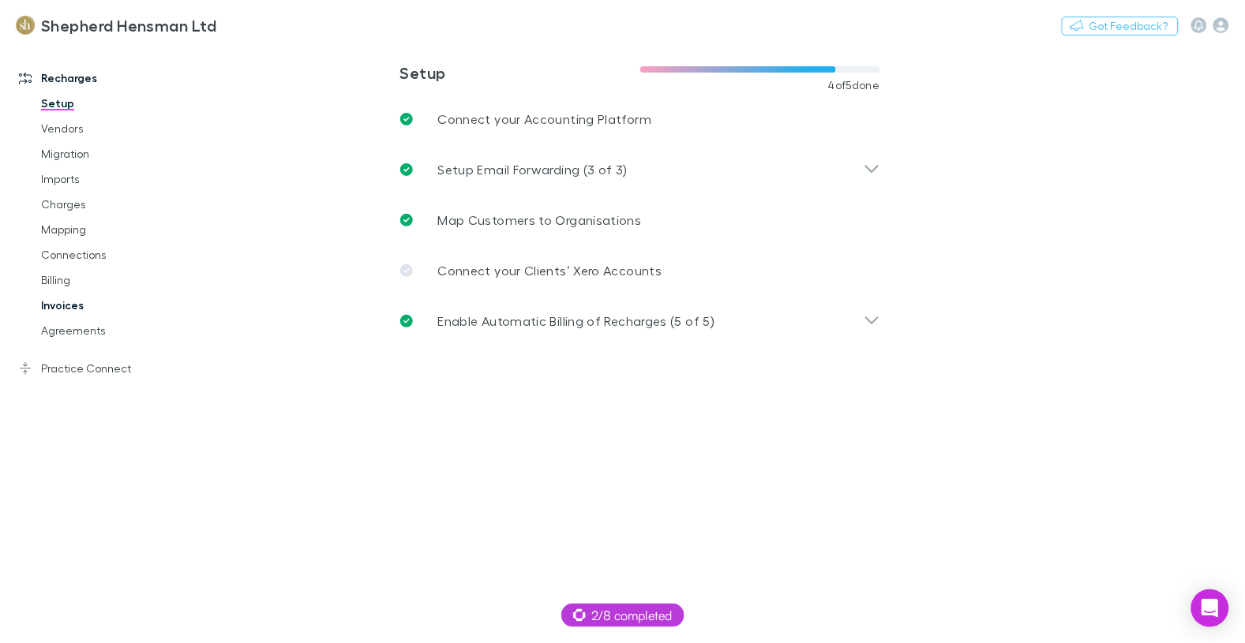
click at [69, 302] on link "Invoices" at bounding box center [110, 305] width 170 height 25
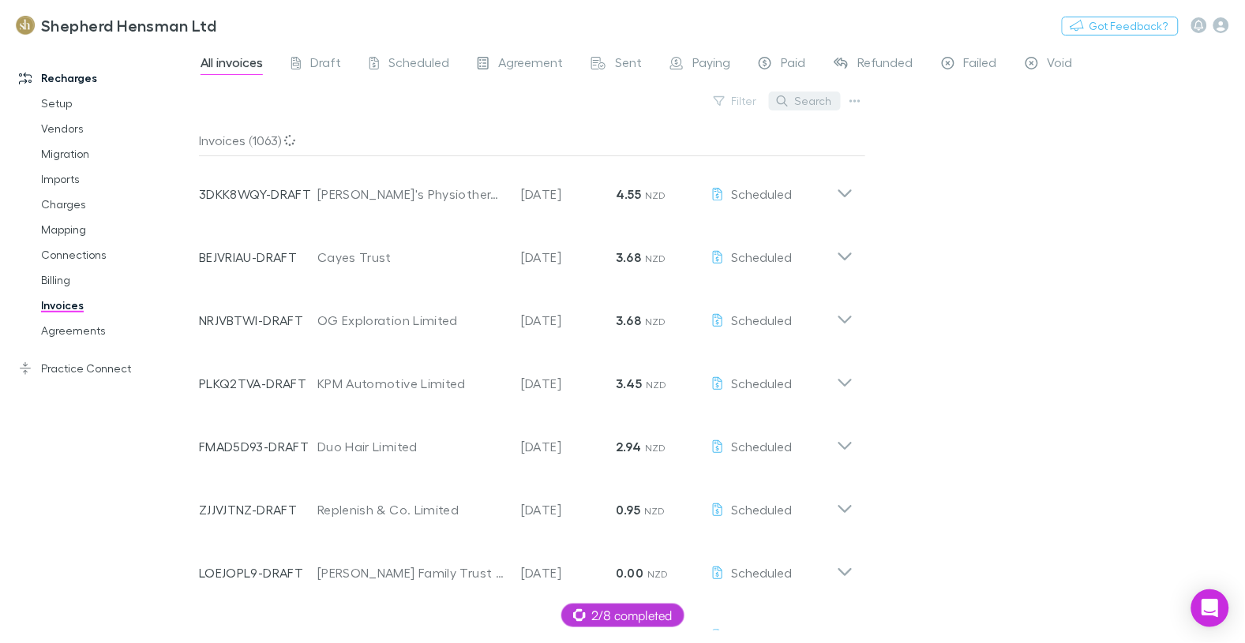
click at [808, 101] on button "Search" at bounding box center [805, 101] width 72 height 19
paste input "**********"
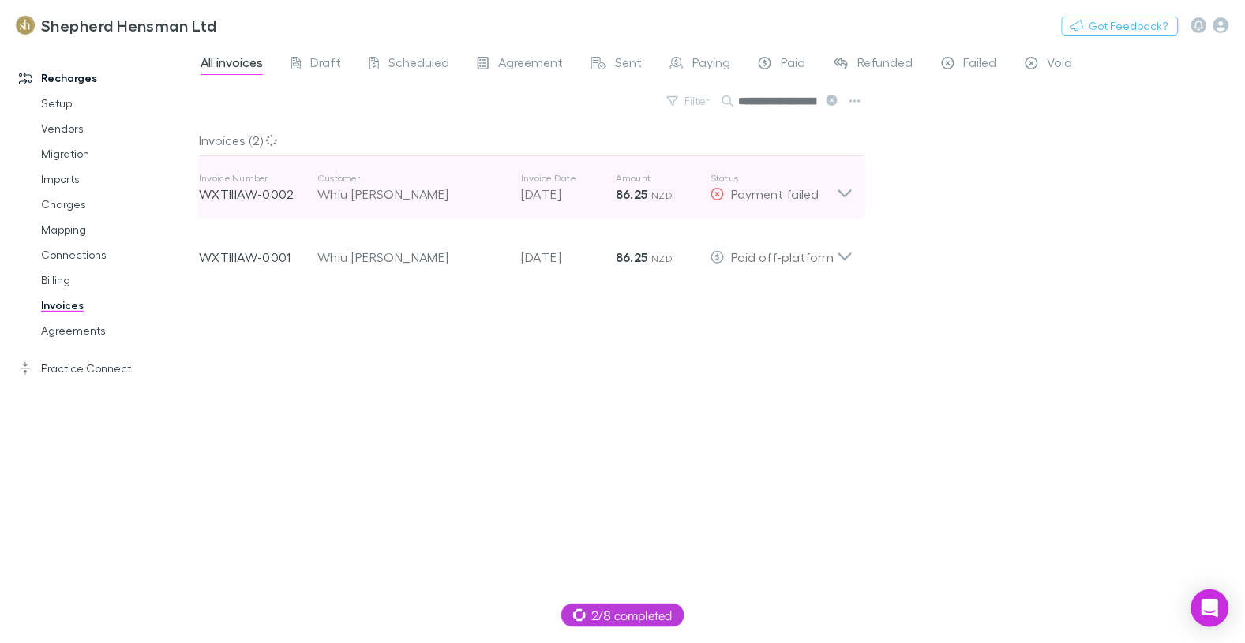
scroll to position [0, 36]
type input "**********"
click at [708, 194] on p "86.25 NZD" at bounding box center [663, 194] width 95 height 19
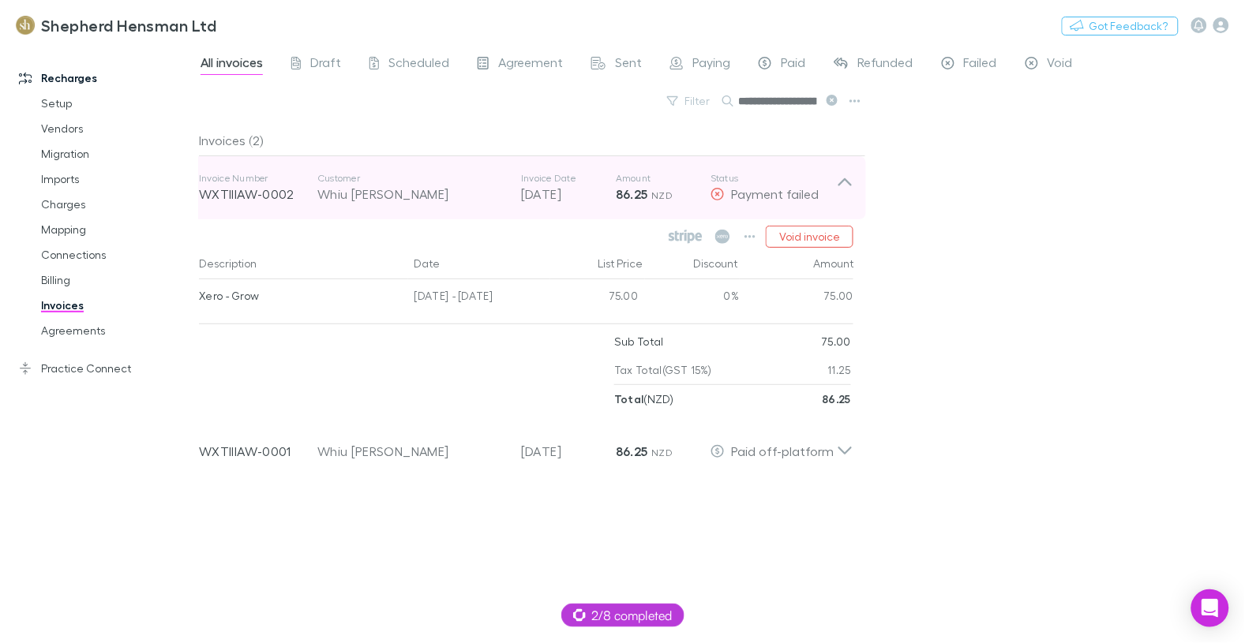
click at [708, 194] on p "86.25 NZD" at bounding box center [663, 194] width 95 height 19
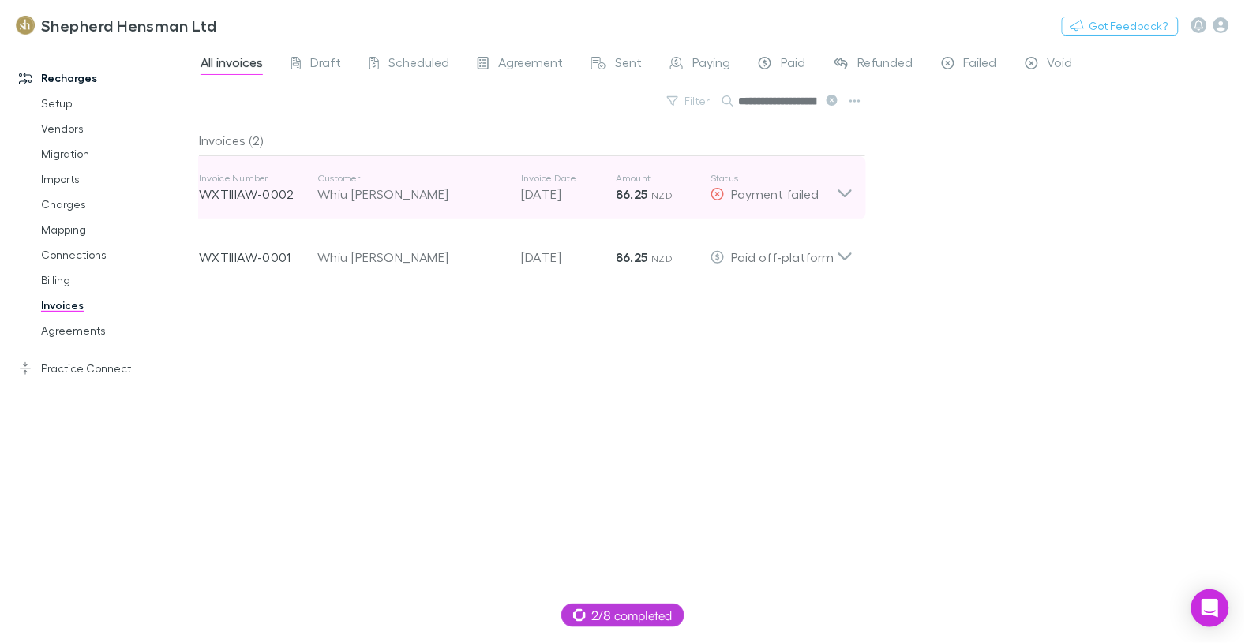
click at [598, 197] on p "01 Sep 2025" at bounding box center [568, 194] width 95 height 19
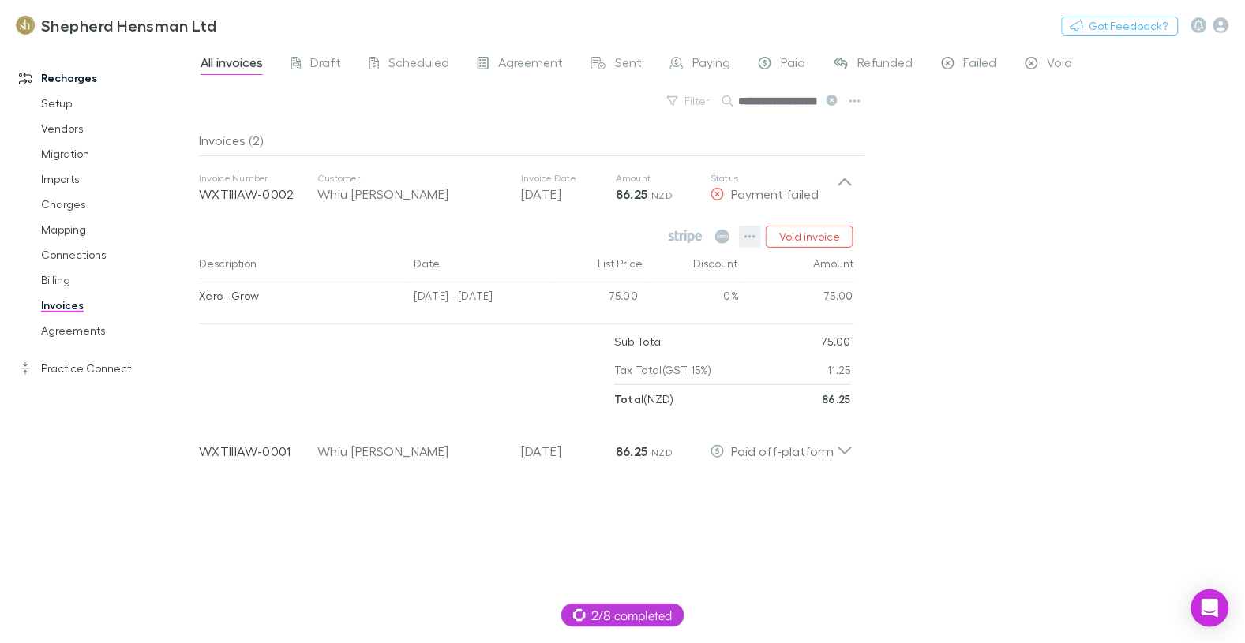
click at [759, 241] on button "button" at bounding box center [750, 237] width 22 height 22
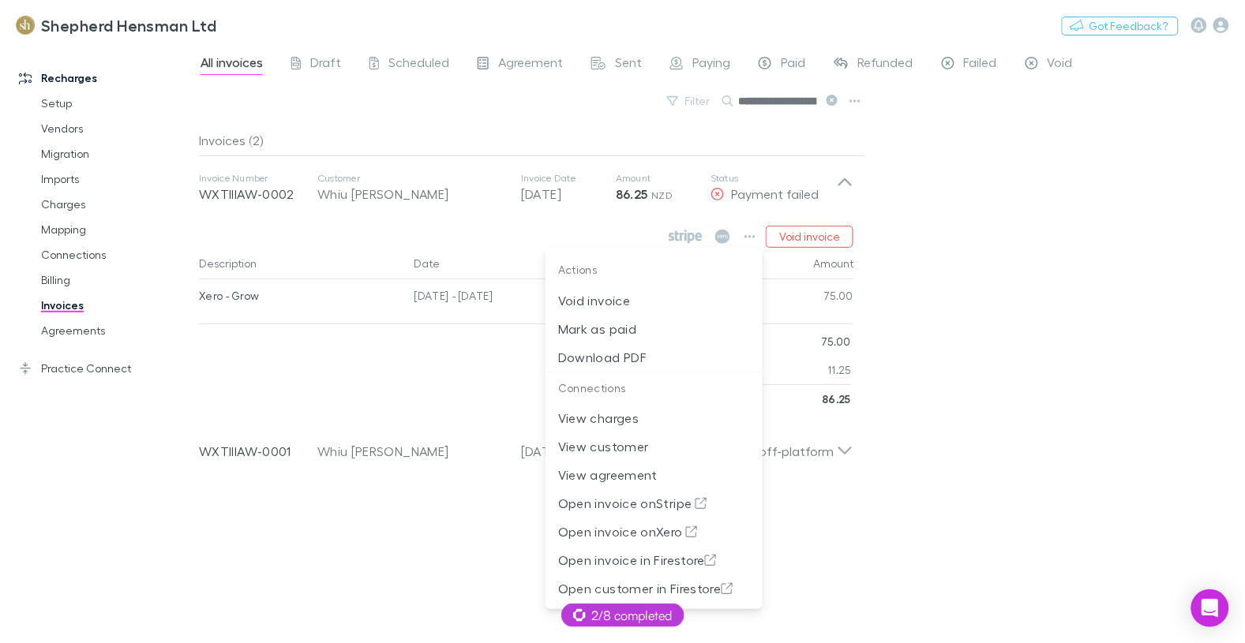
click at [1094, 290] on div at bounding box center [622, 321] width 1245 height 643
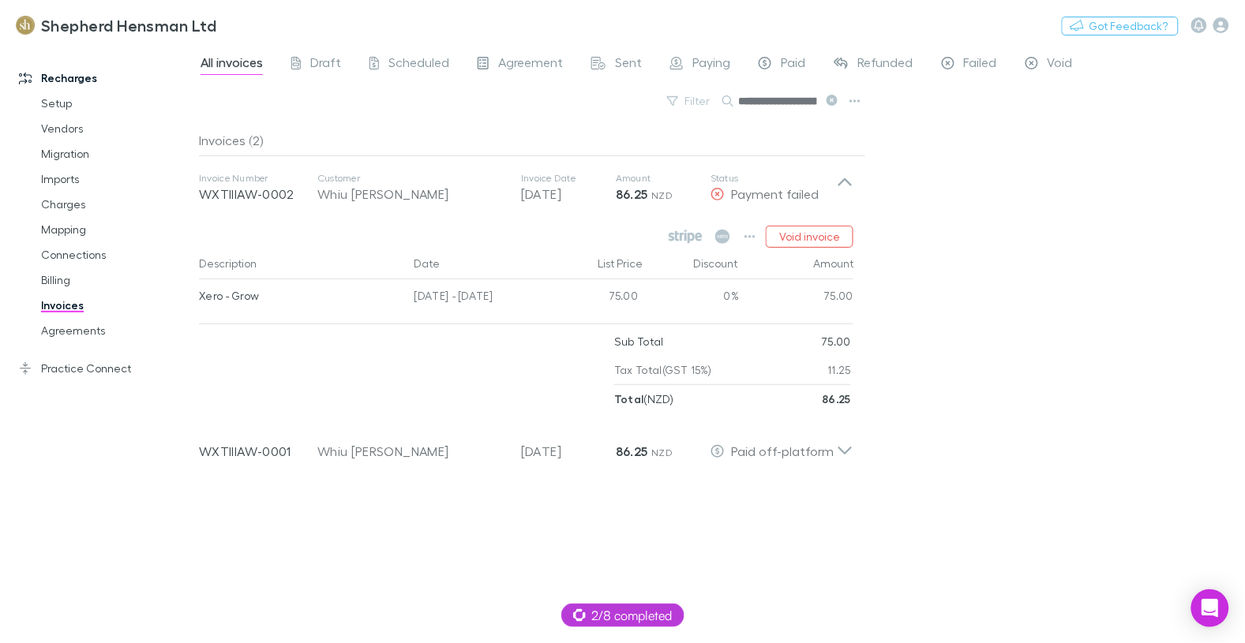
click at [1027, 287] on div "**********" at bounding box center [722, 343] width 1046 height 599
click at [700, 238] on icon at bounding box center [698, 237] width 7 height 9
click at [264, 23] on button "Switch company" at bounding box center [284, 25] width 104 height 19
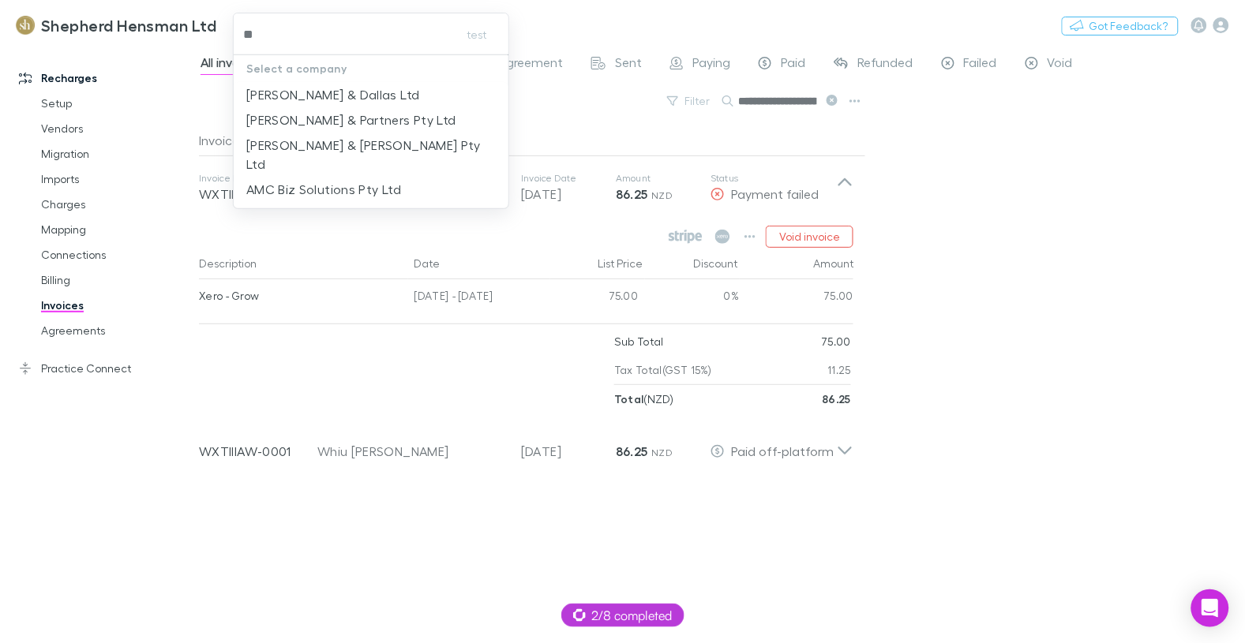
type input "***"
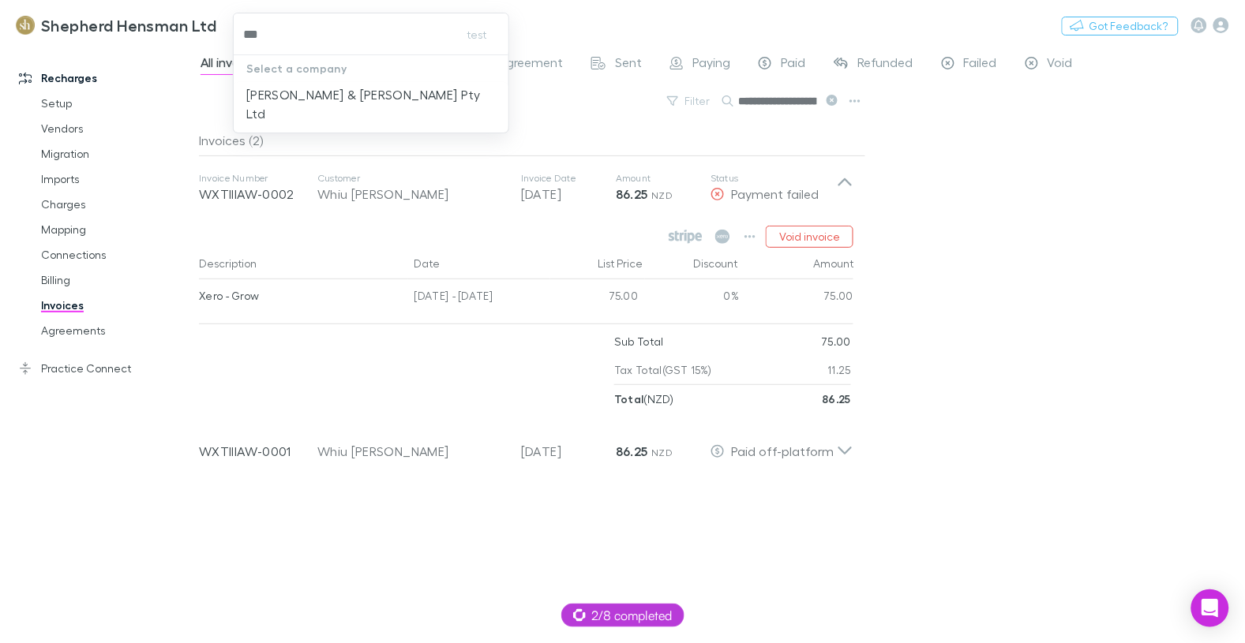
drag, startPoint x: 309, startPoint y: 99, endPoint x: 283, endPoint y: 90, distance: 27.7
click at [309, 100] on p "McWhirter & Leong Pty Ltd" at bounding box center [370, 104] width 249 height 38
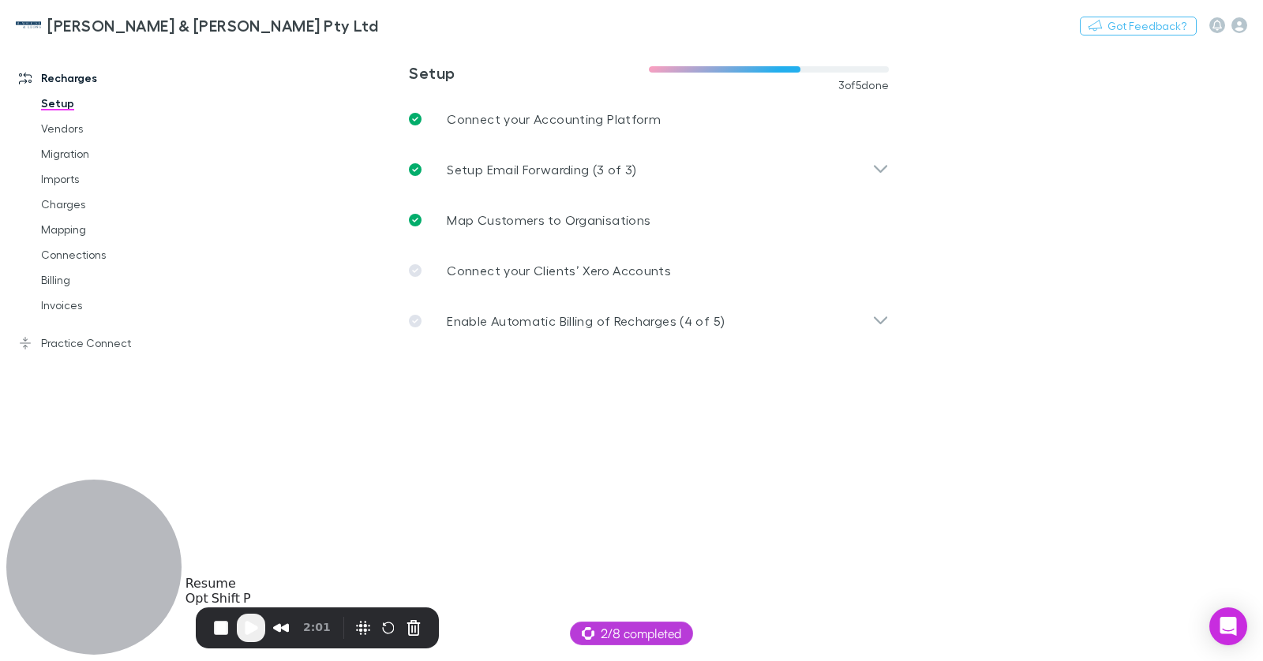
click at [250, 635] on span "Play Recording" at bounding box center [251, 628] width 19 height 19
click at [68, 185] on link "Imports" at bounding box center [110, 179] width 171 height 25
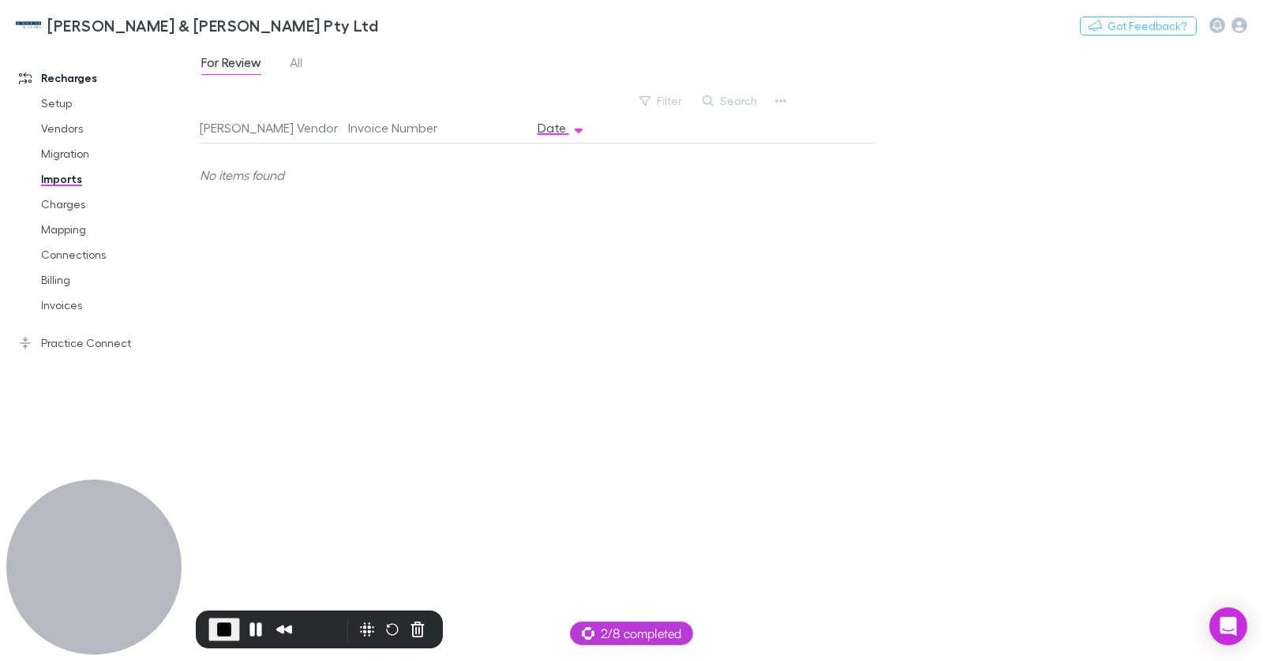
click at [306, 62] on div "For Review All" at bounding box center [258, 64] width 117 height 25
click at [301, 63] on span "All" at bounding box center [296, 64] width 13 height 21
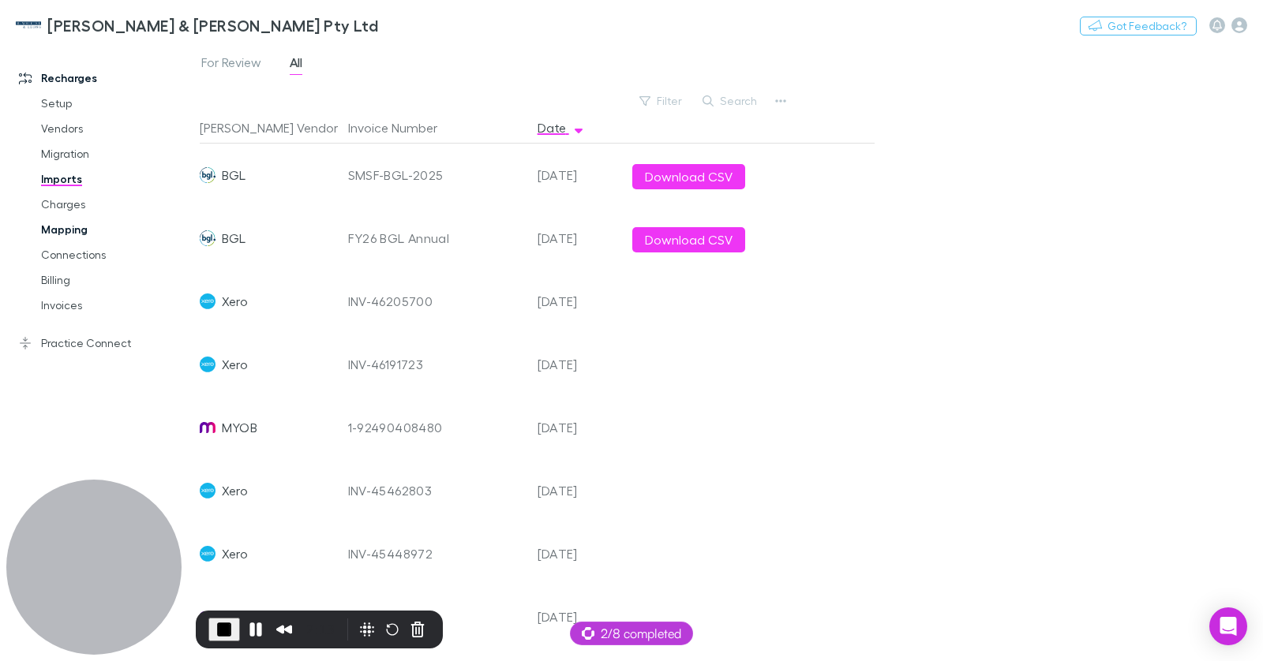
click at [76, 235] on link "Mapping" at bounding box center [110, 229] width 171 height 25
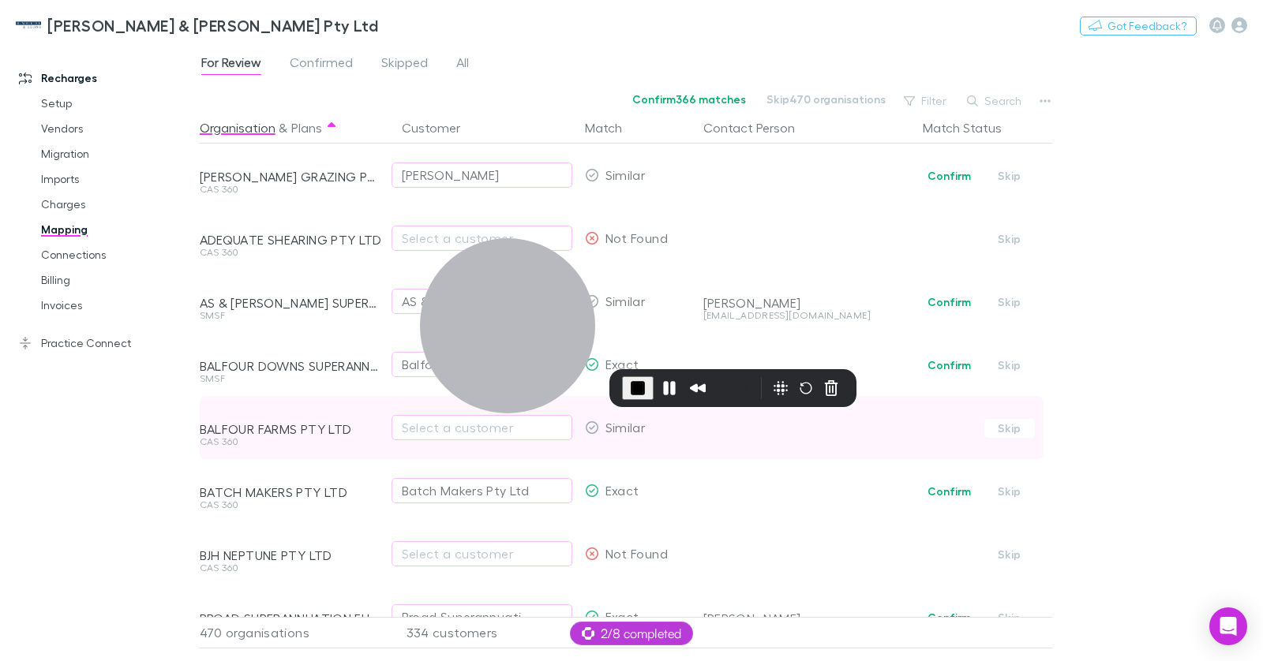
drag, startPoint x: 479, startPoint y: 328, endPoint x: 254, endPoint y: 448, distance: 255.0
click at [463, 348] on div at bounding box center [507, 325] width 175 height 175
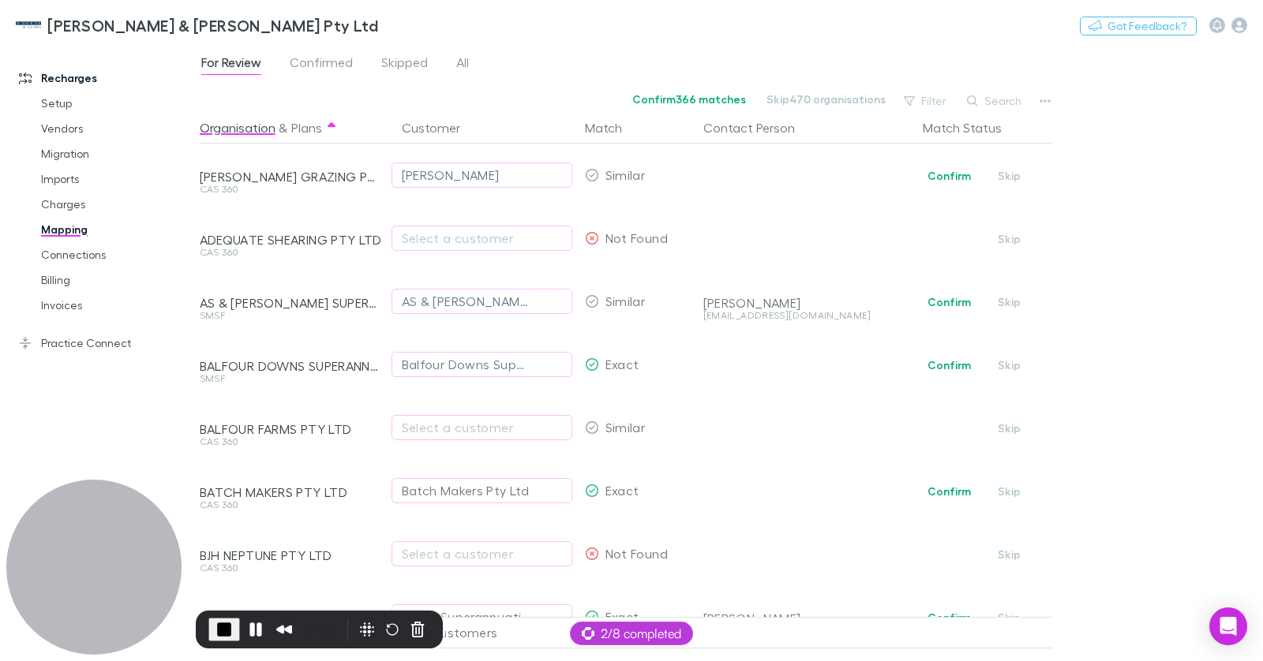
drag, startPoint x: 485, startPoint y: 321, endPoint x: 2, endPoint y: 604, distance: 559.7
click at [2, 604] on body "[PERSON_NAME] & [PERSON_NAME] Pty Ltd Switch company Nothing Got Feedback? Rech…" at bounding box center [631, 330] width 1263 height 661
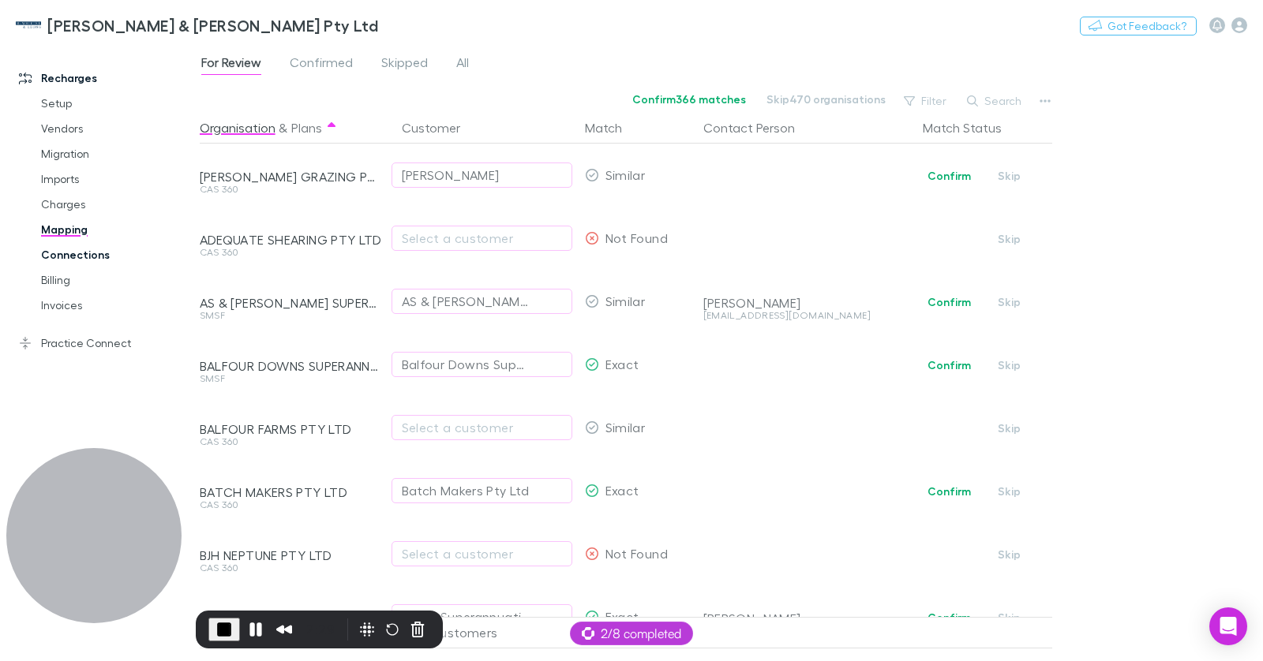
drag, startPoint x: 47, startPoint y: 204, endPoint x: 194, endPoint y: 242, distance: 151.8
click at [47, 204] on link "Charges" at bounding box center [110, 204] width 171 height 25
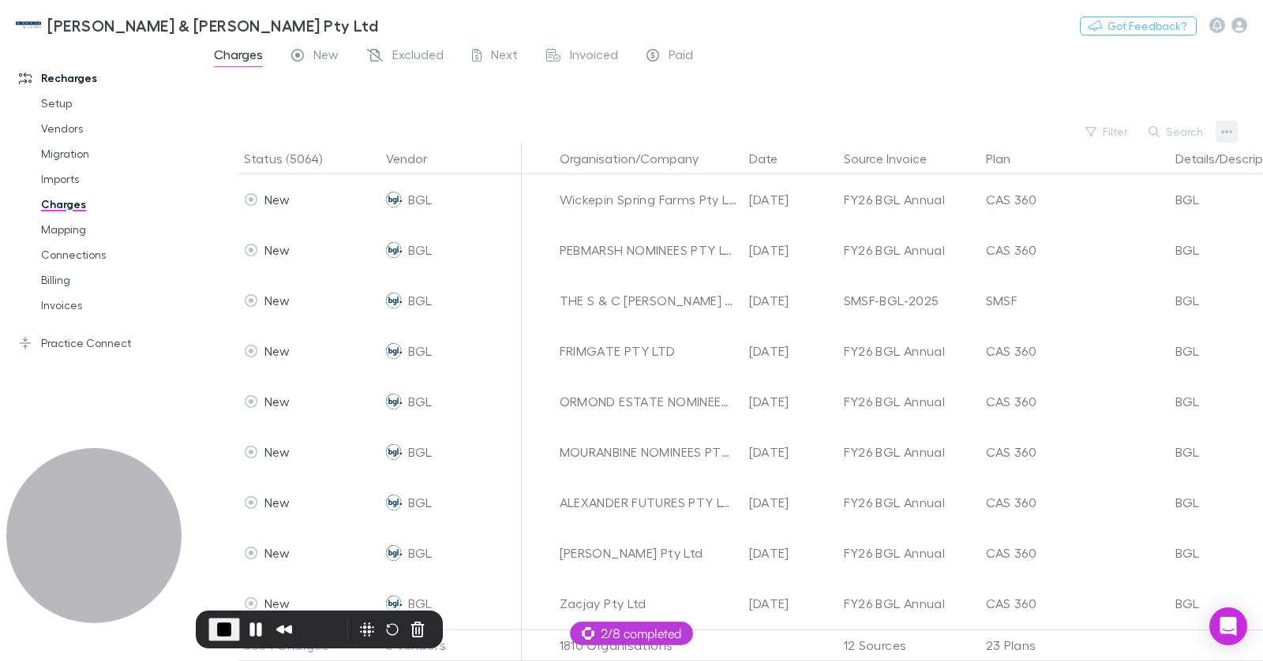
click at [1220, 133] on button "button" at bounding box center [1227, 132] width 22 height 22
drag, startPoint x: 1056, startPoint y: 188, endPoint x: 682, endPoint y: 189, distance: 374.1
click at [1056, 188] on p "Plan exclusions" at bounding box center [1129, 191] width 192 height 19
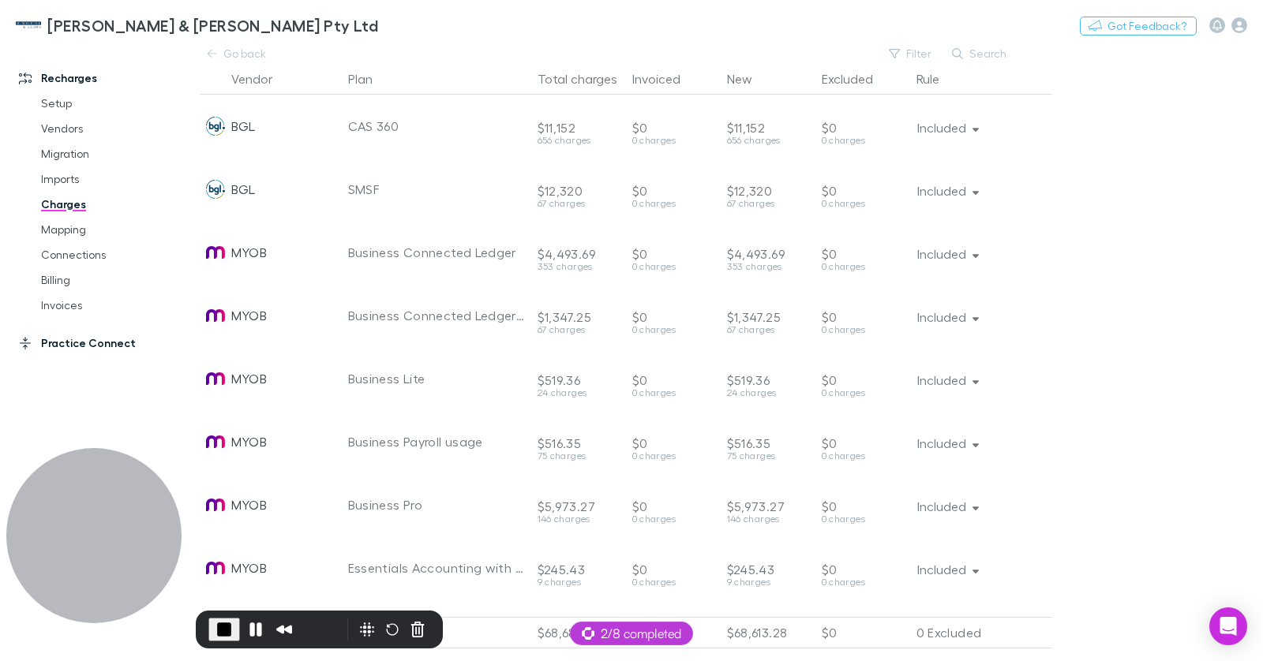
click at [83, 343] on link "Practice Connect" at bounding box center [99, 343] width 193 height 25
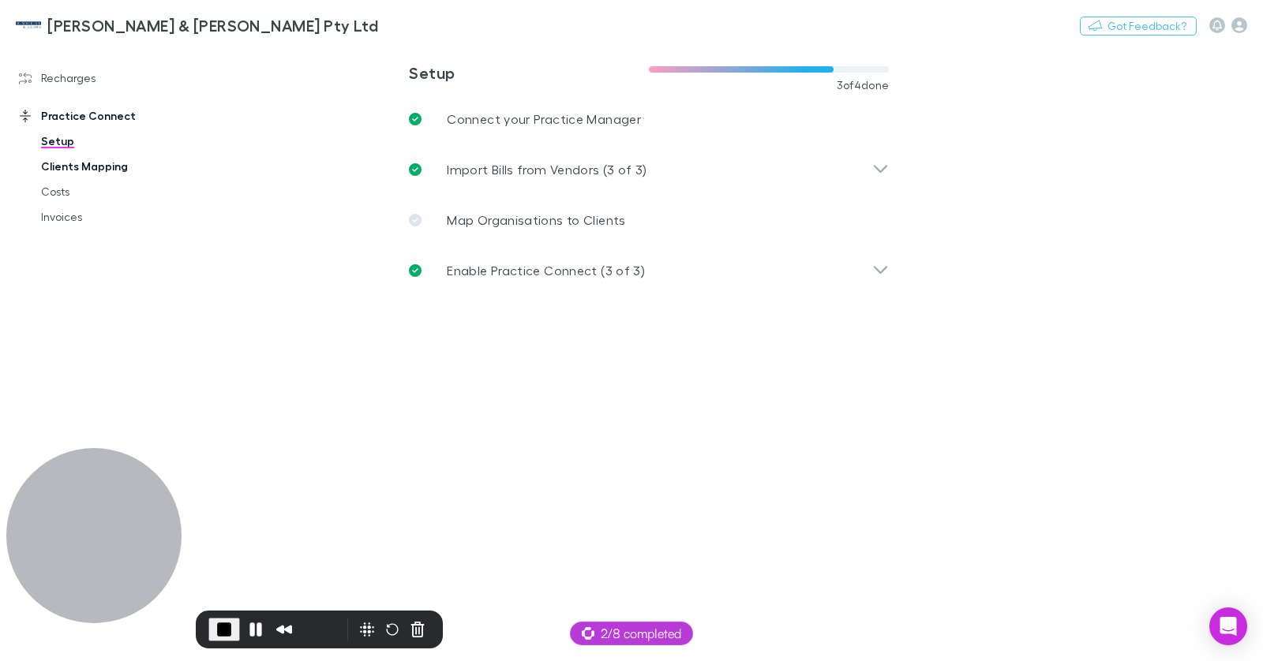
click at [99, 167] on link "Clients Mapping" at bounding box center [110, 166] width 171 height 25
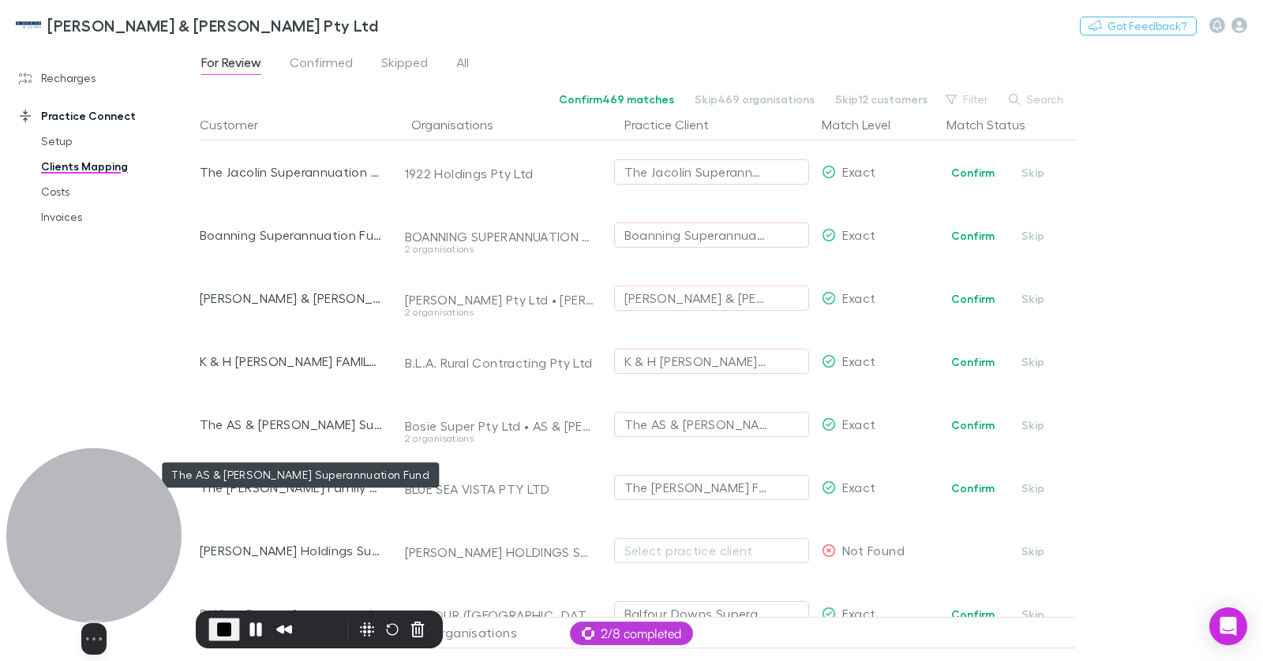
drag, startPoint x: 310, startPoint y: 395, endPoint x: 114, endPoint y: 537, distance: 242.5
click at [114, 537] on div at bounding box center [93, 535] width 175 height 175
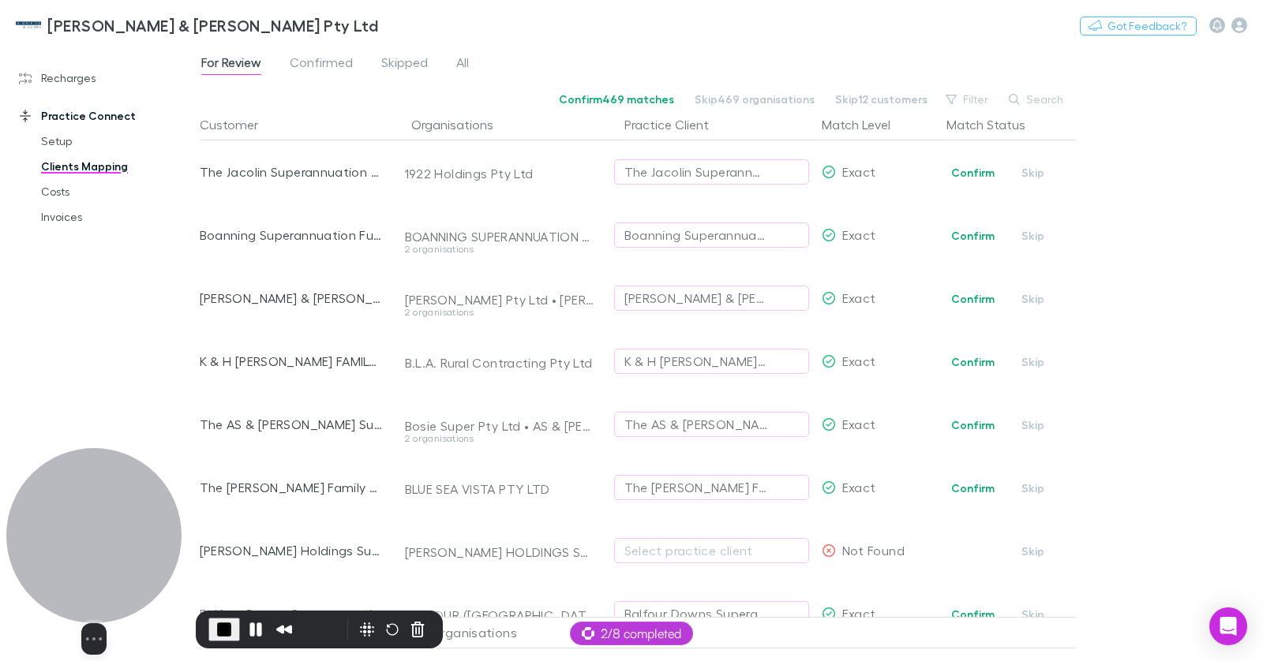
drag, startPoint x: 114, startPoint y: 537, endPoint x: 108, endPoint y: 549, distance: 13.1
click at [225, 524] on body "McWhirter & Leong Pty Ltd Switch company Nothing Got Feedback? Recharges Setup …" at bounding box center [631, 330] width 1263 height 661
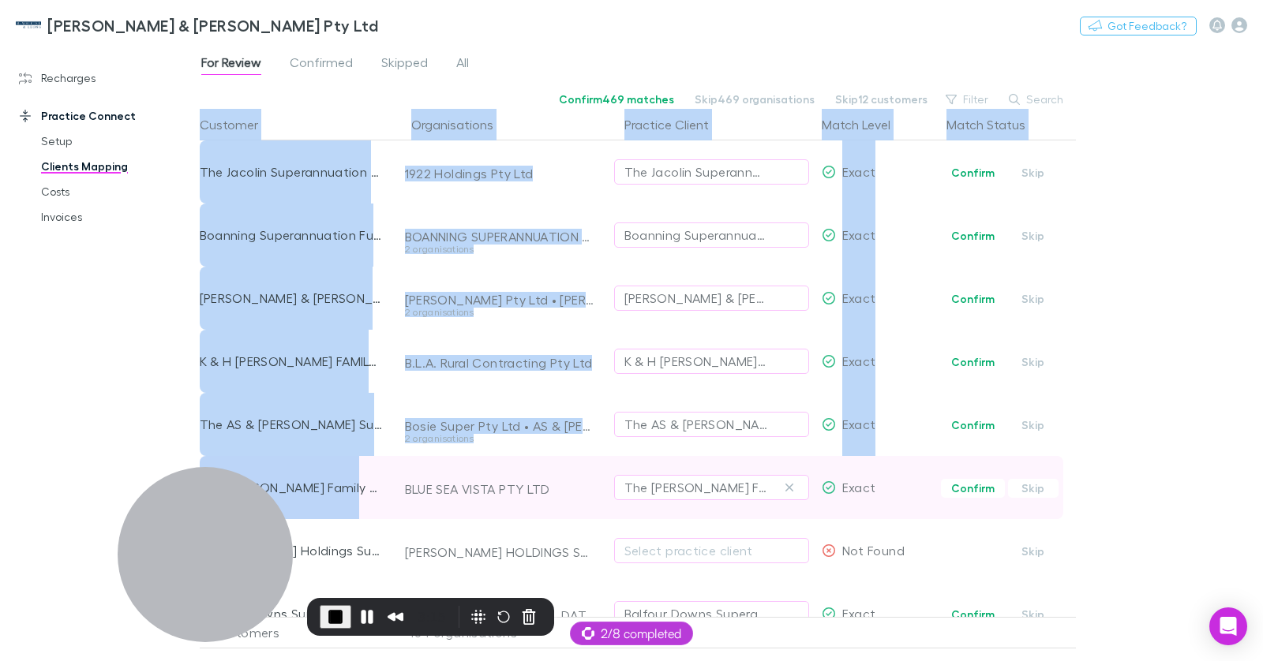
drag, startPoint x: 218, startPoint y: 528, endPoint x: 303, endPoint y: 505, distance: 88.3
click at [363, 468] on div "Recharges Setup Vendors Migration Imports Charges Mapping Connections Billing I…" at bounding box center [631, 352] width 1263 height 617
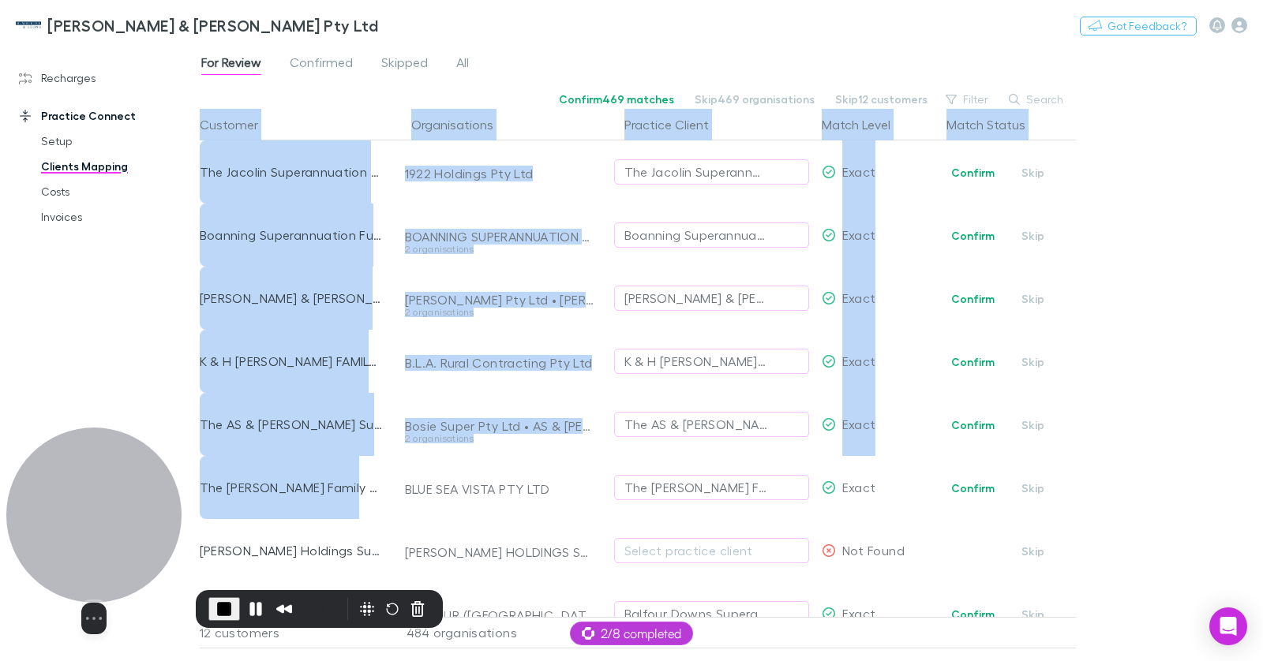
drag, startPoint x: 235, startPoint y: 545, endPoint x: 96, endPoint y: 542, distance: 138.9
click at [89, 545] on div at bounding box center [93, 515] width 175 height 175
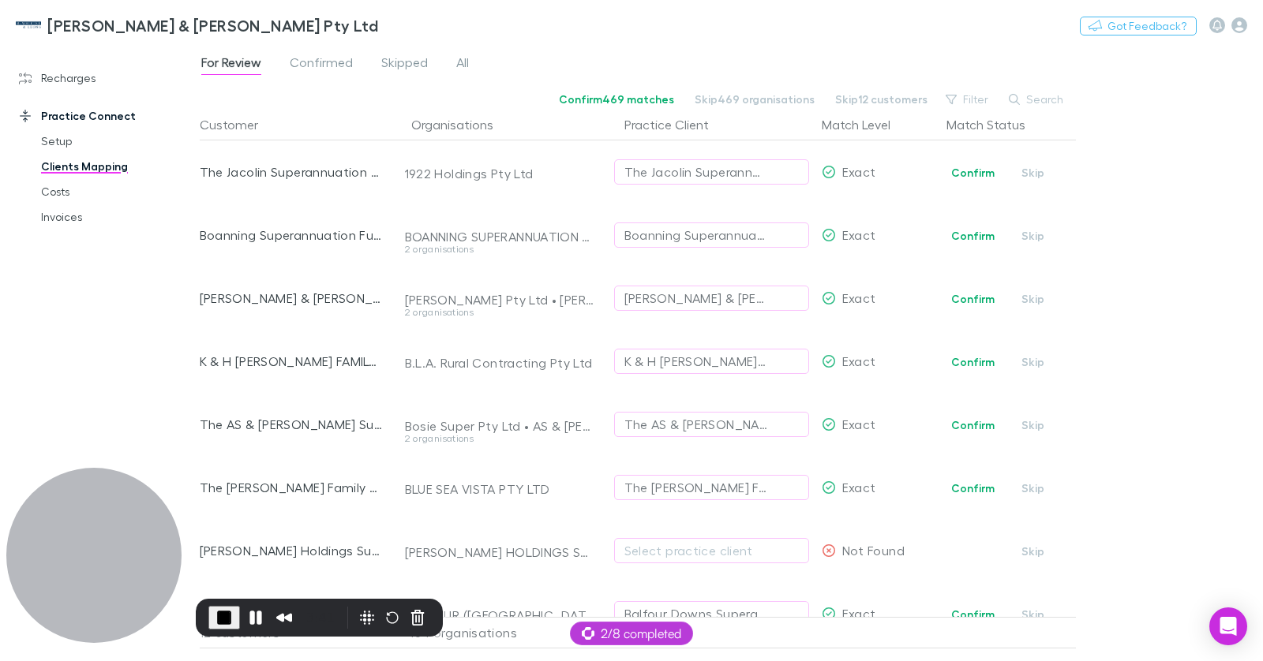
click at [210, 615] on button "End Recording" at bounding box center [224, 618] width 32 height 24
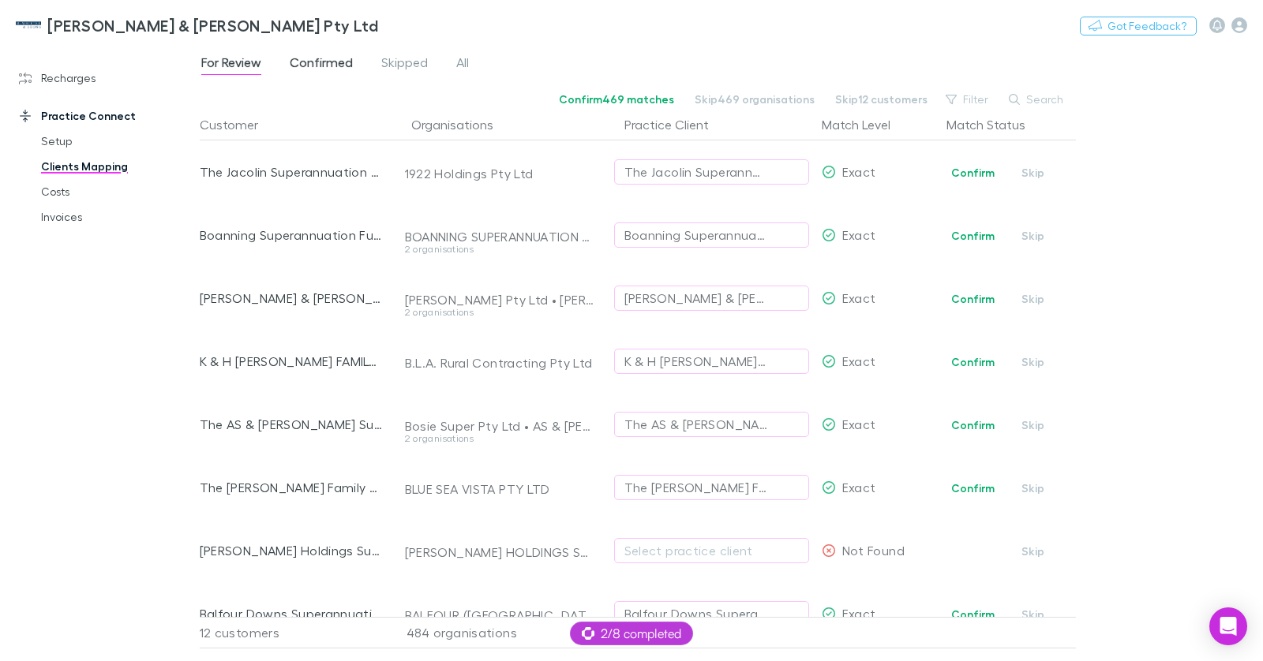
click at [335, 68] on span "Confirmed" at bounding box center [321, 64] width 63 height 21
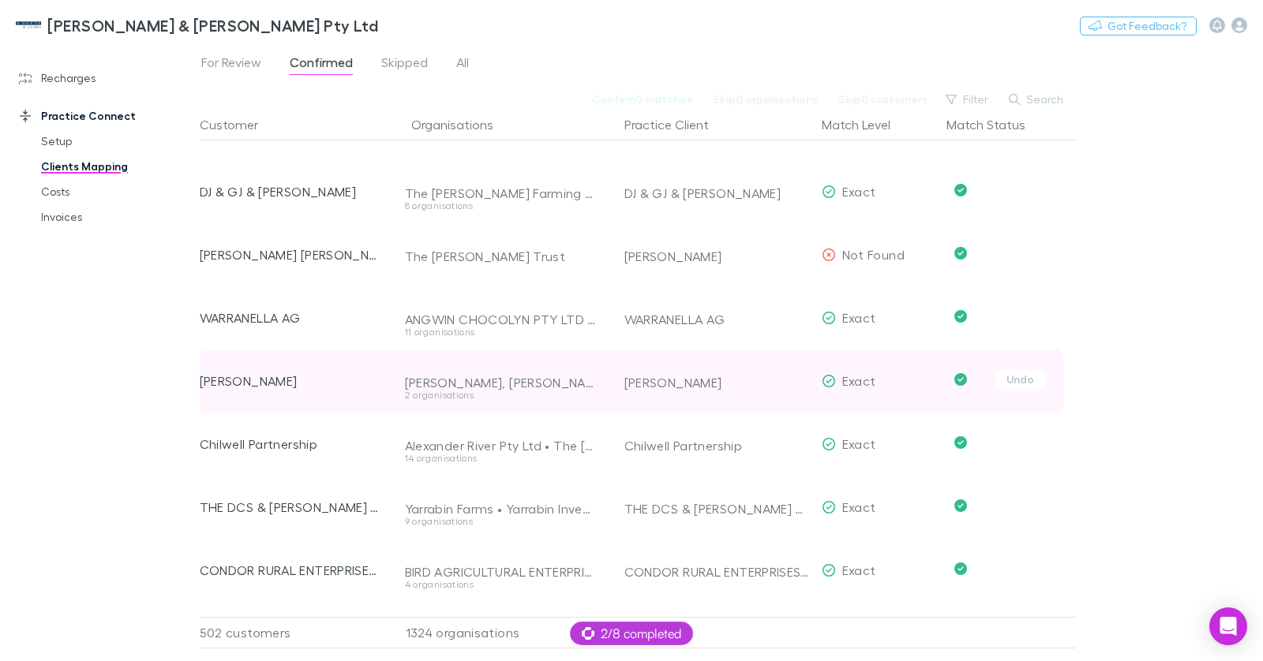
scroll to position [96, 0]
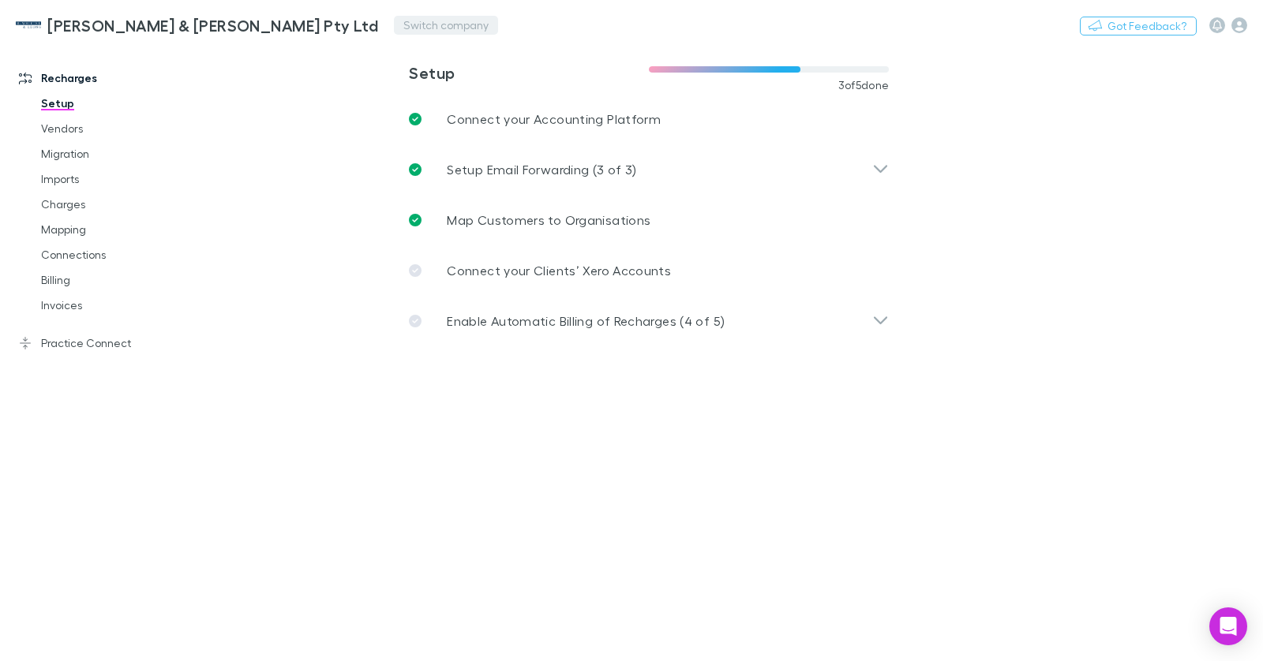
click at [394, 29] on button "Switch company" at bounding box center [446, 25] width 104 height 19
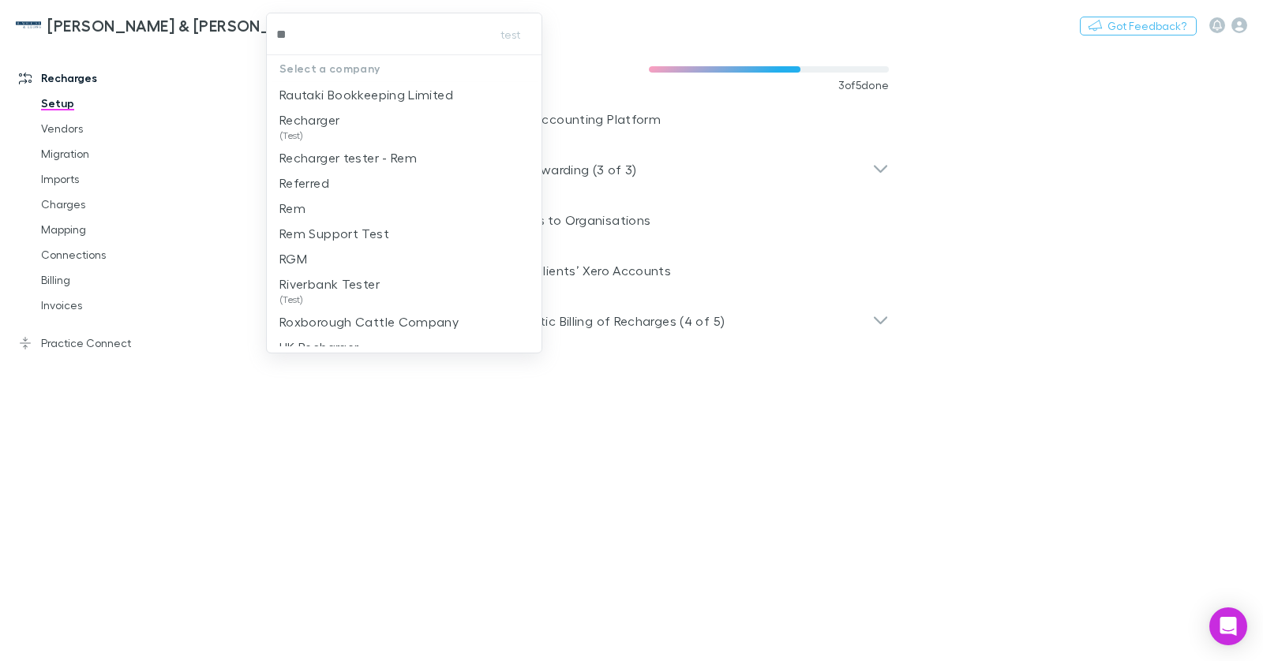
type input "***"
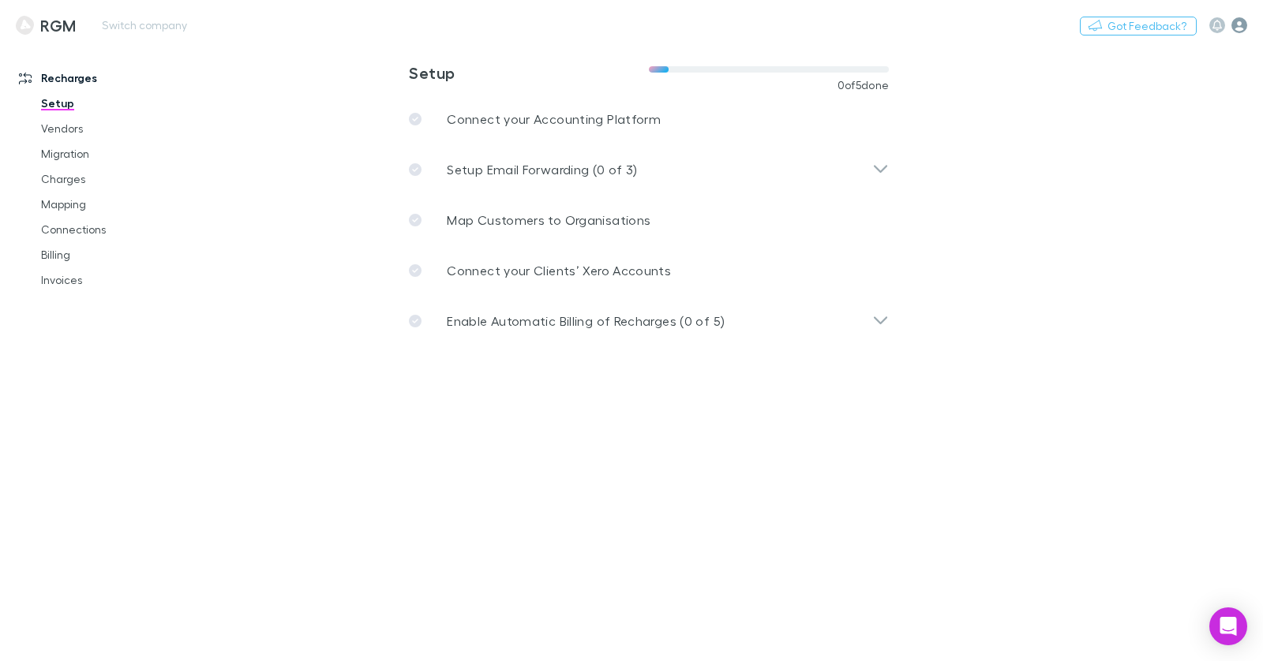
click at [1239, 28] on icon "button" at bounding box center [1239, 25] width 16 height 16
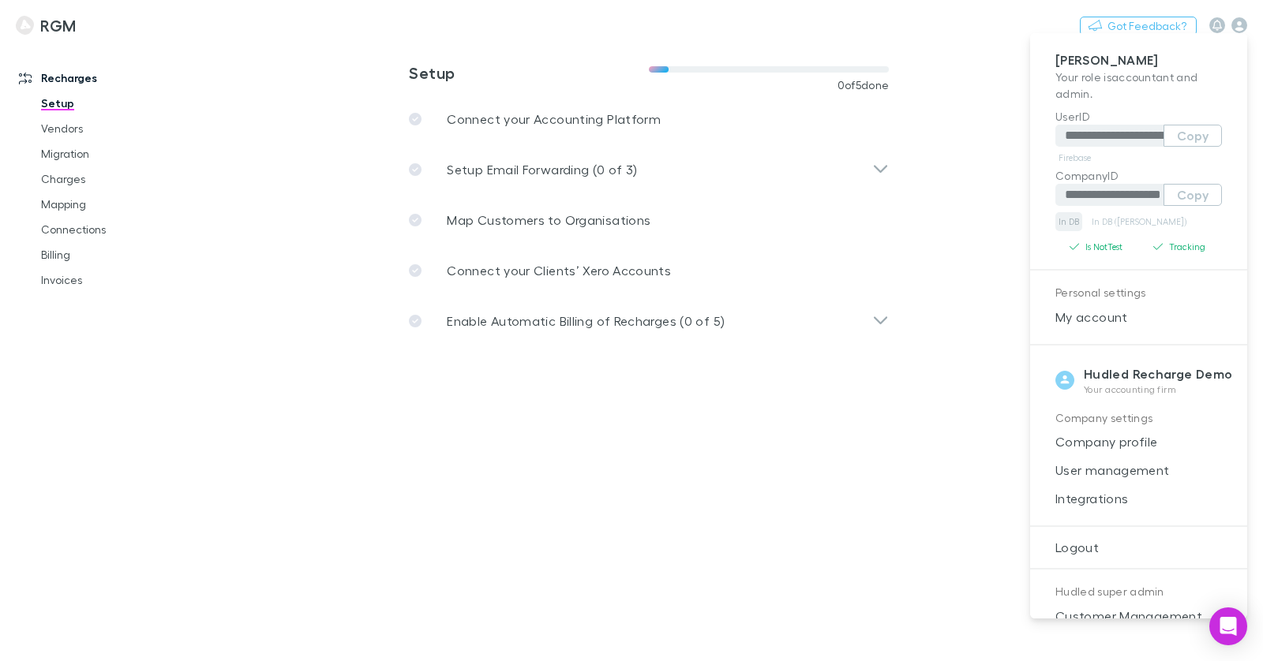
click at [1071, 219] on link "In DB" at bounding box center [1068, 221] width 27 height 19
drag, startPoint x: 223, startPoint y: 20, endPoint x: 118, endPoint y: 19, distance: 104.2
click at [223, 20] on div at bounding box center [631, 330] width 1263 height 661
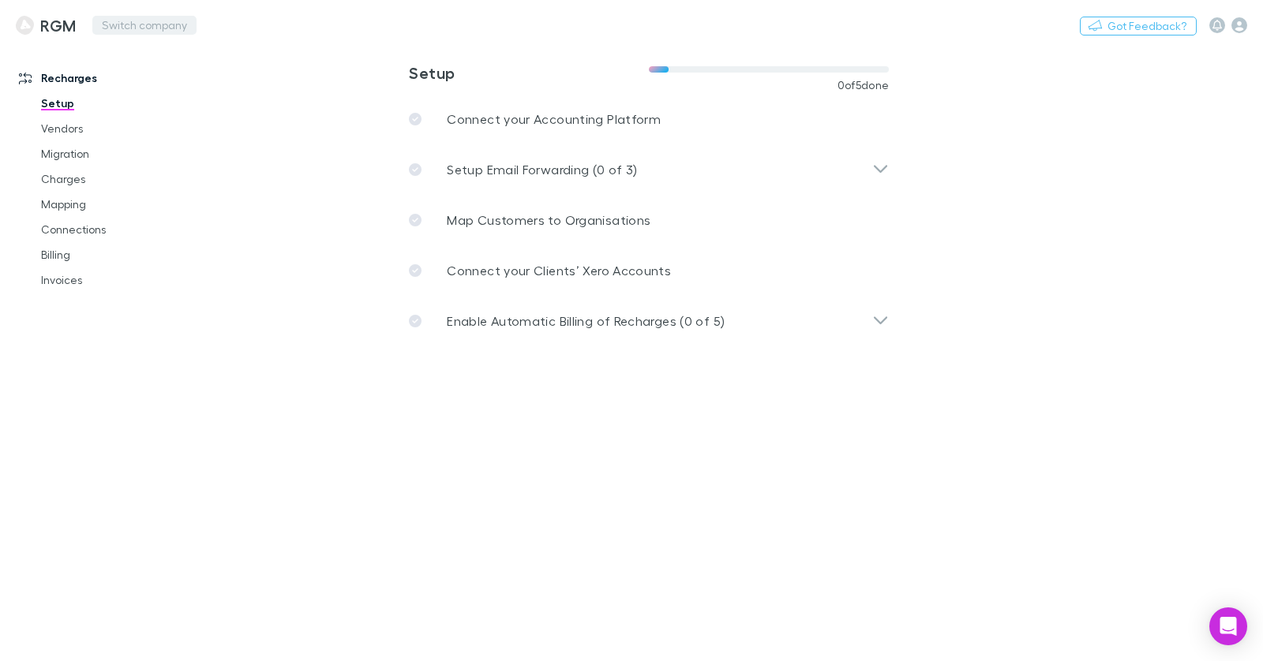
click at [137, 27] on button "Switch company" at bounding box center [144, 25] width 104 height 19
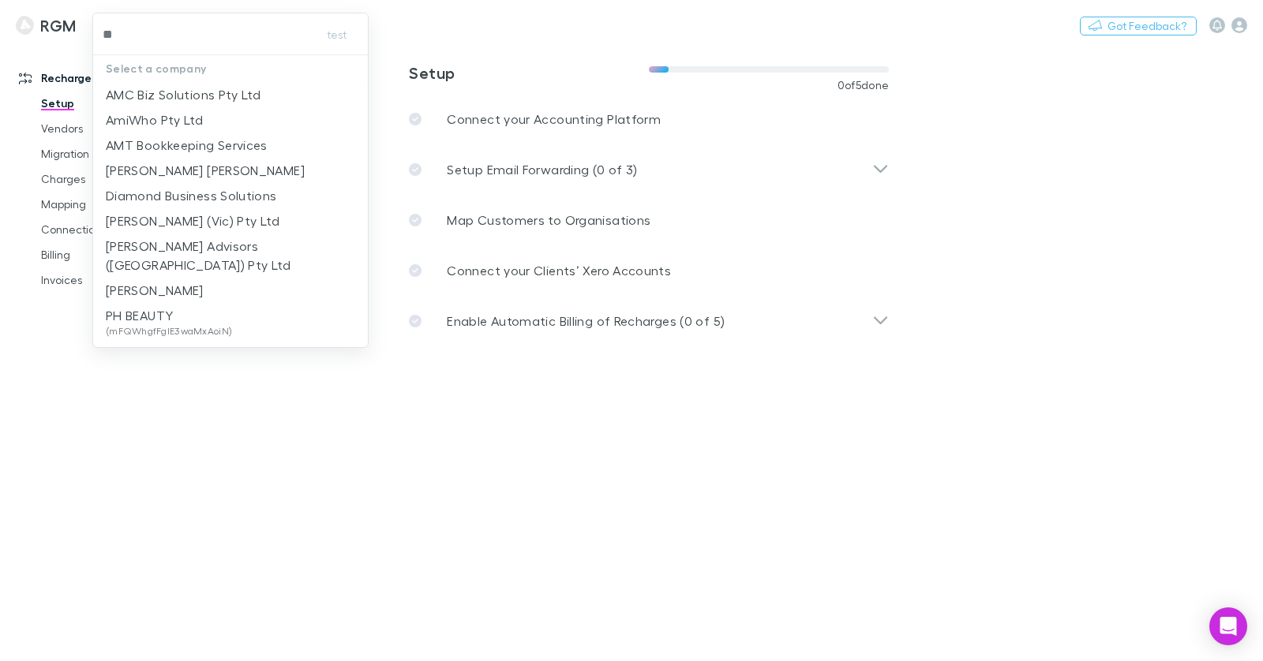
type input "***"
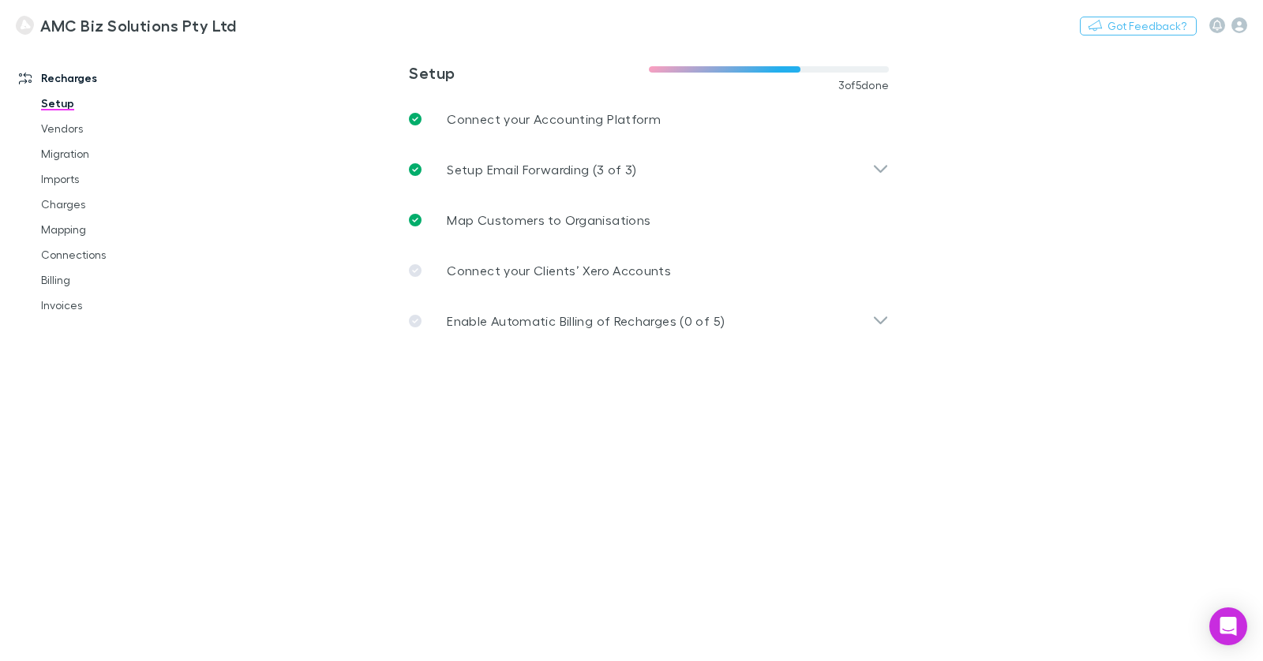
click at [310, 139] on main "**********" at bounding box center [731, 352] width 1063 height 617
click at [1237, 28] on icon "button" at bounding box center [1239, 25] width 16 height 16
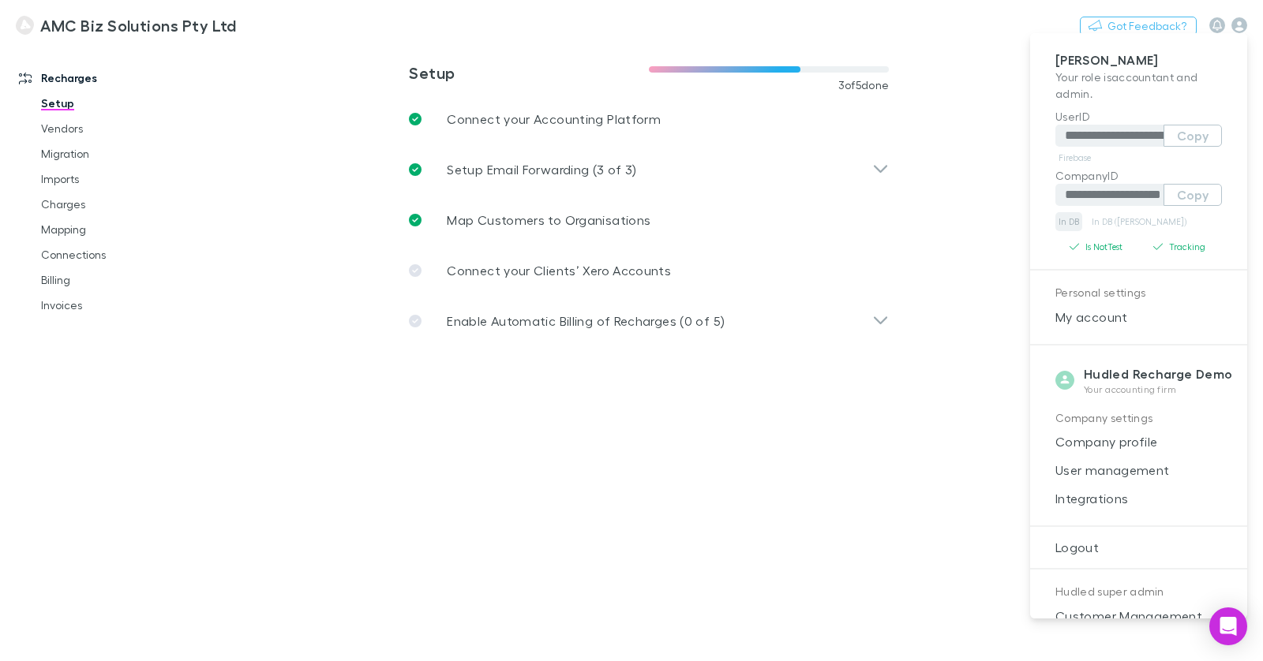
click at [1073, 226] on link "In DB" at bounding box center [1068, 221] width 27 height 19
drag, startPoint x: 315, startPoint y: 40, endPoint x: 281, endPoint y: 33, distance: 34.7
click at [314, 39] on div at bounding box center [631, 330] width 1263 height 661
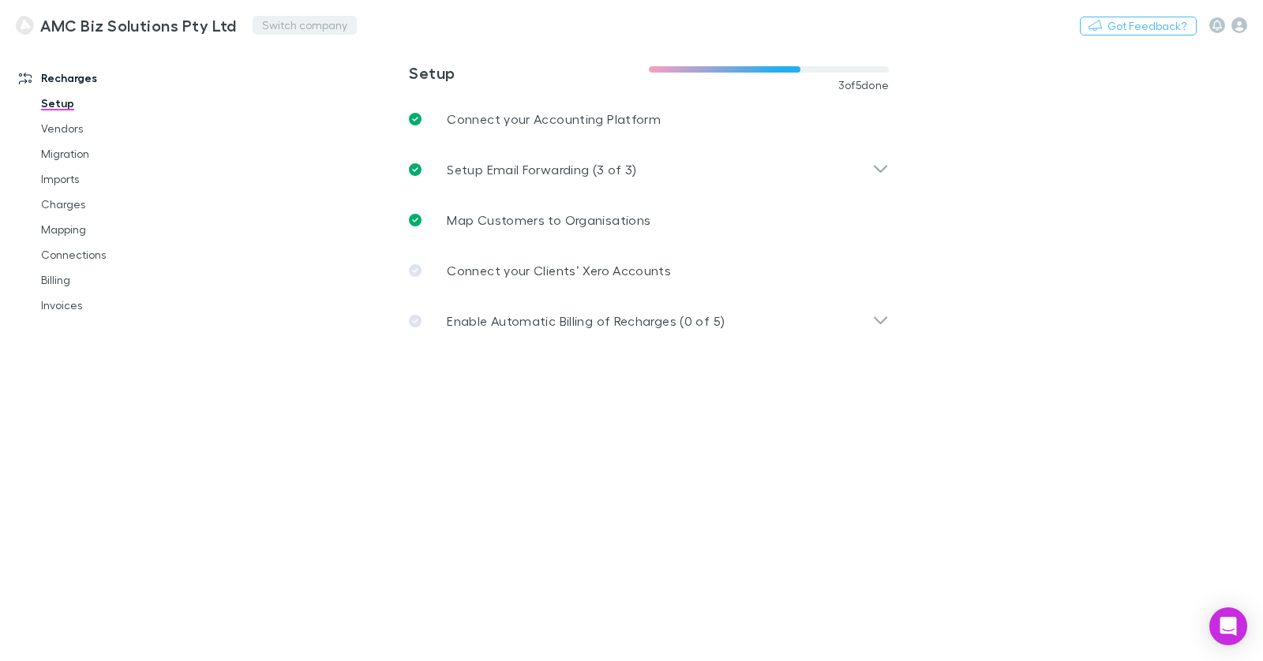
click at [287, 33] on button "Switch company" at bounding box center [305, 25] width 104 height 19
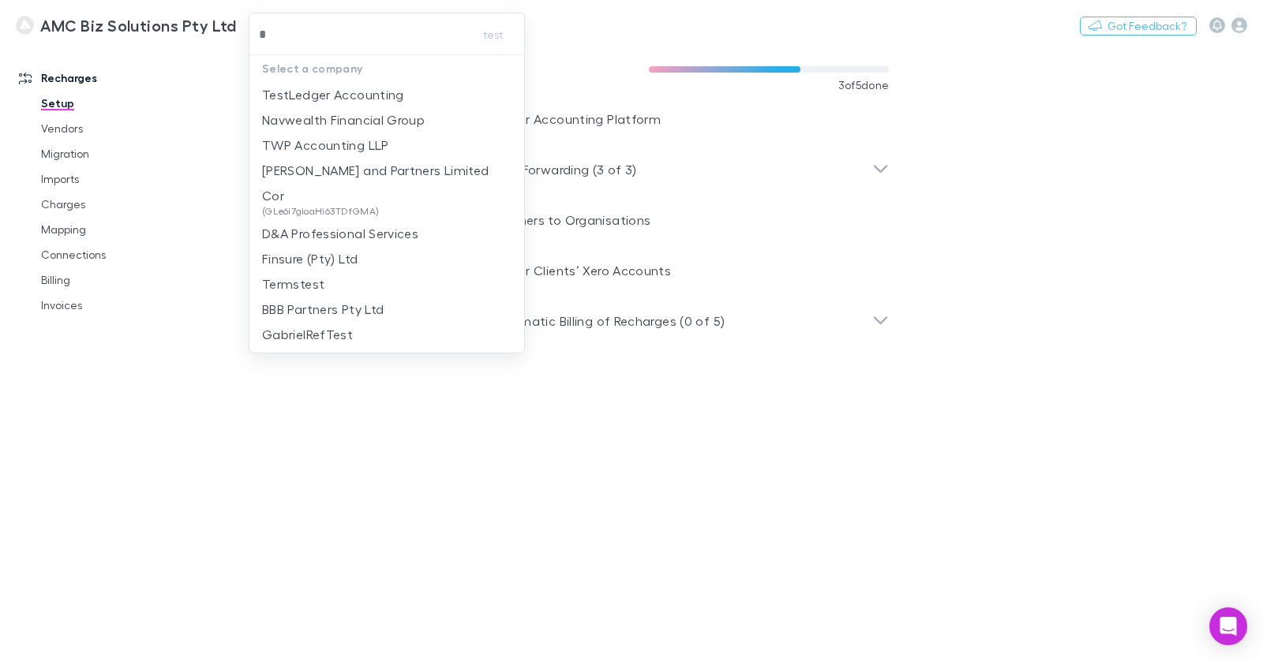
type input "**"
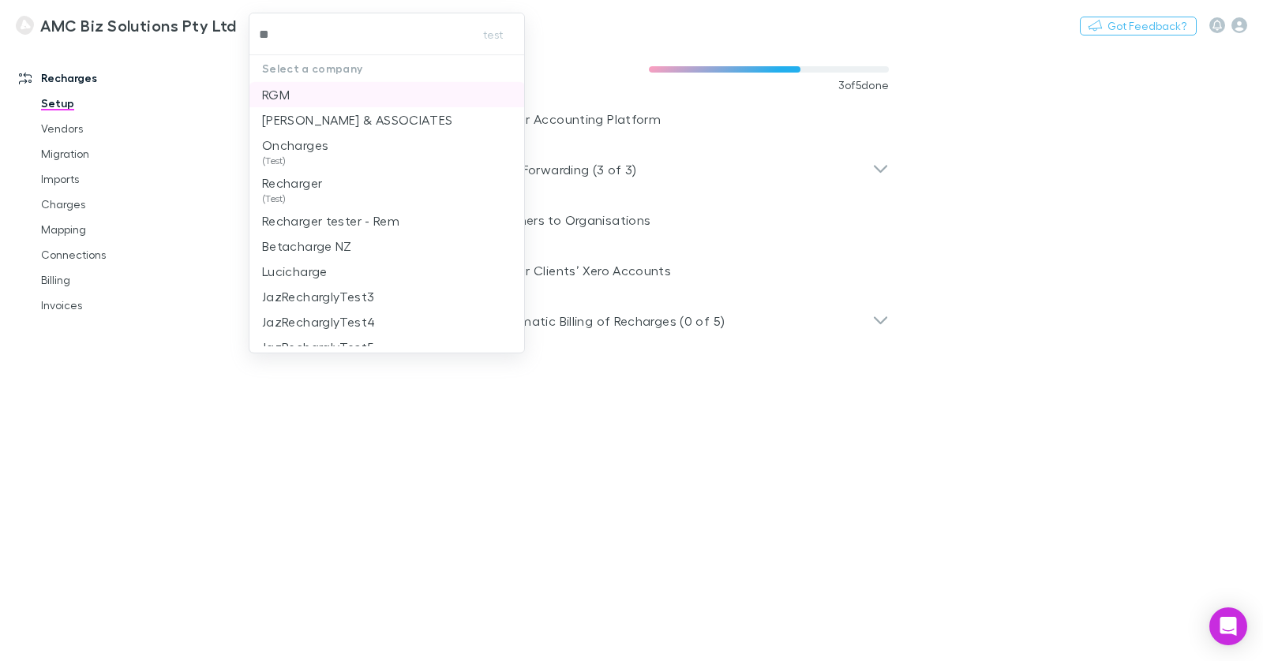
click at [313, 84] on li "RGM" at bounding box center [386, 94] width 275 height 25
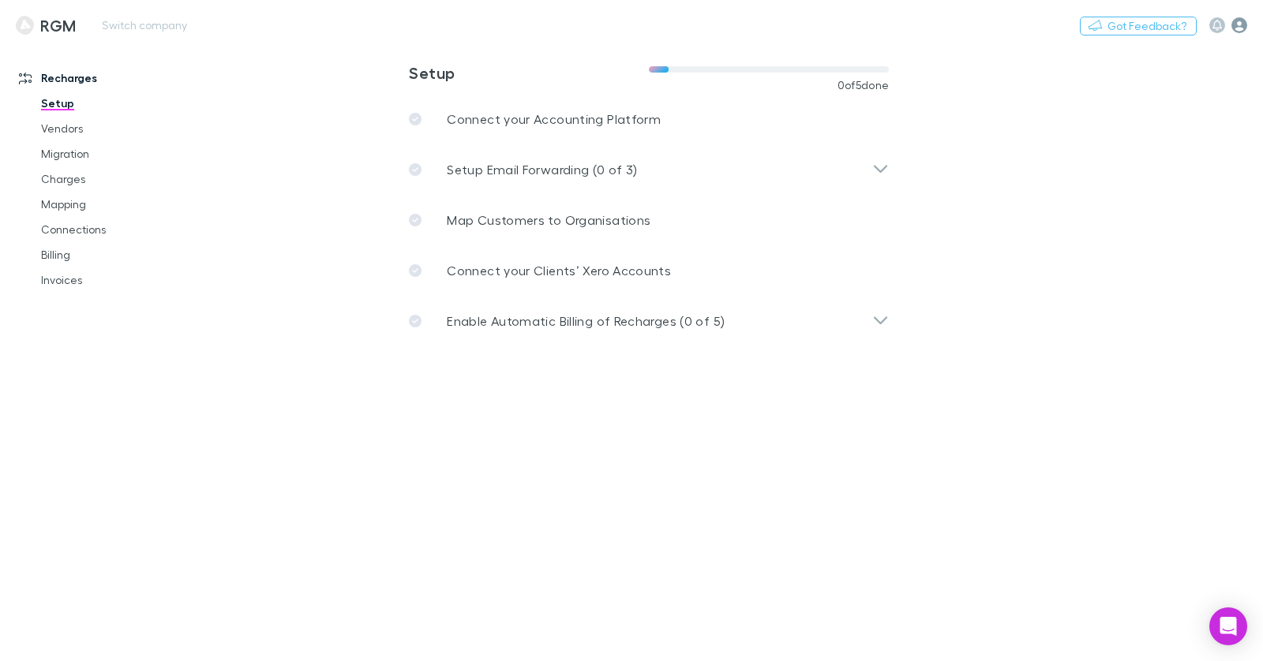
click at [1233, 30] on icon "button" at bounding box center [1239, 25] width 16 height 16
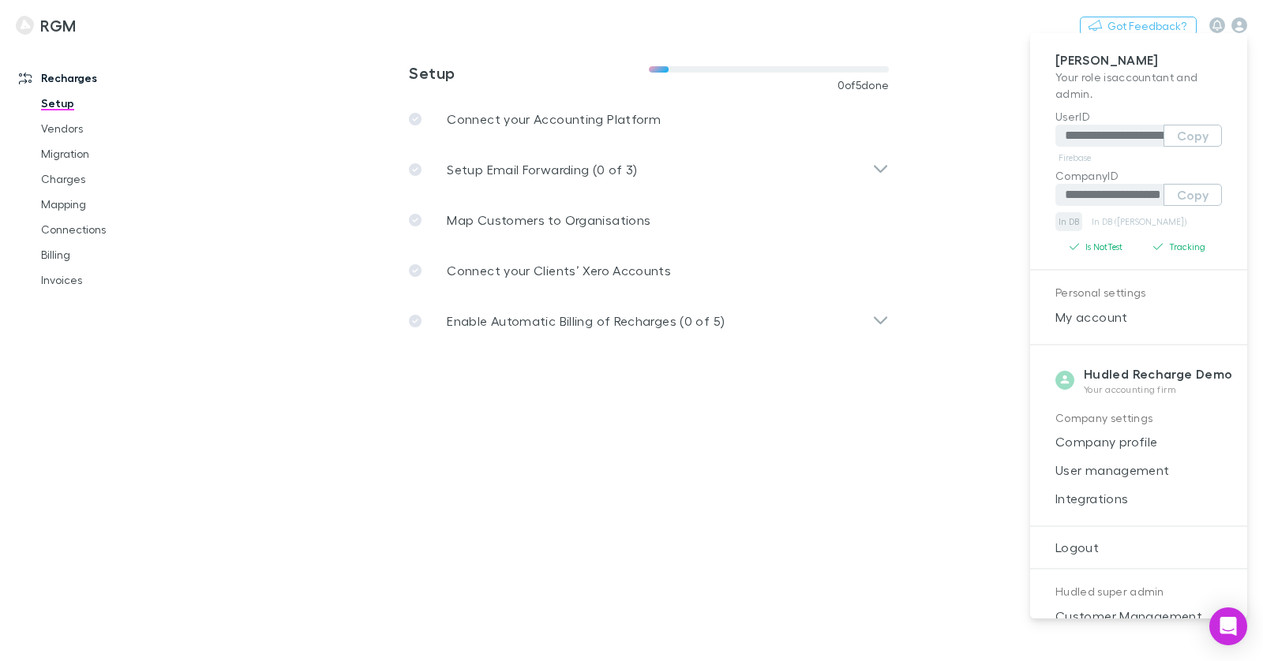
click at [1065, 219] on link "In DB" at bounding box center [1068, 221] width 27 height 19
drag, startPoint x: 658, startPoint y: 456, endPoint x: 710, endPoint y: 272, distance: 191.4
click at [660, 455] on div at bounding box center [631, 330] width 1263 height 661
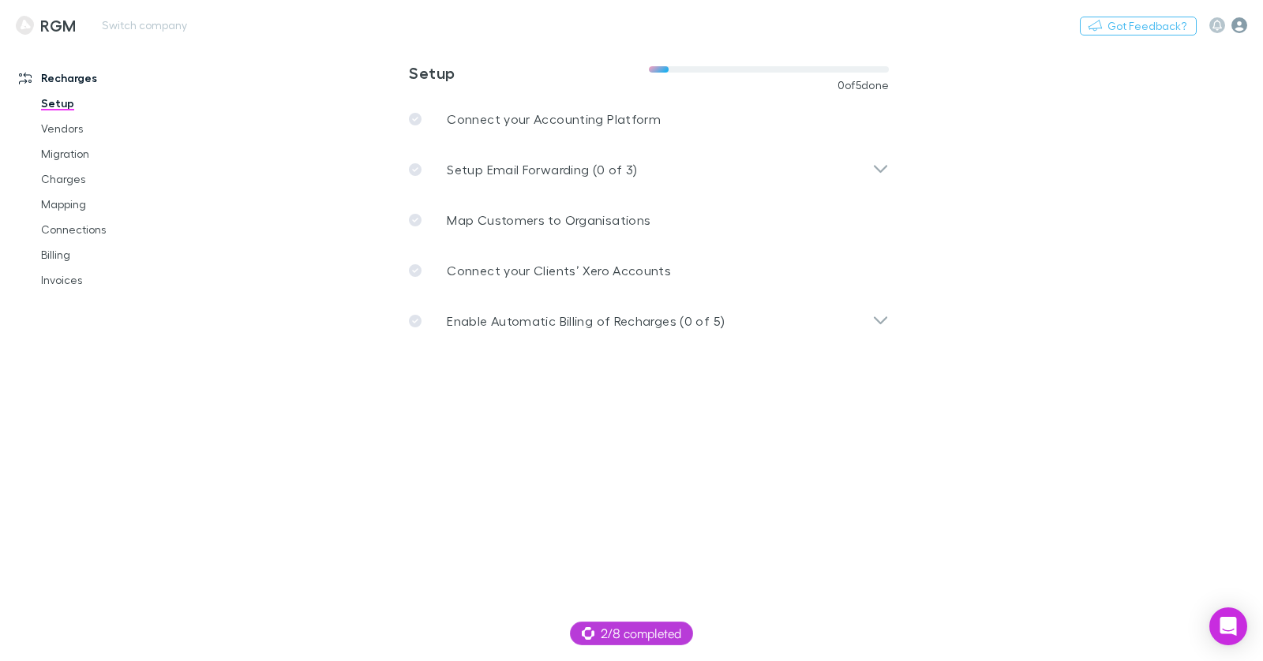
click at [1237, 29] on icon "button" at bounding box center [1239, 25] width 16 height 16
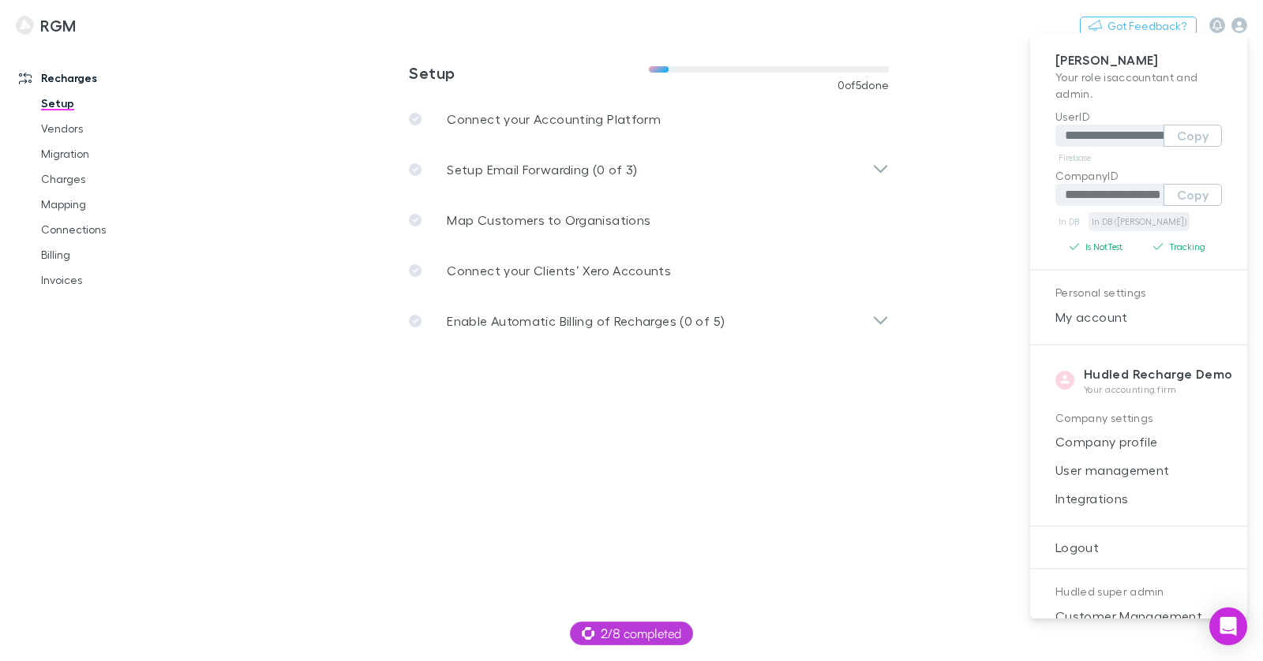
click at [1101, 221] on link "In DB ([PERSON_NAME])" at bounding box center [1138, 221] width 101 height 19
drag, startPoint x: 185, startPoint y: 24, endPoint x: 156, endPoint y: 26, distance: 29.2
click at [185, 24] on div at bounding box center [631, 330] width 1263 height 661
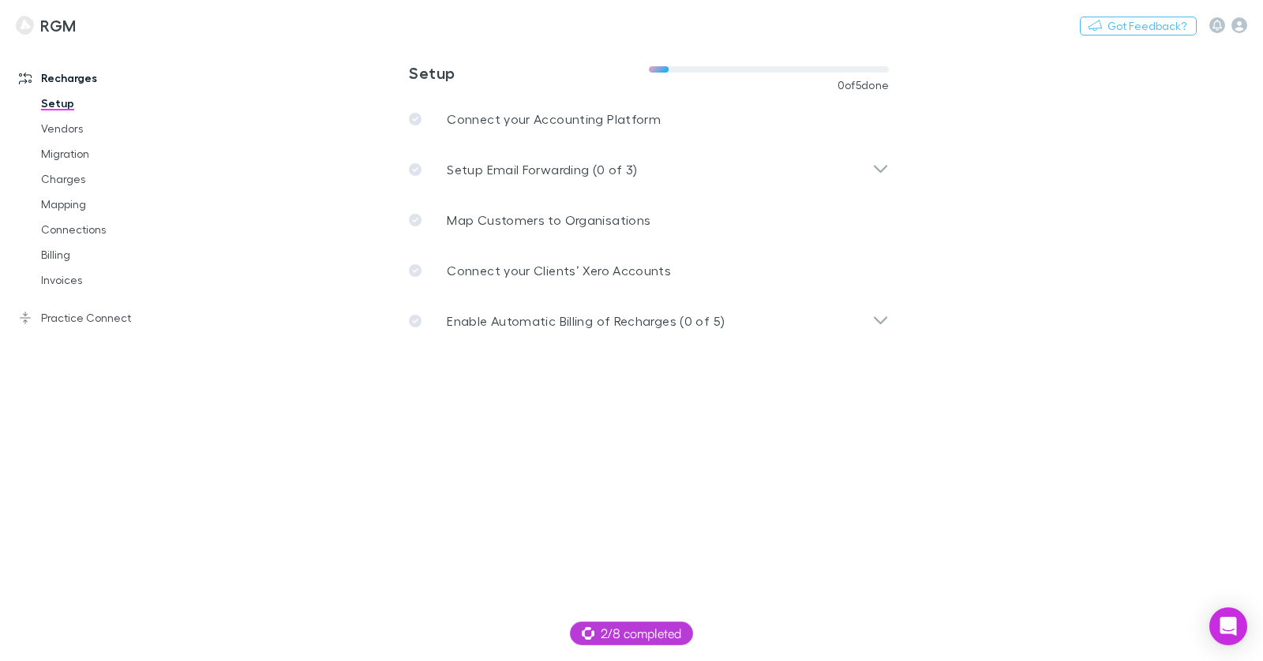
click at [143, 26] on div "**********" at bounding box center [631, 330] width 1263 height 661
click at [142, 32] on button "Switch company" at bounding box center [144, 25] width 104 height 19
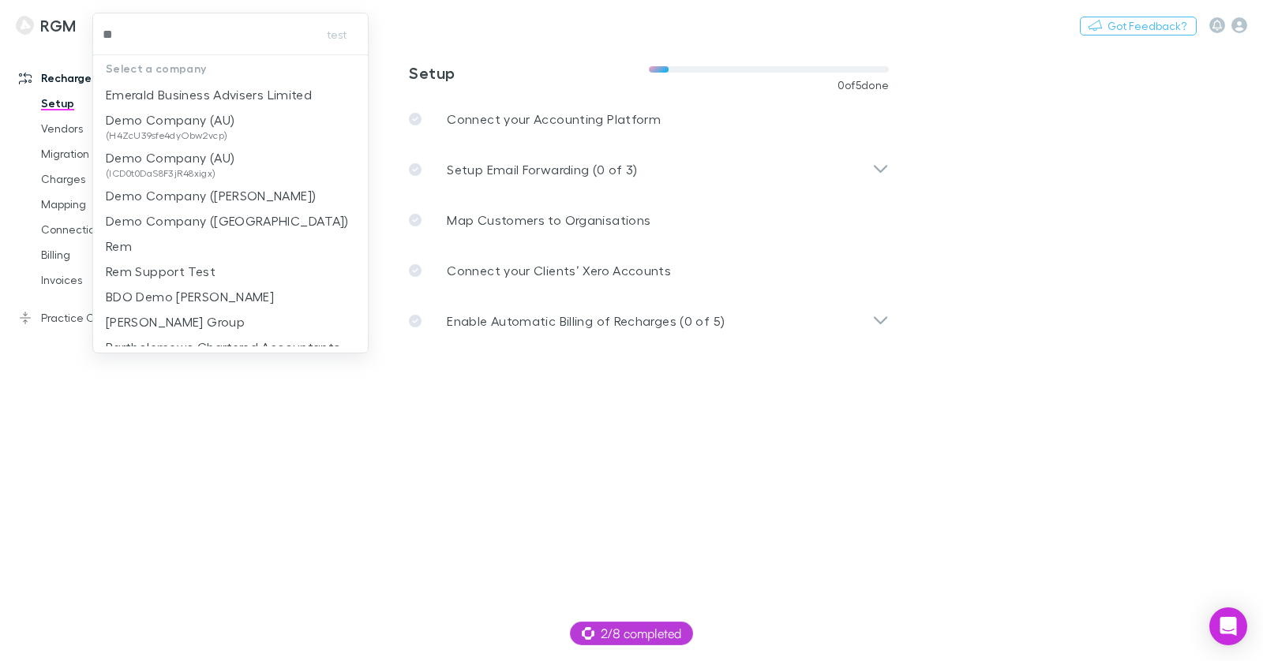
type input "***"
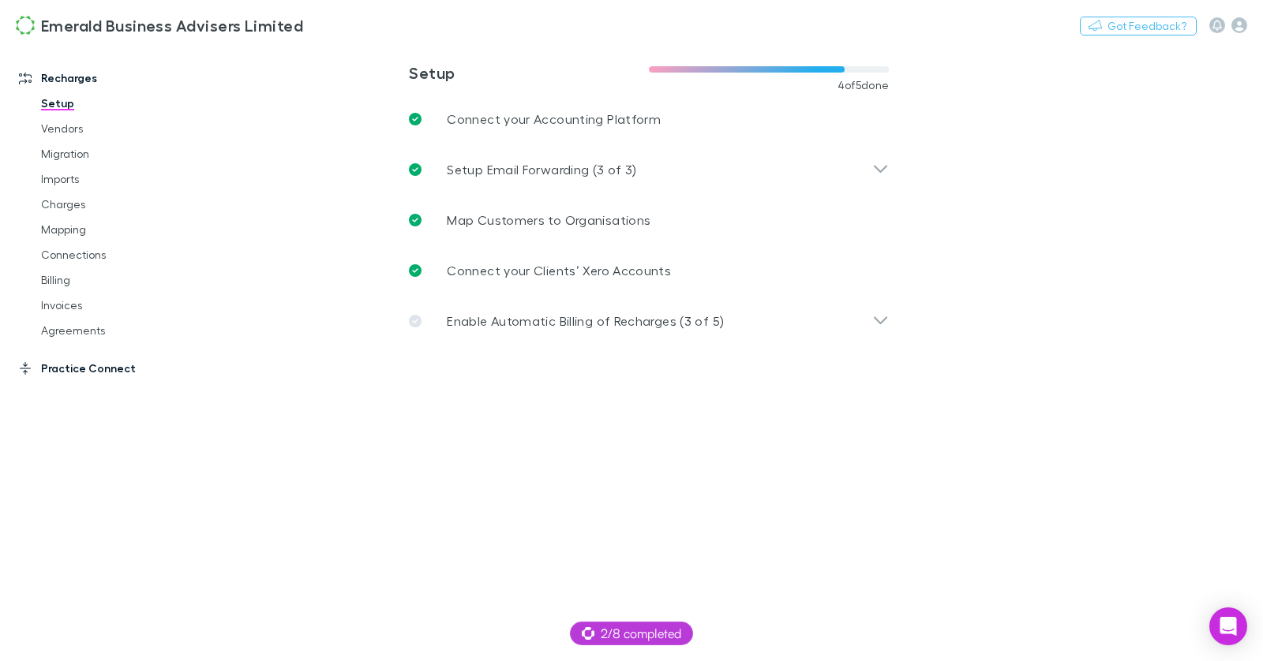
click at [78, 372] on link "Practice Connect" at bounding box center [99, 368] width 193 height 25
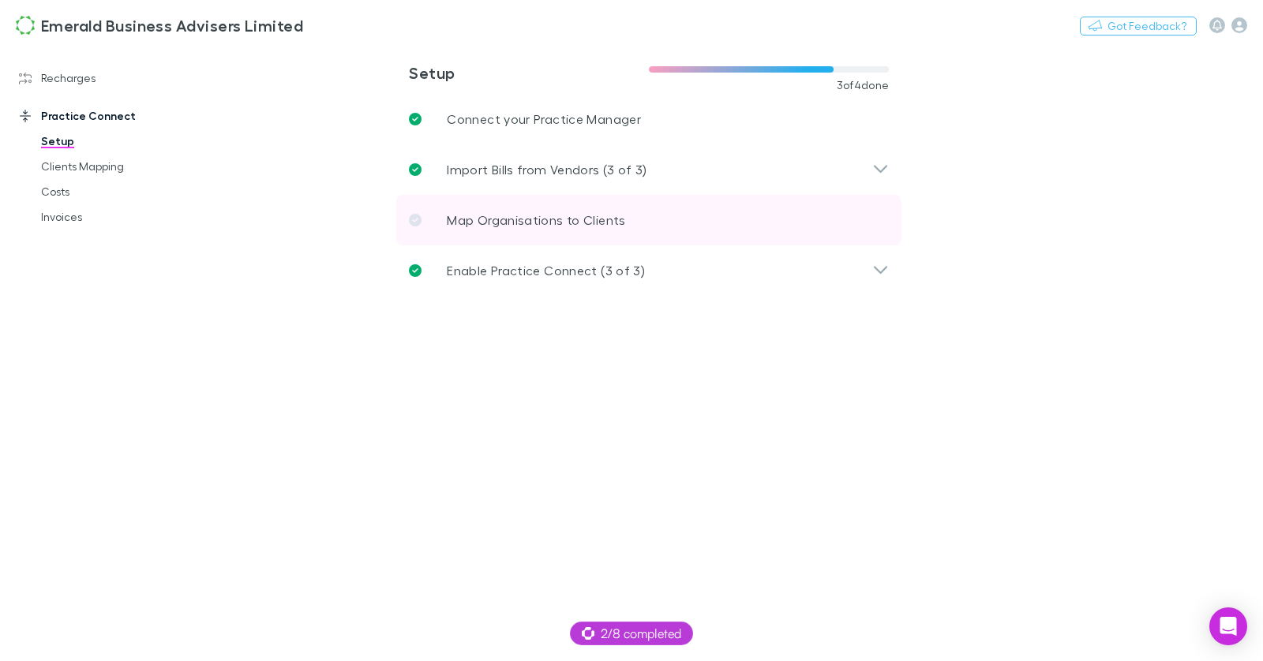
click at [537, 229] on p "Map Organisations to Clients" at bounding box center [536, 220] width 178 height 19
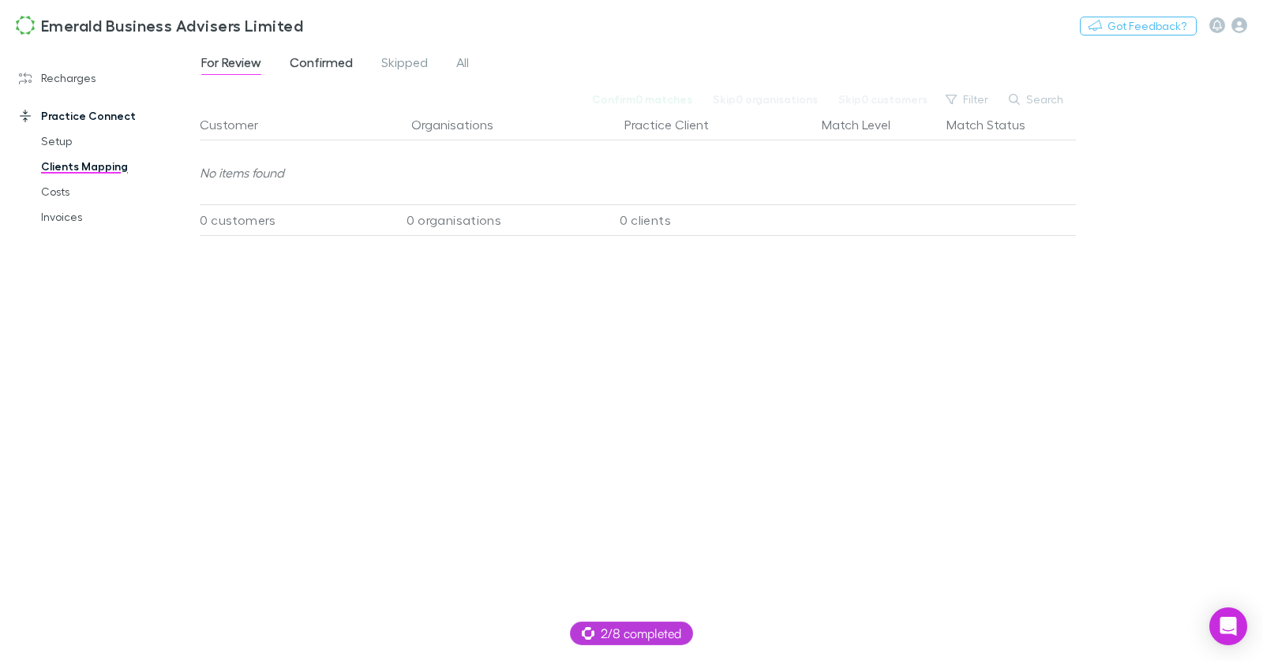
click at [339, 69] on span "Confirmed" at bounding box center [321, 64] width 63 height 21
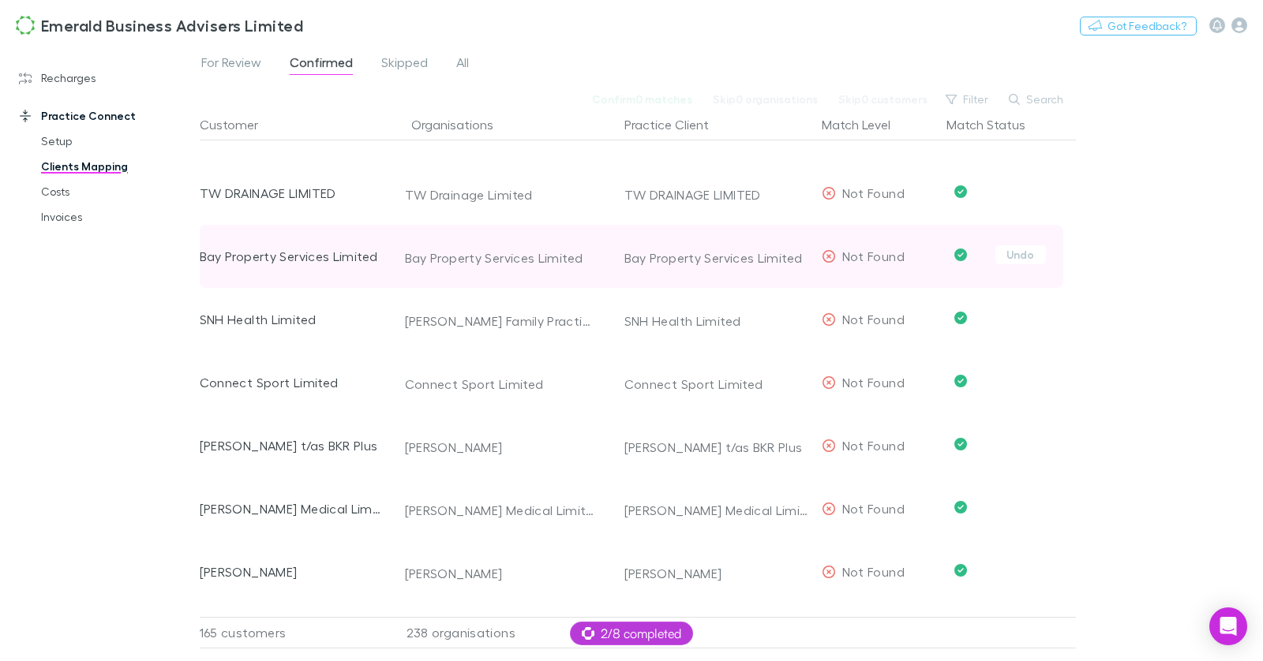
scroll to position [41, 0]
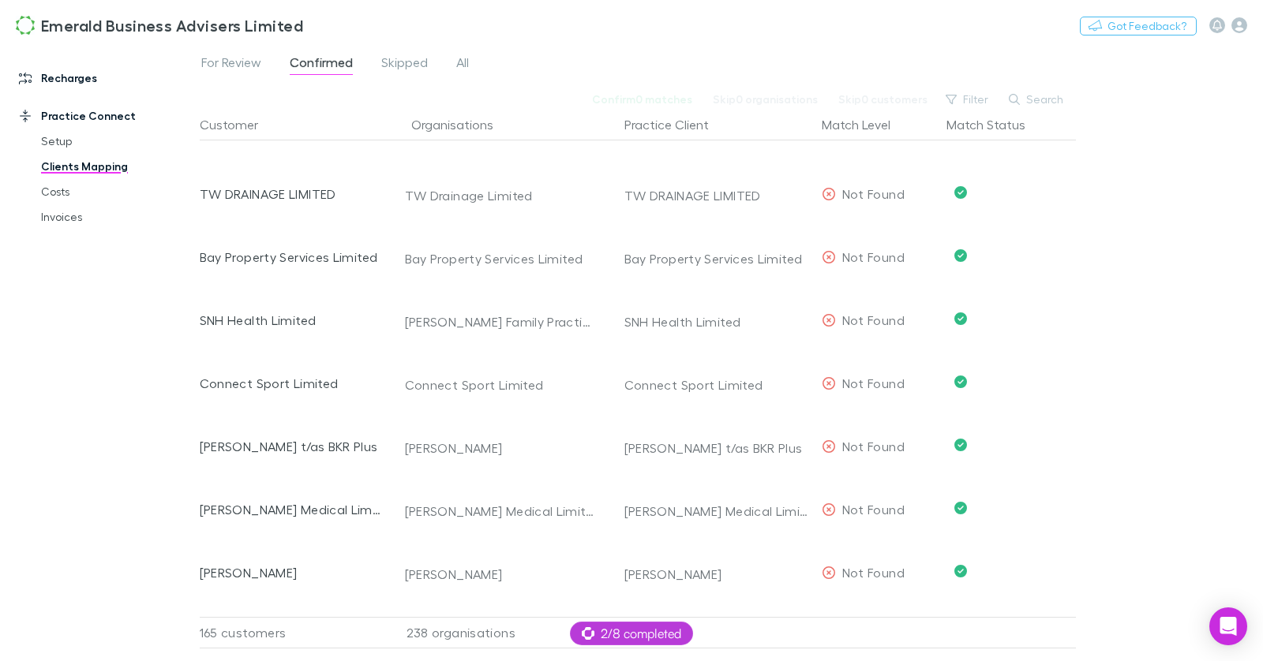
click at [65, 79] on link "Recharges" at bounding box center [99, 78] width 193 height 25
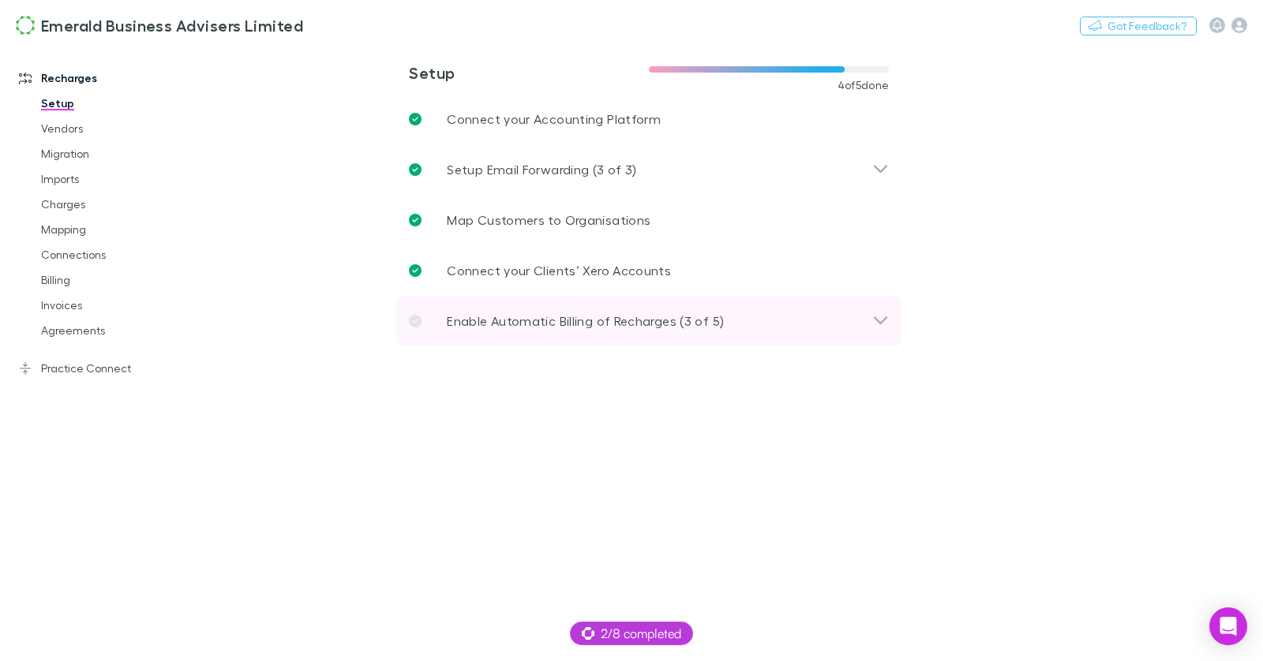
click at [517, 318] on p "Enable Automatic Billing of Recharges (3 of 5)" at bounding box center [585, 321] width 277 height 19
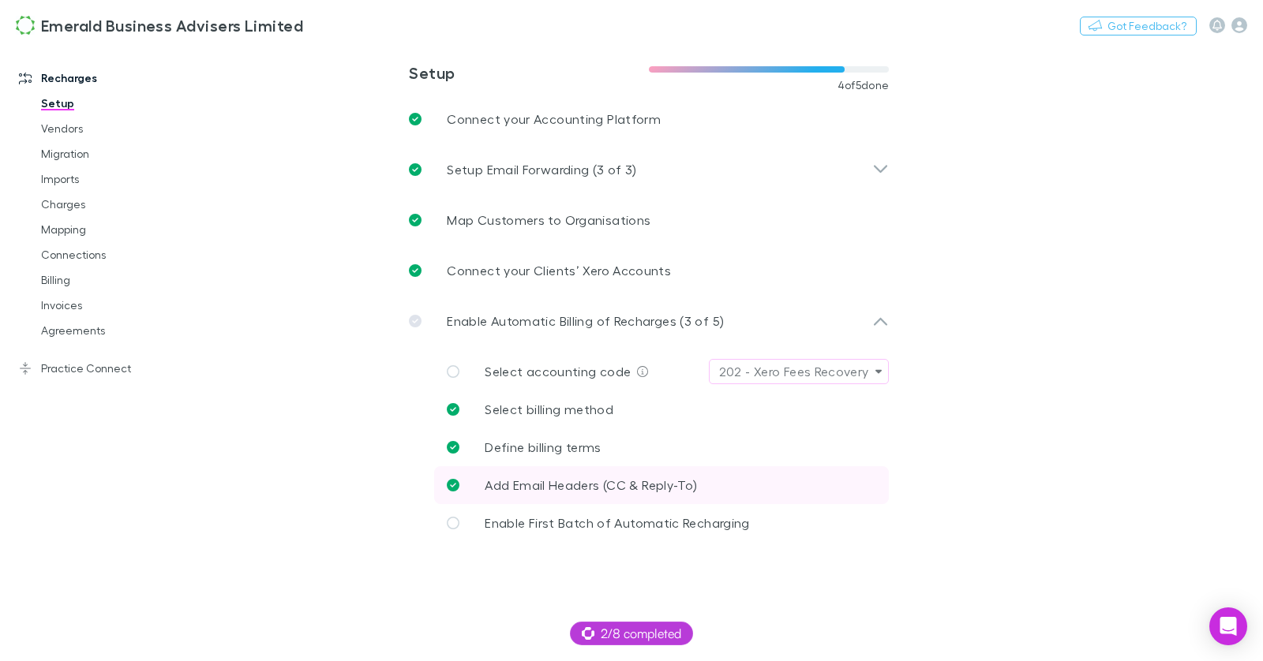
click at [590, 487] on span "Add Email Headers (CC & Reply-To)" at bounding box center [591, 485] width 212 height 15
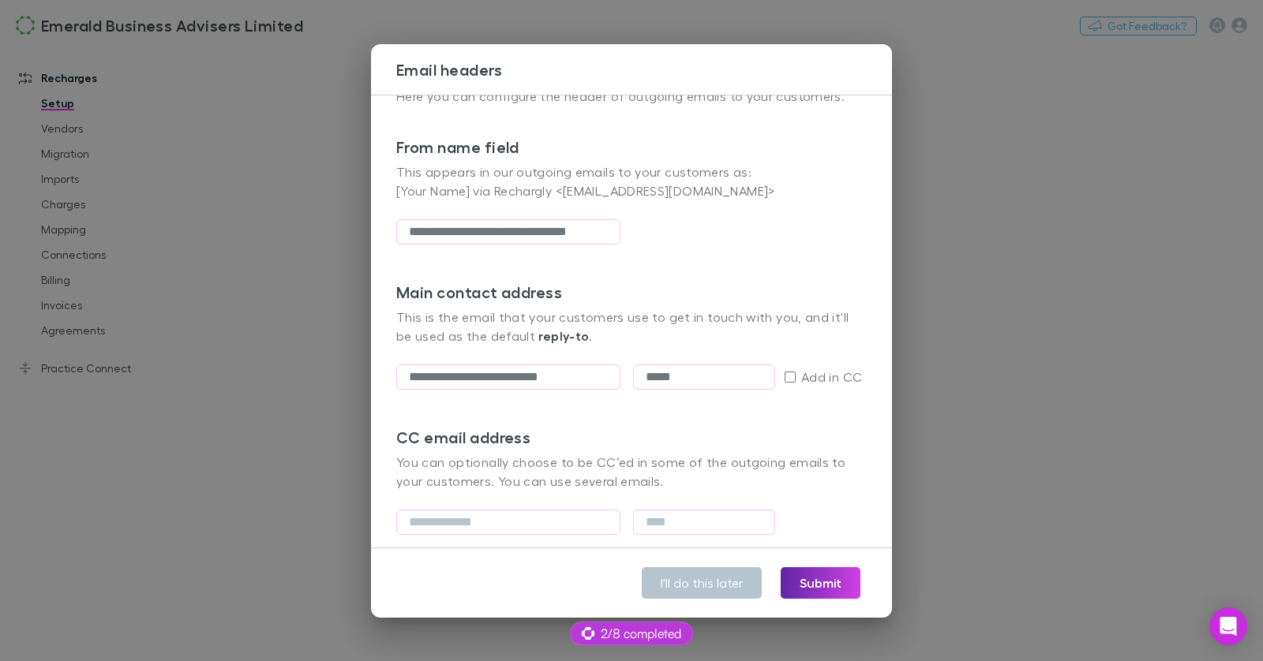
scroll to position [84, 0]
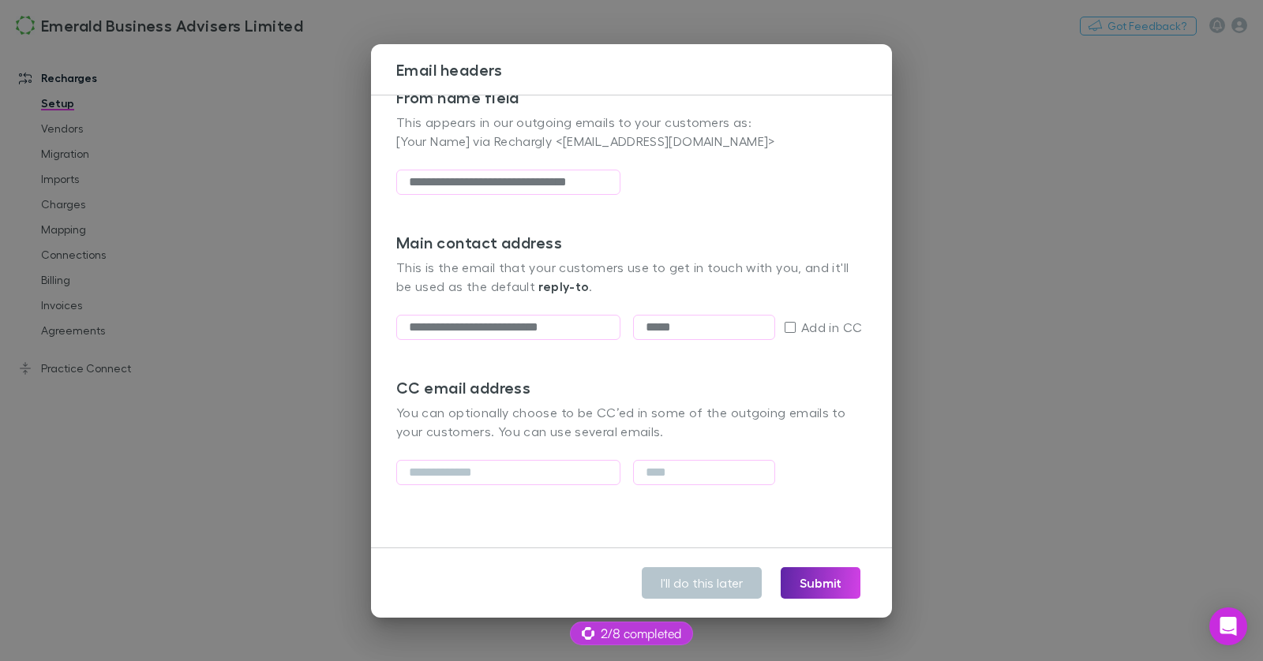
click at [342, 384] on div "**********" at bounding box center [631, 330] width 1263 height 661
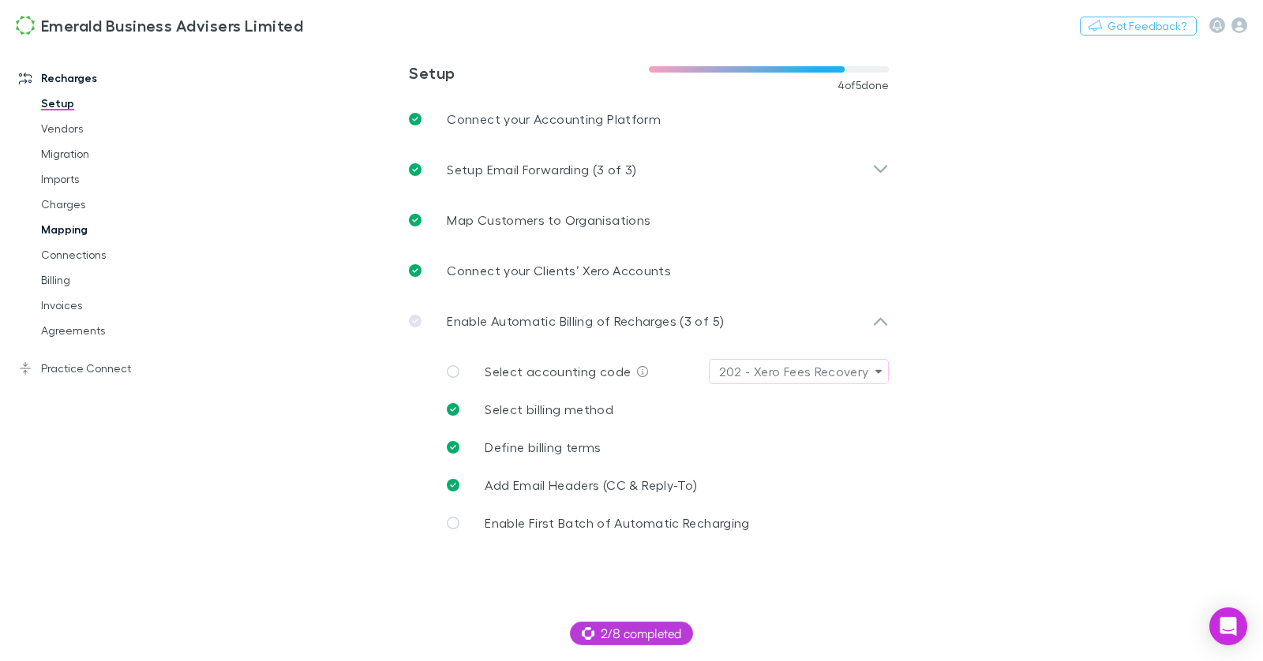
click at [74, 226] on link "Mapping" at bounding box center [110, 229] width 171 height 25
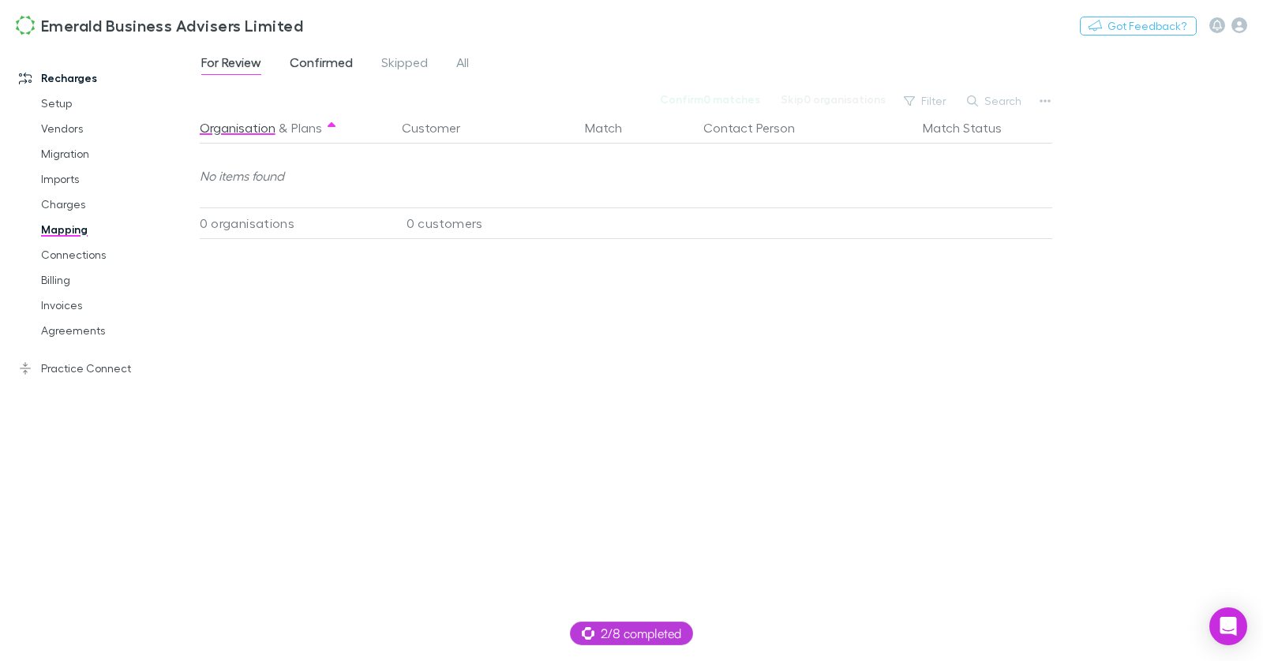
click at [322, 62] on span "Confirmed" at bounding box center [321, 64] width 63 height 21
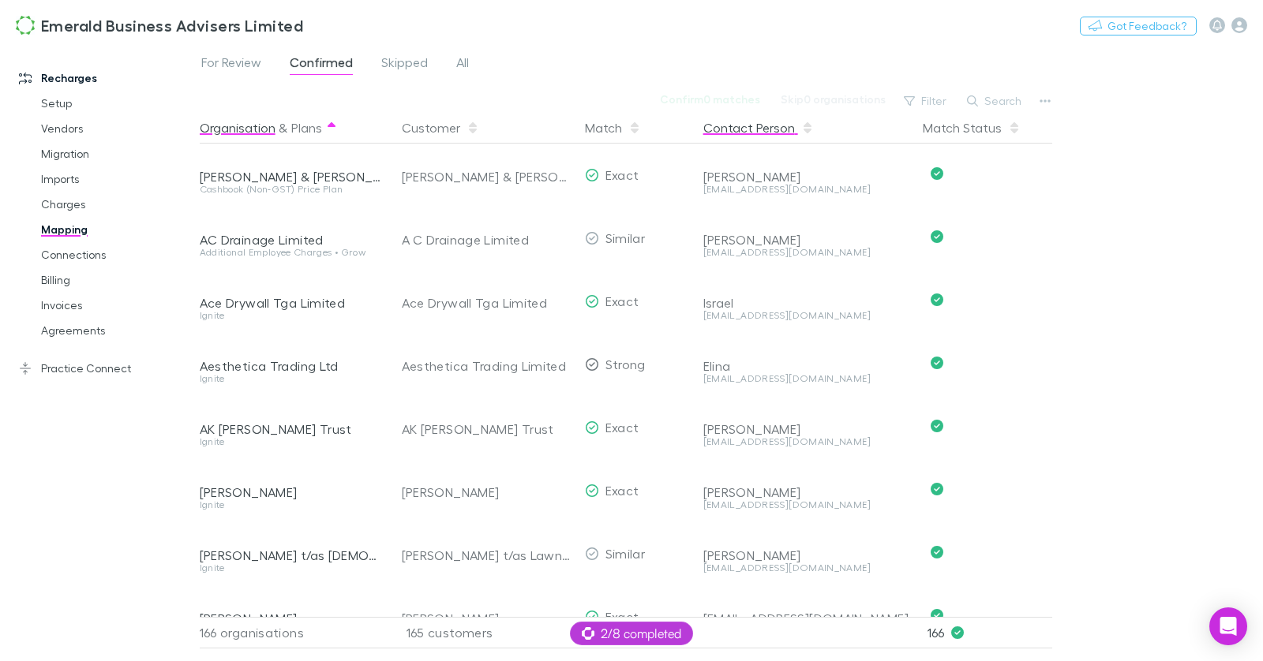
click at [763, 123] on button "Contact Person" at bounding box center [758, 128] width 111 height 32
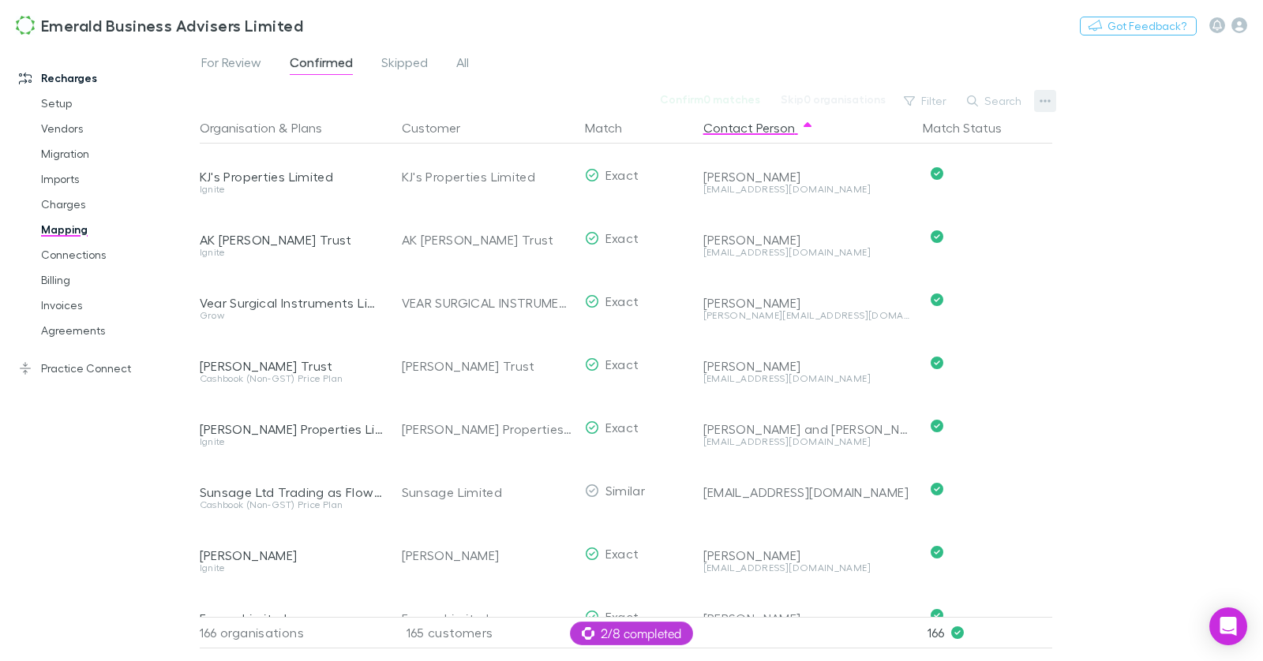
click at [1047, 104] on icon "button" at bounding box center [1045, 101] width 11 height 13
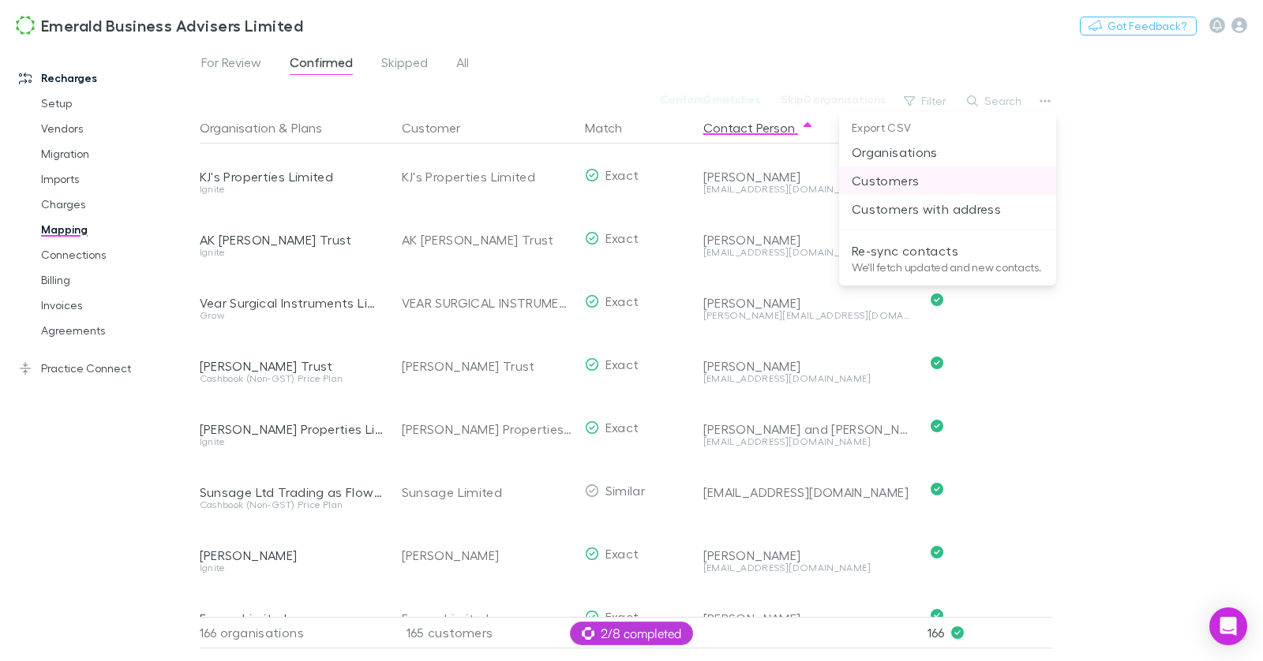
click at [932, 171] on p "Customers" at bounding box center [948, 180] width 192 height 19
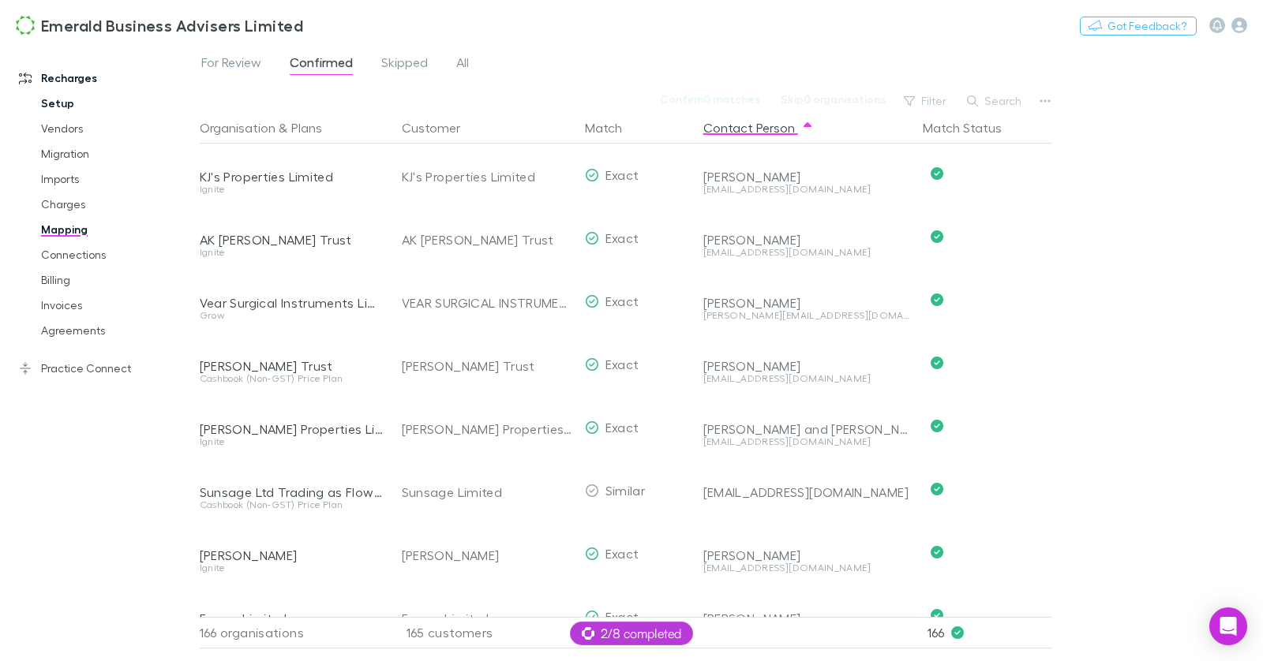
click at [66, 99] on link "Setup" at bounding box center [110, 103] width 171 height 25
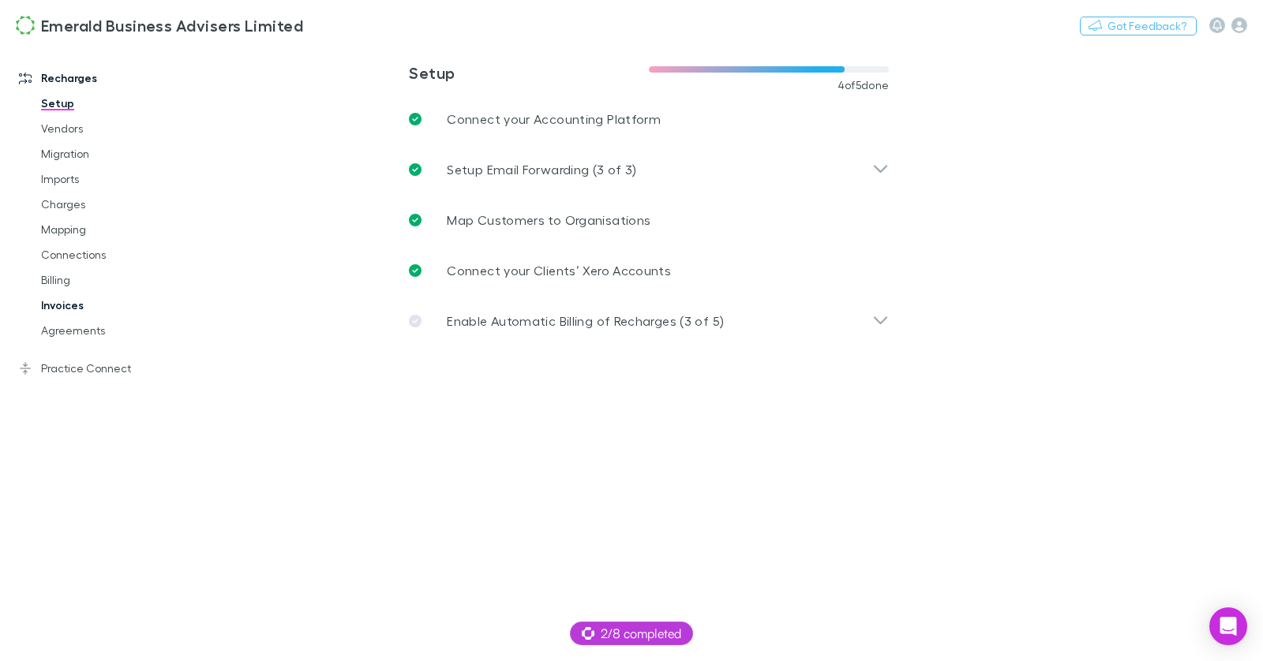
click at [82, 304] on link "Invoices" at bounding box center [110, 305] width 171 height 25
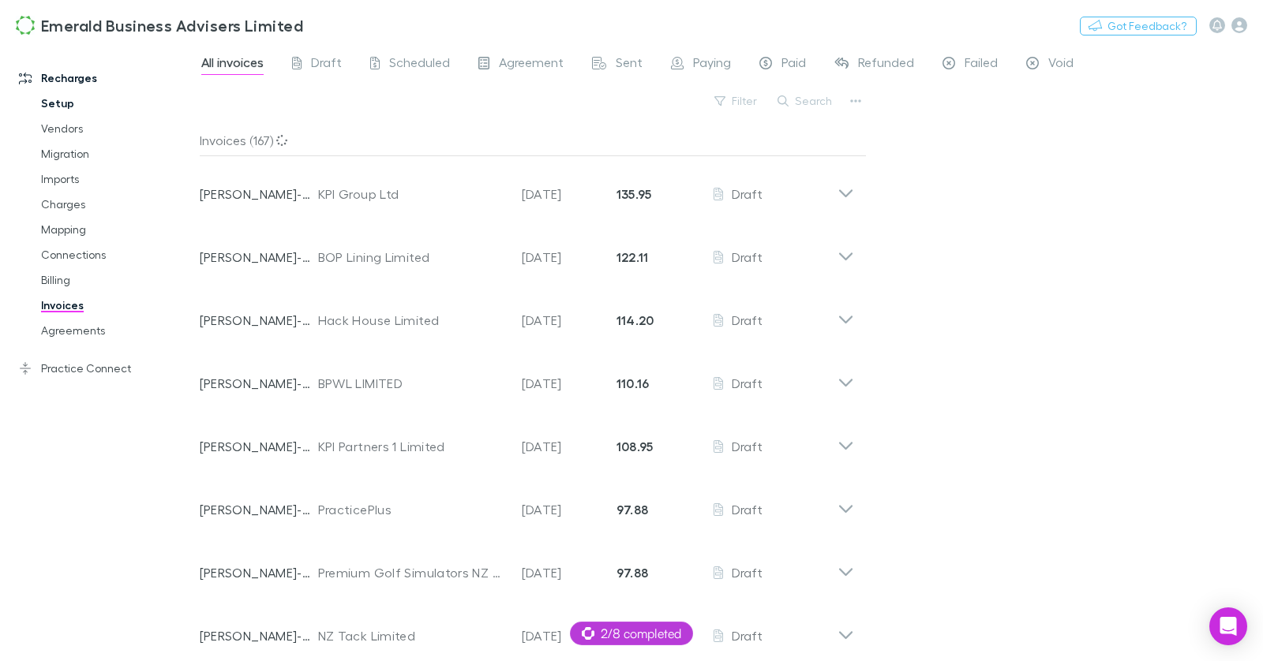
click at [63, 100] on link "Setup" at bounding box center [110, 103] width 171 height 25
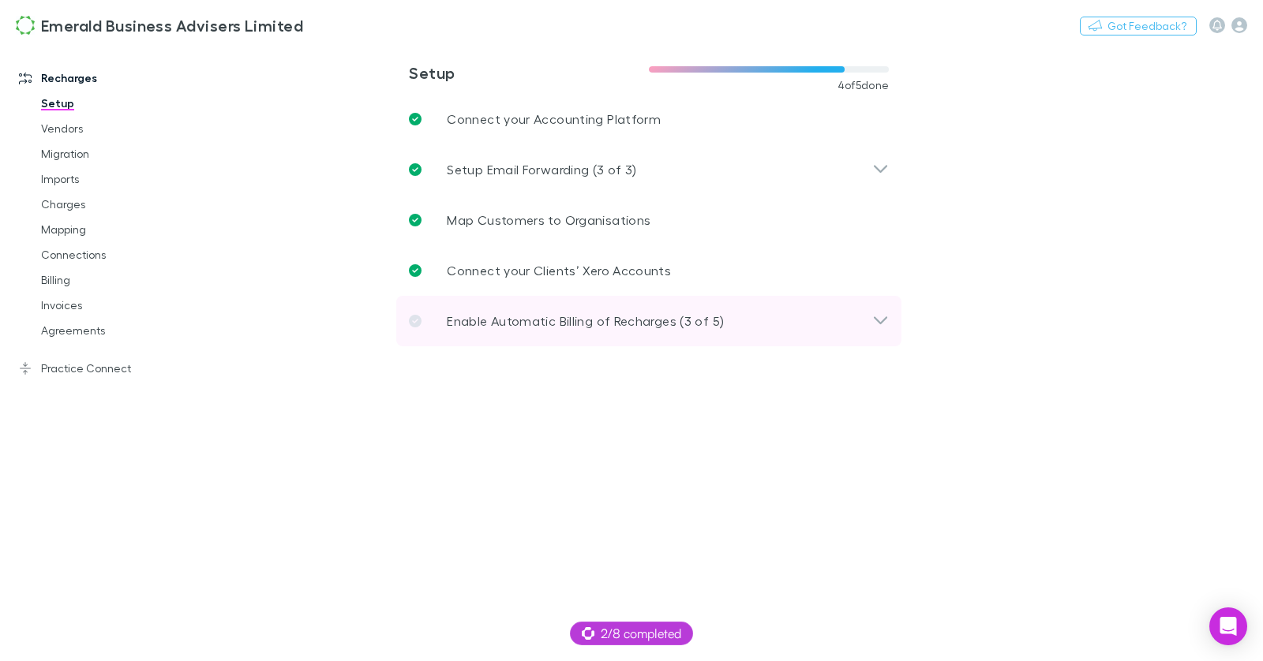
click at [618, 324] on p "Enable Automatic Billing of Recharges (3 of 5)" at bounding box center [585, 321] width 277 height 19
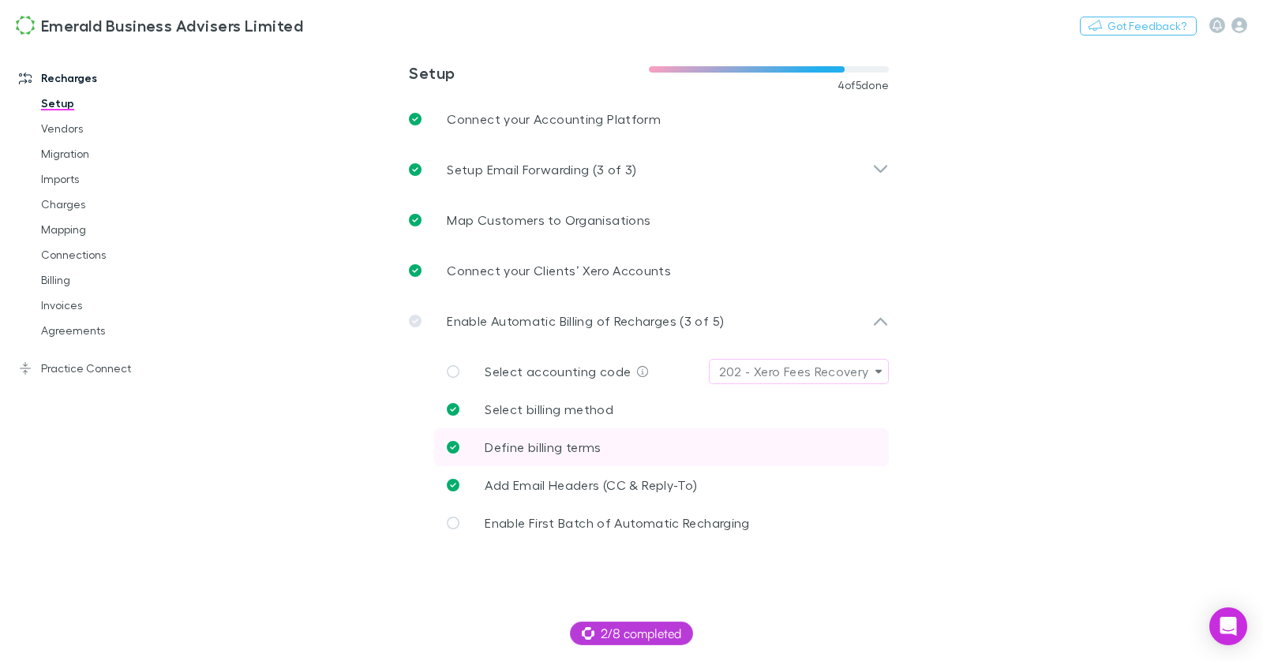
click at [599, 434] on link "Define billing terms" at bounding box center [661, 448] width 455 height 38
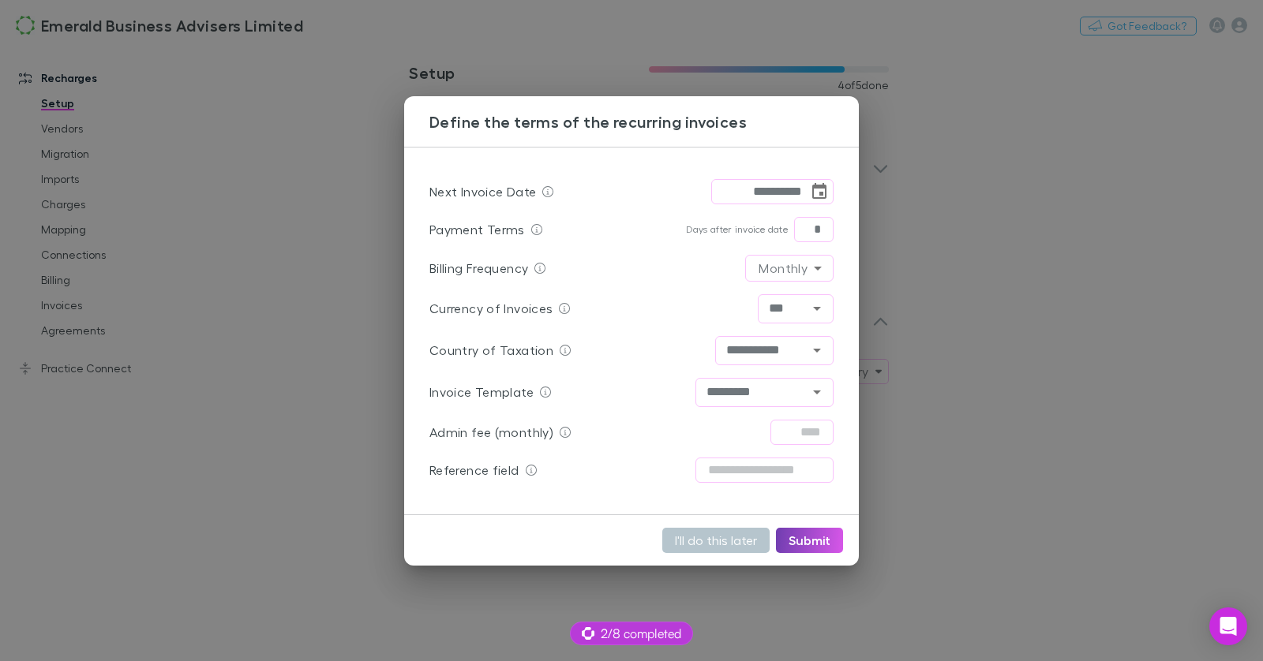
click at [812, 545] on button "Submit" at bounding box center [809, 540] width 67 height 25
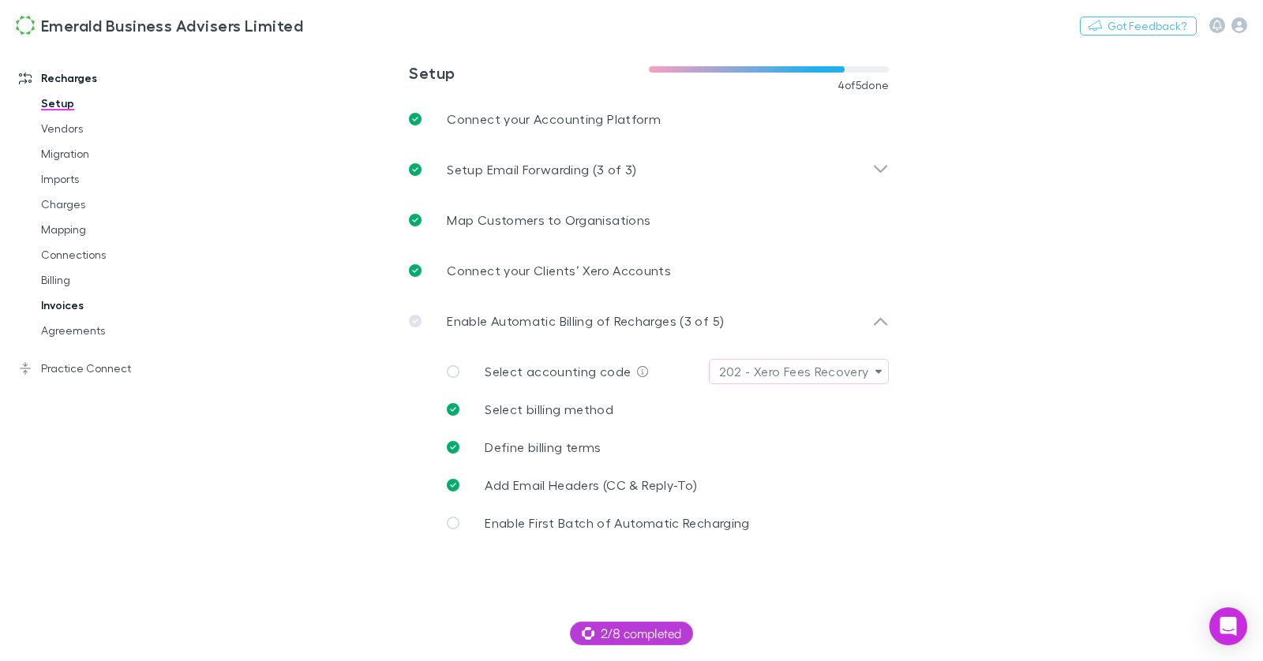
click at [60, 304] on link "Invoices" at bounding box center [110, 305] width 171 height 25
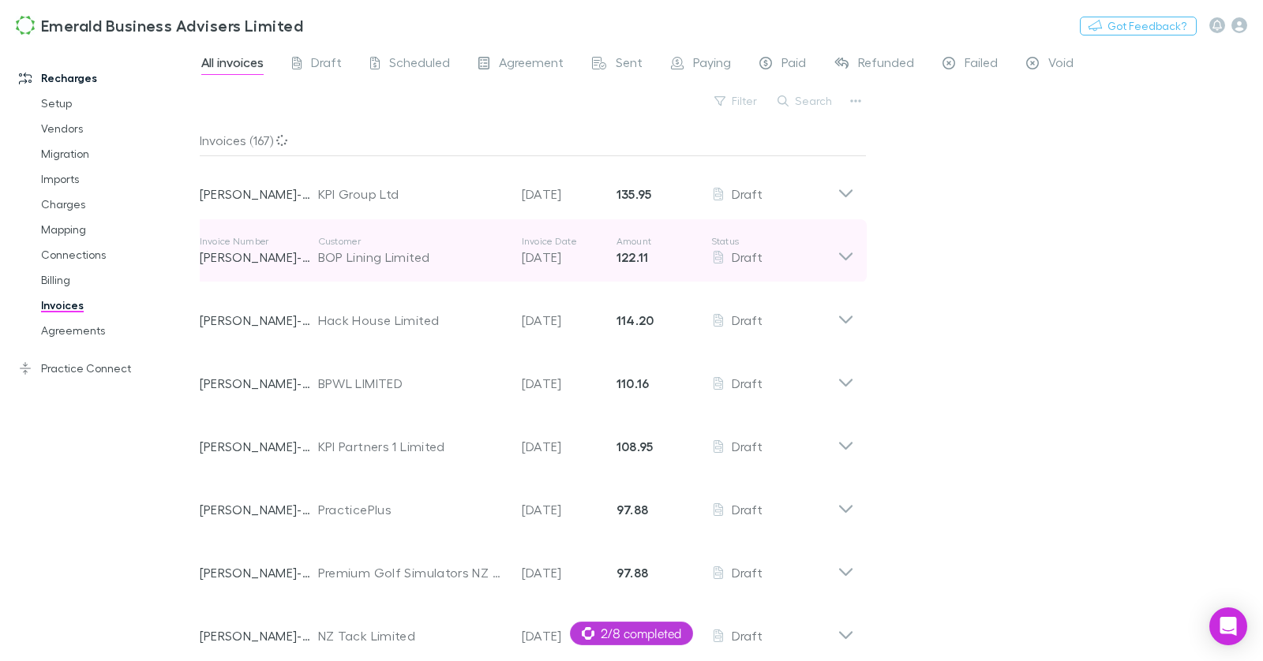
click at [480, 253] on div "BOP Lining Limited" at bounding box center [412, 257] width 188 height 19
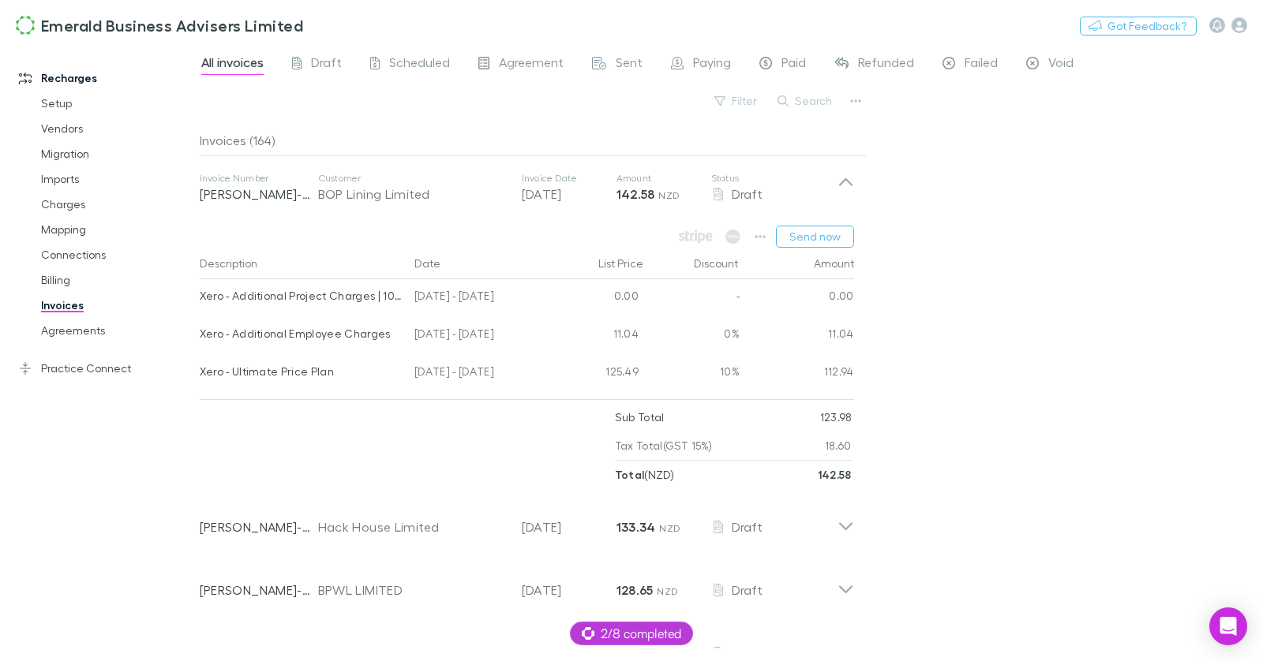
scroll to position [58, 0]
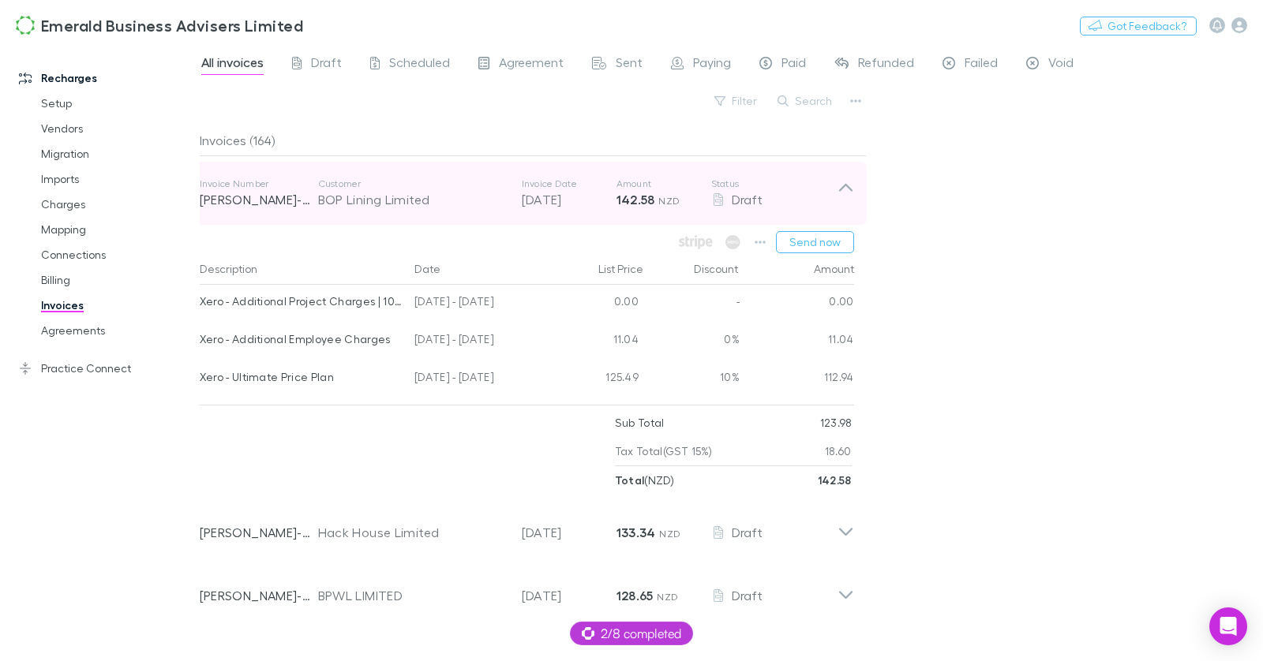
click at [516, 208] on div "Customer BOP Lining Limited" at bounding box center [420, 194] width 204 height 32
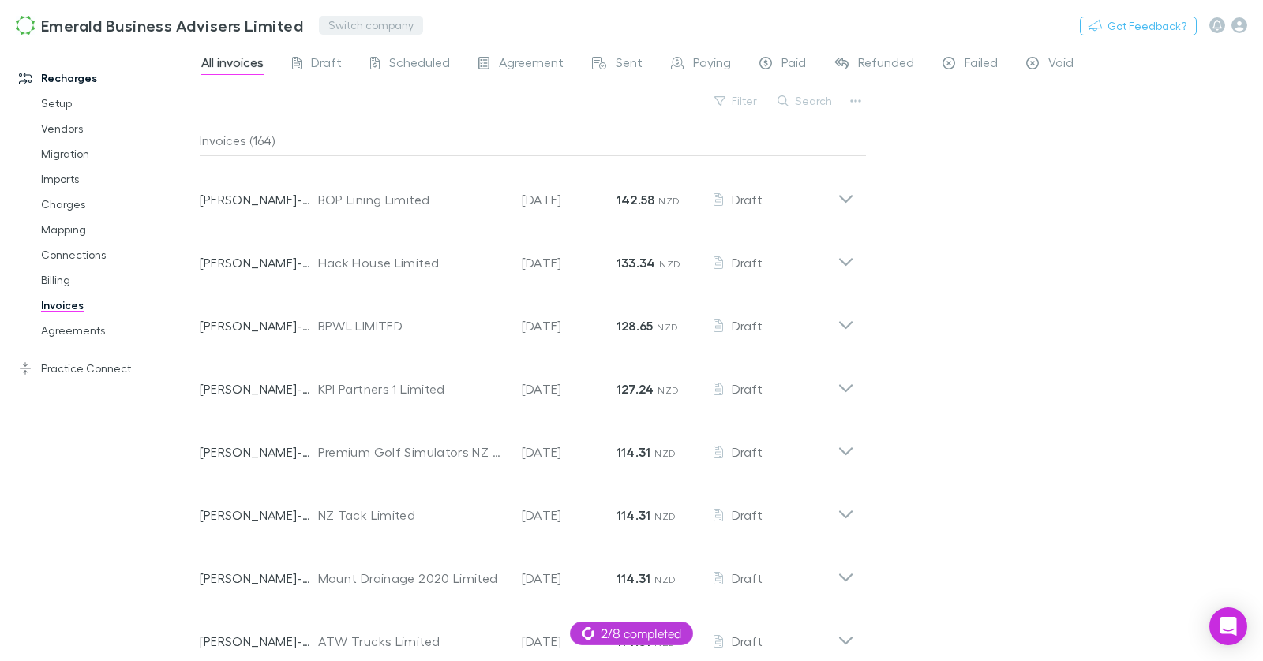
click at [384, 33] on button "Switch company" at bounding box center [371, 25] width 104 height 19
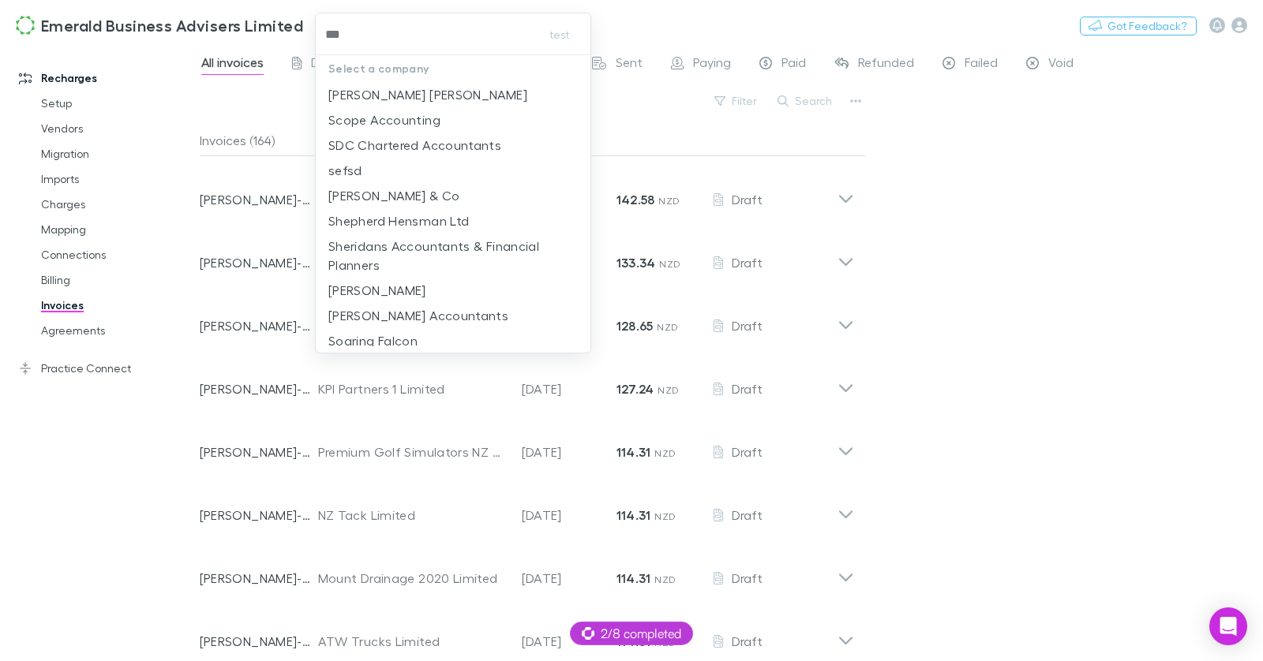
type input "****"
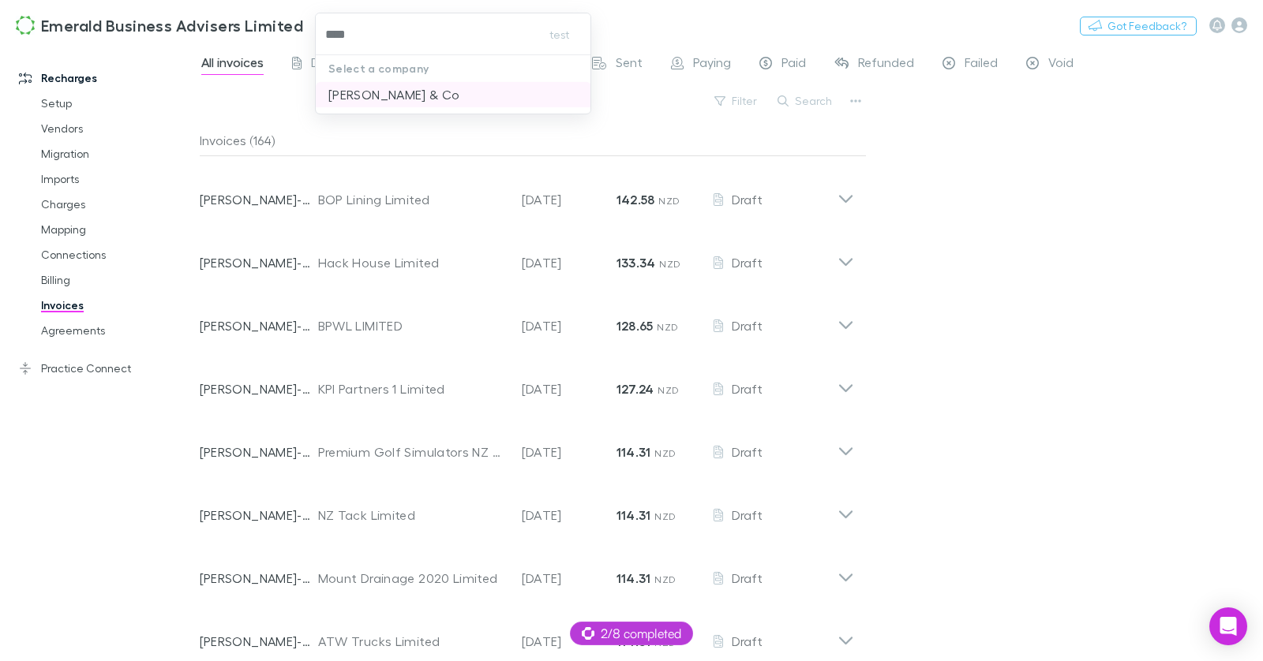
click at [400, 100] on p "[PERSON_NAME] & Co" at bounding box center [394, 94] width 132 height 19
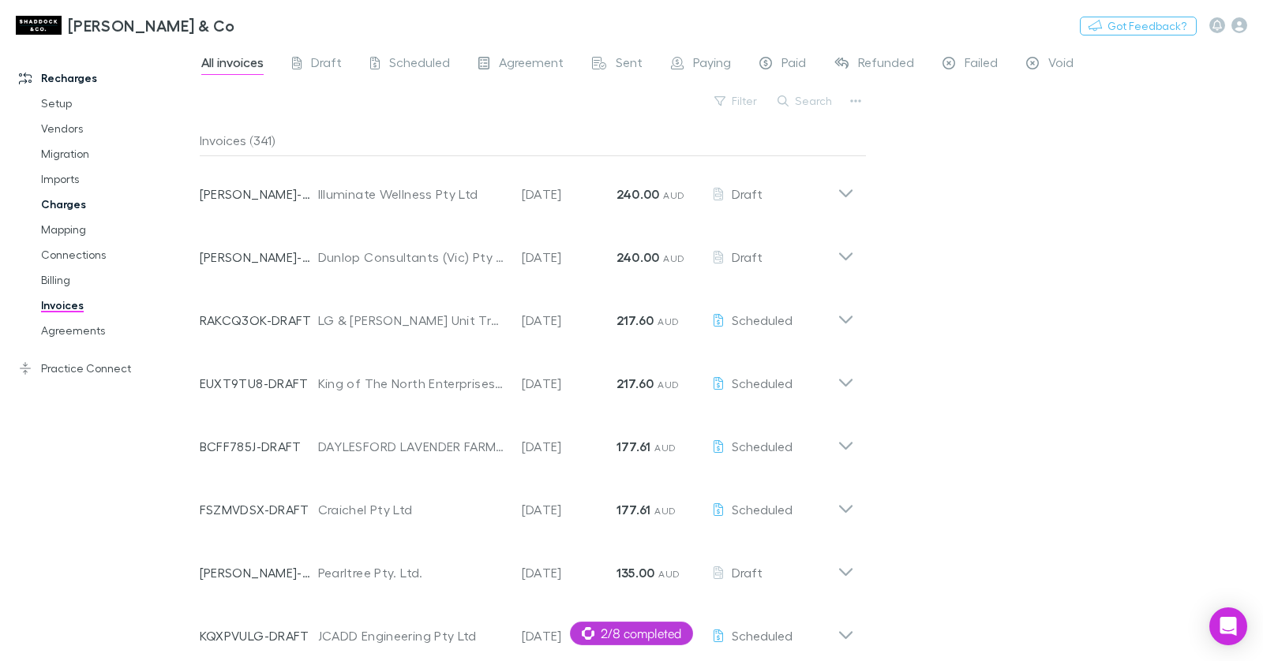
click at [84, 203] on link "Charges" at bounding box center [110, 204] width 171 height 25
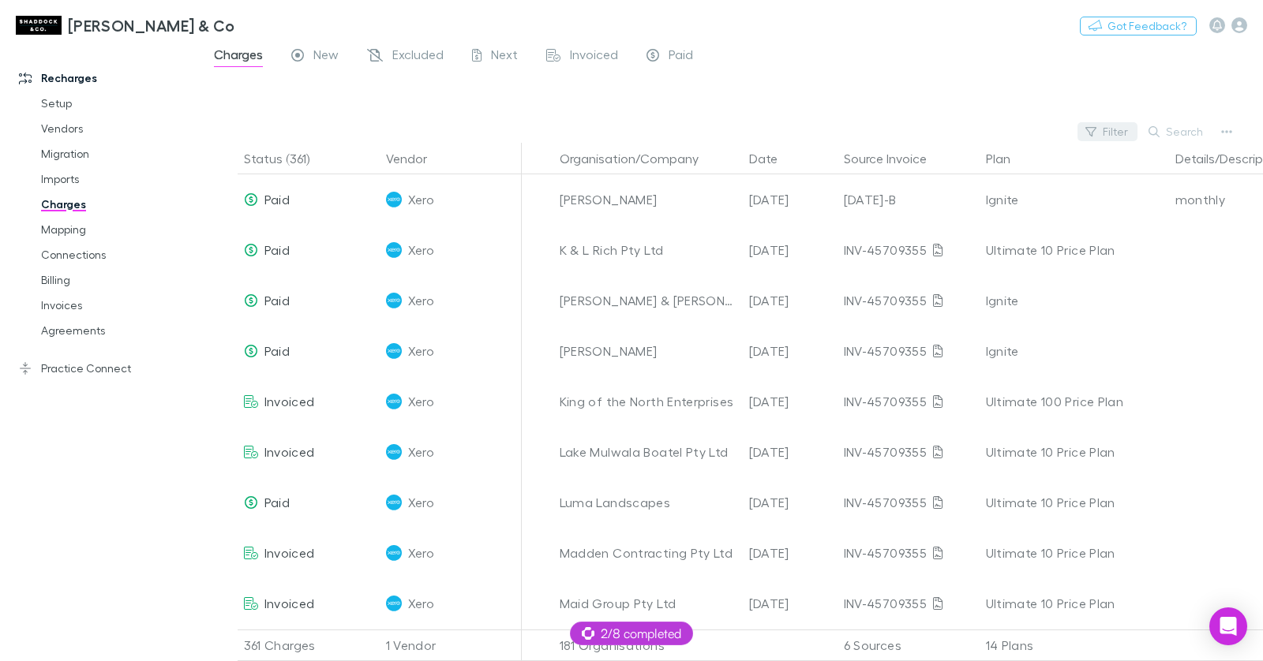
click at [1115, 134] on button "Filter" at bounding box center [1107, 131] width 60 height 19
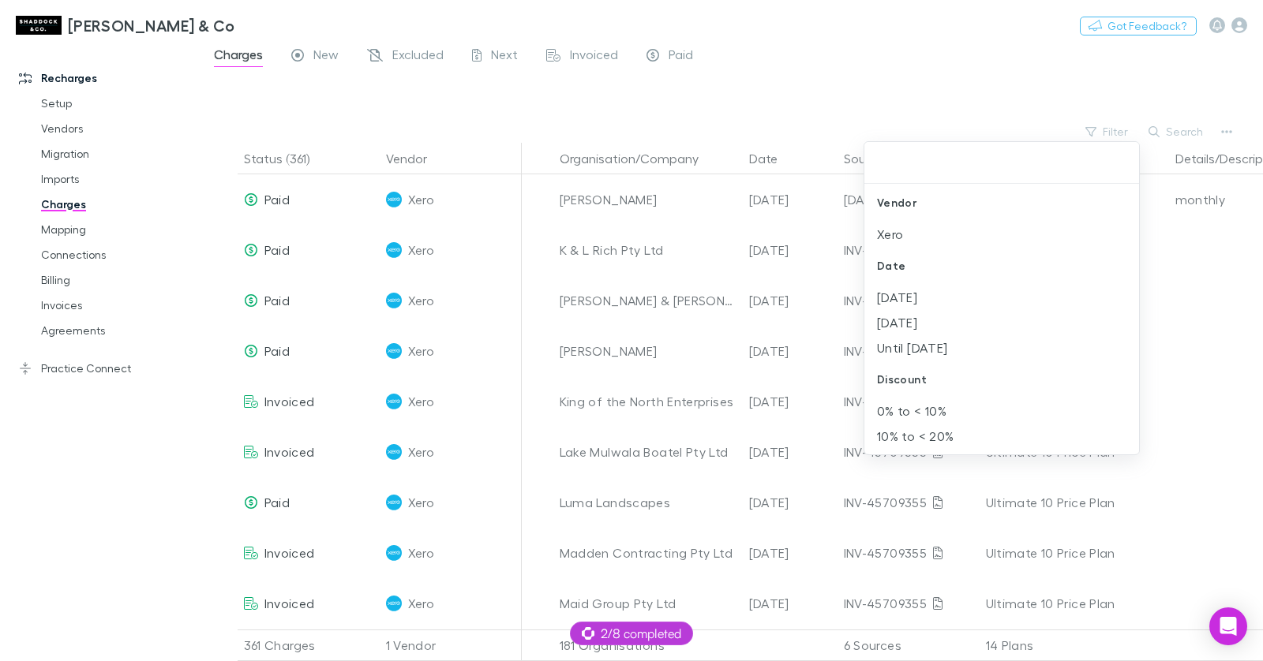
drag, startPoint x: 920, startPoint y: 294, endPoint x: 919, endPoint y: 73, distance: 221.0
click at [920, 294] on li "[DATE]" at bounding box center [1001, 297] width 275 height 25
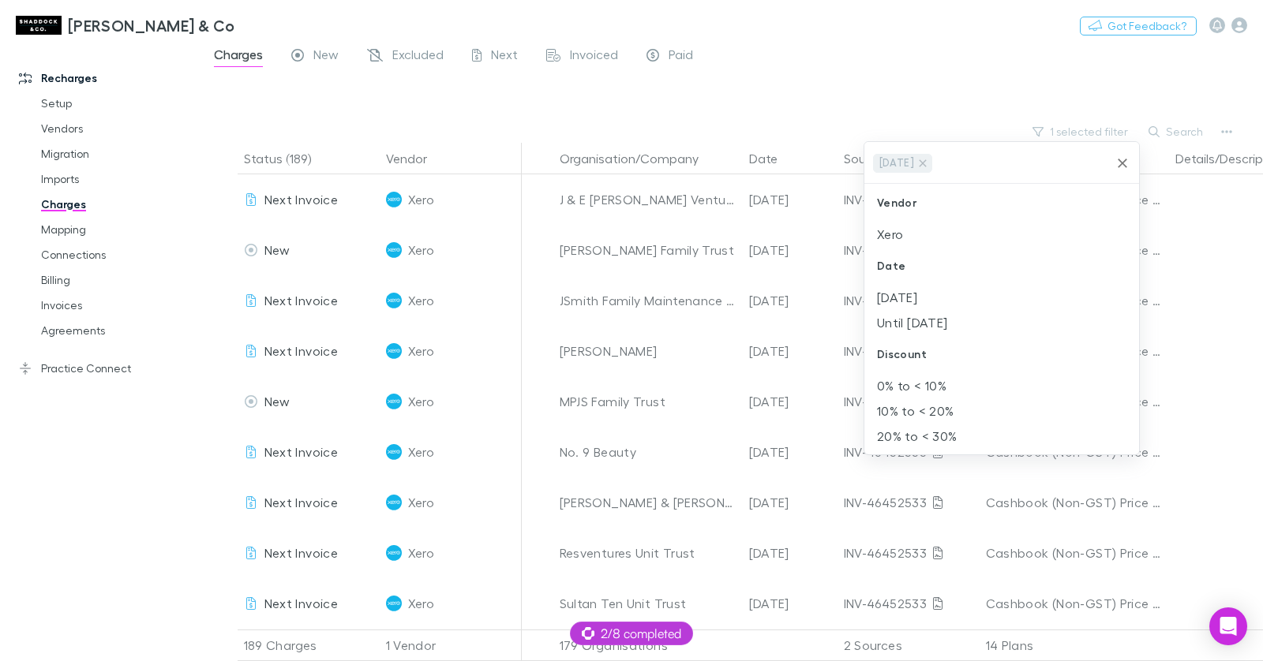
click at [915, 78] on div at bounding box center [631, 330] width 1263 height 661
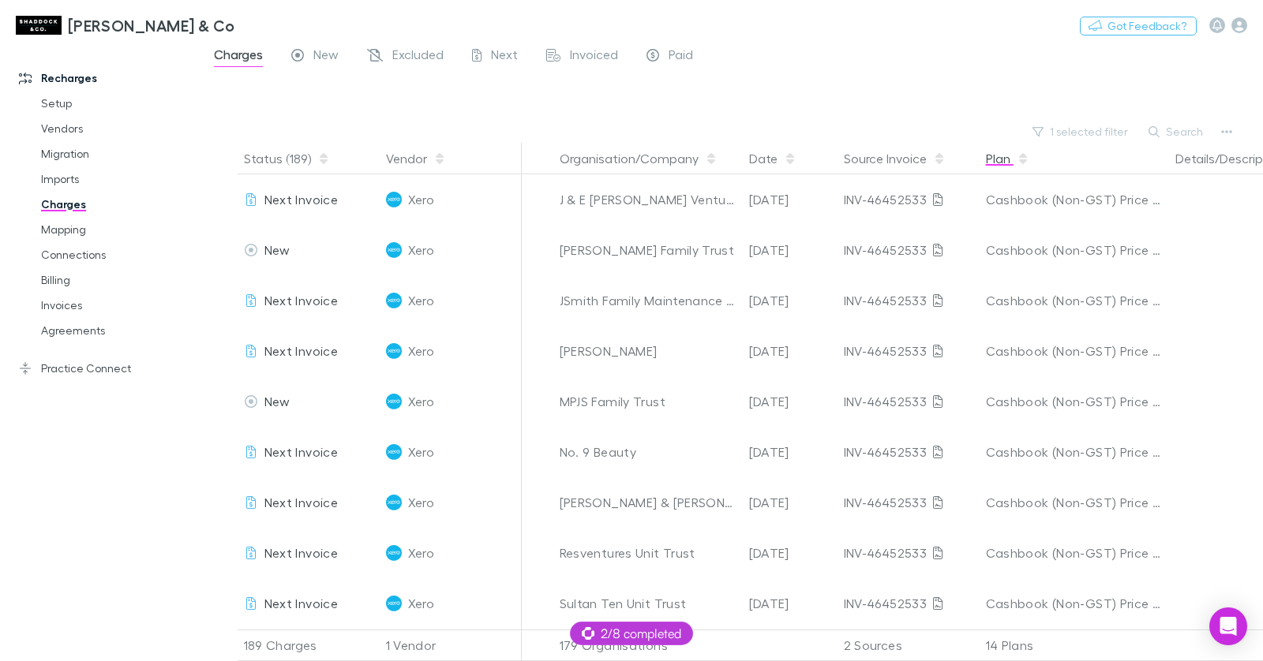
click at [1002, 163] on button "Plan" at bounding box center [1007, 159] width 43 height 32
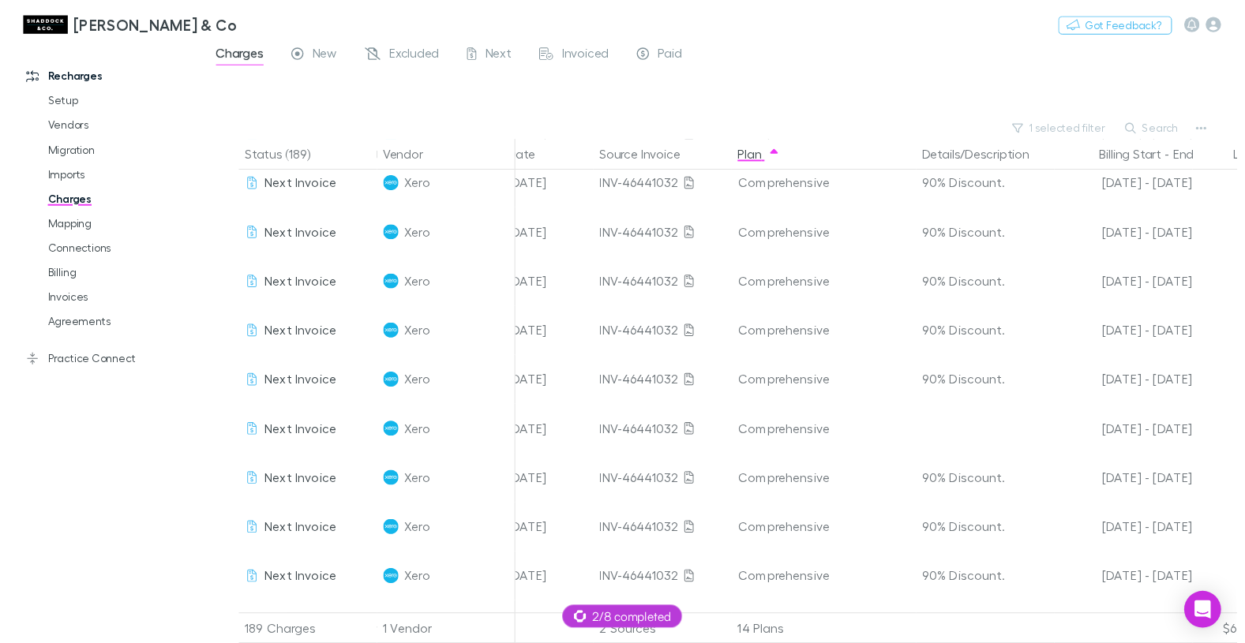
scroll to position [0, 235]
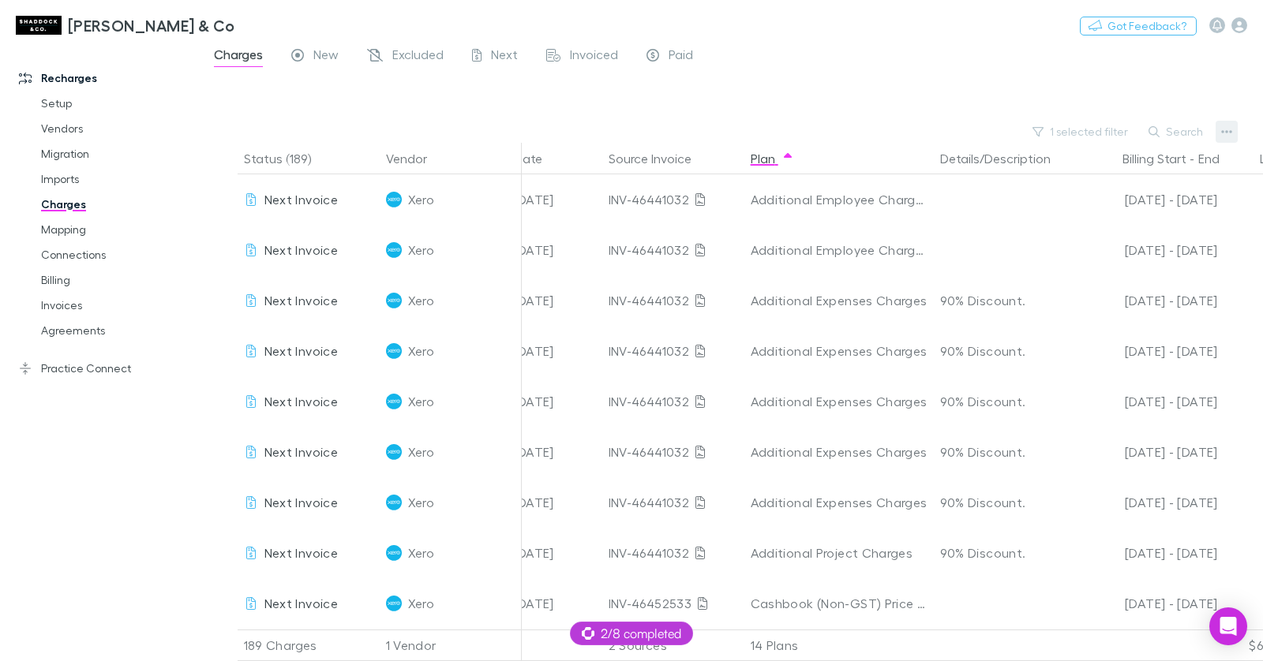
click at [1236, 128] on button "button" at bounding box center [1227, 132] width 22 height 22
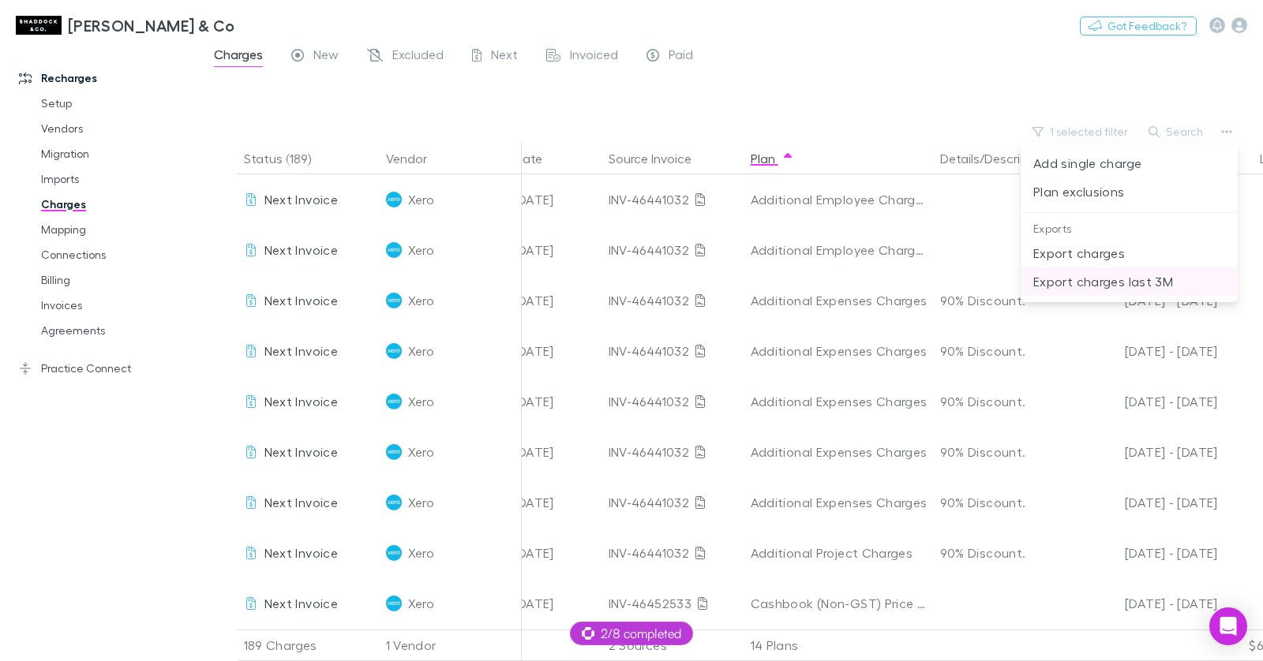
click at [1118, 275] on p "Export charges last 3M" at bounding box center [1129, 281] width 192 height 19
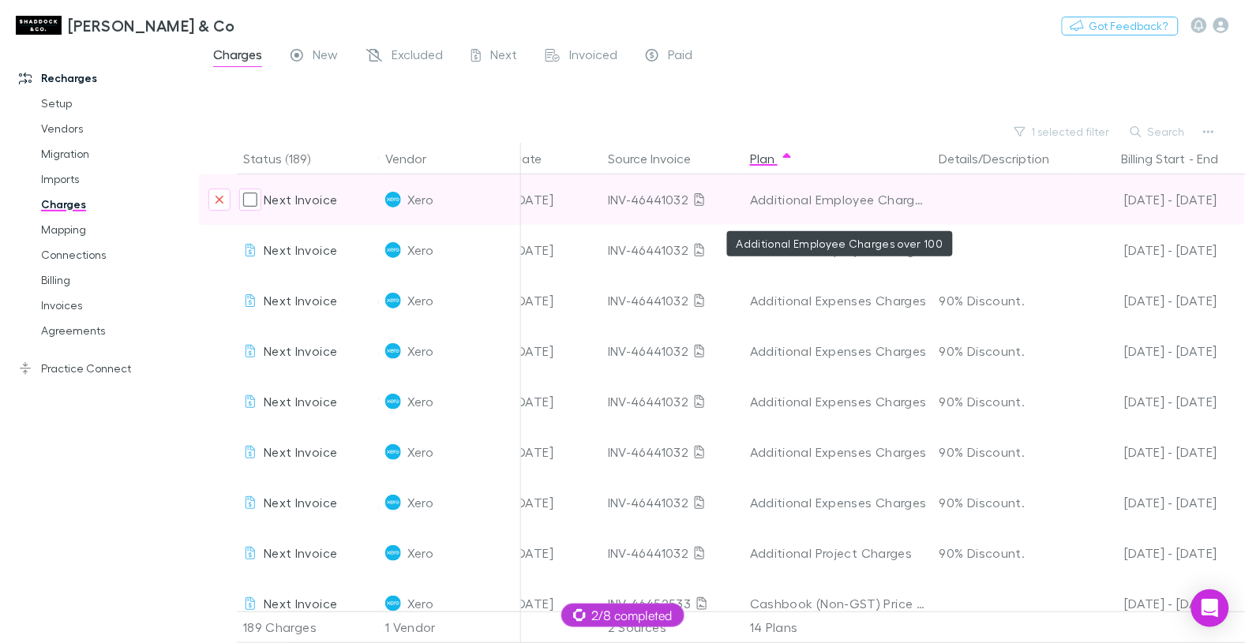
scroll to position [0, 556]
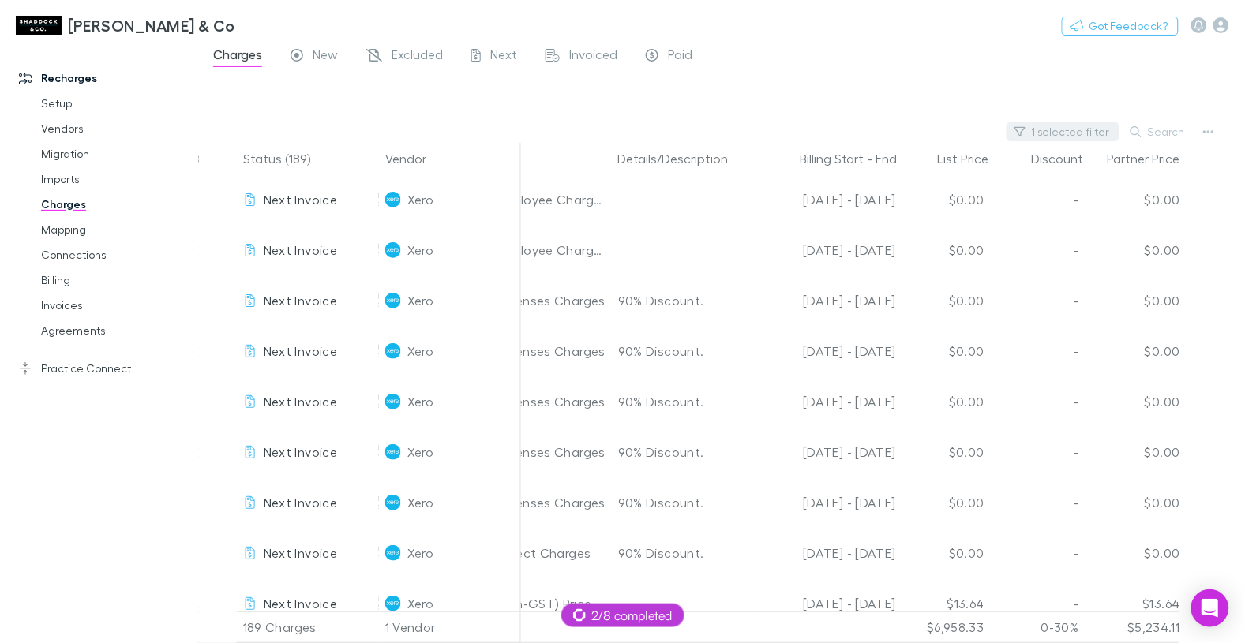
click at [1053, 129] on button "1 selected filter" at bounding box center [1062, 131] width 113 height 19
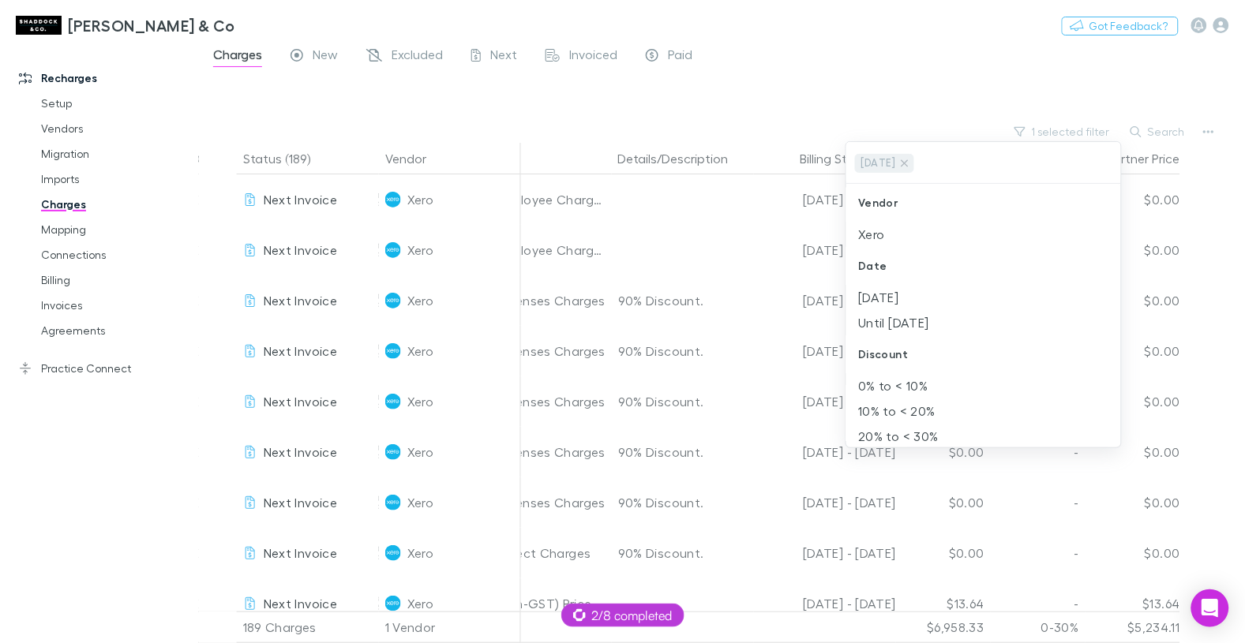
click at [978, 111] on div at bounding box center [622, 321] width 1245 height 643
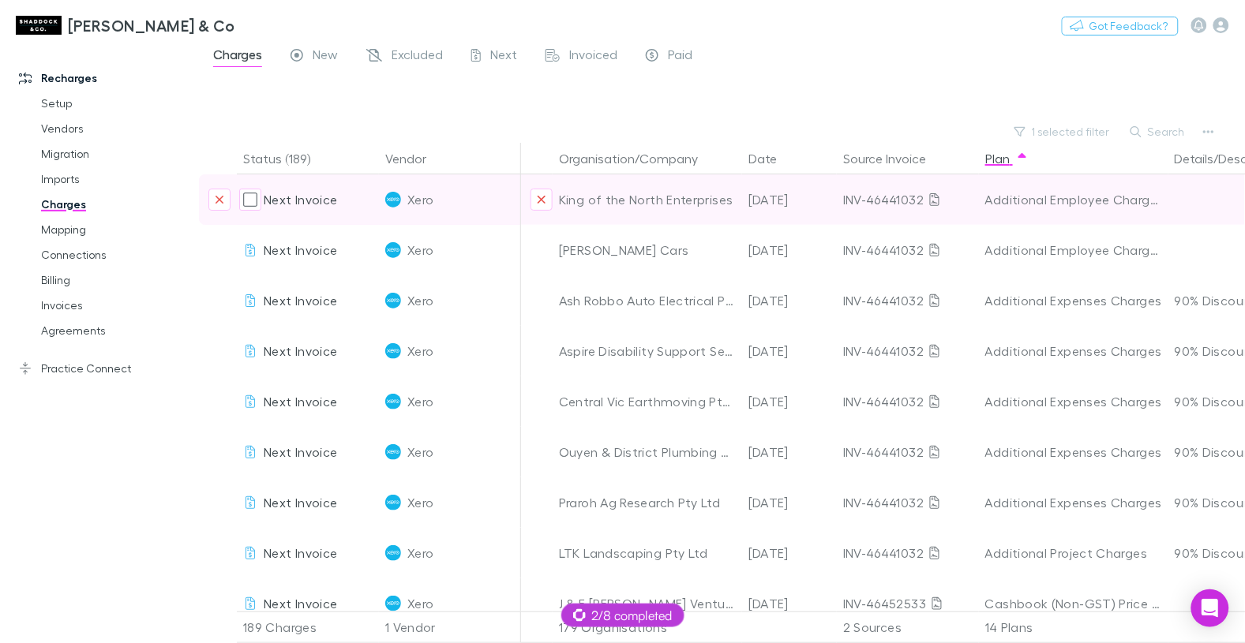
scroll to position [0, 11]
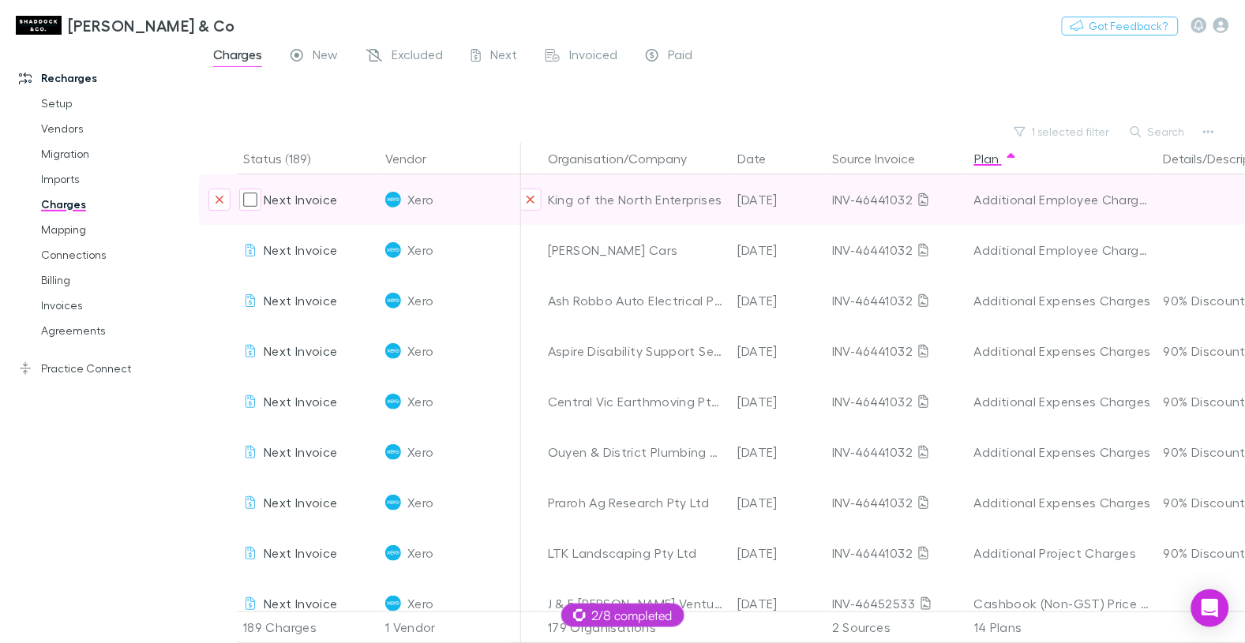
click at [842, 199] on div "INV-46441032" at bounding box center [896, 199] width 129 height 51
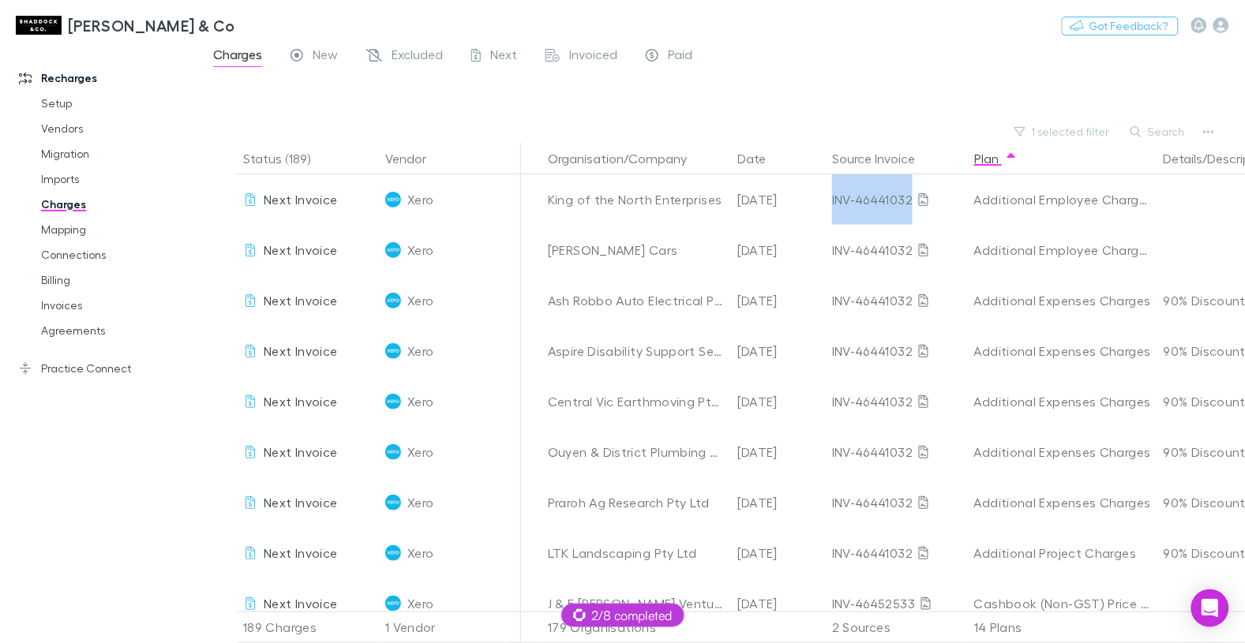
copy div "INV-46441032"
click at [848, 165] on button "Source Invoice" at bounding box center [883, 159] width 102 height 32
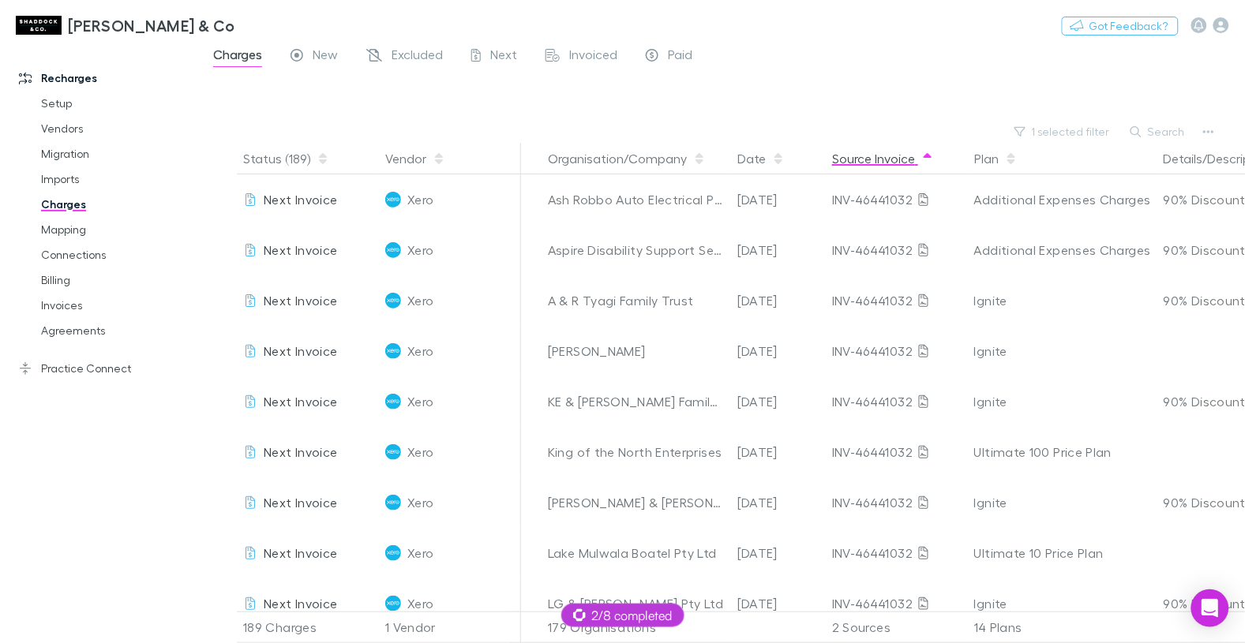
click at [856, 159] on button "Source Invoice" at bounding box center [883, 159] width 102 height 32
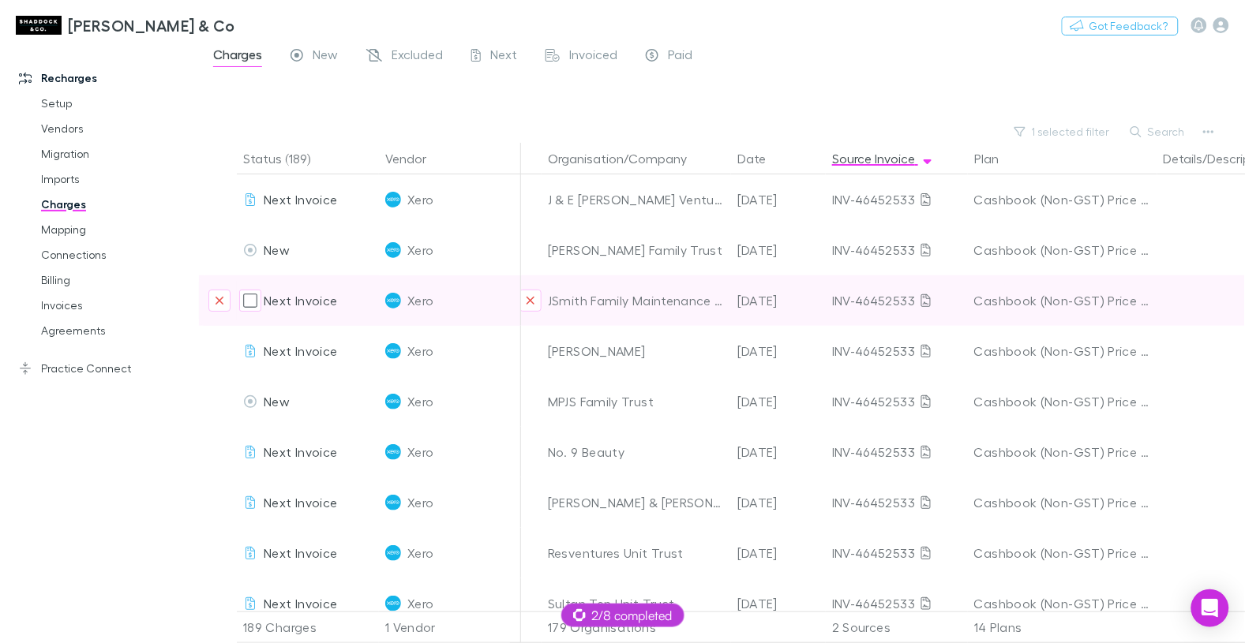
click at [863, 289] on div "INV-46452533" at bounding box center [896, 300] width 129 height 51
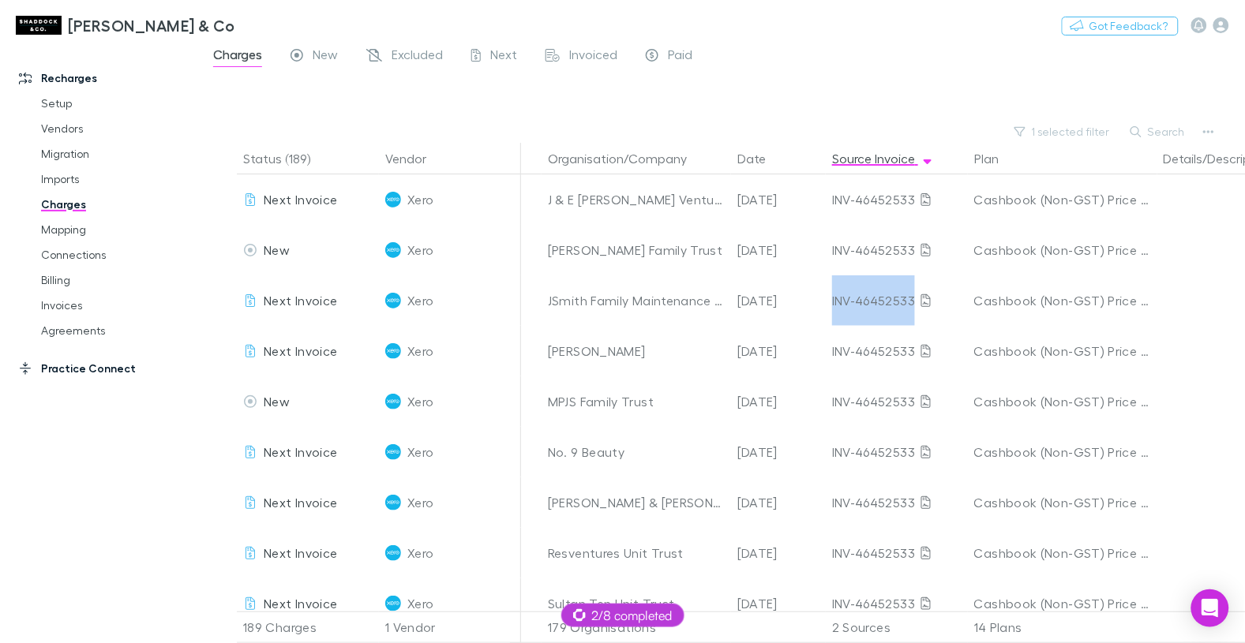
copy div "INV-46452533"
click at [866, 165] on button "Source Invoice" at bounding box center [883, 159] width 102 height 32
click at [856, 163] on button "Source Invoice" at bounding box center [883, 159] width 102 height 32
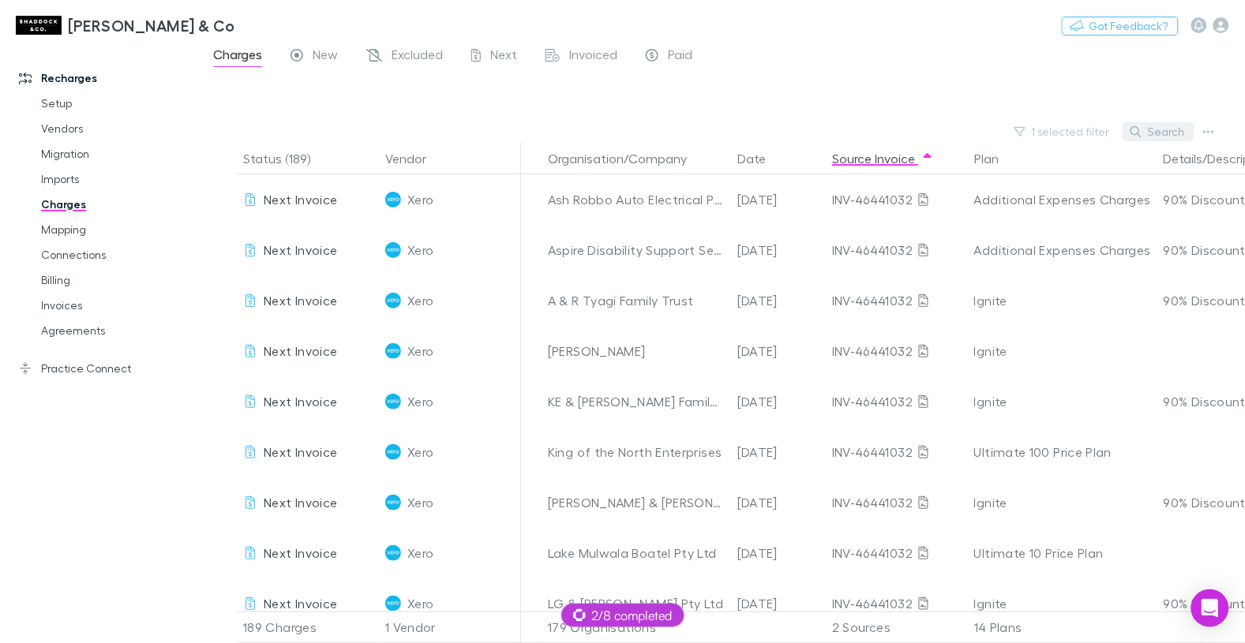
click at [1145, 133] on button "Search" at bounding box center [1158, 131] width 72 height 19
paste input "**********"
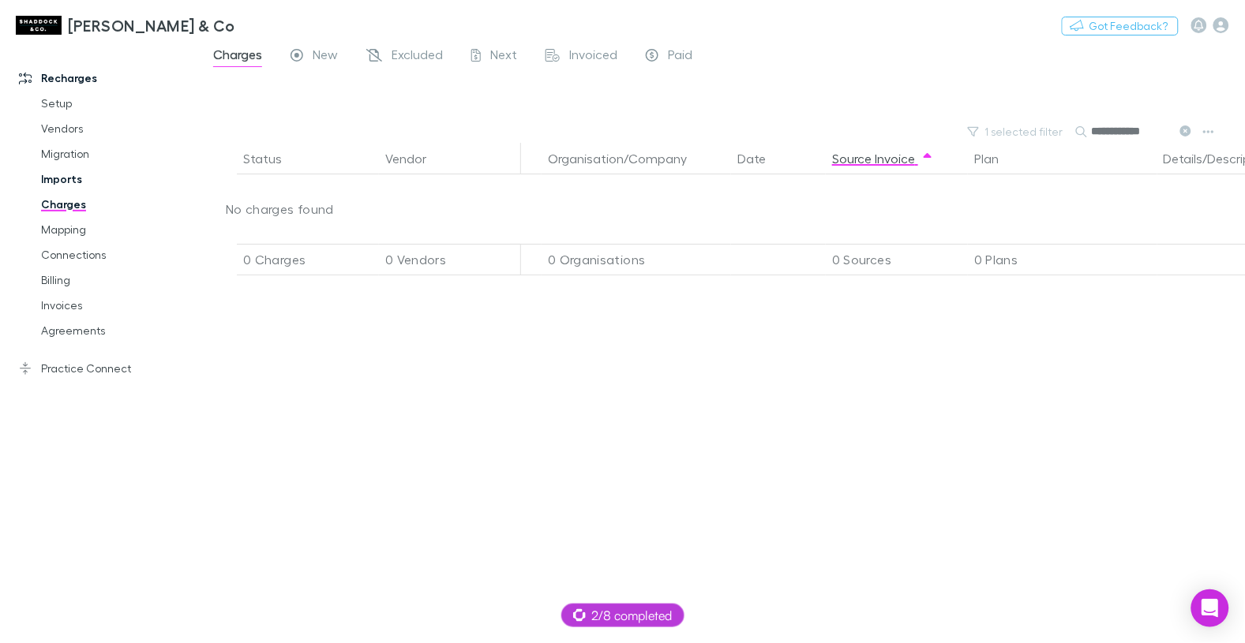
type input "**********"
click at [62, 185] on link "Imports" at bounding box center [110, 179] width 170 height 25
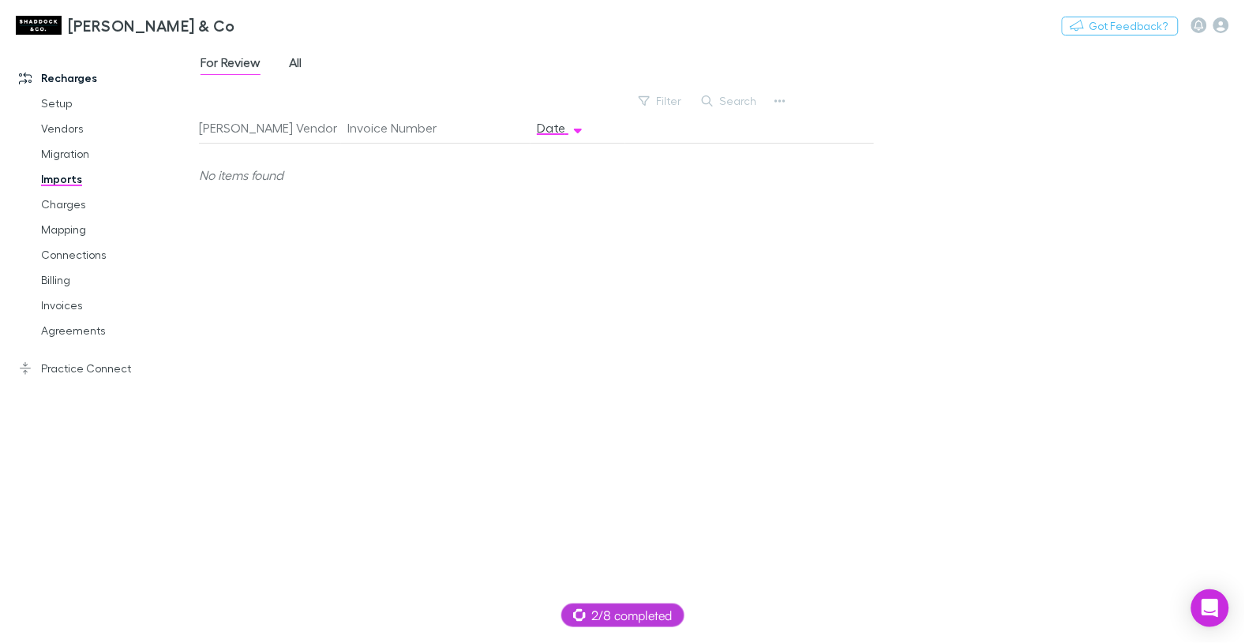
click at [298, 67] on span "All" at bounding box center [295, 64] width 13 height 21
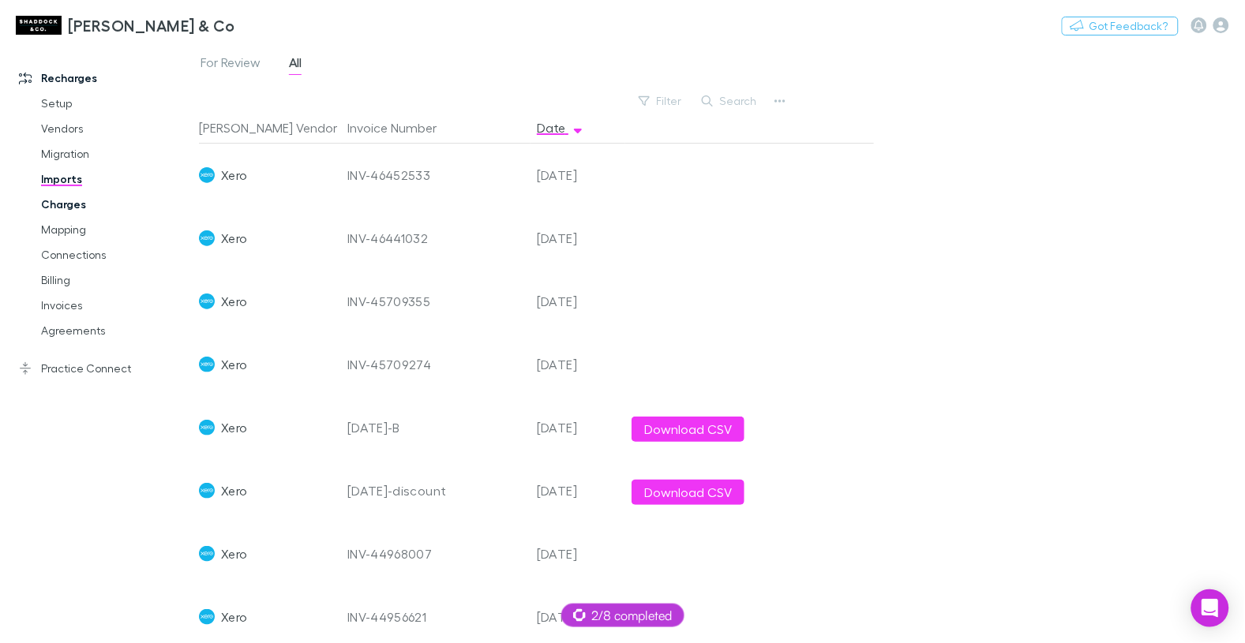
click at [66, 209] on link "Charges" at bounding box center [110, 204] width 170 height 25
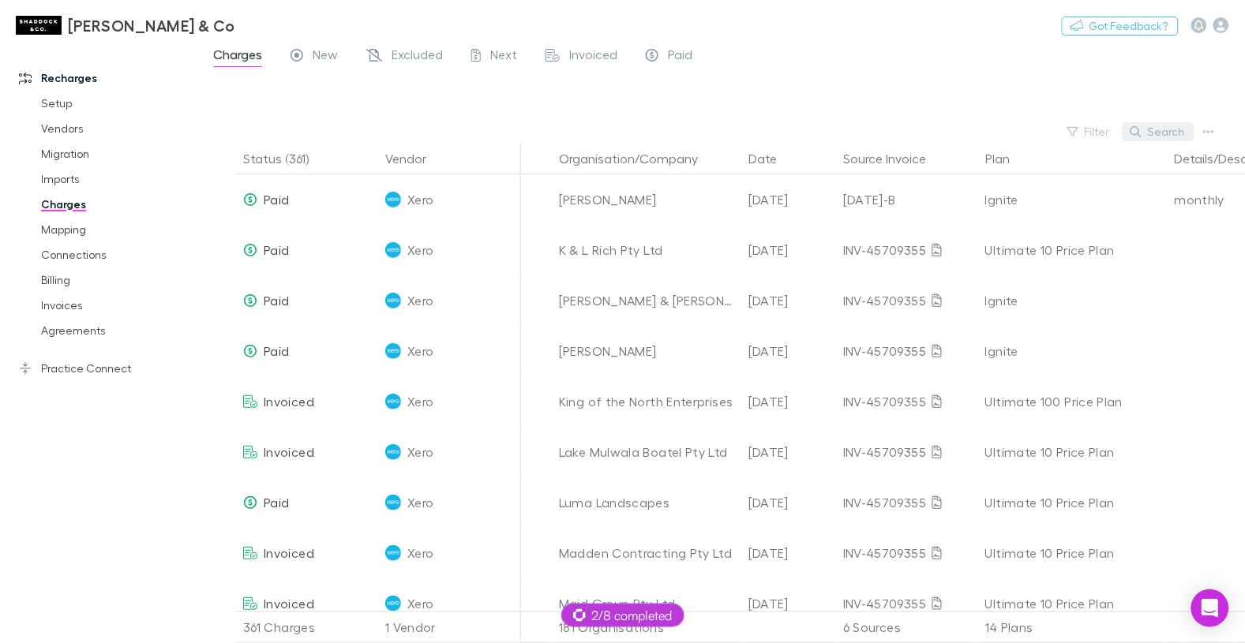
click at [1174, 133] on button "Search" at bounding box center [1158, 131] width 72 height 19
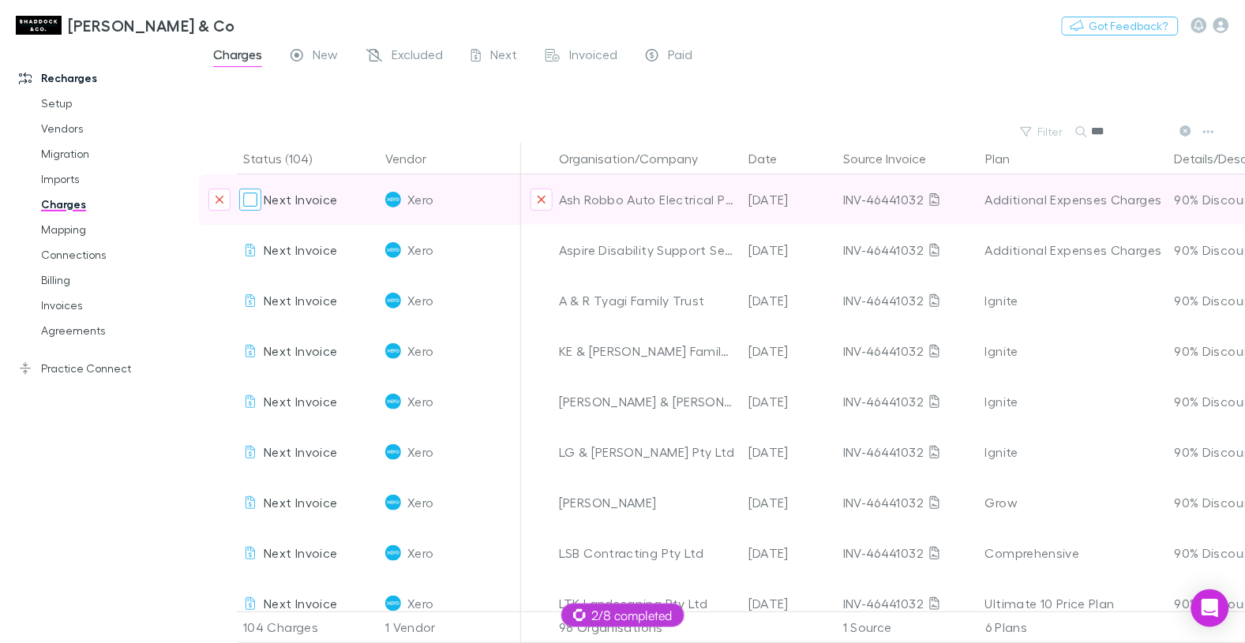
type input "***"
click at [257, 199] on div at bounding box center [250, 200] width 22 height 22
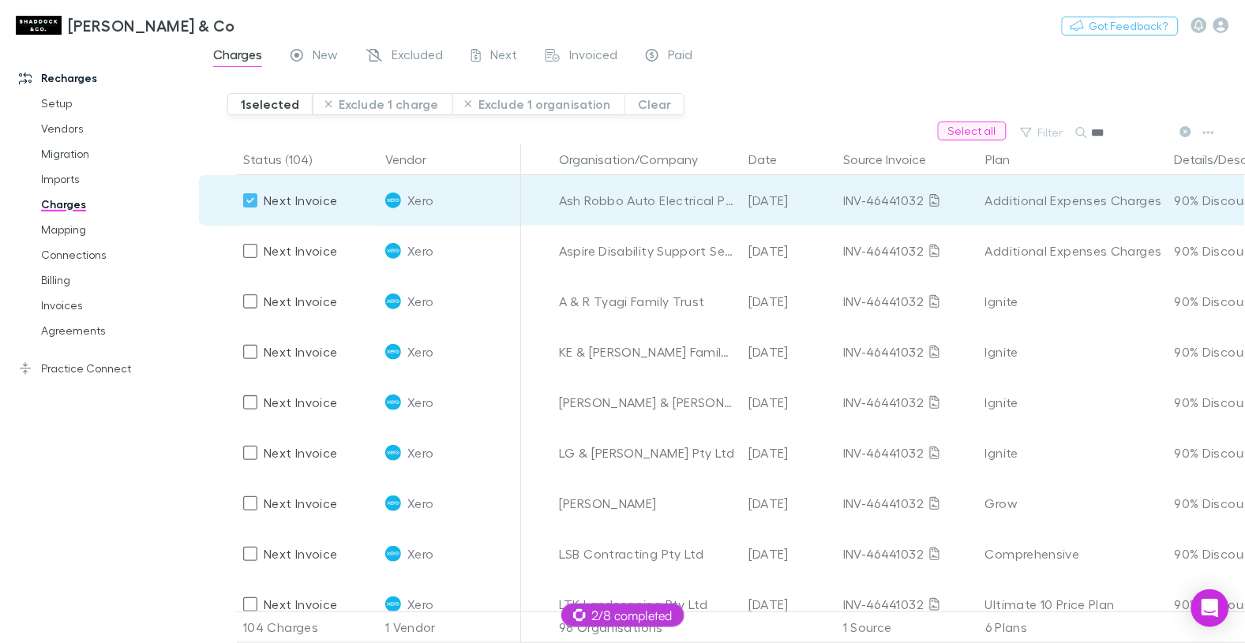
click at [961, 136] on button "Select all" at bounding box center [972, 131] width 69 height 19
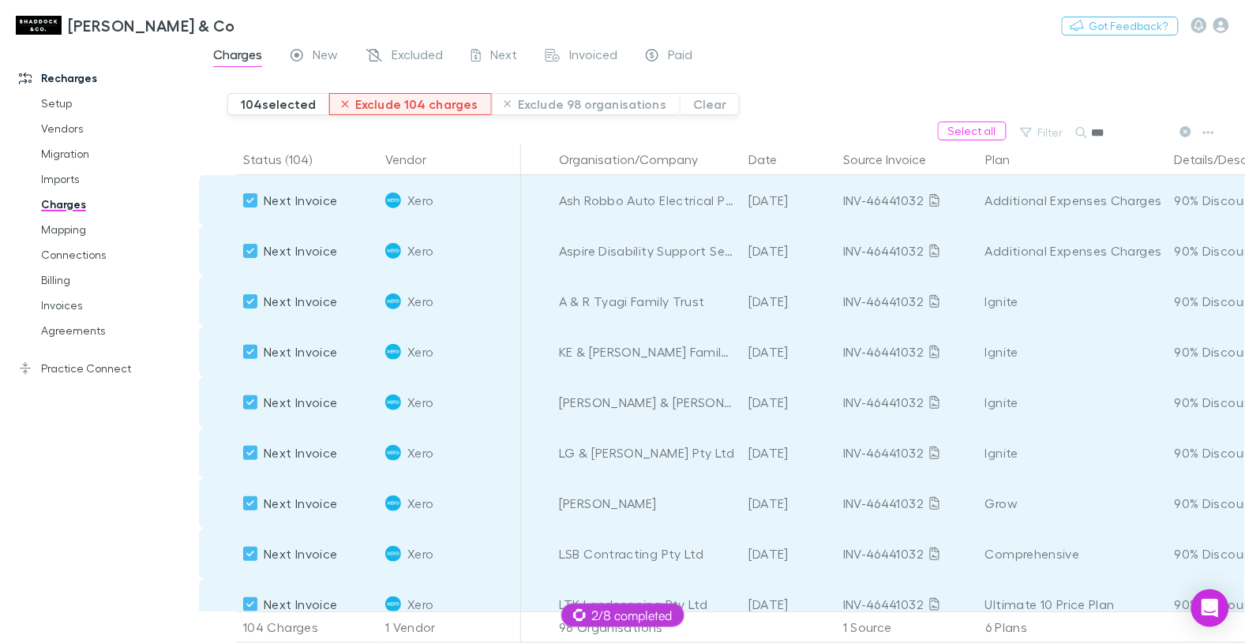
click at [418, 106] on button "Exclude 104 charges" at bounding box center [410, 104] width 163 height 22
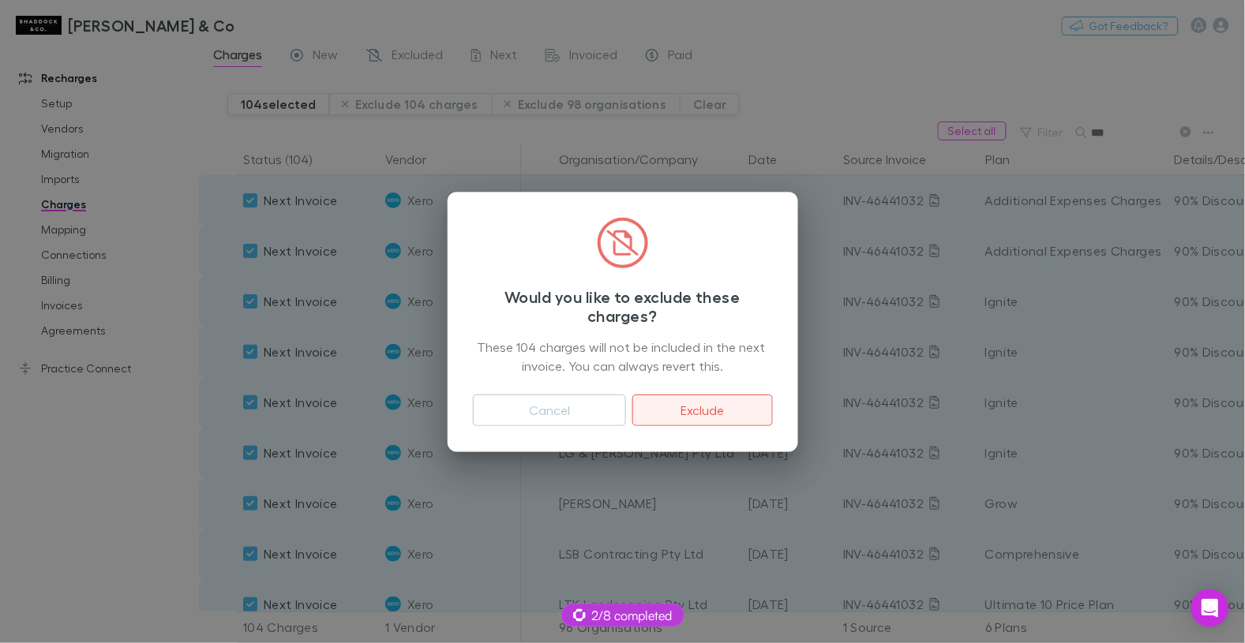
click at [662, 406] on button "Exclude" at bounding box center [702, 411] width 140 height 32
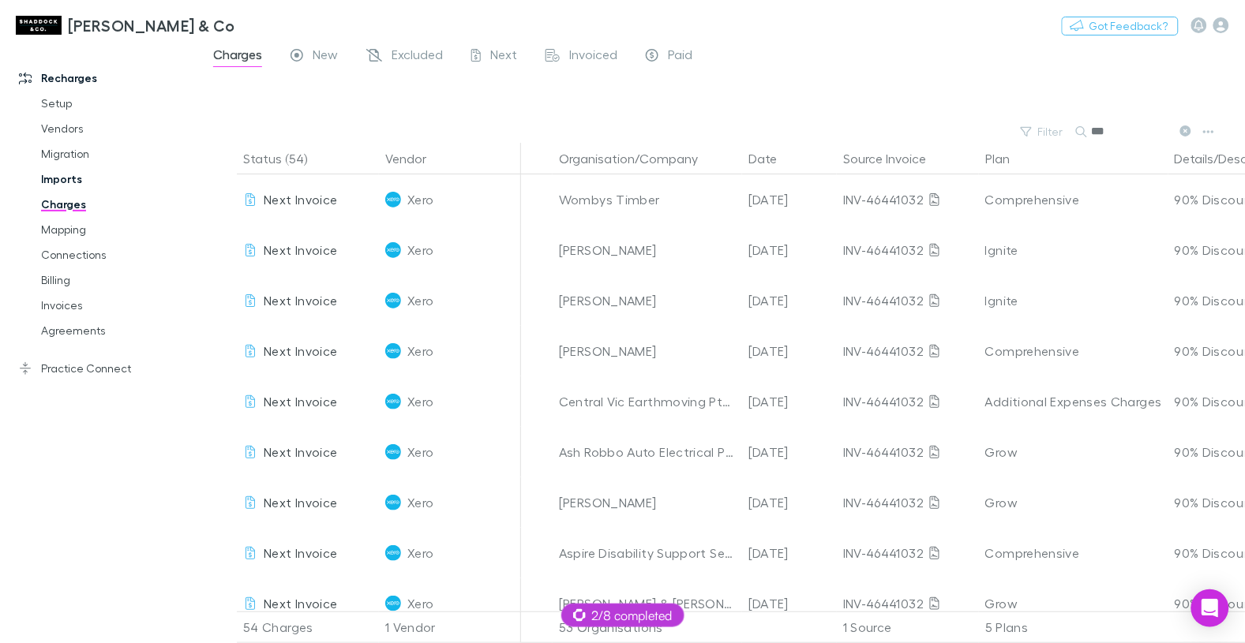
click at [64, 176] on link "Imports" at bounding box center [110, 179] width 170 height 25
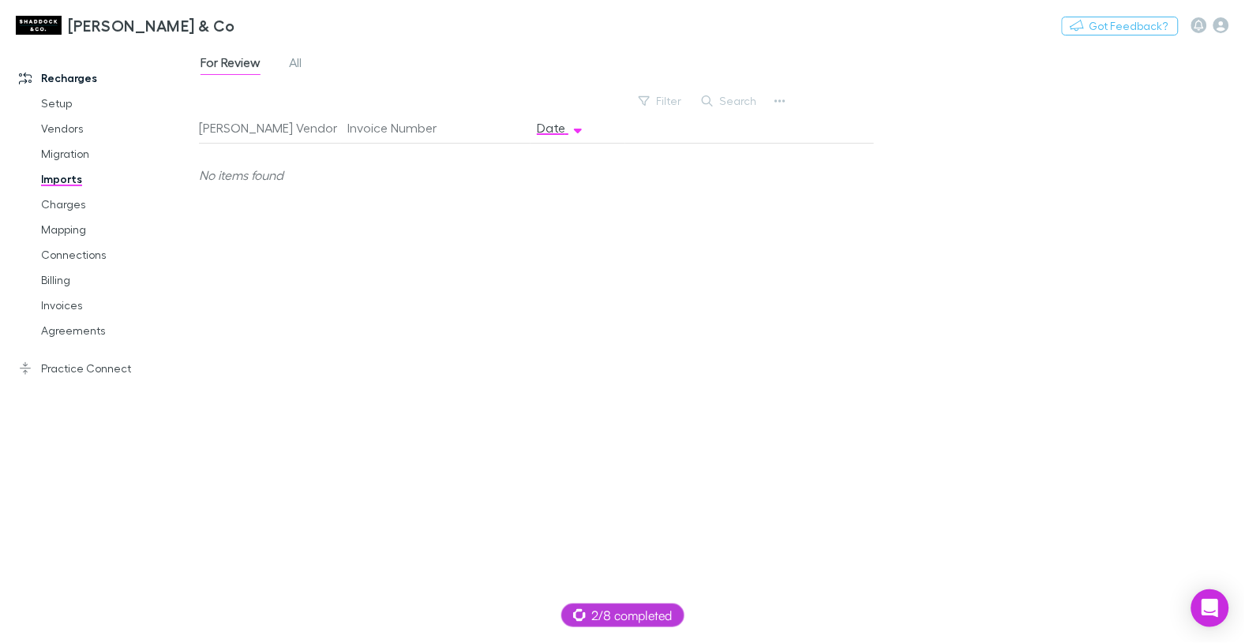
click at [62, 179] on link "Imports" at bounding box center [110, 179] width 170 height 25
click at [305, 62] on div "For Review All" at bounding box center [257, 64] width 117 height 25
click at [294, 63] on span "All" at bounding box center [295, 64] width 13 height 21
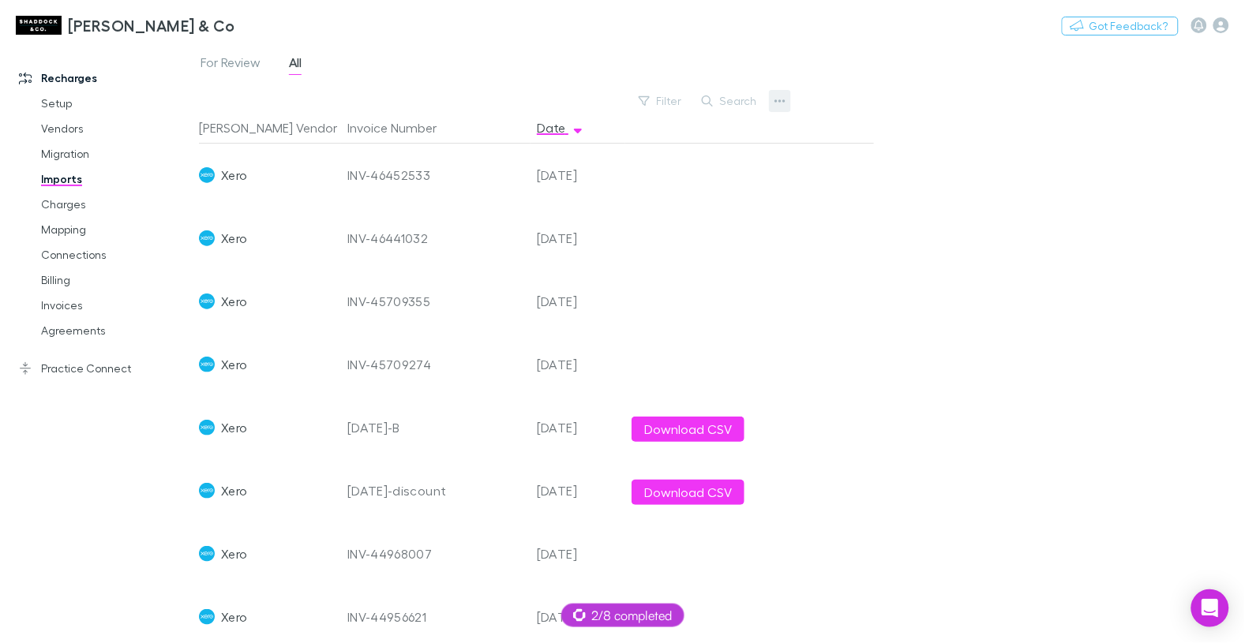
click at [788, 97] on button "button" at bounding box center [780, 101] width 22 height 22
click at [667, 135] on p "Custom CSV Import" at bounding box center [682, 132] width 192 height 19
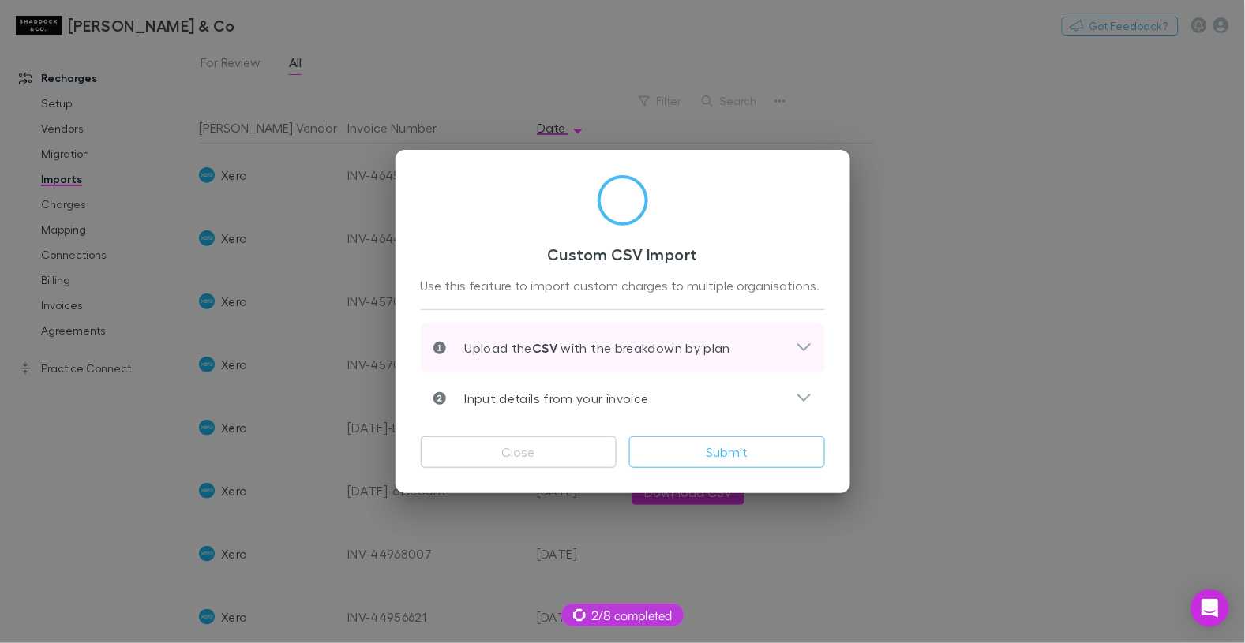
click at [646, 335] on div "Upload the CSV with the breakdown by plan" at bounding box center [623, 348] width 404 height 51
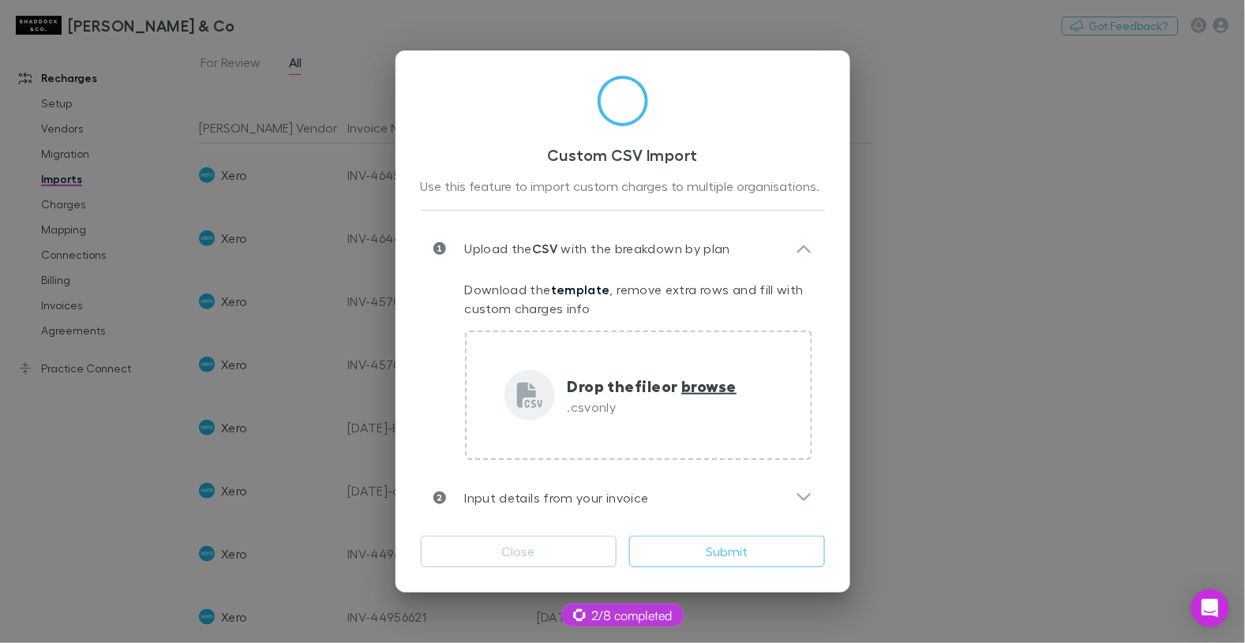
click at [672, 296] on p "Download the template , remove extra rows and fill with custom charges info" at bounding box center [638, 299] width 347 height 38
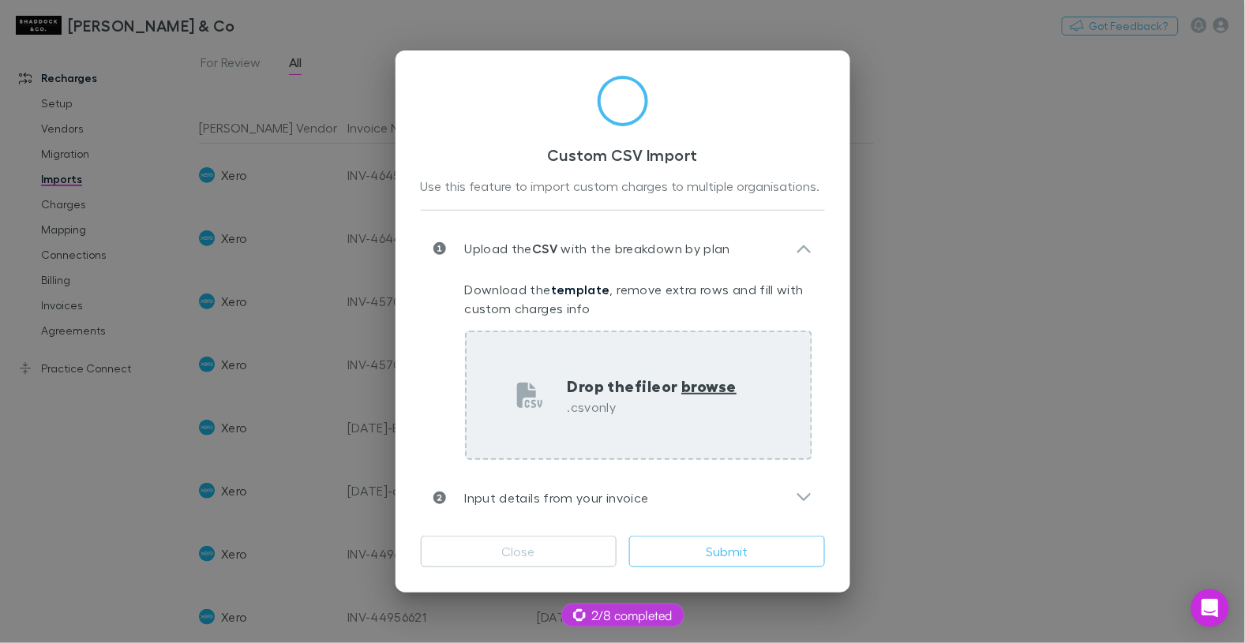
click at [625, 407] on p ".csv only" at bounding box center [653, 407] width 170 height 19
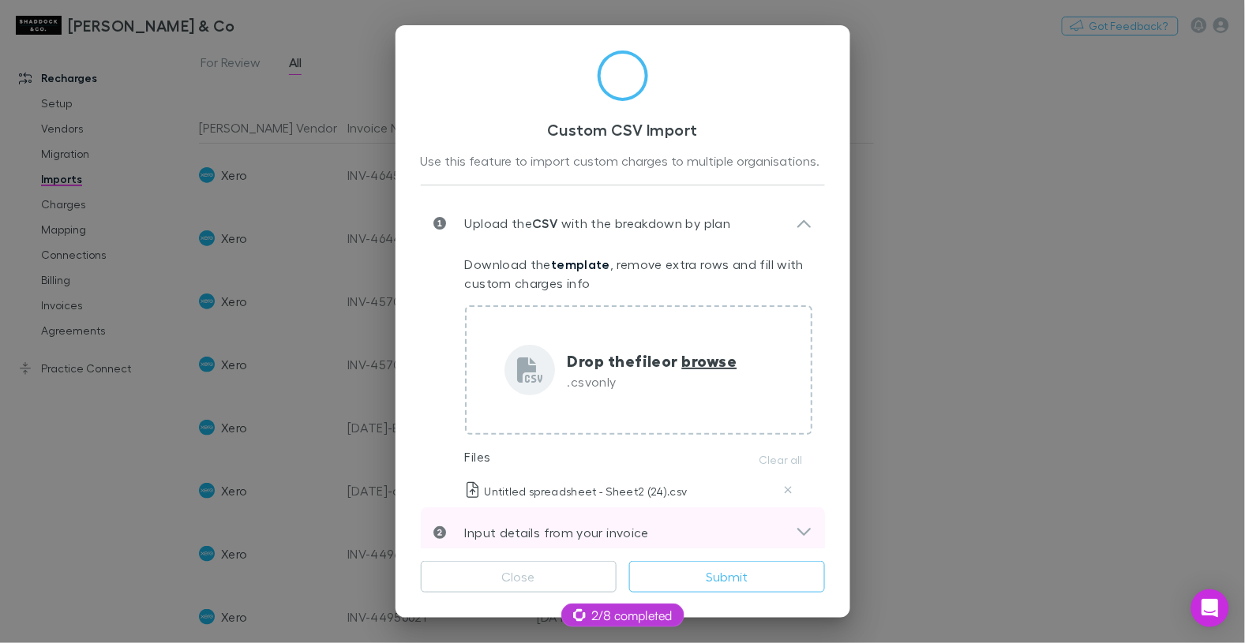
click at [639, 520] on div "Input details from your invoice" at bounding box center [623, 533] width 404 height 51
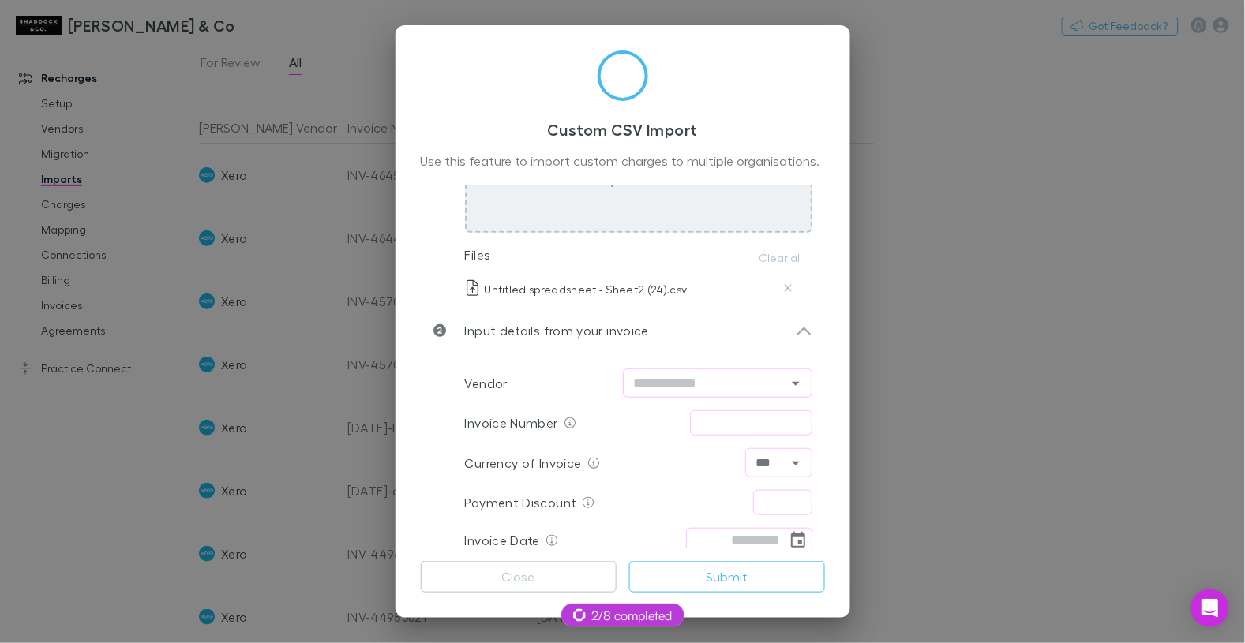
scroll to position [211, 0]
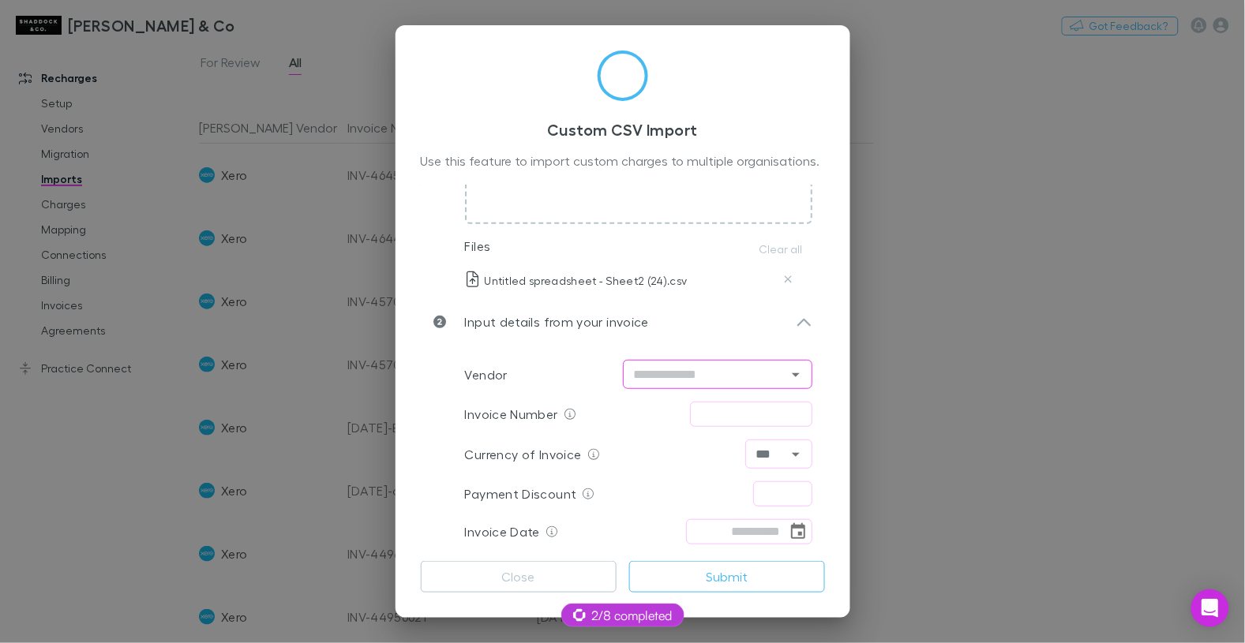
click at [667, 373] on input "text" at bounding box center [705, 375] width 154 height 20
click at [655, 403] on li "Xero" at bounding box center [717, 407] width 189 height 28
type input "****"
click at [693, 407] on input "text" at bounding box center [751, 414] width 122 height 25
type input "**********"
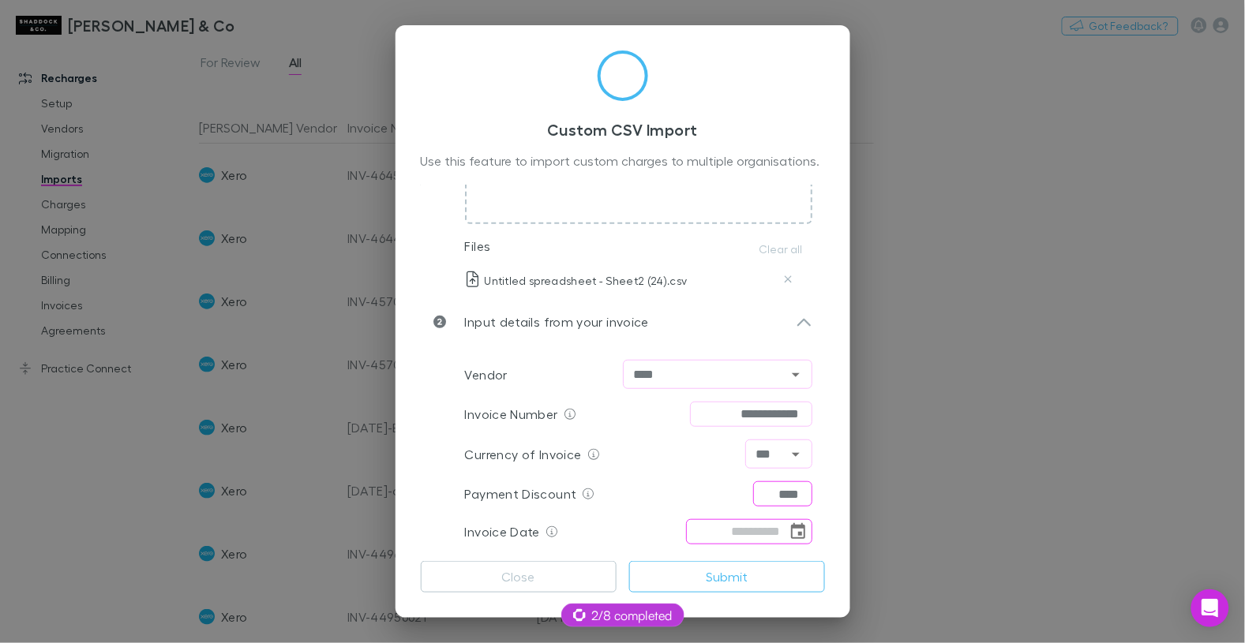
type input "****"
click at [801, 527] on icon "Choose date" at bounding box center [798, 532] width 19 height 19
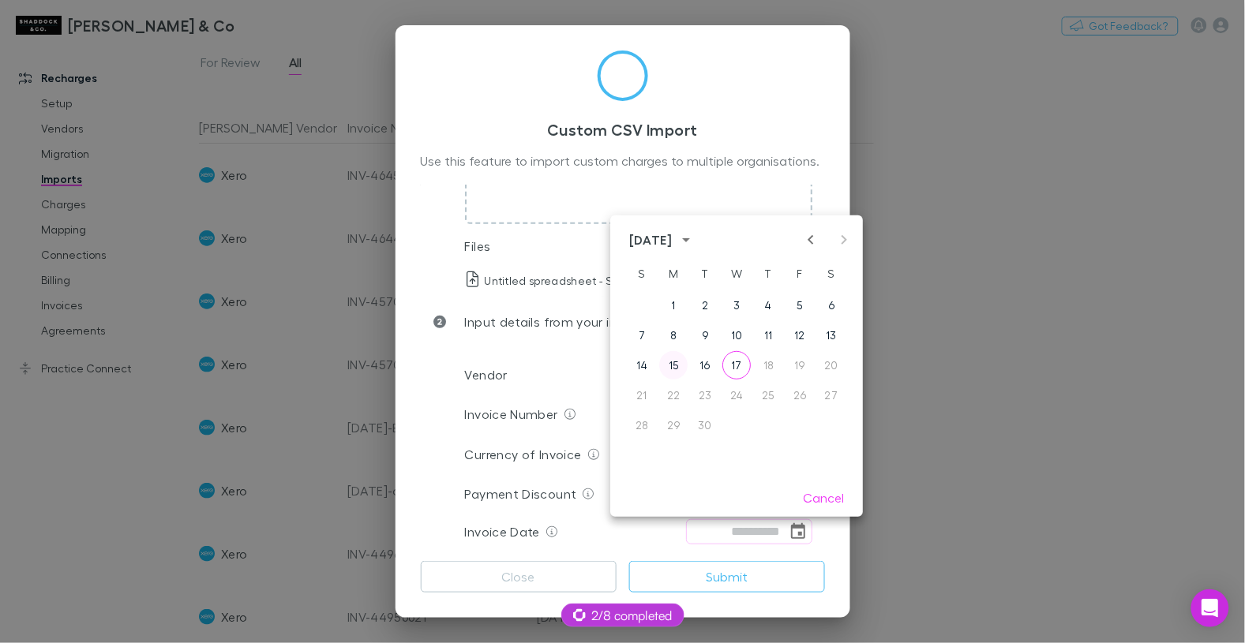
click at [673, 365] on button "15" at bounding box center [673, 365] width 28 height 28
type input "**********"
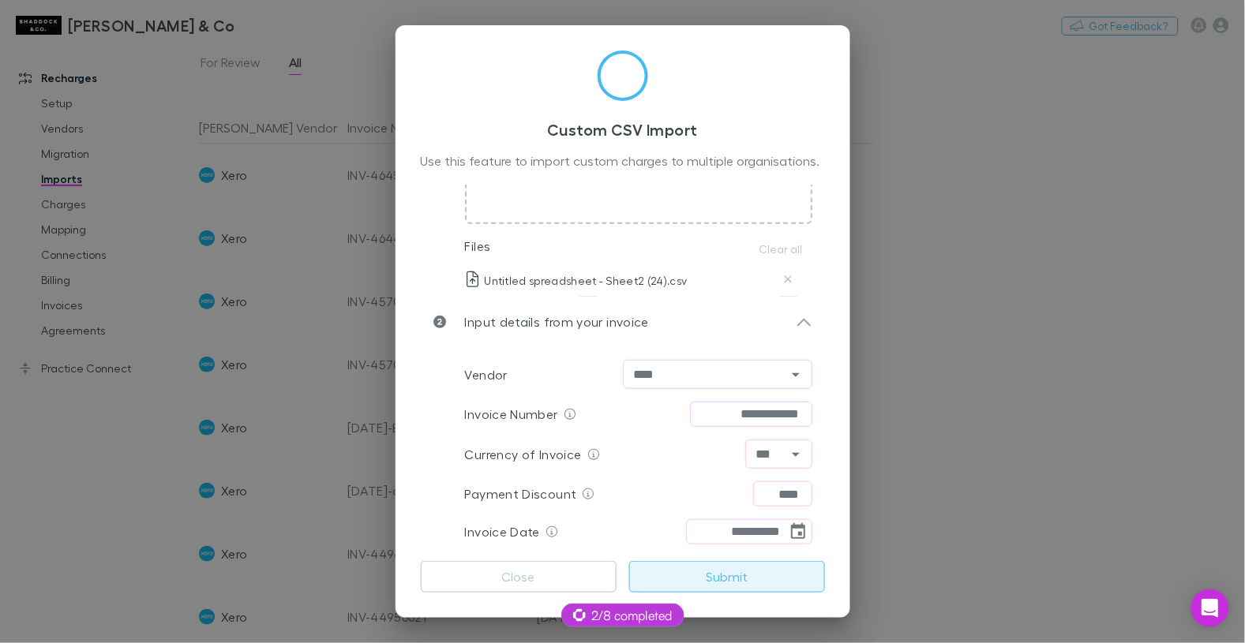
click at [723, 579] on button "Submit" at bounding box center [727, 577] width 196 height 32
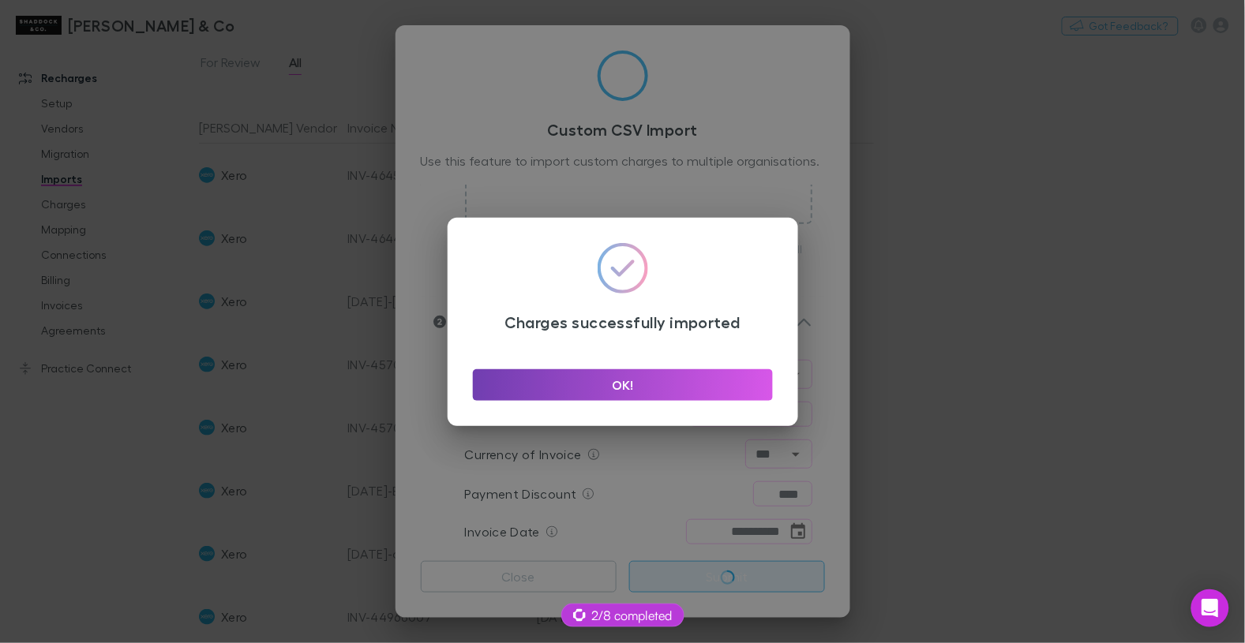
click at [639, 384] on button "OK!" at bounding box center [623, 385] width 300 height 32
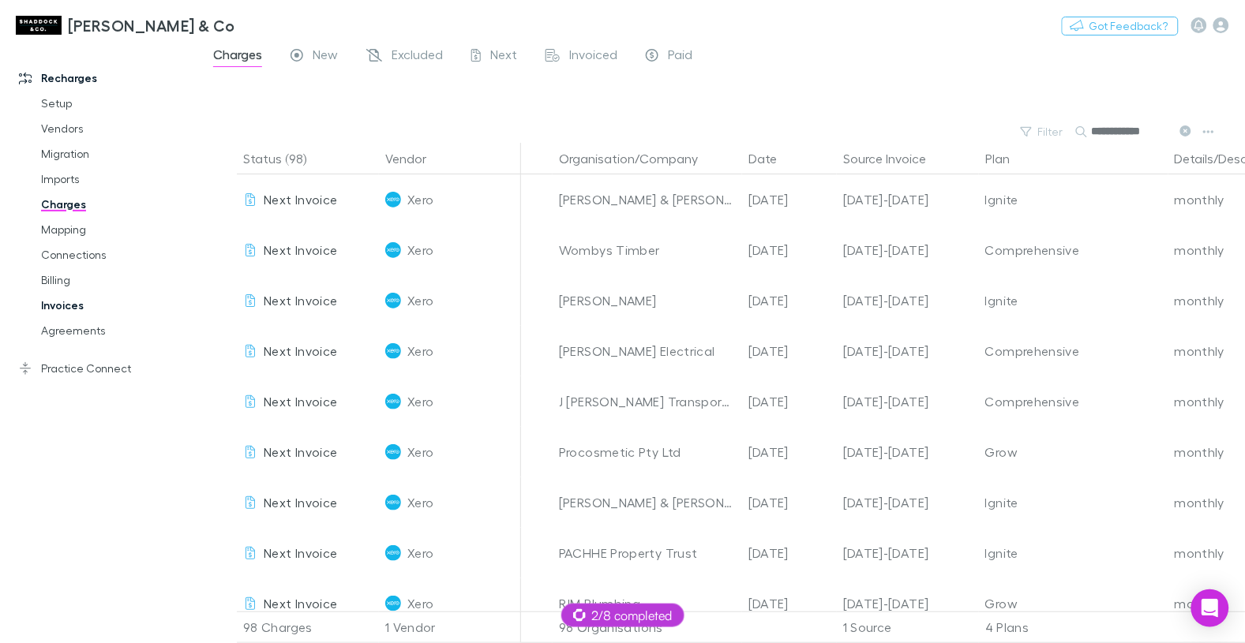
click at [56, 298] on link "Invoices" at bounding box center [110, 305] width 170 height 25
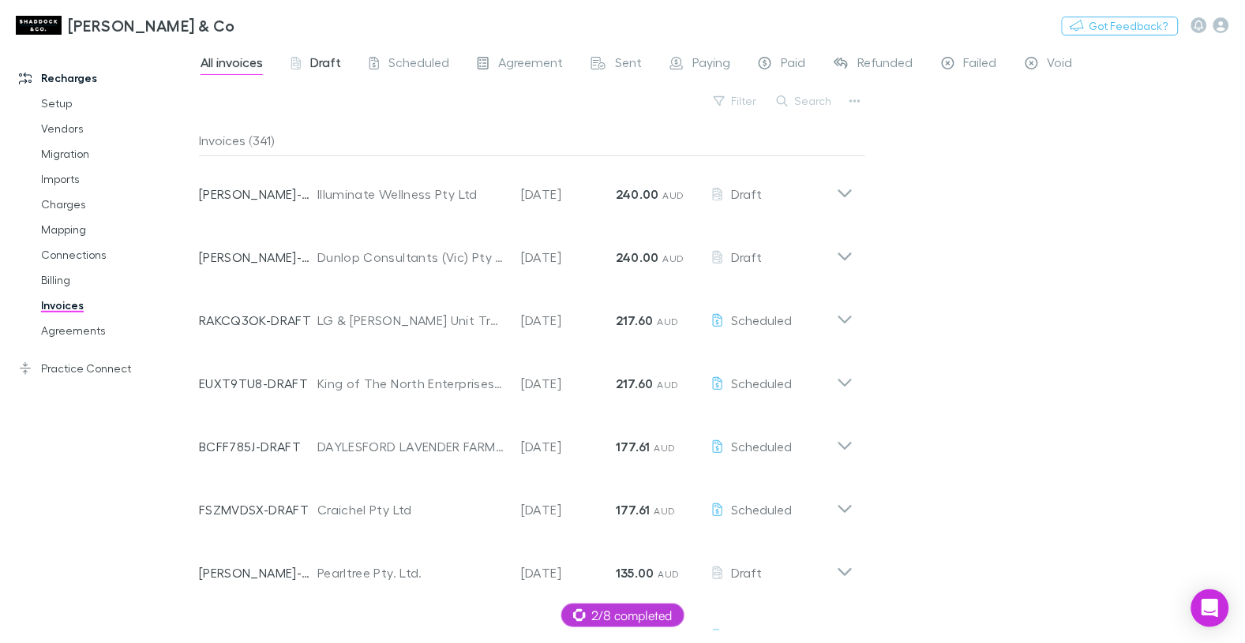
click at [324, 63] on span "Draft" at bounding box center [325, 64] width 31 height 21
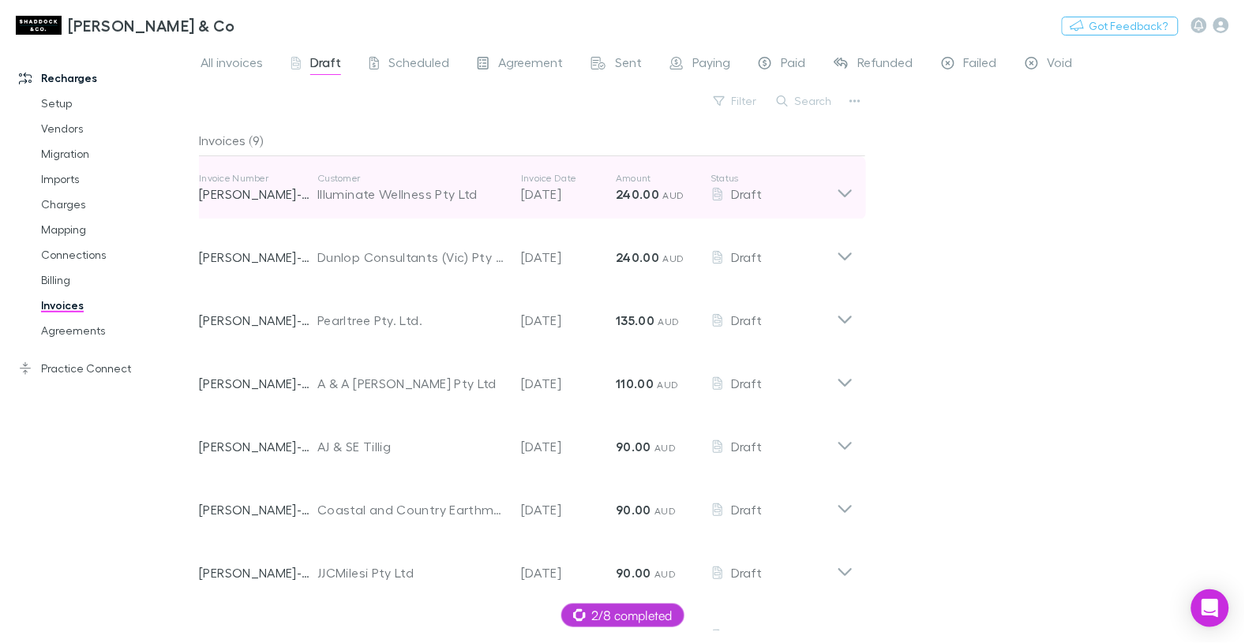
click at [377, 188] on div "Illuminate Wellness Pty Ltd" at bounding box center [411, 194] width 188 height 19
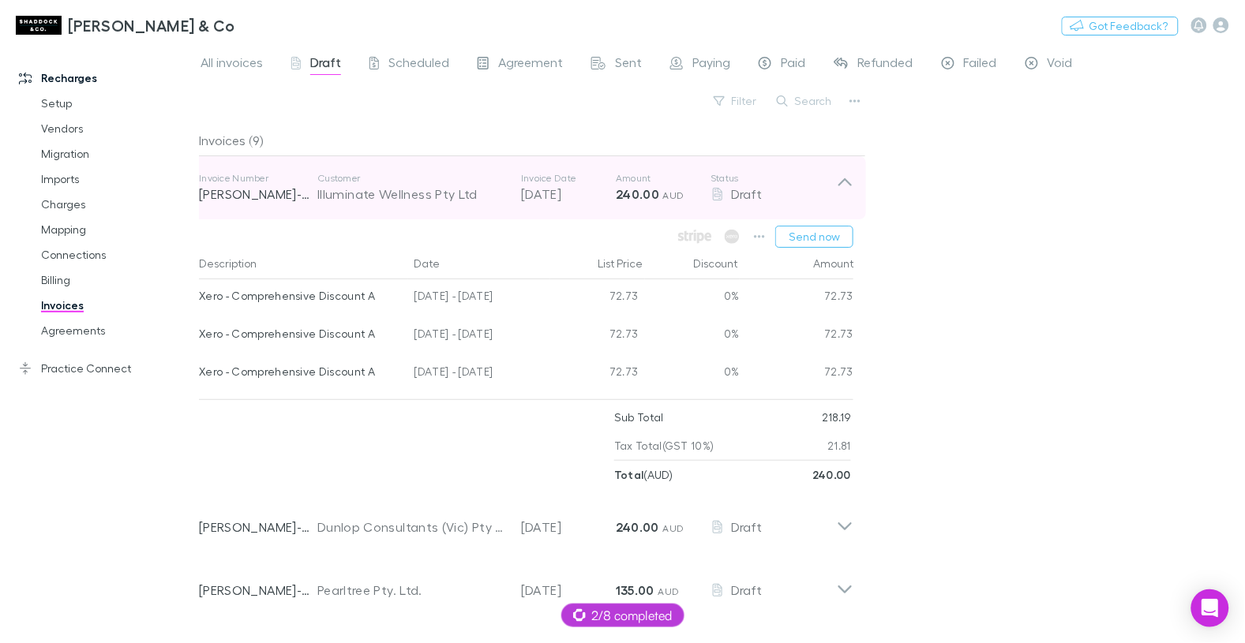
click at [377, 188] on div "Illuminate Wellness Pty Ltd" at bounding box center [411, 194] width 188 height 19
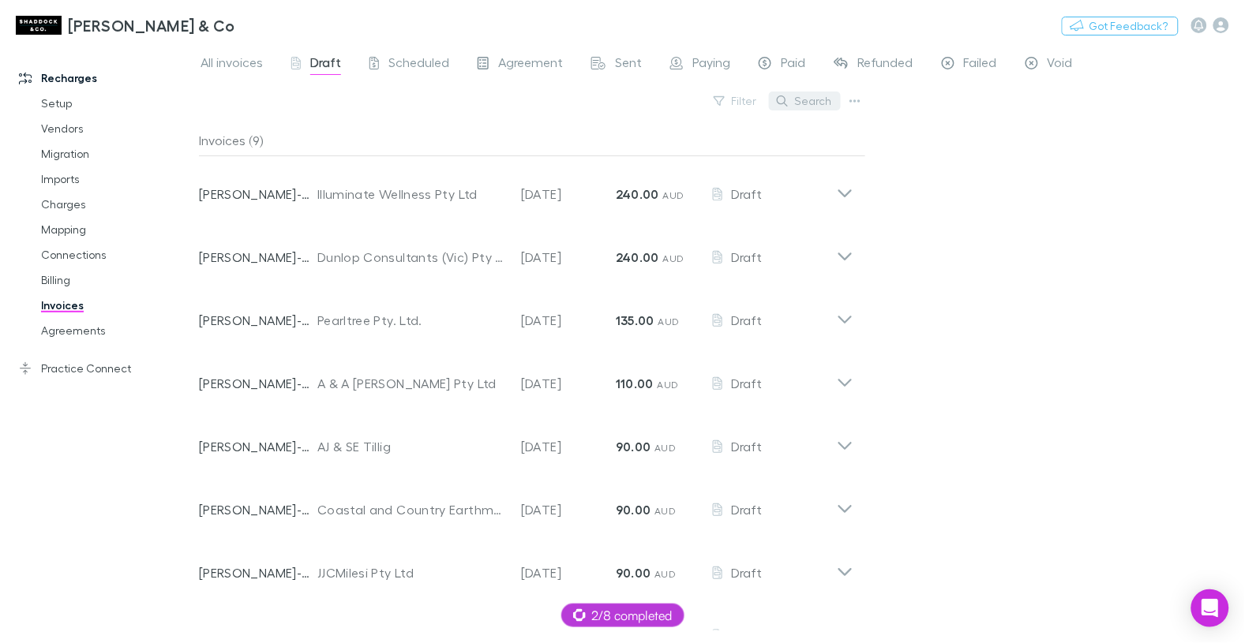
click at [807, 108] on button "Search" at bounding box center [805, 101] width 72 height 19
paste input "**********"
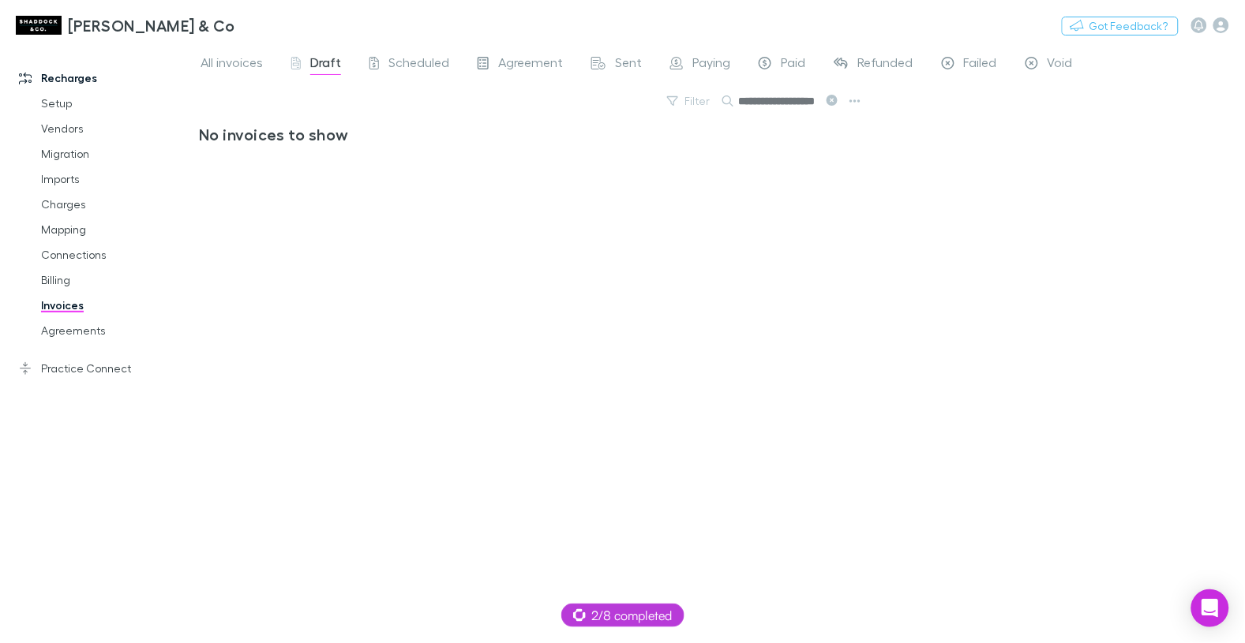
scroll to position [0, 17]
type input "*"
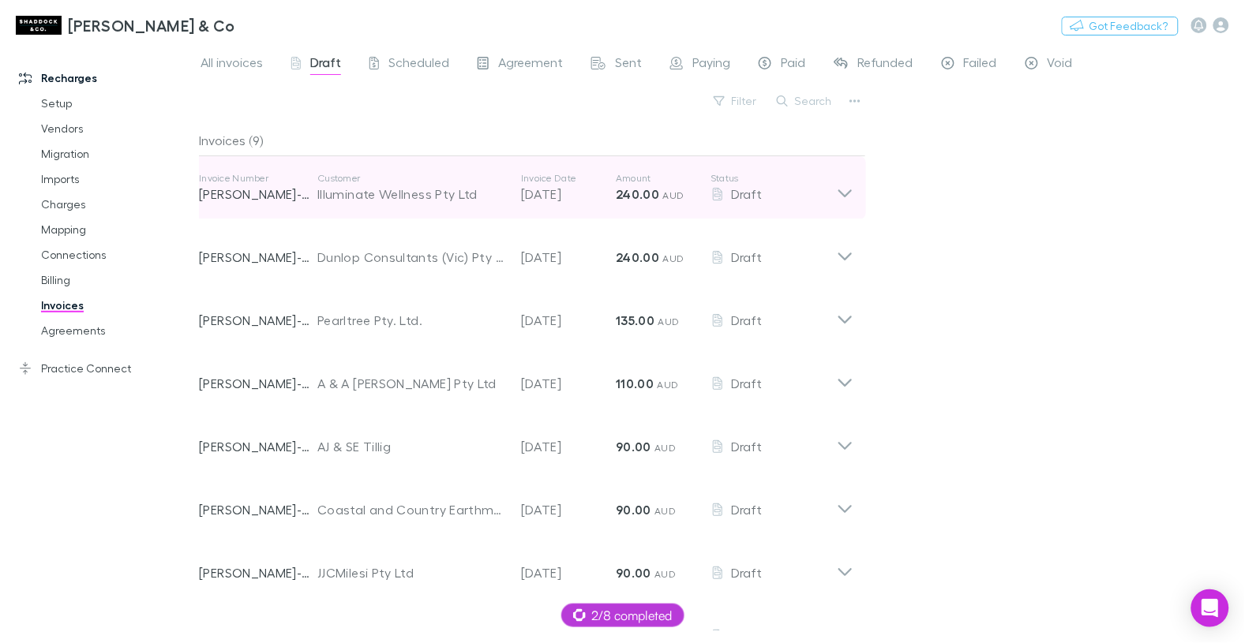
click at [395, 199] on div "Illuminate Wellness Pty Ltd" at bounding box center [411, 194] width 188 height 19
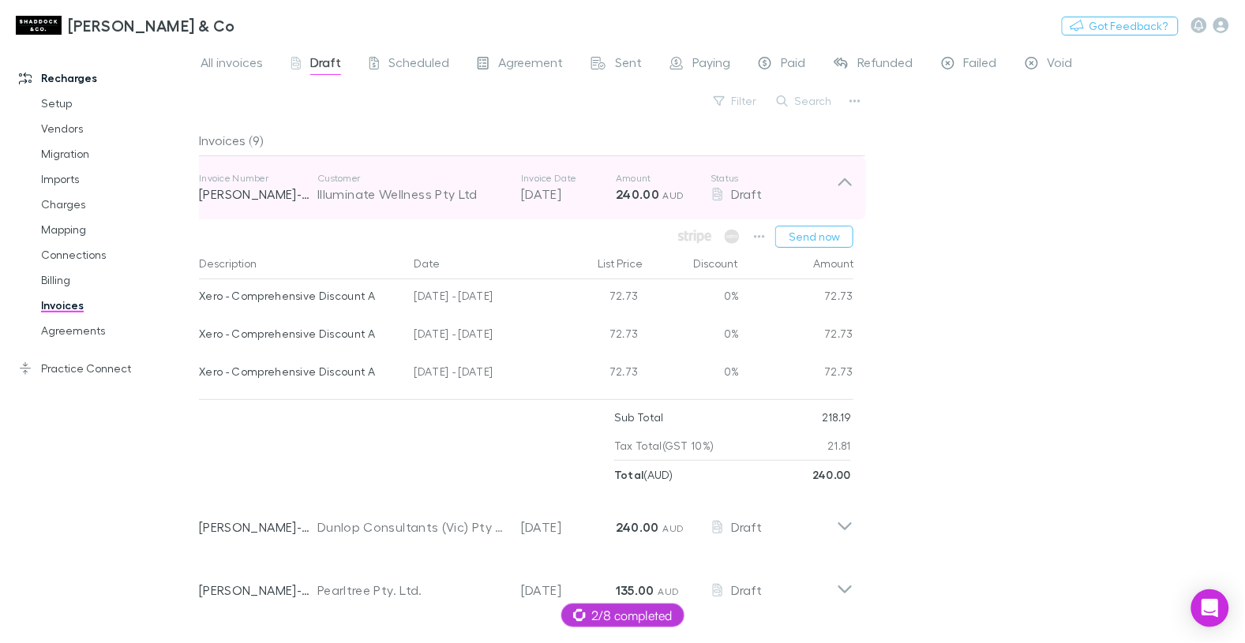
click at [395, 199] on div "Illuminate Wellness Pty Ltd" at bounding box center [411, 194] width 188 height 19
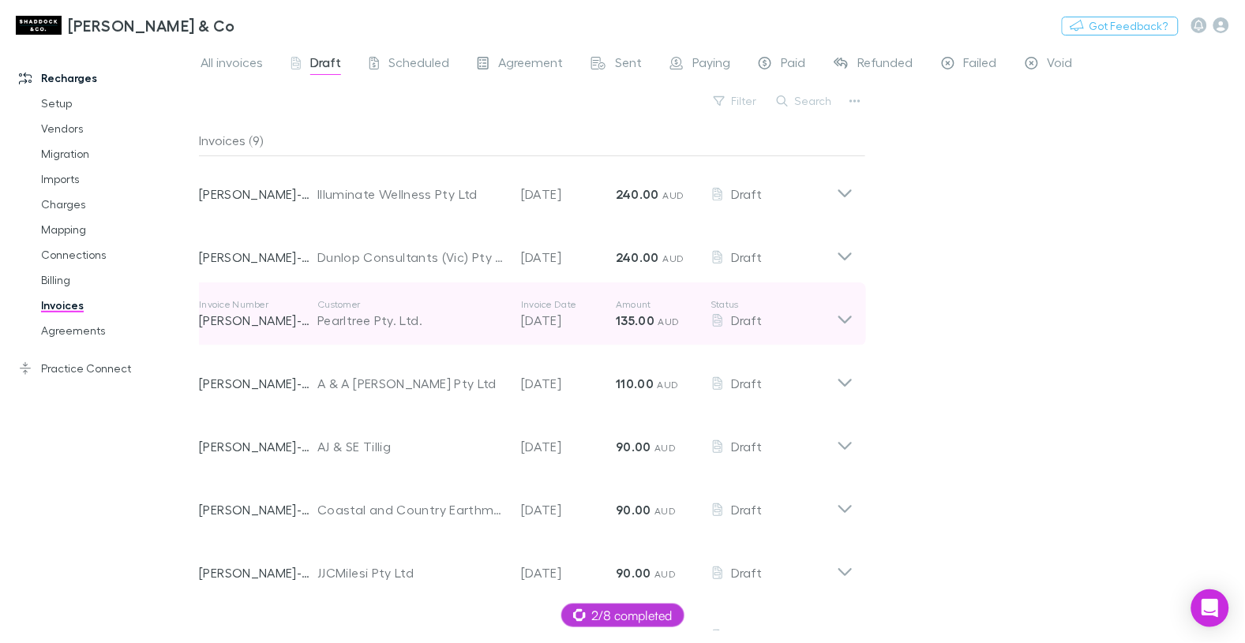
click at [339, 298] on p "Customer" at bounding box center [411, 304] width 188 height 13
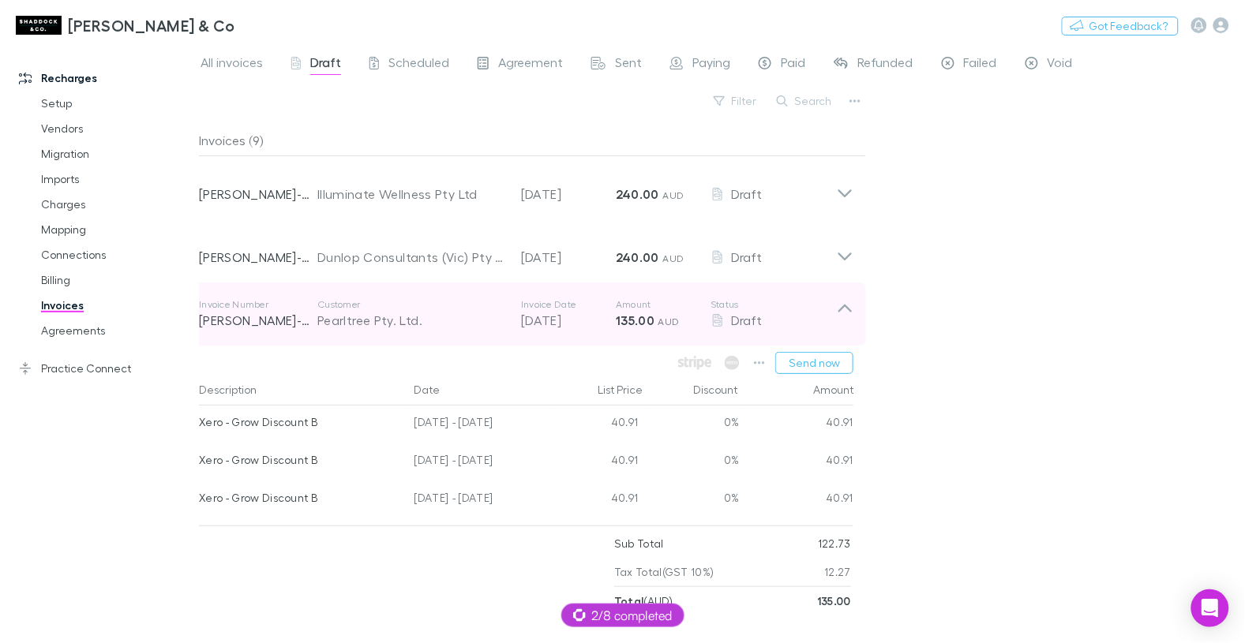
click at [340, 298] on p "Customer" at bounding box center [411, 304] width 188 height 13
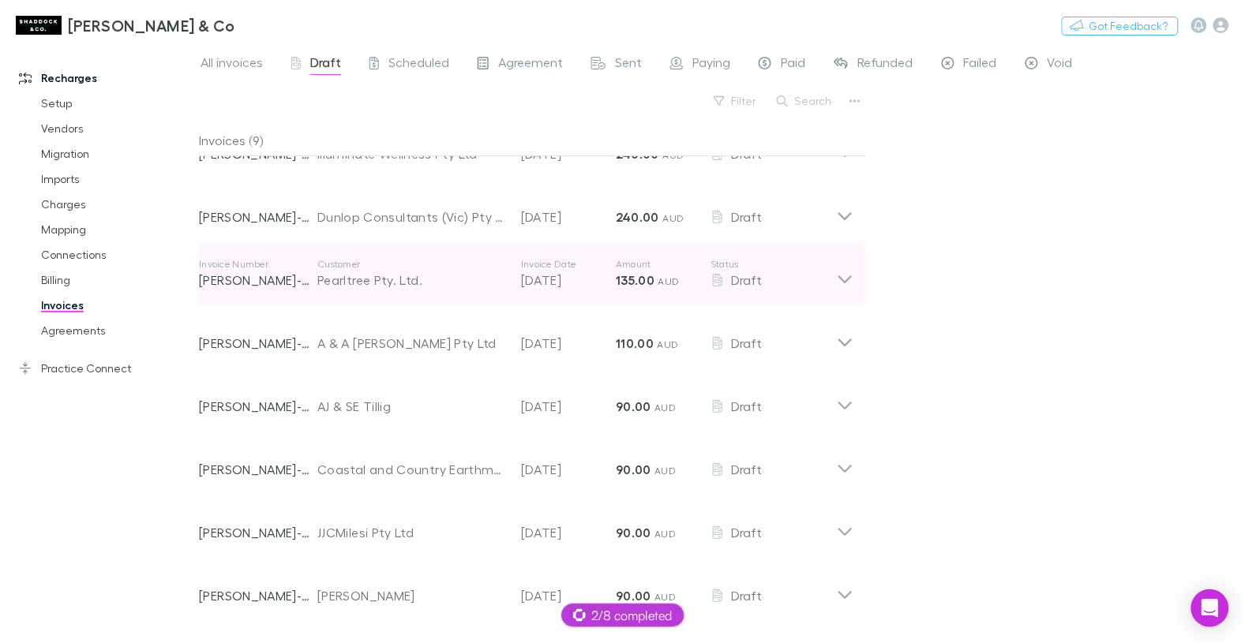
scroll to position [92, 0]
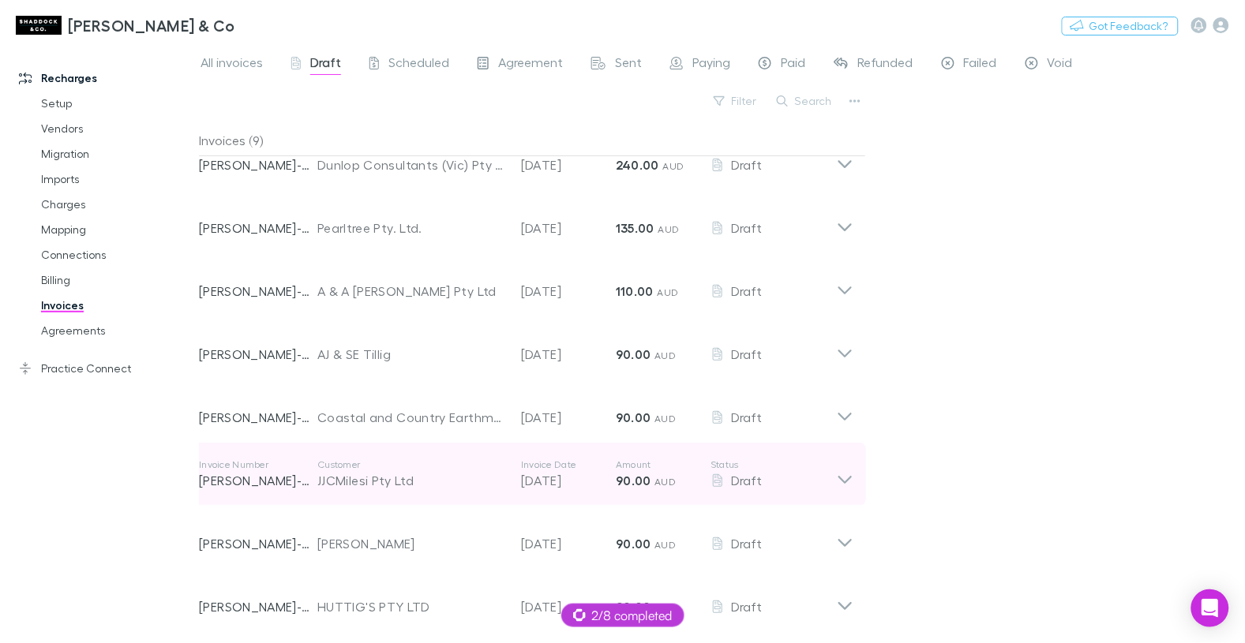
click at [410, 478] on div "JJCMilesi Pty Ltd" at bounding box center [411, 480] width 188 height 19
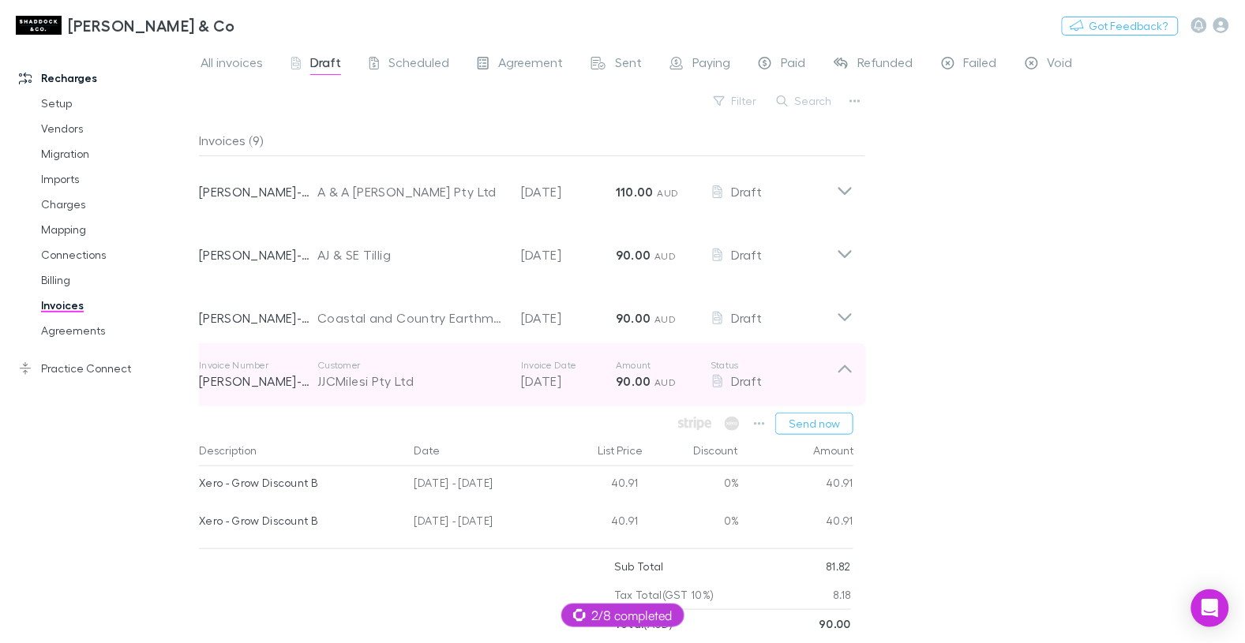
scroll to position [276, 0]
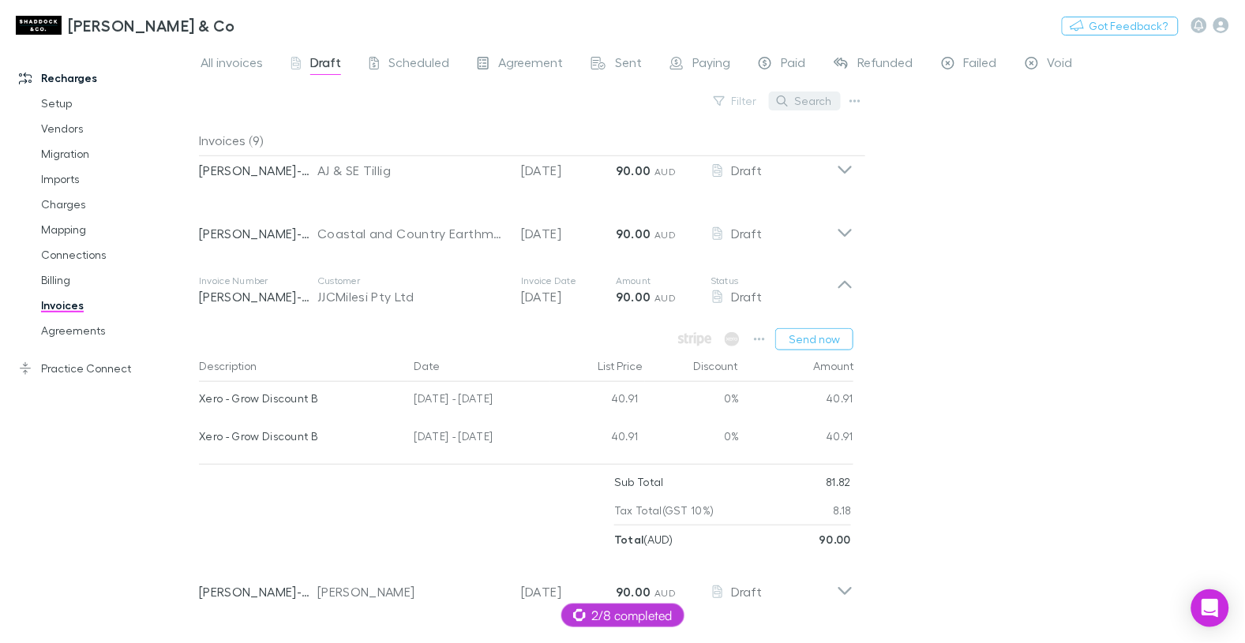
click at [794, 103] on button "Search" at bounding box center [805, 101] width 72 height 19
paste input "*********"
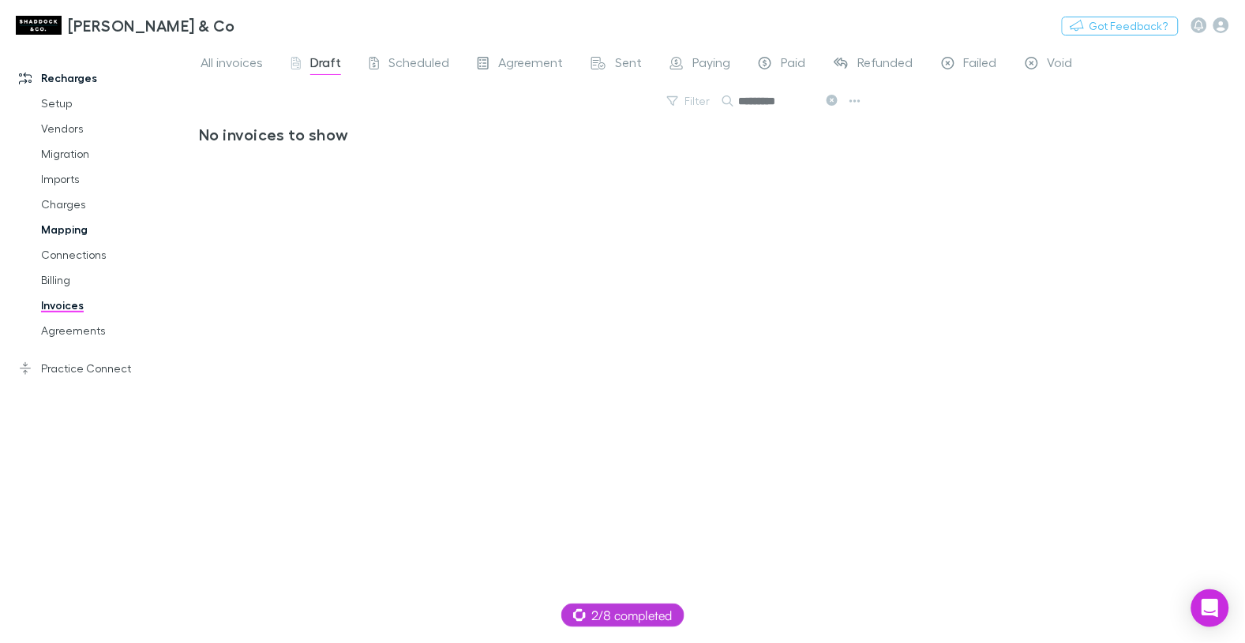
type input "*********"
click at [81, 230] on link "Mapping" at bounding box center [110, 229] width 170 height 25
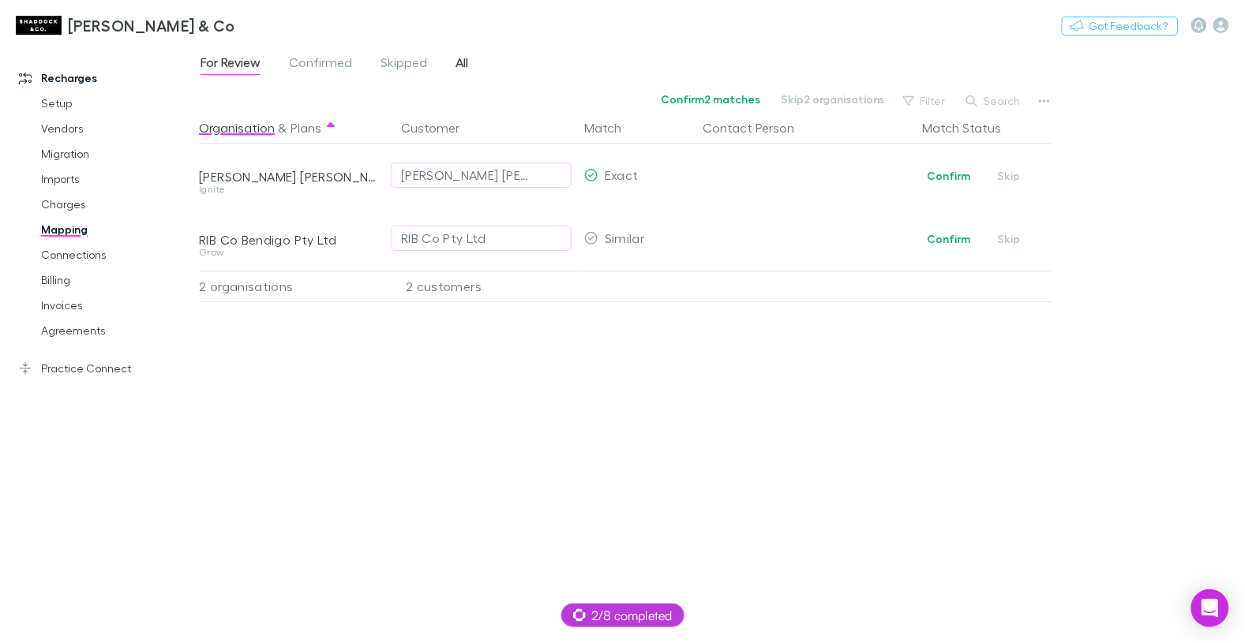
click at [466, 63] on div "For Review Confirmed Skipped All" at bounding box center [340, 64] width 283 height 25
click at [465, 63] on span "All" at bounding box center [461, 64] width 13 height 21
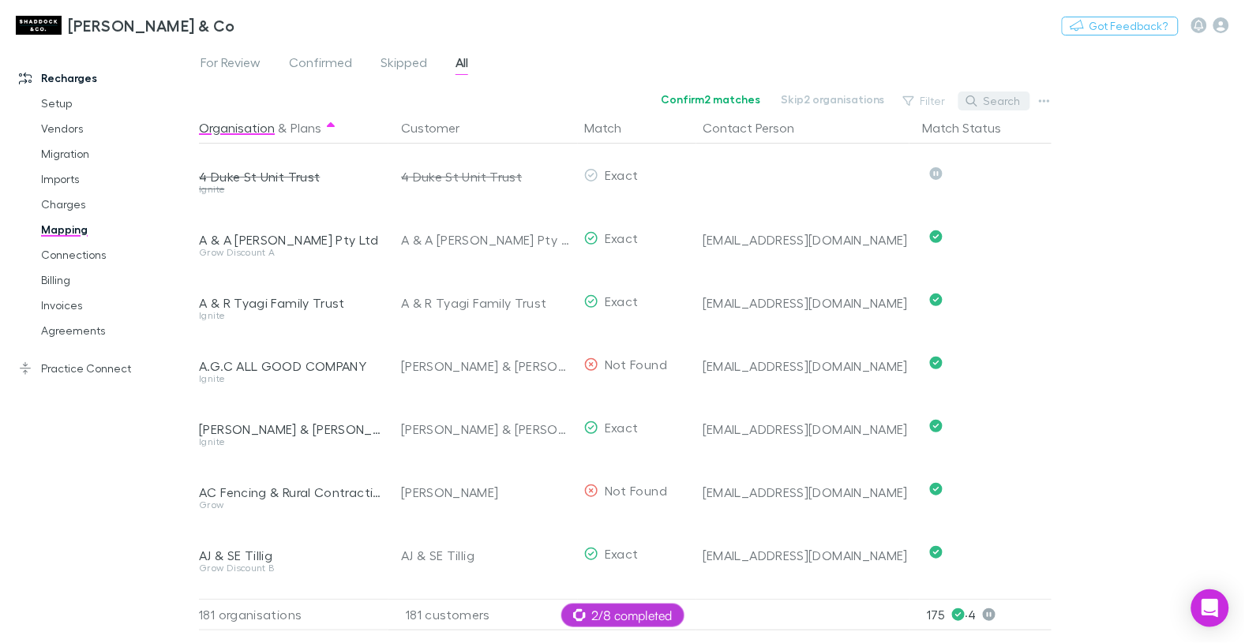
click at [995, 105] on button "Search" at bounding box center [994, 101] width 72 height 19
paste input "*********"
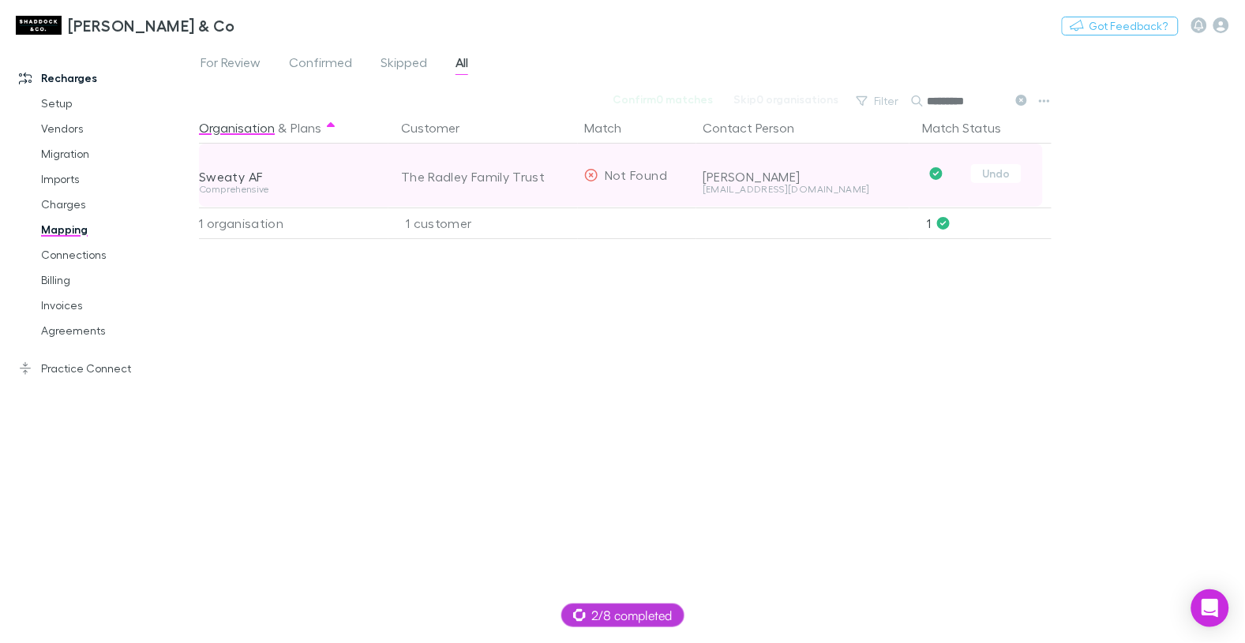
type input "*********"
click at [440, 171] on div "The Radley Family Trust" at bounding box center [486, 176] width 170 height 63
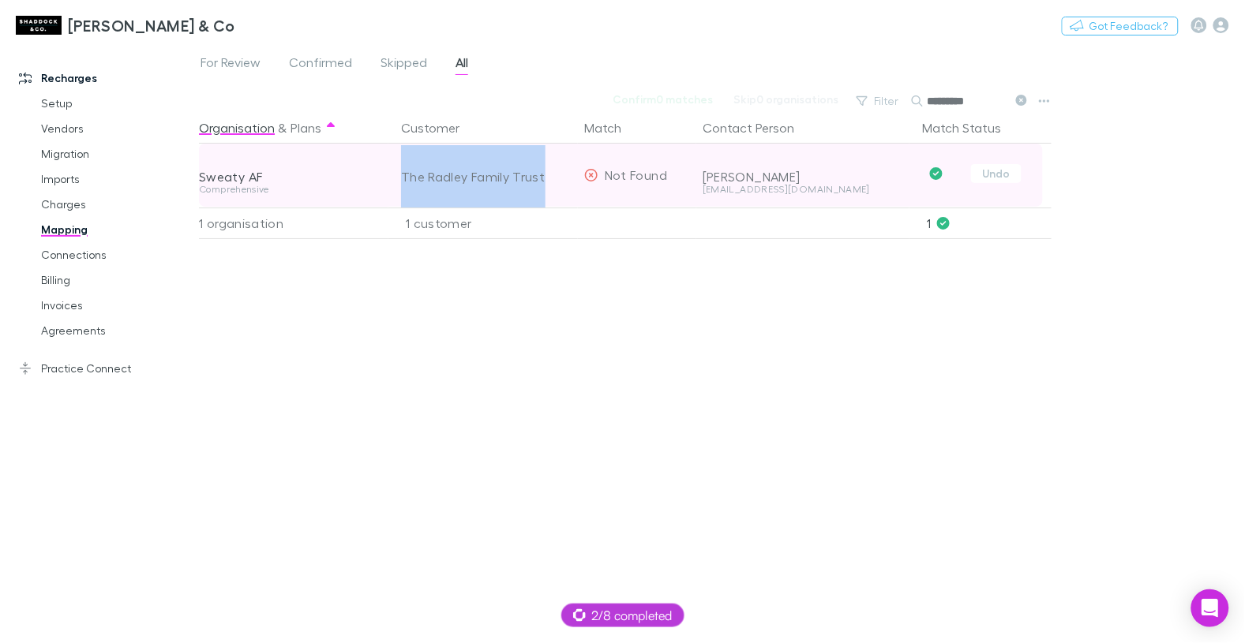
drag, startPoint x: 440, startPoint y: 171, endPoint x: 424, endPoint y: 180, distance: 18.0
click at [440, 171] on div "The Radley Family Trust" at bounding box center [486, 176] width 170 height 63
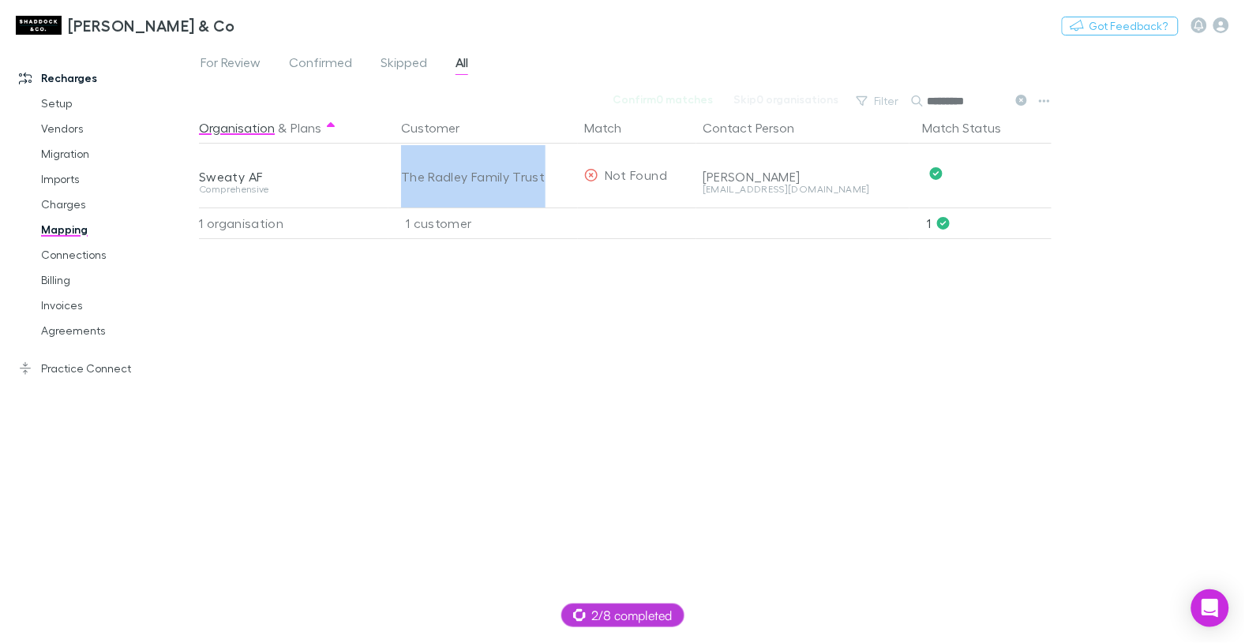
copy div "The Radley Family Trust"
click at [75, 298] on link "Invoices" at bounding box center [110, 305] width 170 height 25
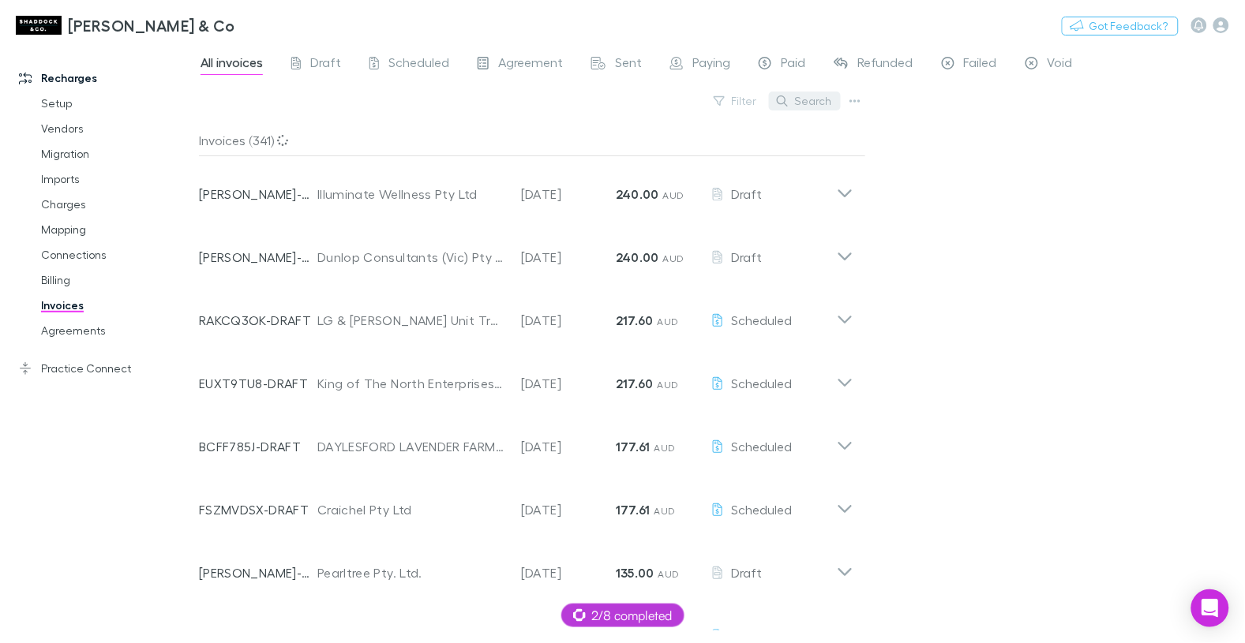
click at [819, 100] on button "Search" at bounding box center [805, 101] width 72 height 19
paste input "**********"
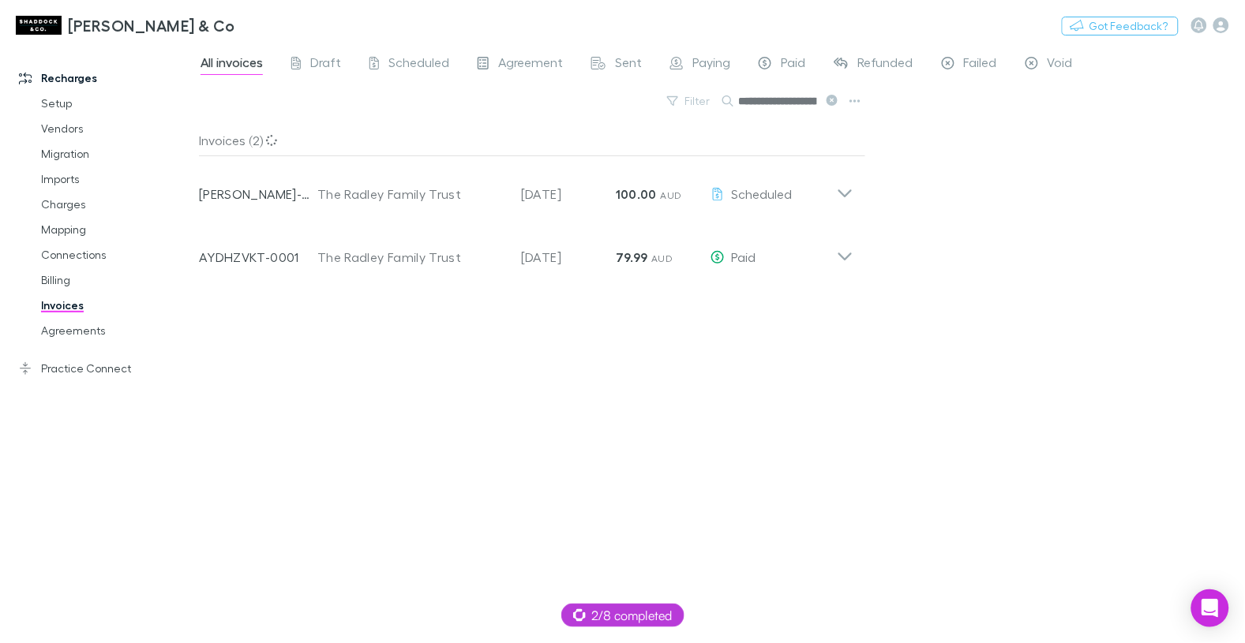
scroll to position [0, 33]
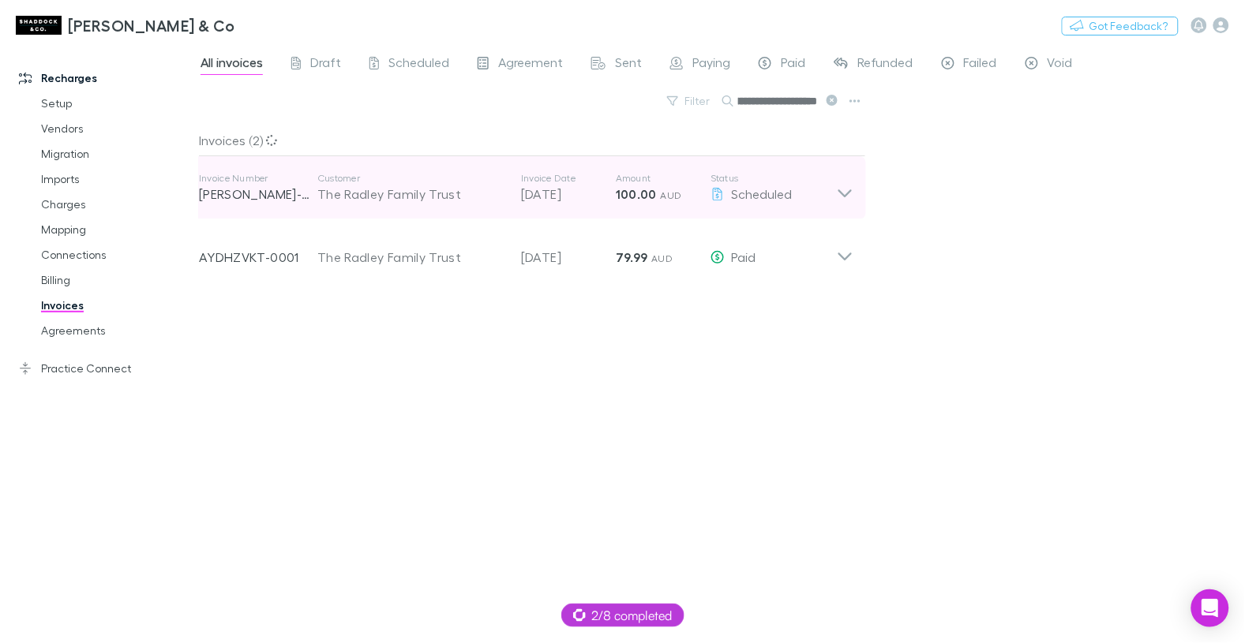
type input "**********"
click at [390, 201] on div "The Radley Family Trust" at bounding box center [411, 194] width 188 height 19
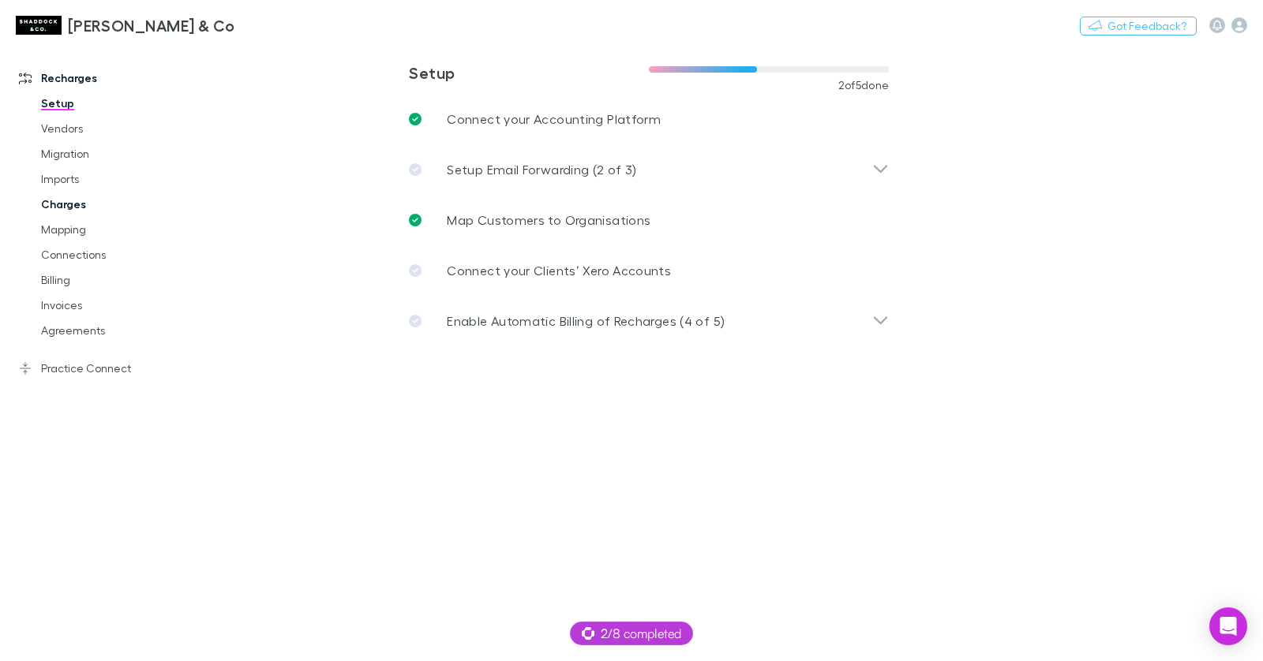
click at [66, 211] on link "Charges" at bounding box center [110, 204] width 171 height 25
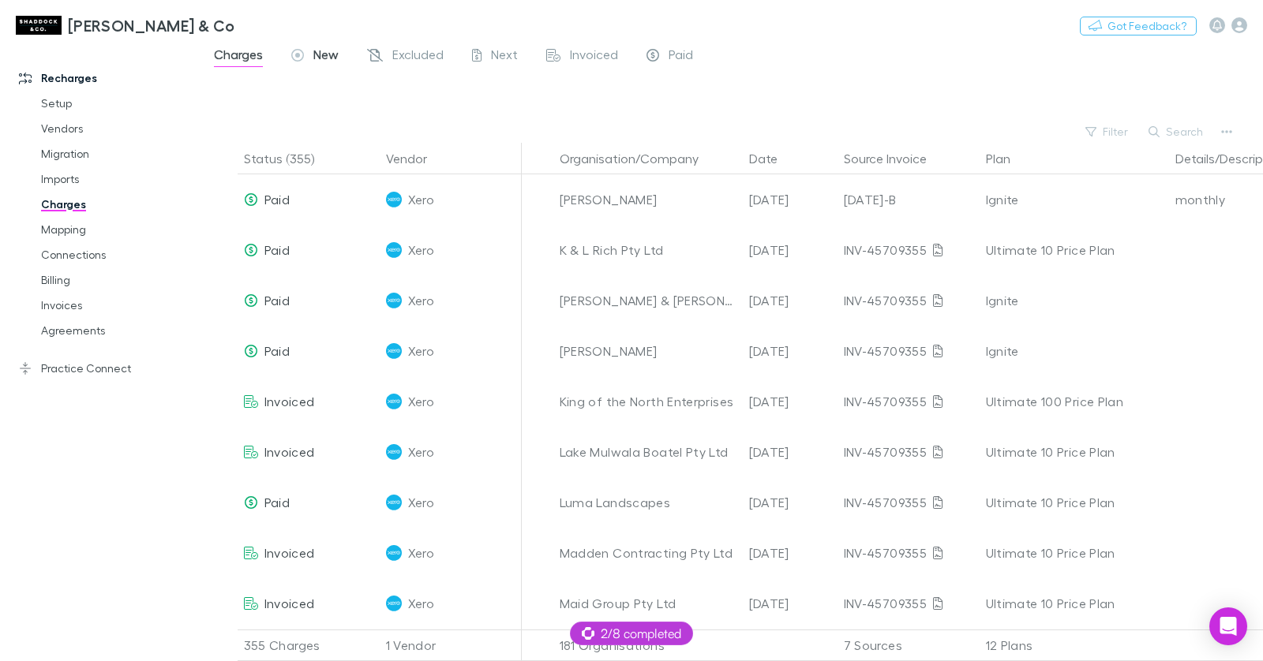
click at [326, 58] on span "New" at bounding box center [325, 57] width 25 height 21
